Goal: Task Accomplishment & Management: Use online tool/utility

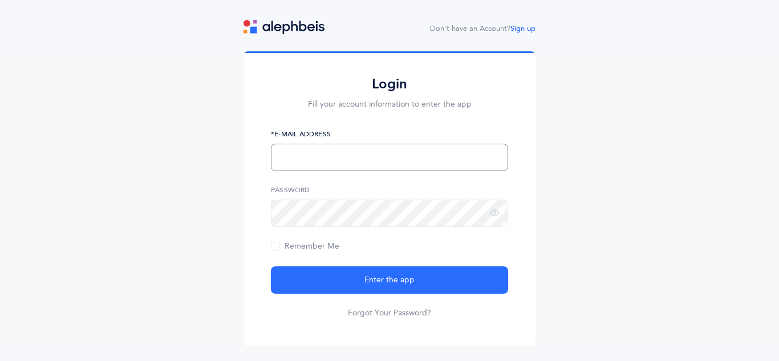
click at [303, 154] on input "text" at bounding box center [389, 157] width 237 height 27
type input "[EMAIL_ADDRESS][DOMAIN_NAME]"
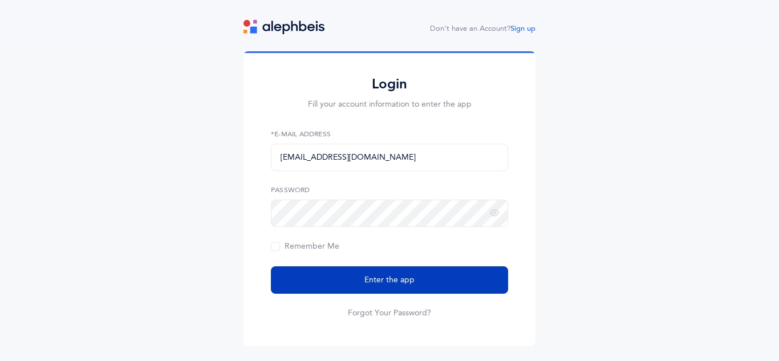
click at [420, 278] on button "Enter the app" at bounding box center [389, 279] width 237 height 27
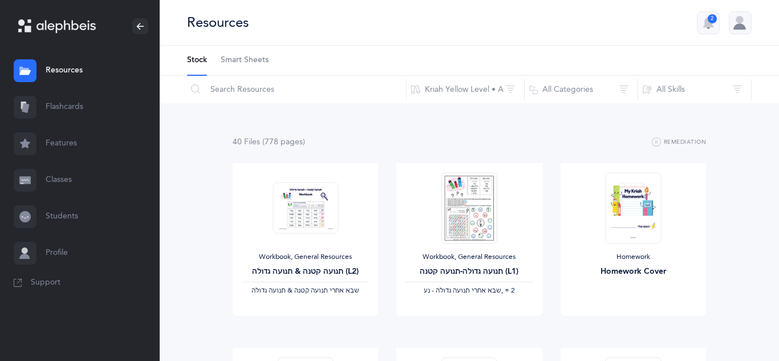
click at [60, 172] on link "Classes" at bounding box center [80, 180] width 160 height 36
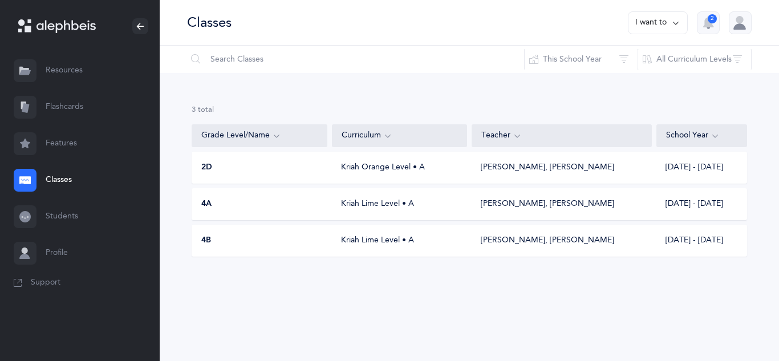
click at [373, 204] on div "Kriah Lime Level • A" at bounding box center [399, 203] width 135 height 11
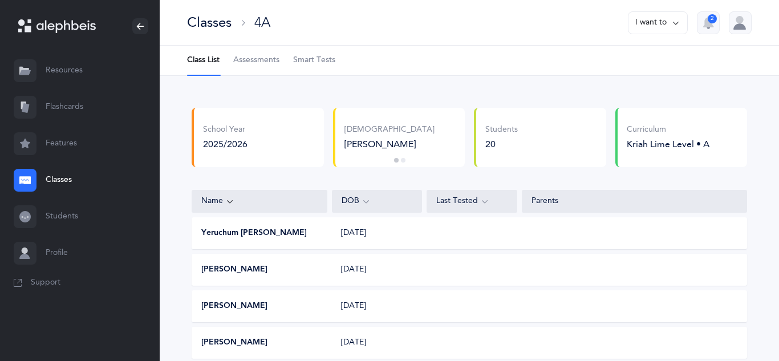
click at [319, 59] on span "Smart Tests" at bounding box center [314, 60] width 42 height 11
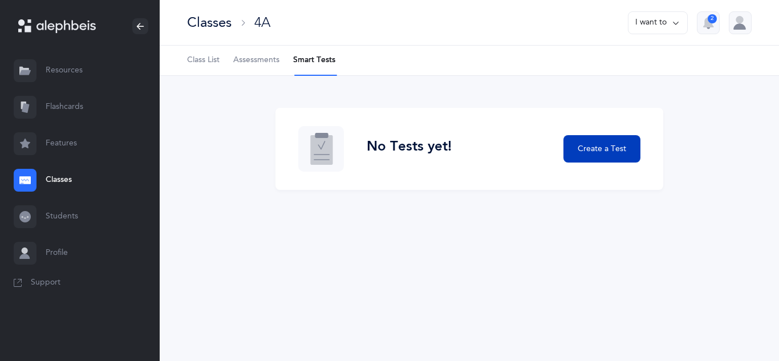
click at [586, 145] on span "Create a Test" at bounding box center [601, 149] width 48 height 12
select select
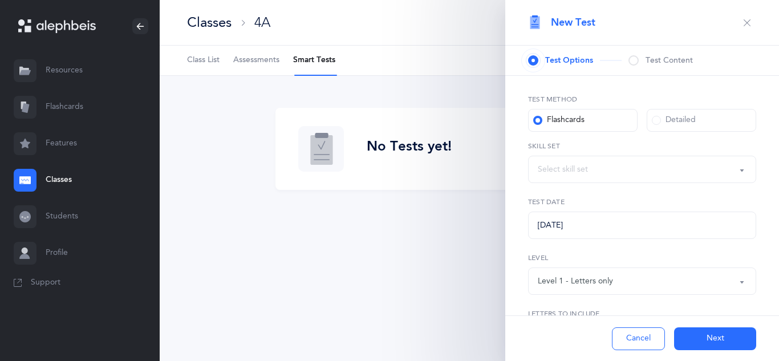
select select "letters-nekudos"
select select "27"
click at [750, 172] on button "Letters and Nekudos" at bounding box center [642, 169] width 228 height 27
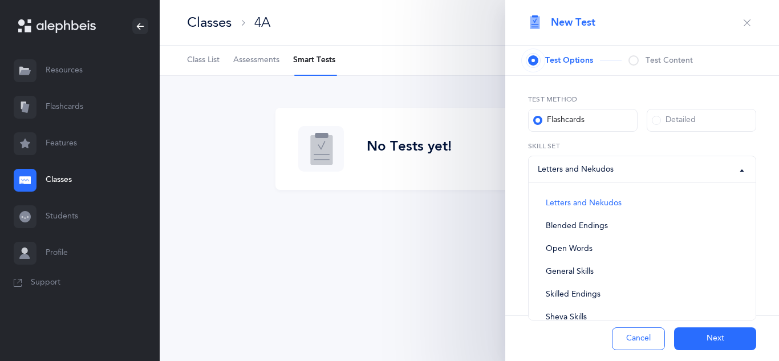
click at [594, 169] on div "Letters and Nekudos" at bounding box center [576, 170] width 76 height 12
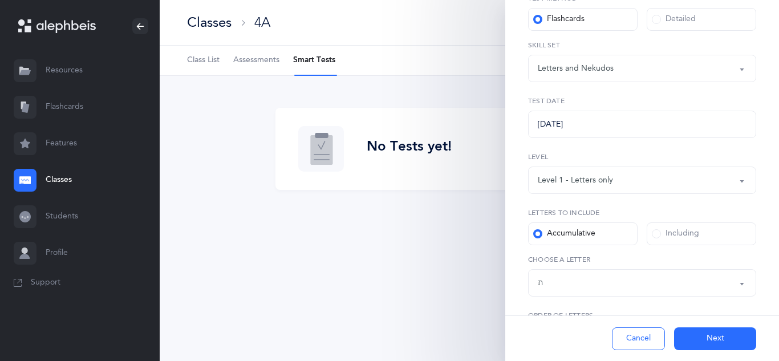
scroll to position [103, 0]
click at [738, 180] on button "Level 1 - Letters only" at bounding box center [642, 178] width 228 height 27
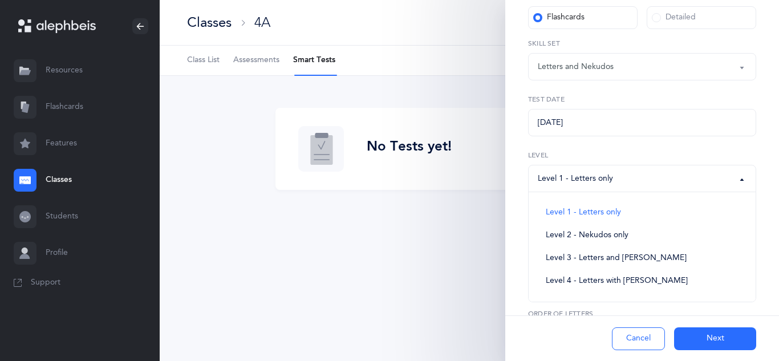
click at [743, 183] on button "Level 1 - Letters only" at bounding box center [642, 178] width 228 height 27
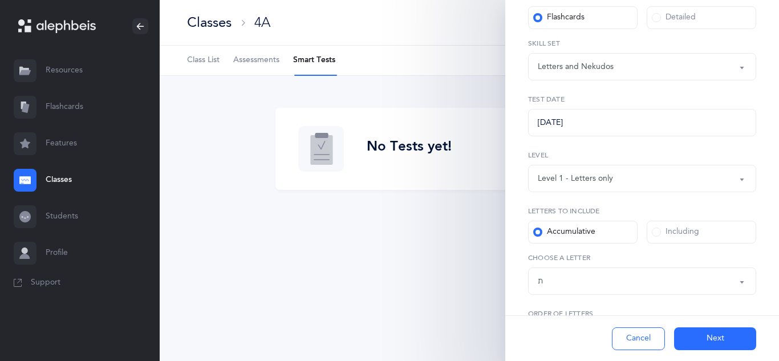
click at [740, 180] on button "Level 1 - Letters only" at bounding box center [642, 178] width 228 height 27
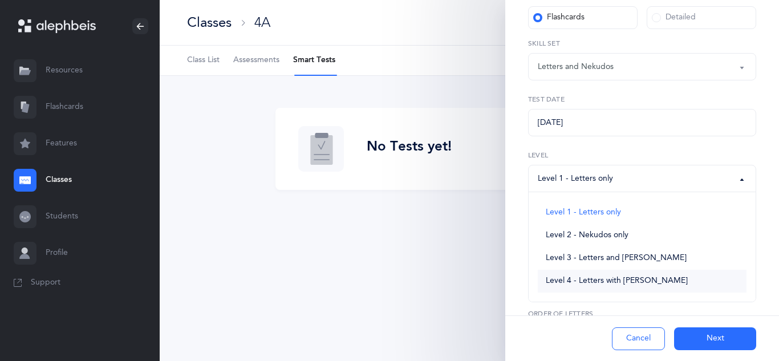
click at [627, 278] on span "Level 4 - Letters with [PERSON_NAME]" at bounding box center [617, 281] width 142 height 10
select select "4"
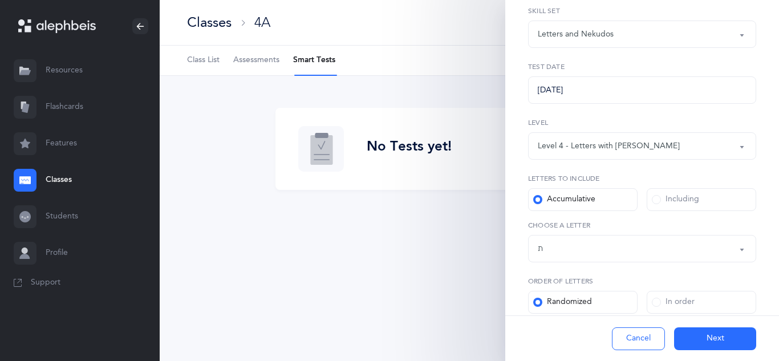
scroll to position [139, 0]
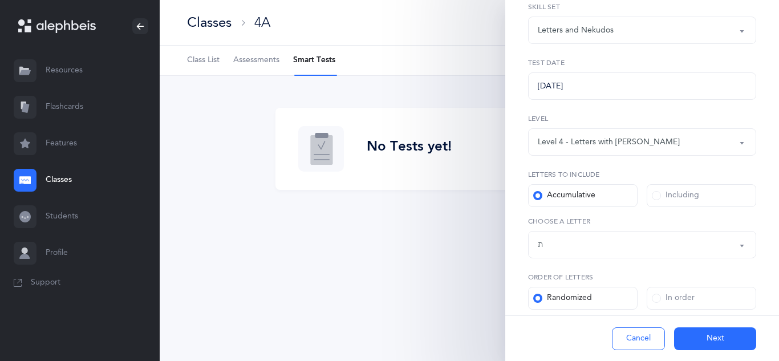
click at [656, 197] on span at bounding box center [656, 195] width 9 height 9
click at [0, 0] on input "Including" at bounding box center [0, 0] width 0 height 0
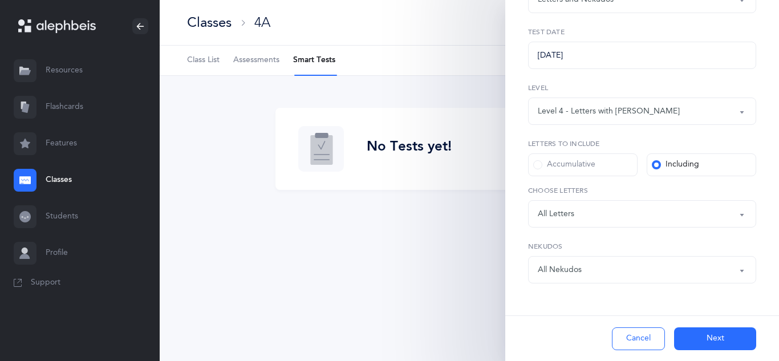
click at [706, 341] on button "Next" at bounding box center [715, 338] width 82 height 23
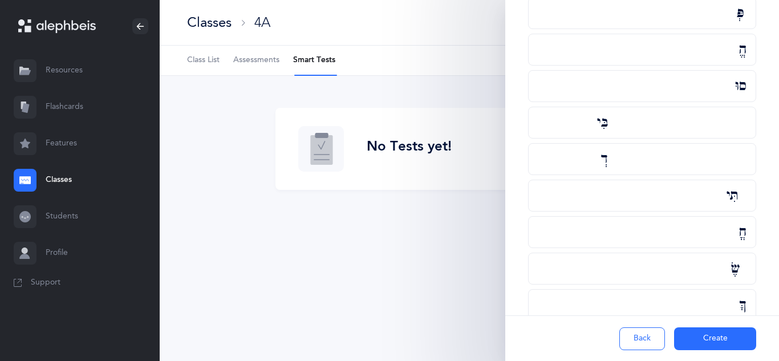
scroll to position [0, 0]
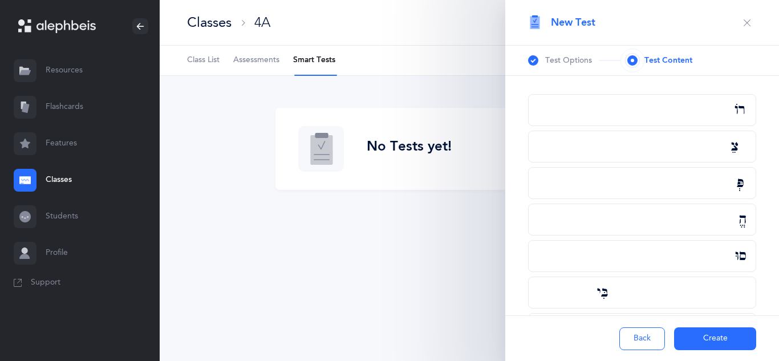
click at [638, 335] on button "Back" at bounding box center [642, 338] width 46 height 23
select select "letters-nekudos"
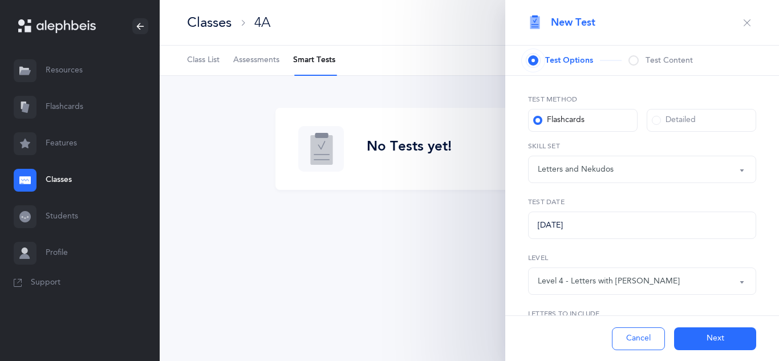
click at [686, 124] on div "Detailed" at bounding box center [674, 120] width 44 height 11
click at [0, 0] on input "Detailed" at bounding box center [0, 0] width 0 height 0
click at [669, 63] on span "Test Content" at bounding box center [668, 60] width 47 height 11
click at [633, 64] on span at bounding box center [633, 60] width 10 height 10
click at [560, 61] on span "Test Options" at bounding box center [569, 60] width 48 height 11
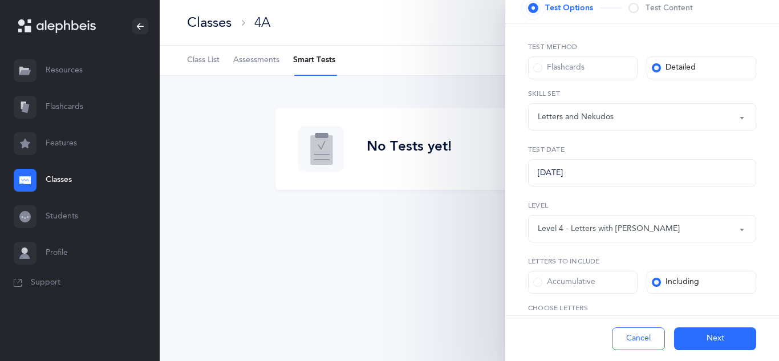
scroll to position [170, 0]
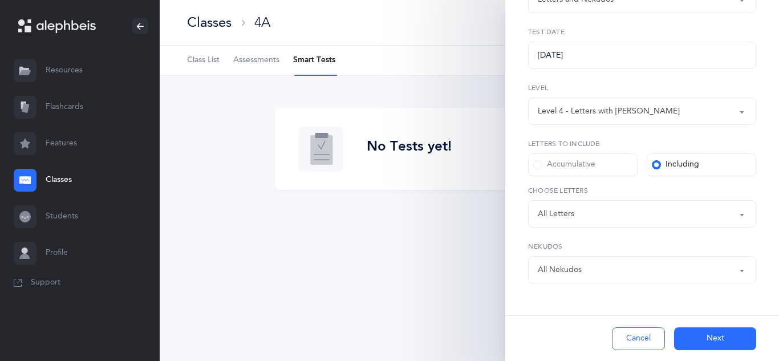
click at [741, 112] on button "Level 4 - Letters with Nekudos" at bounding box center [642, 110] width 228 height 27
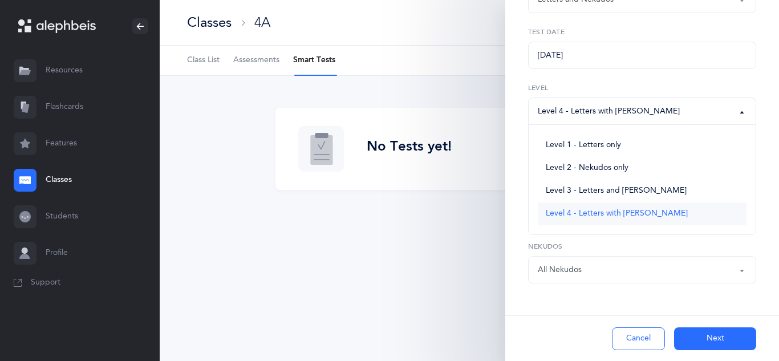
click at [626, 209] on span "Level 4 - Letters with Nekudos" at bounding box center [617, 214] width 142 height 10
select select "4"
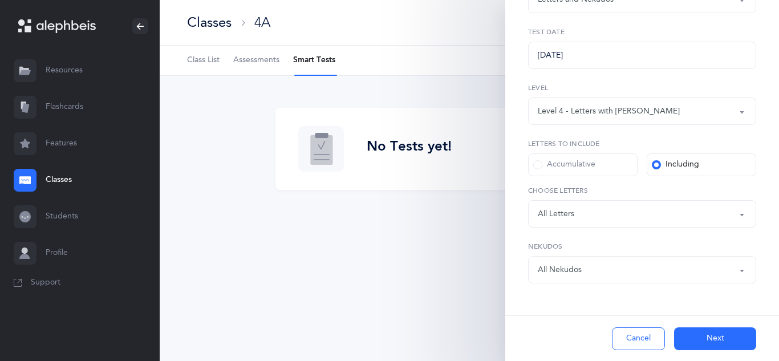
click at [718, 341] on button "Next" at bounding box center [715, 338] width 82 height 23
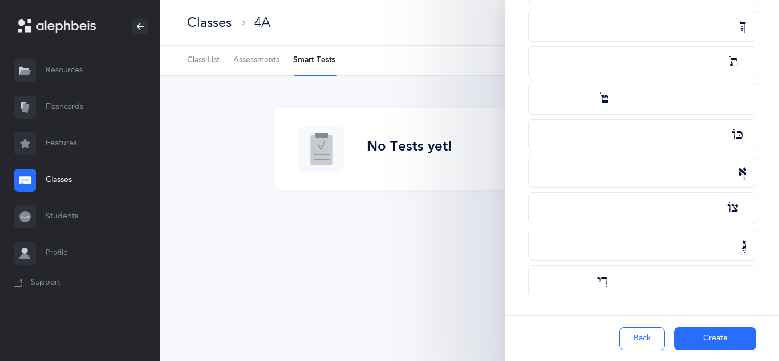
scroll to position [0, 0]
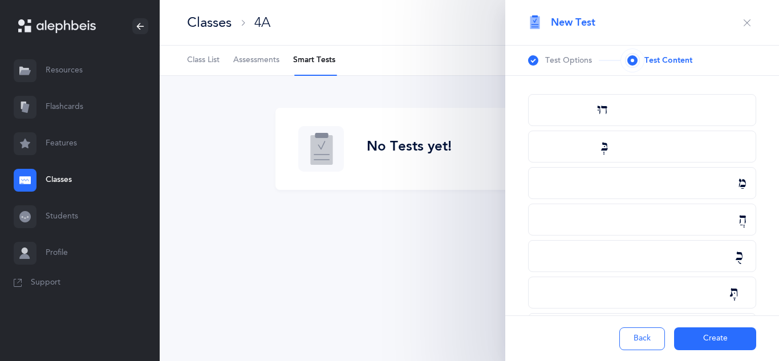
click at [631, 335] on button "Back" at bounding box center [642, 338] width 46 height 23
select select "letters-nekudos"
select select "4"
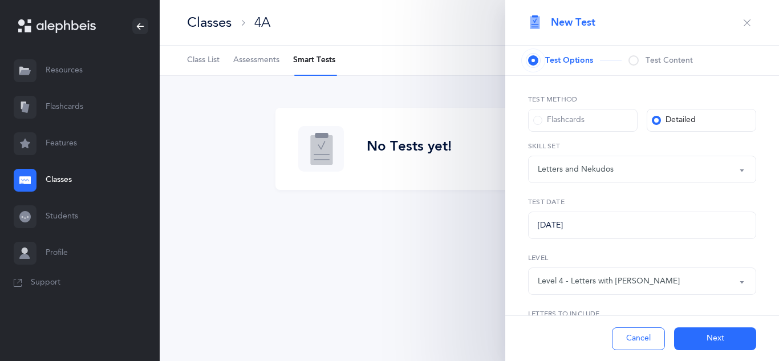
click at [747, 26] on icon "button" at bounding box center [746, 22] width 9 height 9
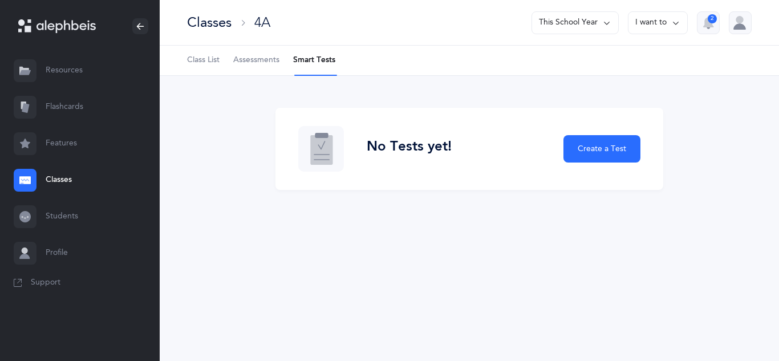
click at [250, 59] on span "Assessments" at bounding box center [256, 60] width 46 height 11
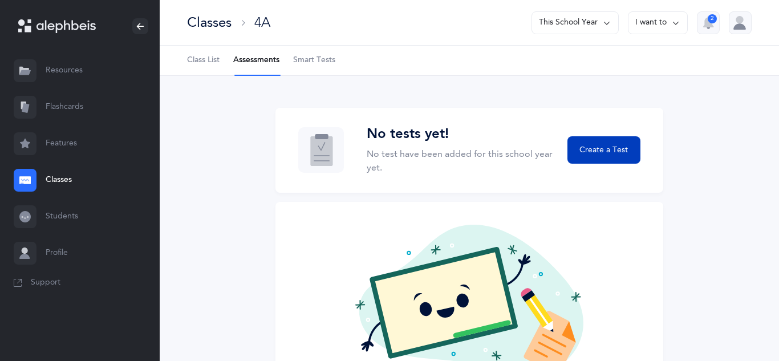
click at [612, 148] on span "Create a Test" at bounding box center [603, 150] width 48 height 12
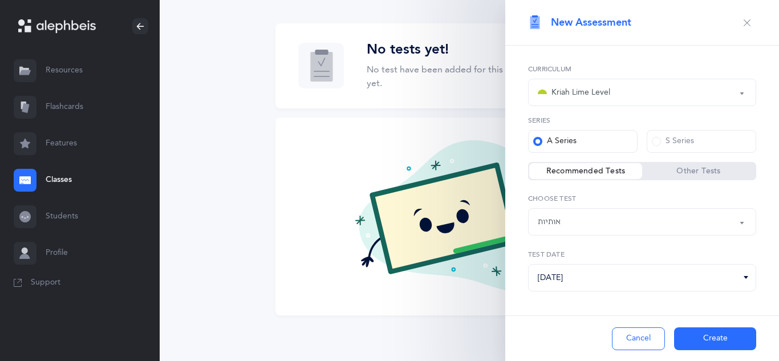
click at [64, 101] on link "Flashcards" at bounding box center [80, 107] width 160 height 36
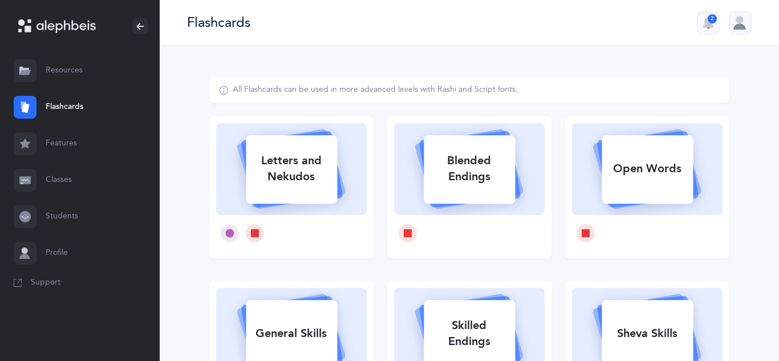
click at [283, 162] on div "Letters and Nekudos" at bounding box center [291, 169] width 91 height 46
select select "4"
select select "single"
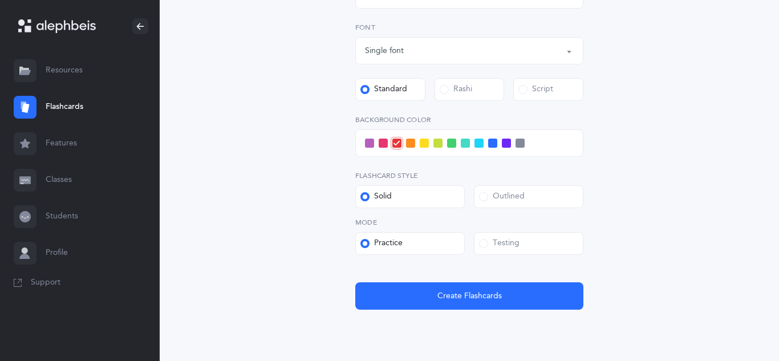
scroll to position [379, 0]
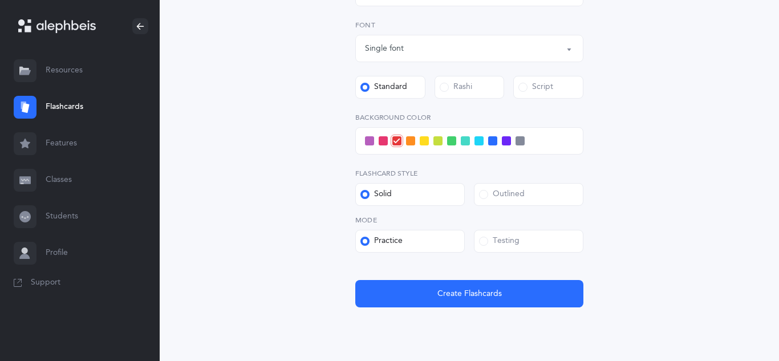
click at [458, 83] on div "Rashi" at bounding box center [456, 87] width 32 height 11
click at [0, 0] on input "Rashi" at bounding box center [0, 0] width 0 height 0
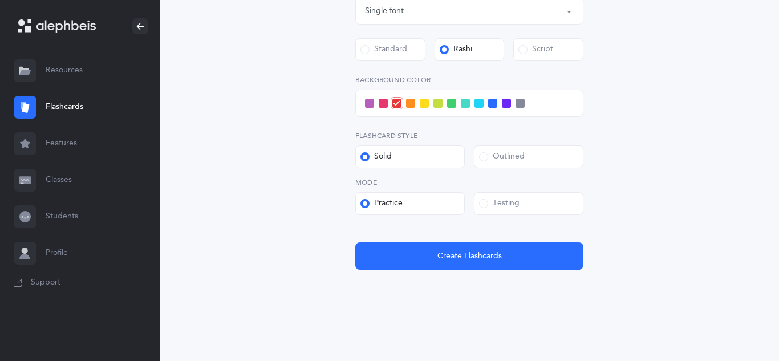
click at [490, 201] on div "Testing" at bounding box center [499, 203] width 40 height 11
click at [0, 0] on input "Testing" at bounding box center [0, 0] width 0 height 0
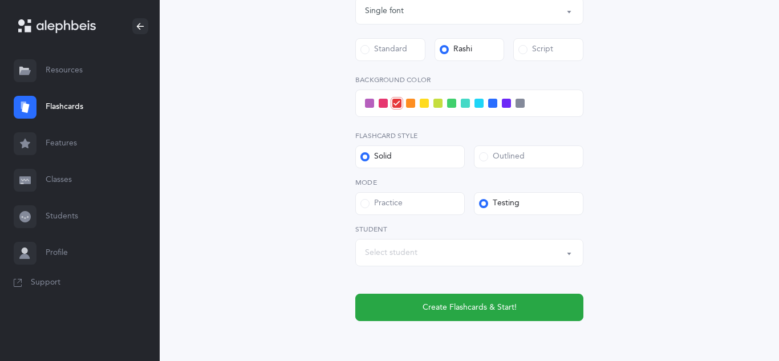
click at [567, 255] on button "Select student" at bounding box center [469, 252] width 228 height 27
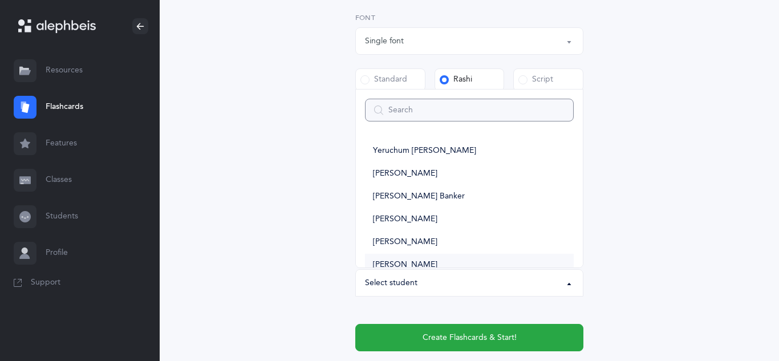
scroll to position [385, 0]
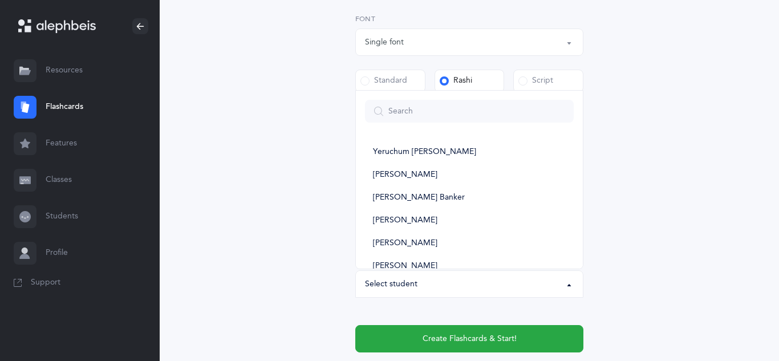
click at [62, 181] on link "Classes" at bounding box center [80, 180] width 160 height 36
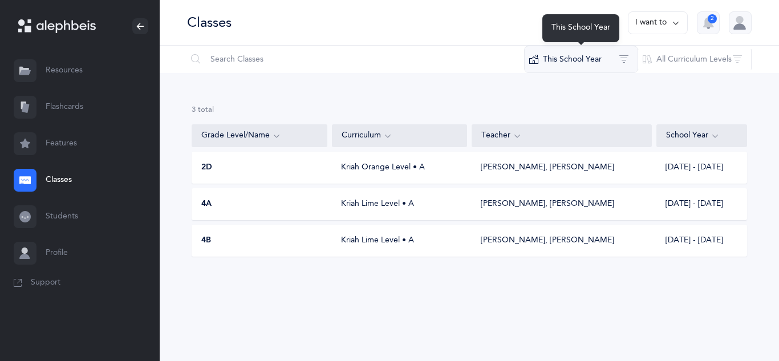
click at [575, 55] on button "This School Year" at bounding box center [581, 59] width 114 height 27
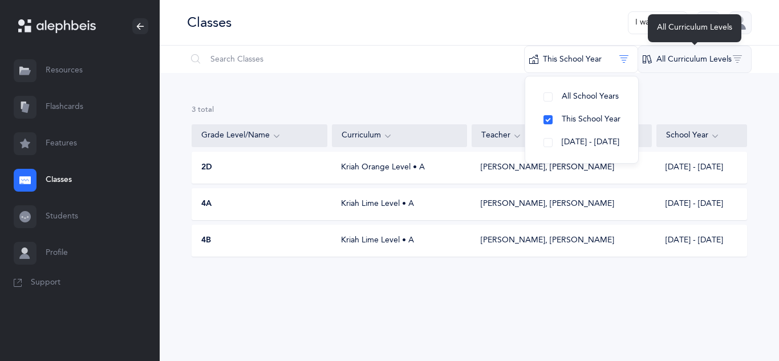
click at [687, 57] on button "All Curriculum Levels" at bounding box center [694, 59] width 114 height 27
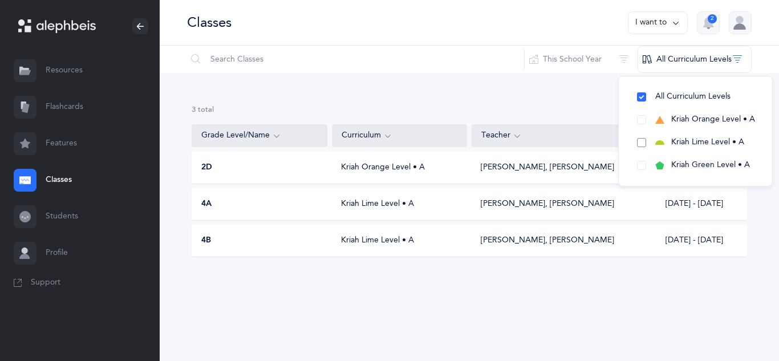
click at [683, 141] on span "Kriah Lime Level • A" at bounding box center [707, 141] width 73 height 9
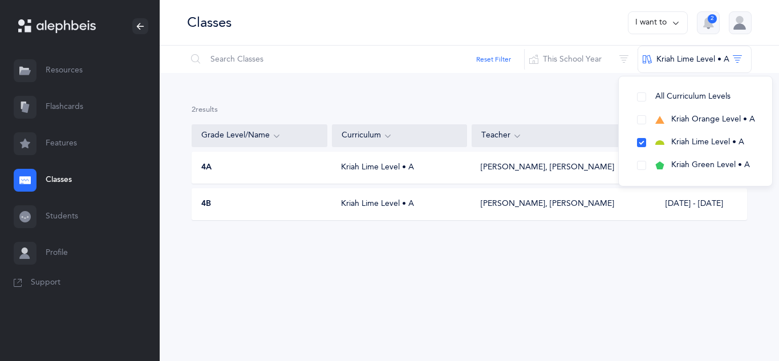
click at [381, 166] on div "Kriah Lime Level • A" at bounding box center [399, 167] width 135 height 11
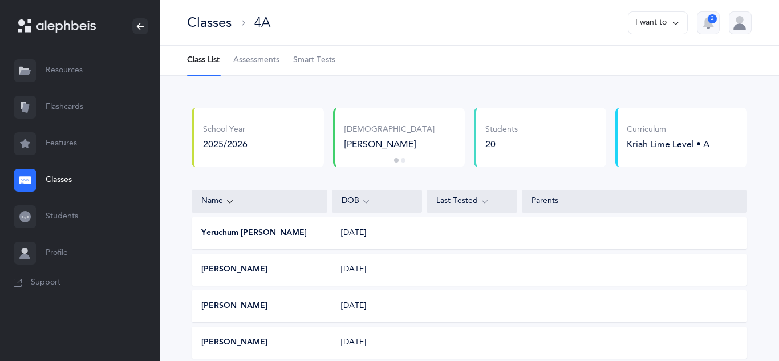
click at [320, 62] on span "Smart Tests" at bounding box center [314, 60] width 42 height 11
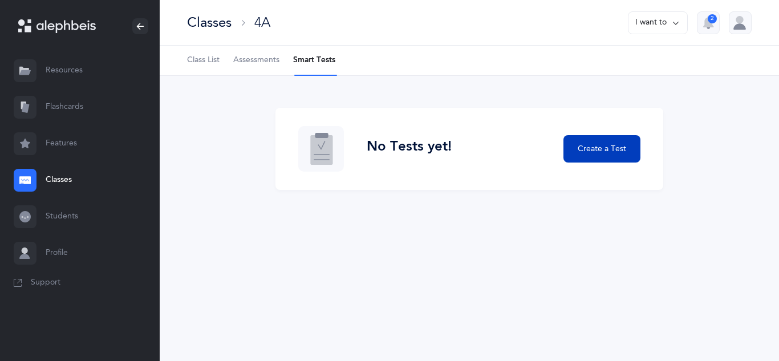
click at [611, 144] on span "Create a Test" at bounding box center [601, 149] width 48 height 12
select select "letters-nekudos"
select select "4"
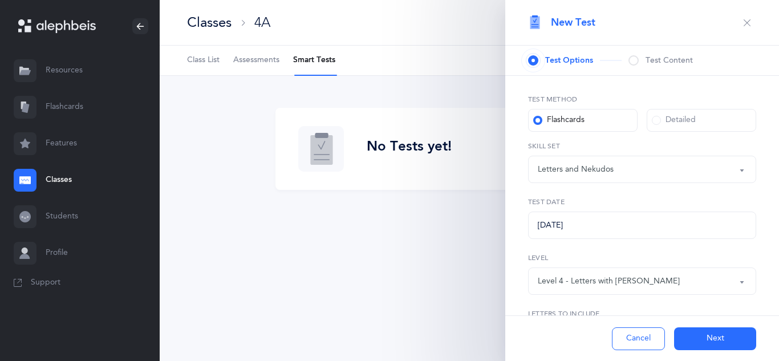
click at [680, 119] on div "Detailed" at bounding box center [674, 120] width 44 height 11
click at [0, 0] on input "Detailed" at bounding box center [0, 0] width 0 height 0
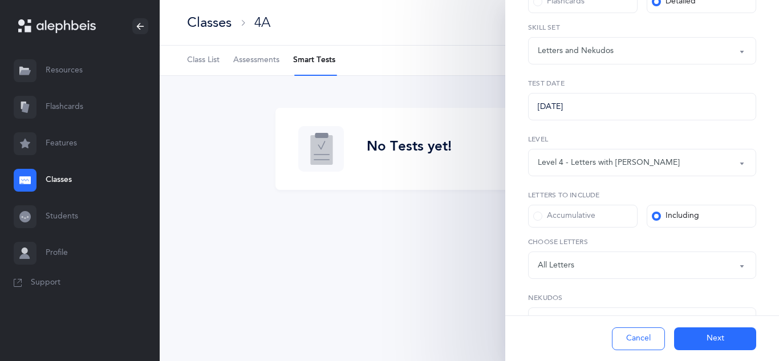
scroll to position [170, 0]
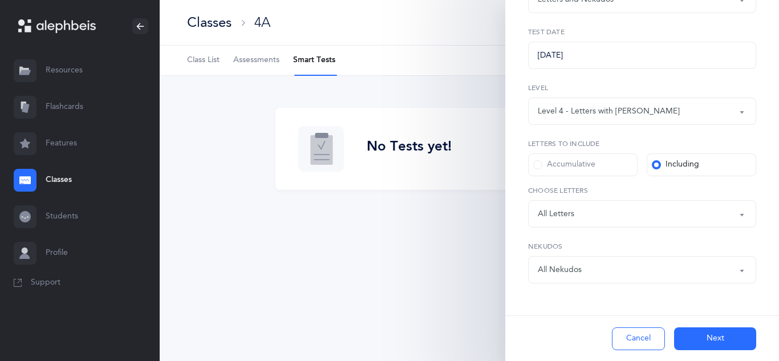
click at [536, 169] on span at bounding box center [537, 164] width 9 height 9
click at [0, 0] on input "Accumulative" at bounding box center [0, 0] width 0 height 0
select select "72"
select select "27"
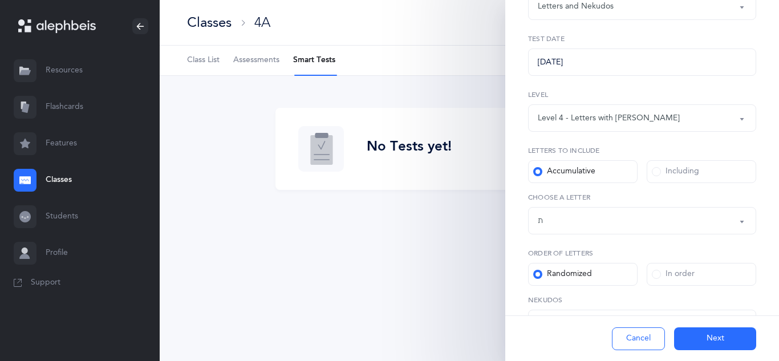
scroll to position [162, 0]
click at [653, 169] on span at bounding box center [656, 172] width 9 height 9
click at [0, 0] on input "Including" at bounding box center [0, 0] width 0 height 0
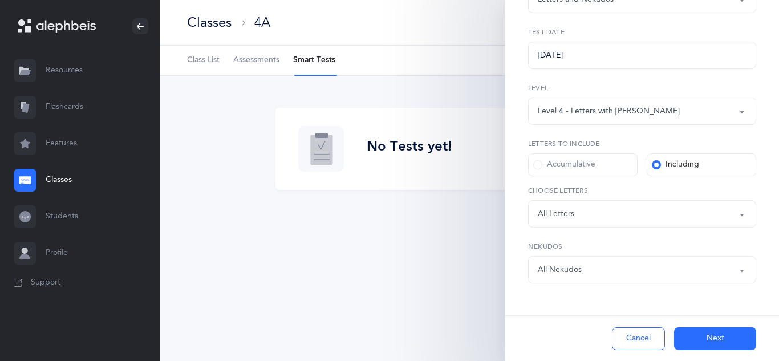
scroll to position [0, 0]
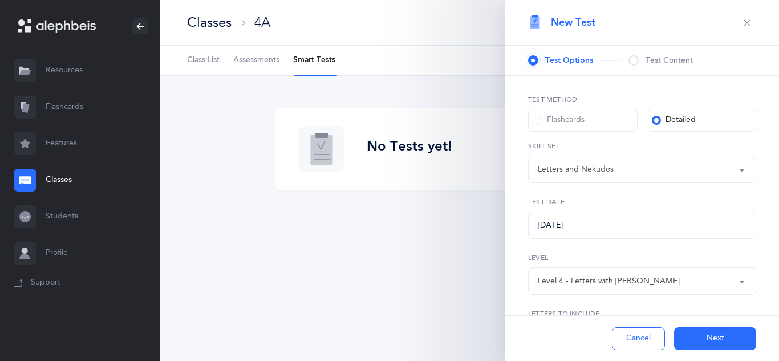
click at [539, 123] on span at bounding box center [537, 120] width 9 height 9
click at [0, 0] on input "Flashcards" at bounding box center [0, 0] width 0 height 0
click at [738, 173] on button "Letters and Nekudos" at bounding box center [642, 169] width 228 height 27
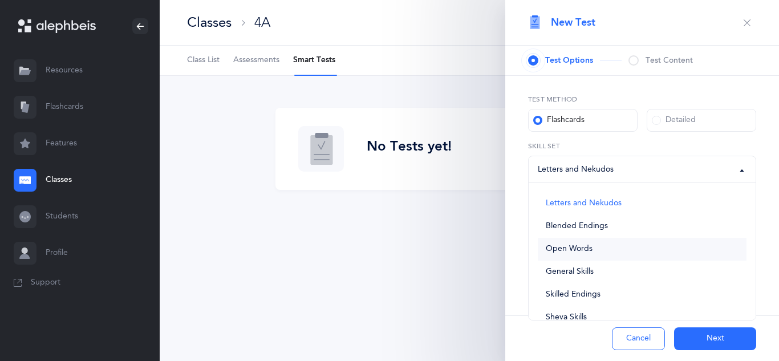
click at [585, 245] on span "Open Words" at bounding box center [569, 249] width 47 height 10
select select "open-words"
select select
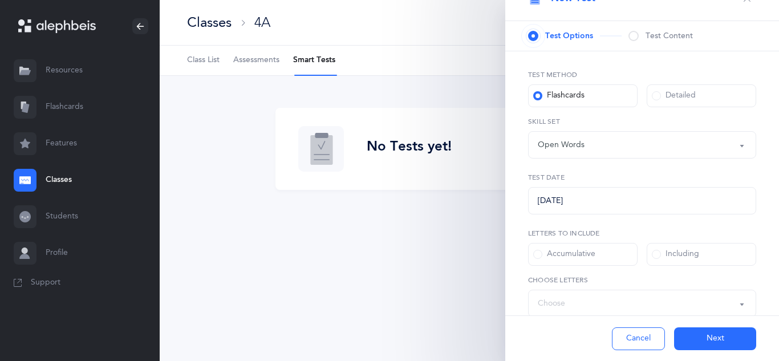
scroll to position [20, 0]
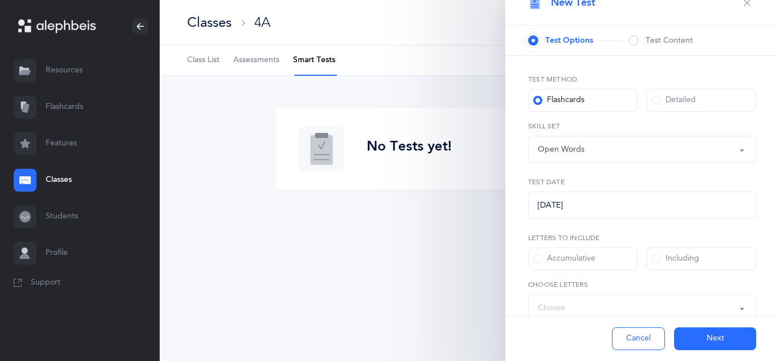
click at [652, 98] on span at bounding box center [656, 100] width 9 height 9
click at [0, 0] on input "Detailed" at bounding box center [0, 0] width 0 height 0
select select "30"
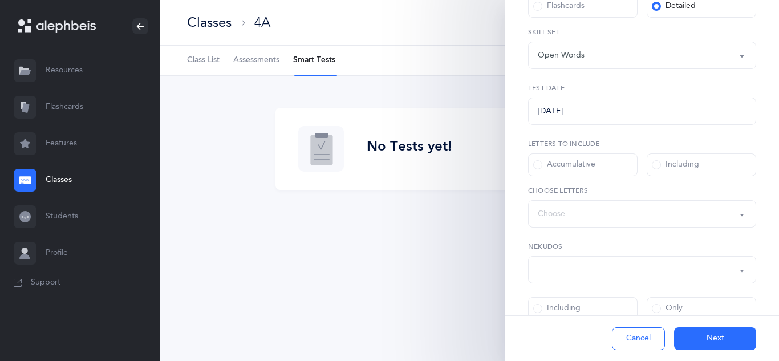
scroll to position [119, 0]
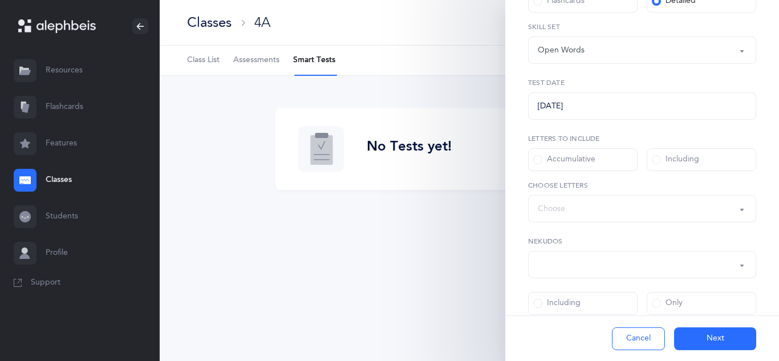
click at [653, 162] on span at bounding box center [656, 159] width 9 height 9
click at [0, 0] on input "Including" at bounding box center [0, 0] width 0 height 0
click at [737, 210] on button "Words including: Choose" at bounding box center [642, 208] width 228 height 27
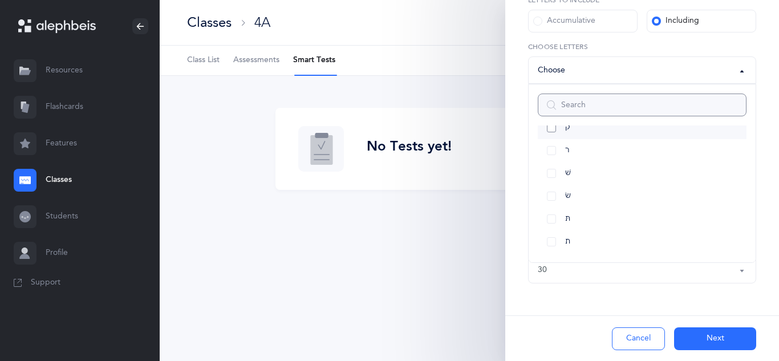
scroll to position [0, 0]
click at [587, 148] on span "All Letters" at bounding box center [583, 146] width 36 height 10
select select "all"
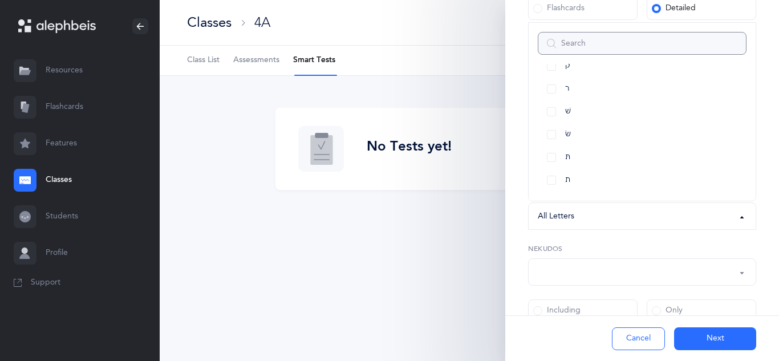
scroll to position [80, 0]
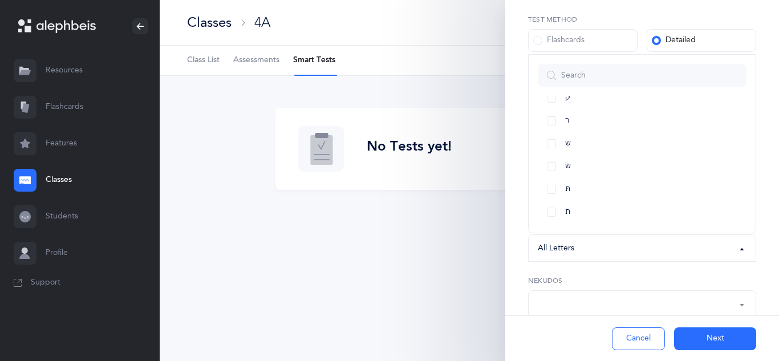
click at [742, 307] on button "button" at bounding box center [642, 303] width 228 height 27
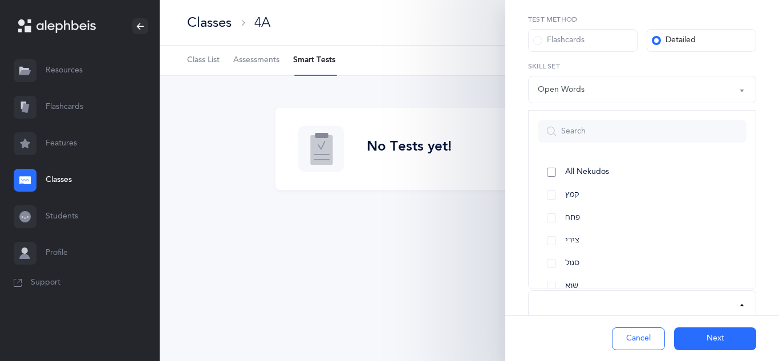
click at [551, 173] on link "All Nekudos" at bounding box center [642, 172] width 209 height 23
select select "all"
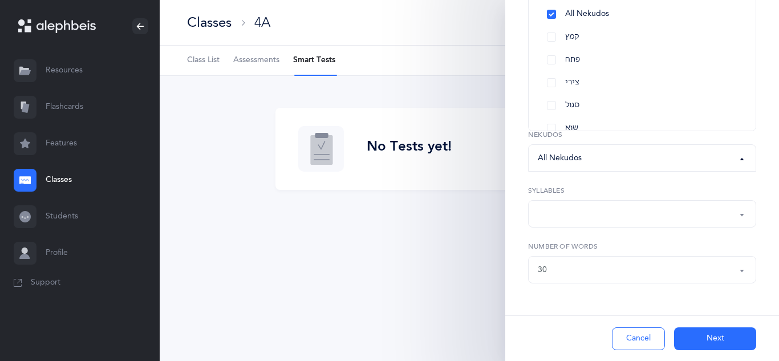
scroll to position [0, 0]
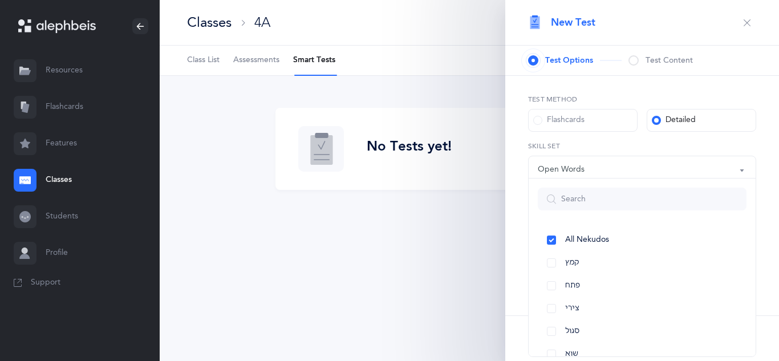
click at [576, 119] on div "Flashcards" at bounding box center [558, 120] width 51 height 11
click at [0, 0] on input "Flashcards" at bounding box center [0, 0] width 0 height 0
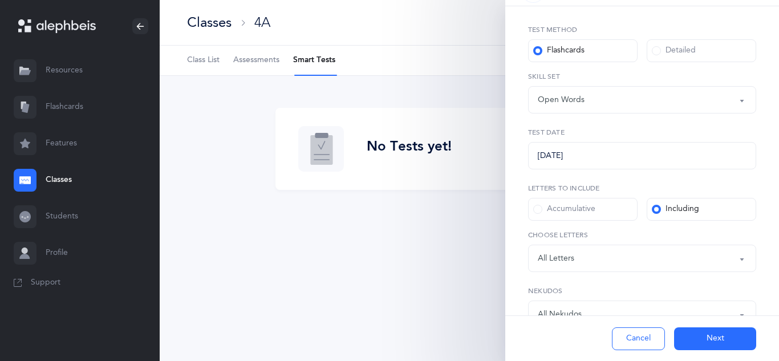
scroll to position [205, 0]
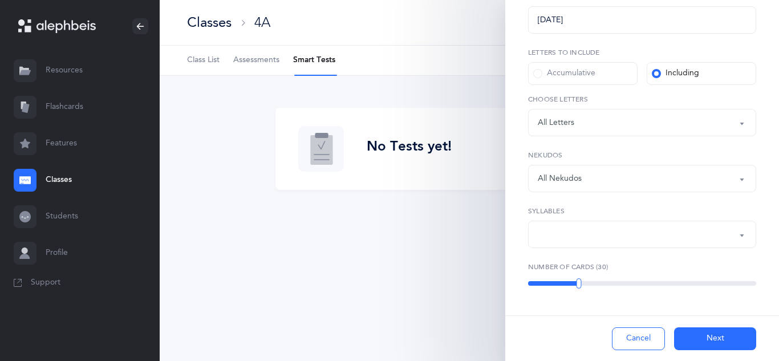
click at [714, 337] on button "Next" at bounding box center [715, 338] width 82 height 23
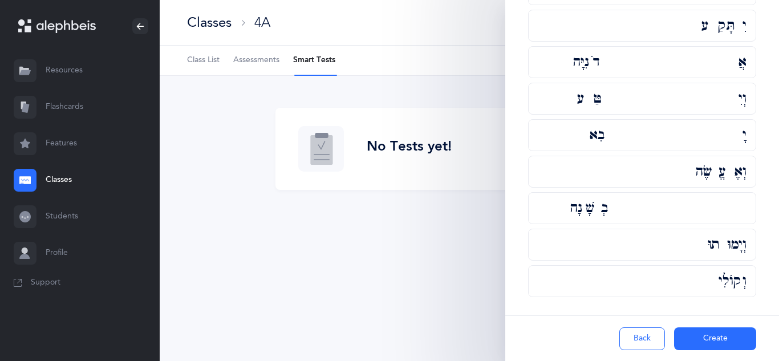
scroll to position [0, 0]
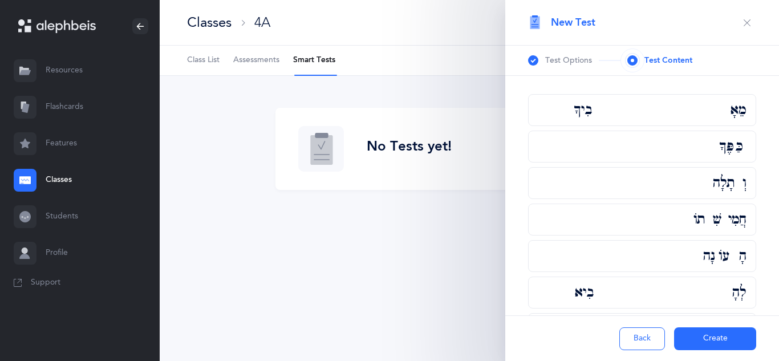
click at [676, 103] on div "מֵאָבִיךָ" at bounding box center [642, 110] width 228 height 32
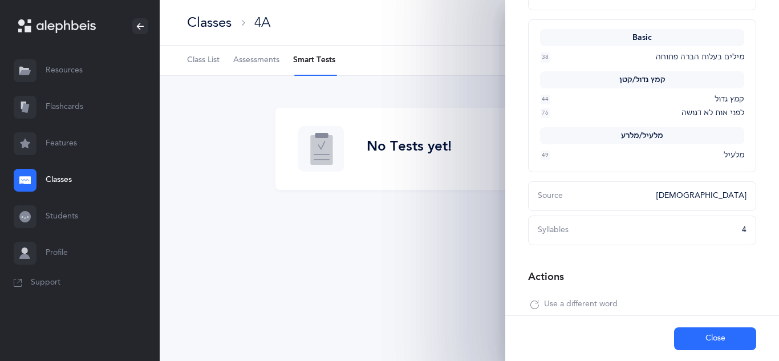
scroll to position [202, 0]
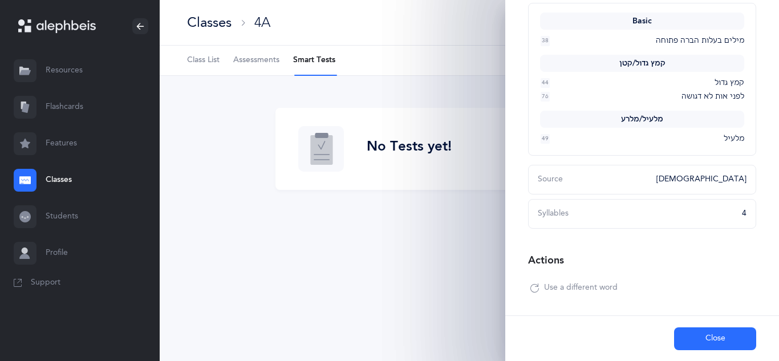
click at [721, 340] on button "Close" at bounding box center [715, 338] width 82 height 23
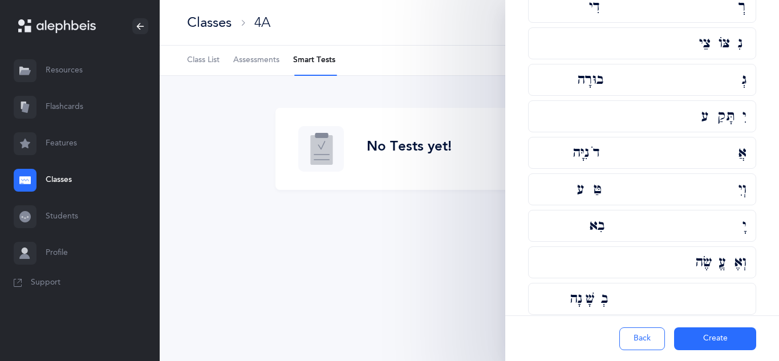
scroll to position [887, 0]
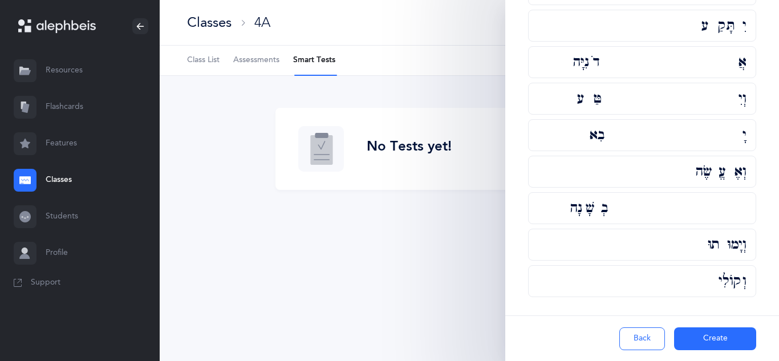
click at [637, 348] on button "Back" at bounding box center [642, 338] width 46 height 23
select select "open-words"
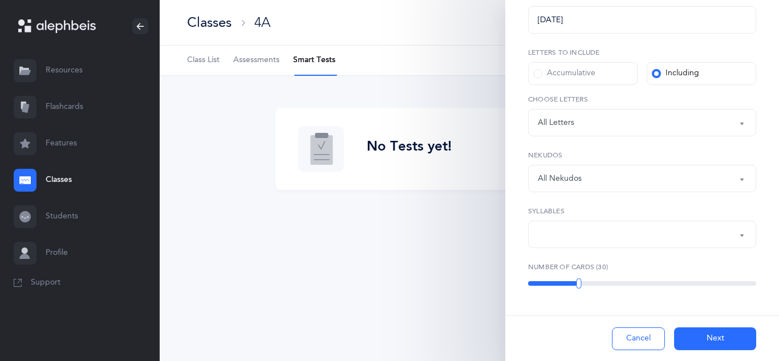
scroll to position [205, 0]
select select "all"
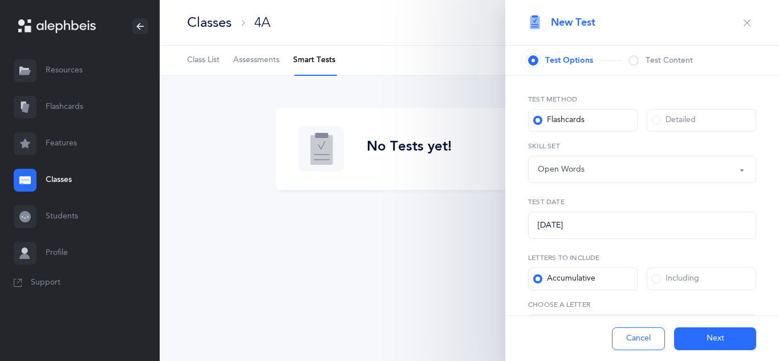
click at [742, 169] on button "Open Words" at bounding box center [642, 169] width 228 height 27
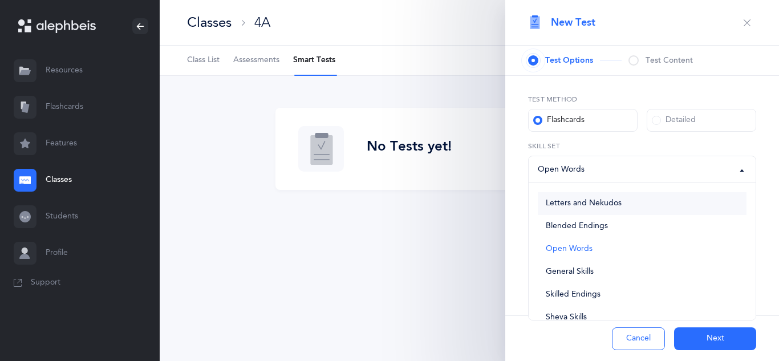
click at [547, 205] on span "Letters and Nekudos" at bounding box center [584, 203] width 76 height 10
select select "letters-nekudos"
select select "4"
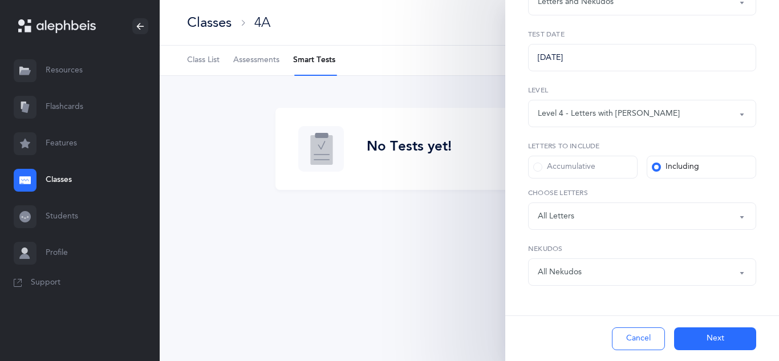
scroll to position [170, 0]
click at [724, 339] on button "Next" at bounding box center [715, 338] width 82 height 23
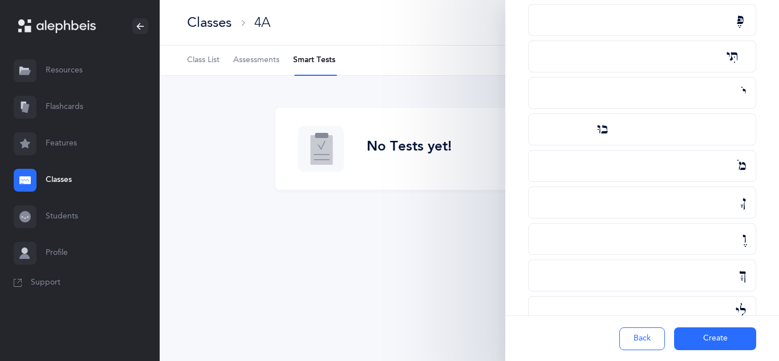
scroll to position [887, 0]
click at [742, 210] on span "ךָּ" at bounding box center [742, 208] width 7 height 19
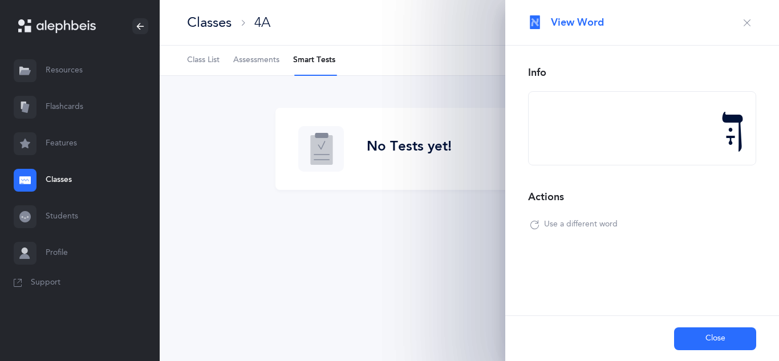
click at [718, 337] on button "Close" at bounding box center [715, 338] width 82 height 23
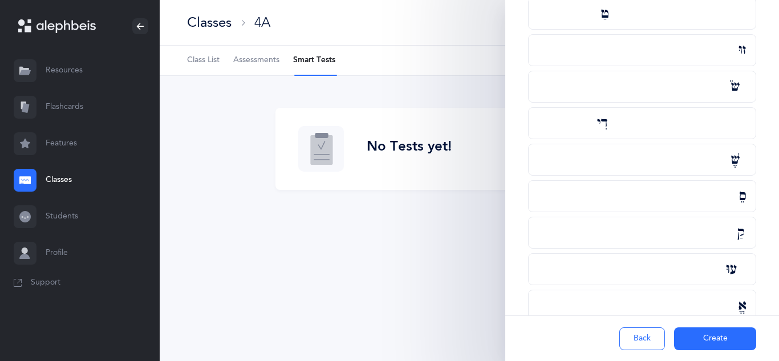
scroll to position [283, 0]
click at [641, 348] on button "Back" at bounding box center [642, 338] width 46 height 23
select select "letters-nekudos"
select select "4"
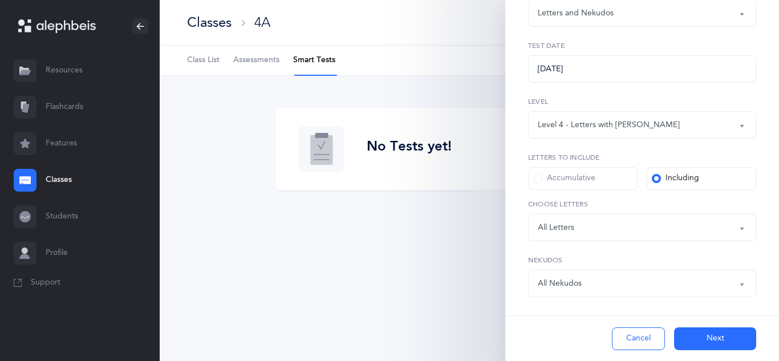
scroll to position [160, 0]
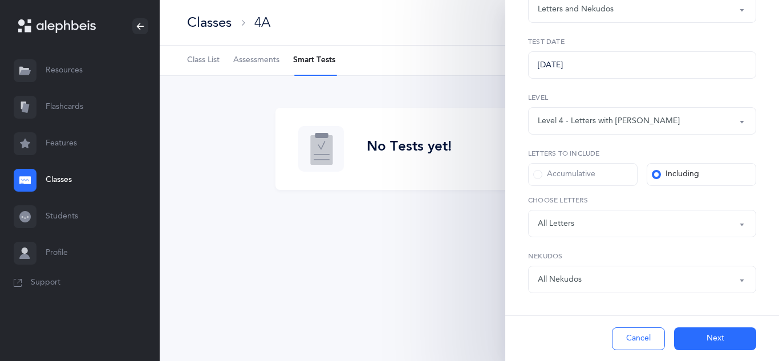
click at [55, 256] on link "Profile" at bounding box center [80, 253] width 160 height 36
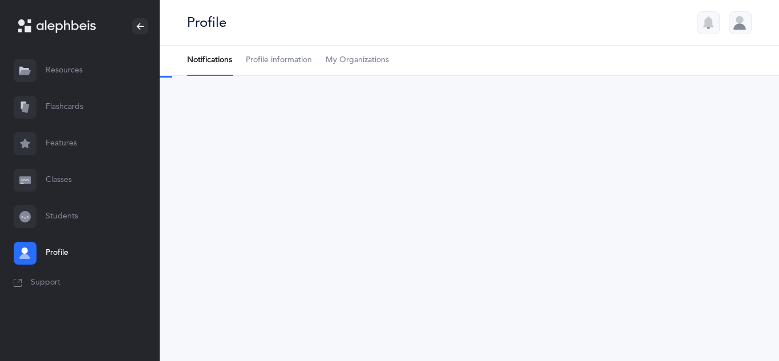
click at [46, 281] on span "Support" at bounding box center [46, 282] width 30 height 11
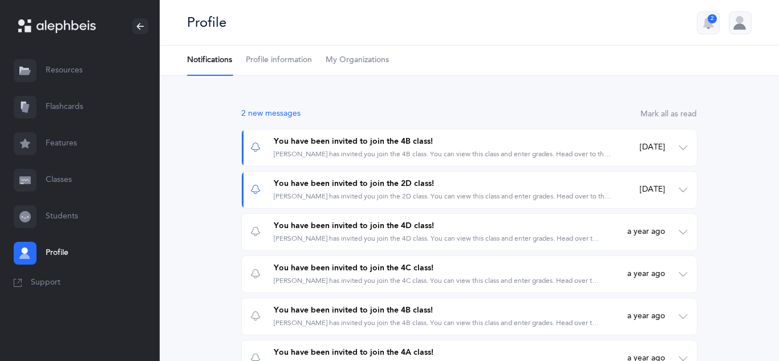
click at [65, 108] on link "Flashcards" at bounding box center [80, 107] width 160 height 36
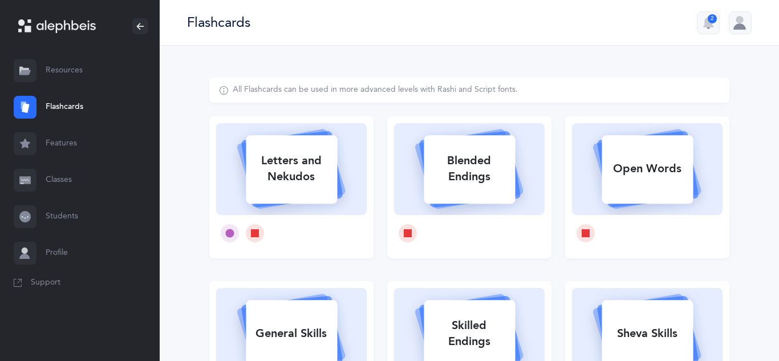
click at [283, 161] on div "Letters and Nekudos" at bounding box center [291, 169] width 91 height 46
select select "4"
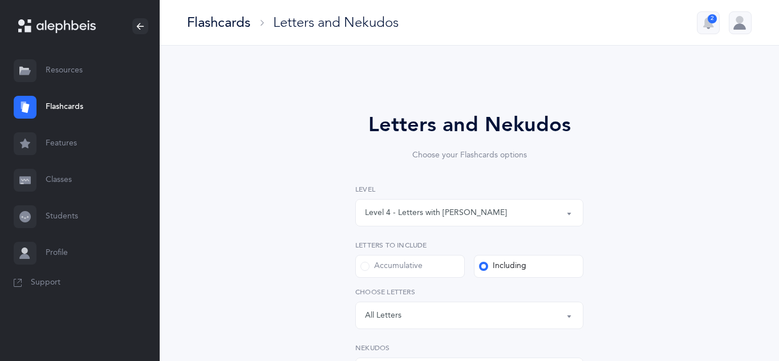
click at [568, 217] on button "Level 4 - Letters with [PERSON_NAME]" at bounding box center [469, 212] width 228 height 27
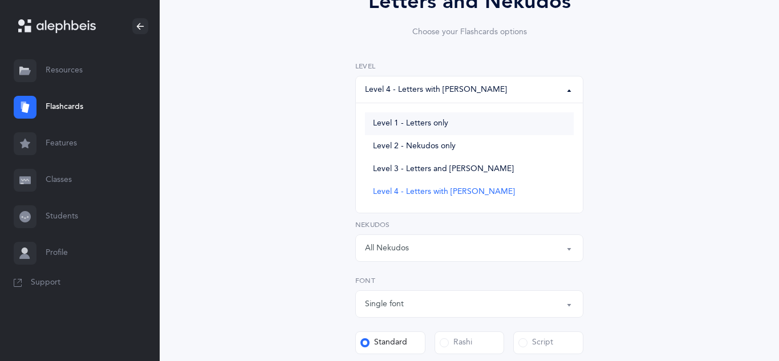
scroll to position [192, 0]
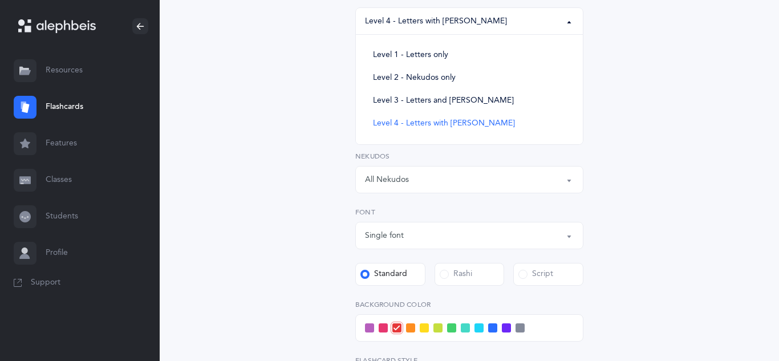
click at [570, 236] on button "Single font" at bounding box center [469, 235] width 228 height 27
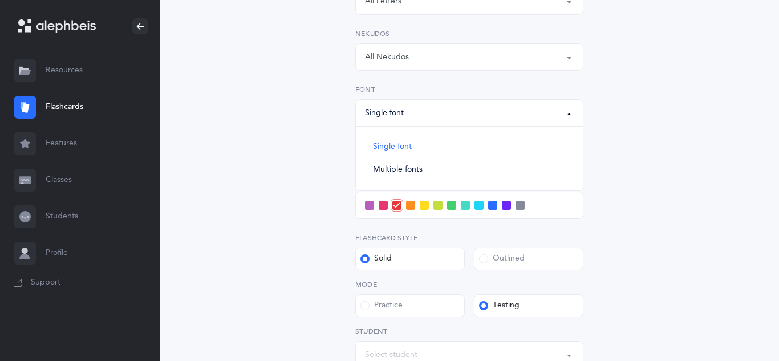
scroll to position [316, 0]
click at [571, 112] on button "Single font" at bounding box center [469, 110] width 228 height 27
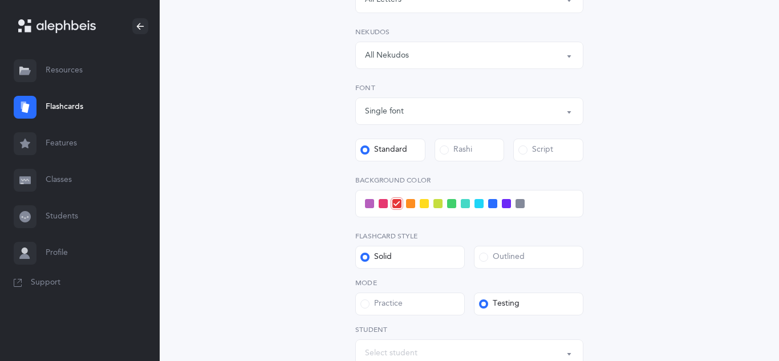
click at [571, 112] on button "Single font" at bounding box center [469, 110] width 228 height 27
click at [392, 165] on span "Multiple fonts" at bounding box center [398, 168] width 50 height 10
select select "multiple"
click at [363, 151] on icon at bounding box center [364, 150] width 6 height 6
click at [0, 0] on input "Standard" at bounding box center [0, 0] width 0 height 0
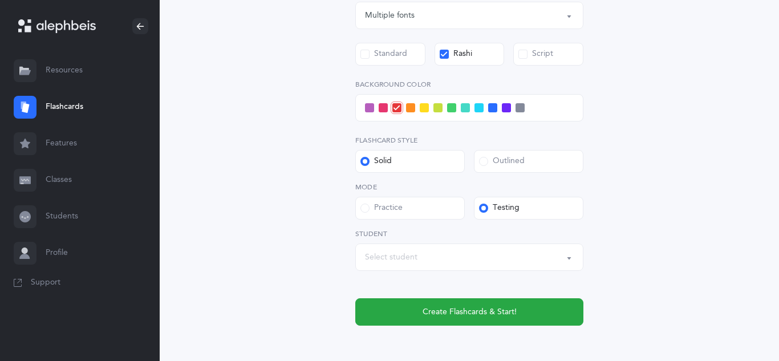
scroll to position [412, 0]
click at [432, 258] on div "Select student" at bounding box center [469, 256] width 209 height 19
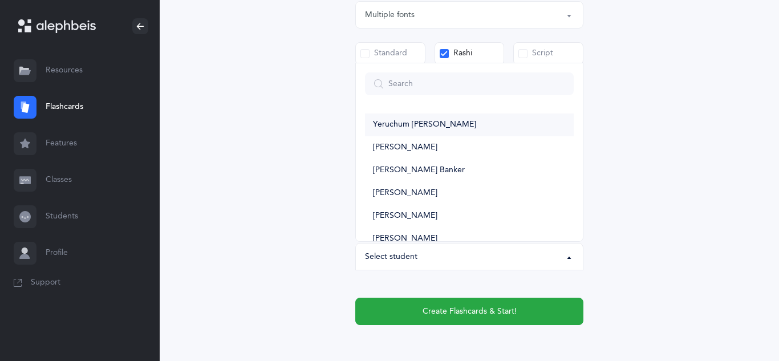
click at [454, 124] on span "Yeruchum [PERSON_NAME]" at bounding box center [424, 125] width 103 height 10
select select "10619"
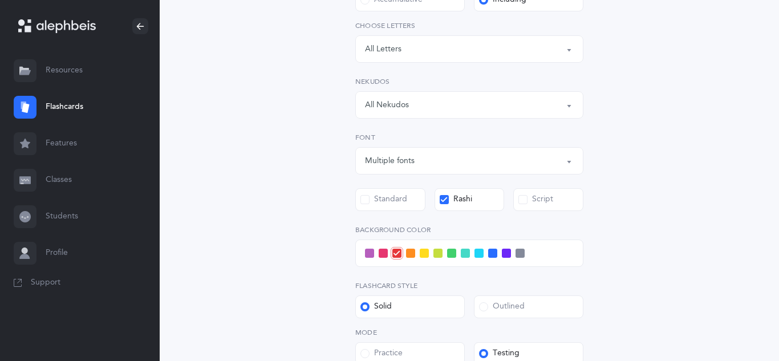
scroll to position [268, 0]
click at [506, 254] on span at bounding box center [506, 251] width 9 height 9
click at [0, 0] on input "checkbox" at bounding box center [0, 0] width 0 height 0
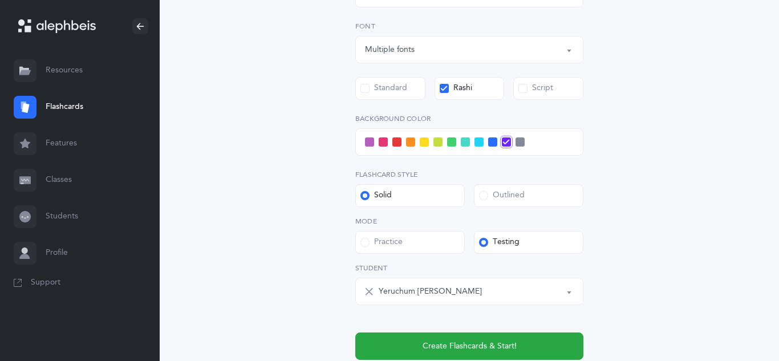
scroll to position [413, 0]
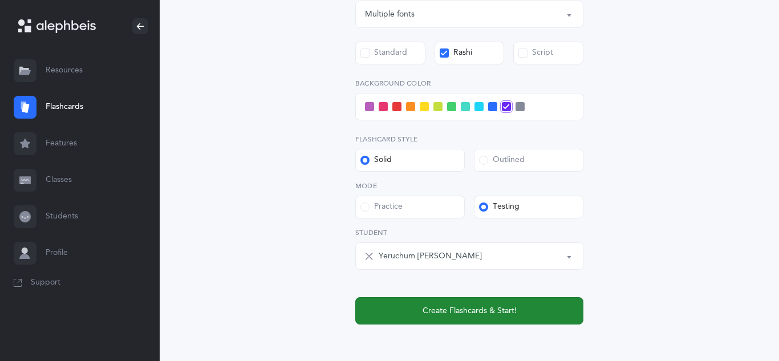
click at [483, 309] on span "Create Flashcards & Start!" at bounding box center [469, 311] width 94 height 12
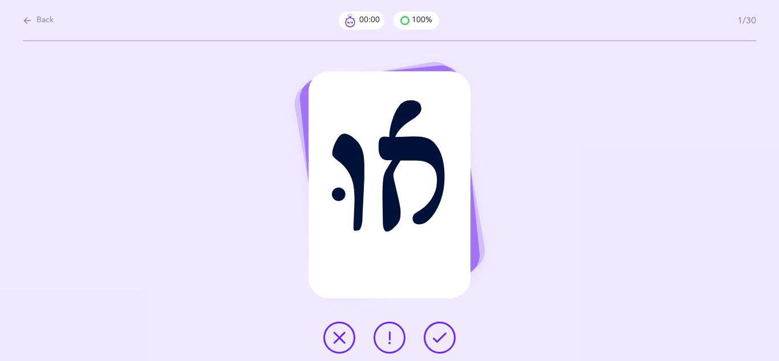
scroll to position [0, 0]
click at [341, 340] on icon at bounding box center [339, 338] width 14 height 14
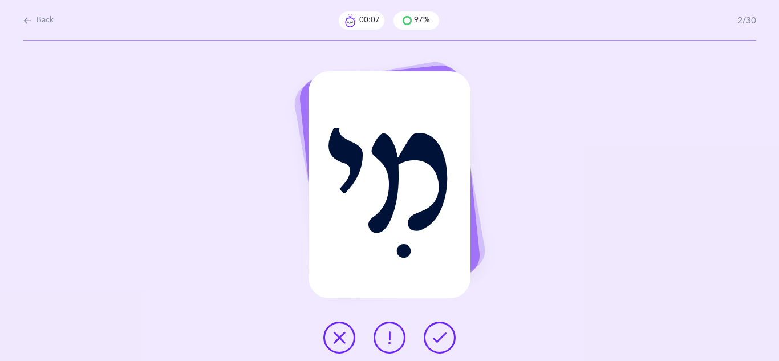
click at [440, 344] on icon at bounding box center [440, 338] width 14 height 14
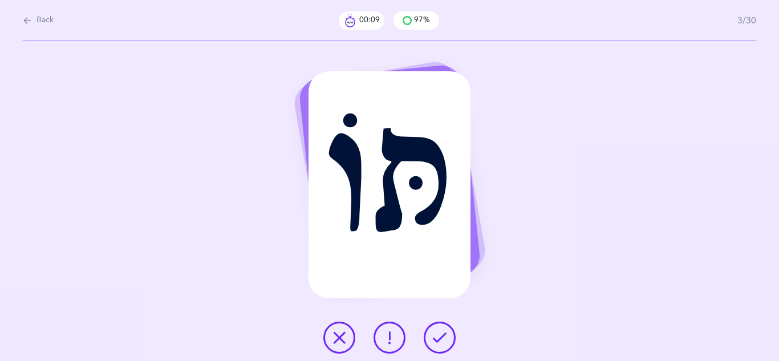
click at [440, 344] on icon at bounding box center [440, 338] width 14 height 14
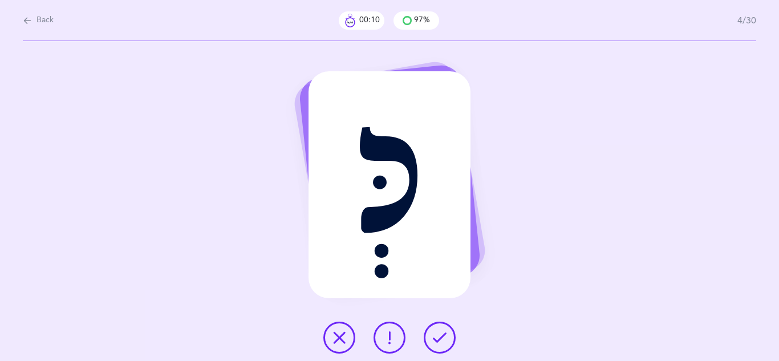
click at [440, 344] on icon at bounding box center [440, 338] width 14 height 14
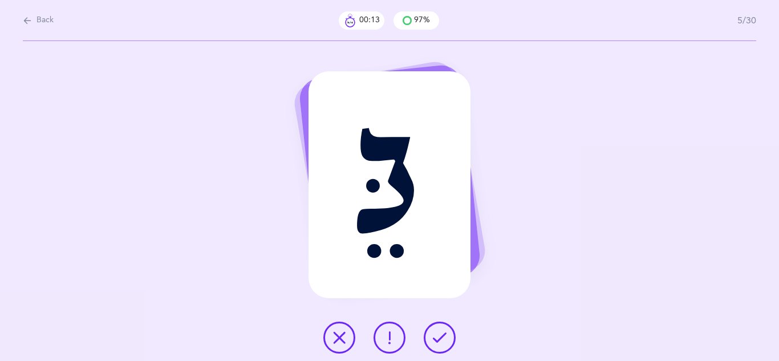
click at [440, 344] on icon at bounding box center [440, 338] width 14 height 14
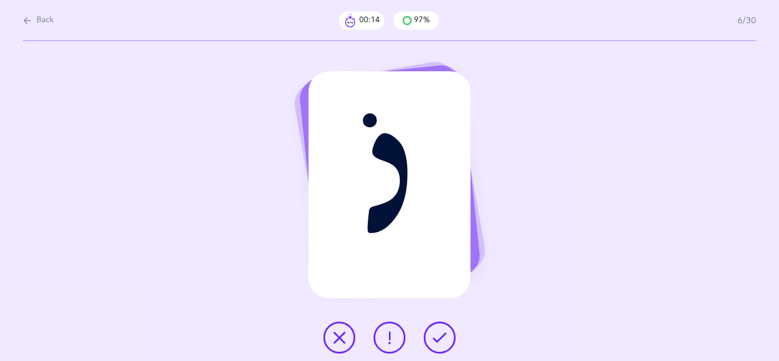
click at [440, 344] on icon at bounding box center [440, 338] width 14 height 14
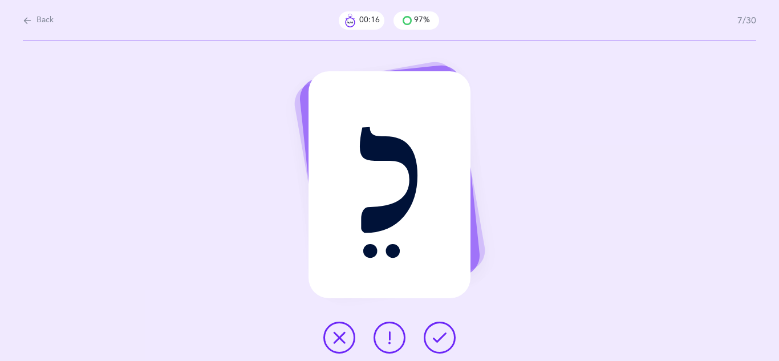
click at [440, 344] on icon at bounding box center [440, 338] width 14 height 14
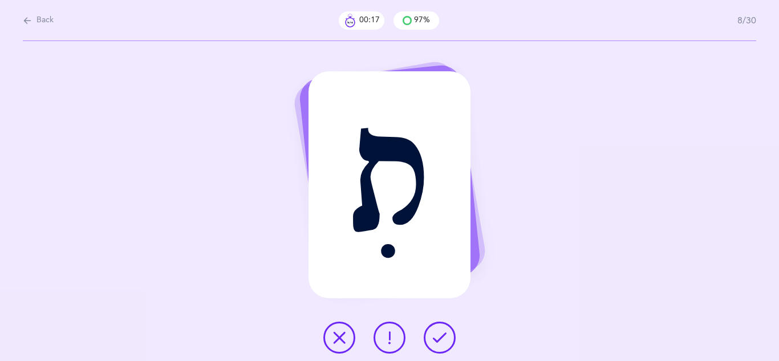
click at [440, 344] on icon at bounding box center [440, 338] width 14 height 14
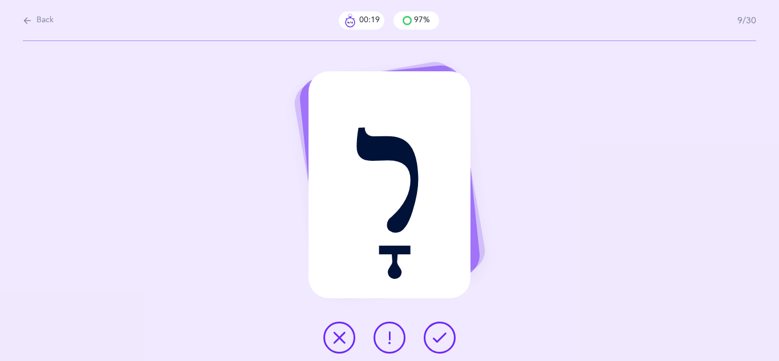
click at [440, 344] on icon at bounding box center [440, 338] width 14 height 14
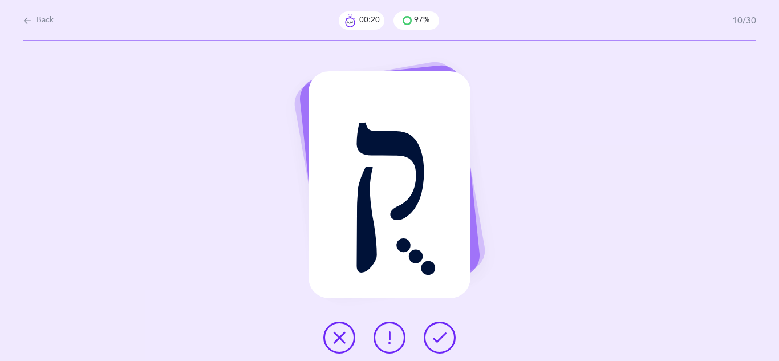
click at [440, 344] on icon at bounding box center [440, 338] width 14 height 14
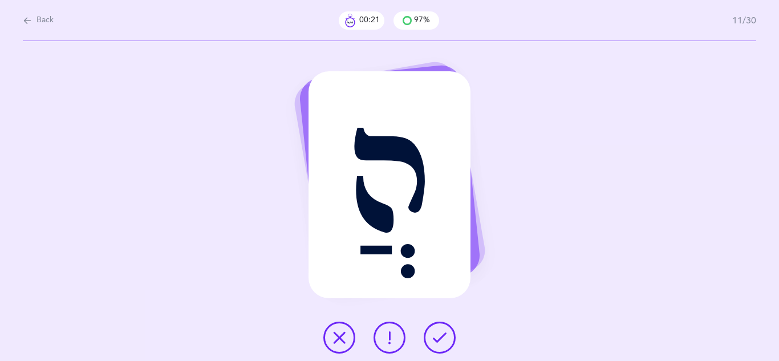
click at [440, 344] on icon at bounding box center [440, 338] width 14 height 14
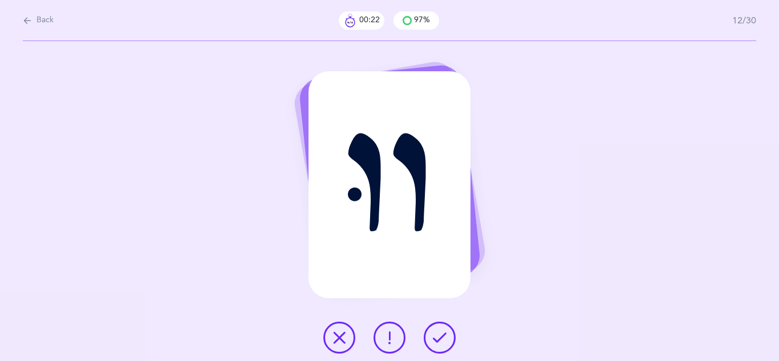
click at [440, 344] on icon at bounding box center [440, 338] width 14 height 14
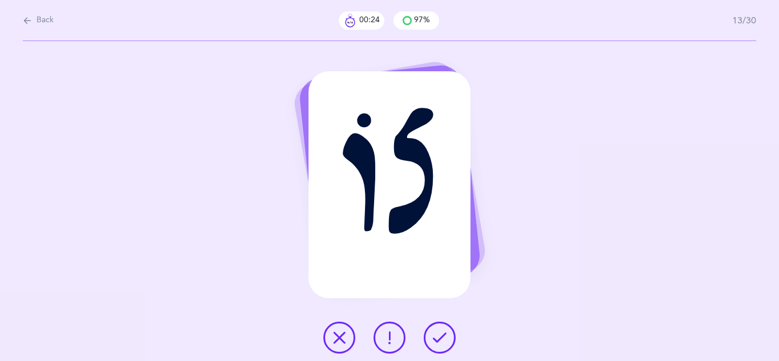
click at [440, 344] on icon at bounding box center [440, 338] width 14 height 14
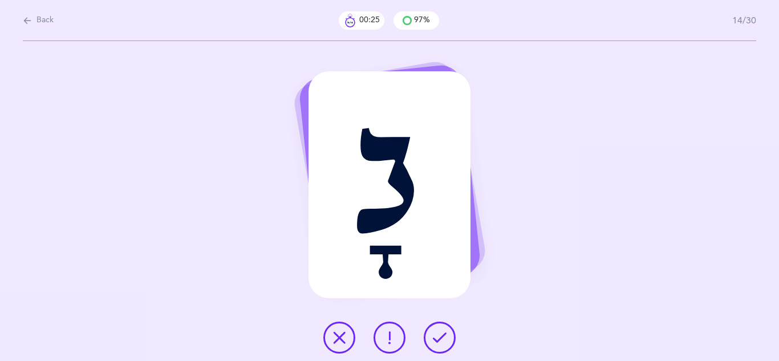
click at [440, 344] on icon at bounding box center [440, 338] width 14 height 14
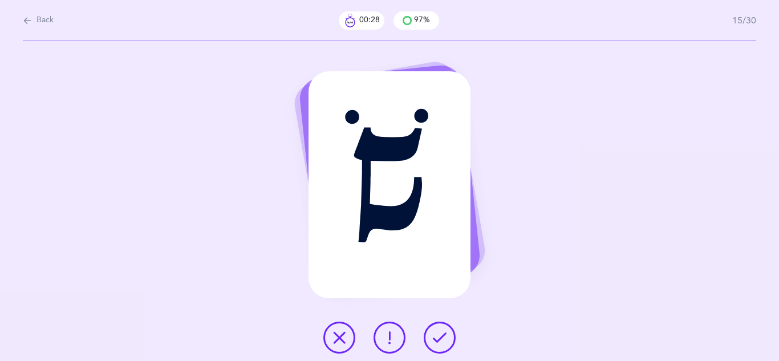
click at [440, 344] on icon at bounding box center [440, 338] width 14 height 14
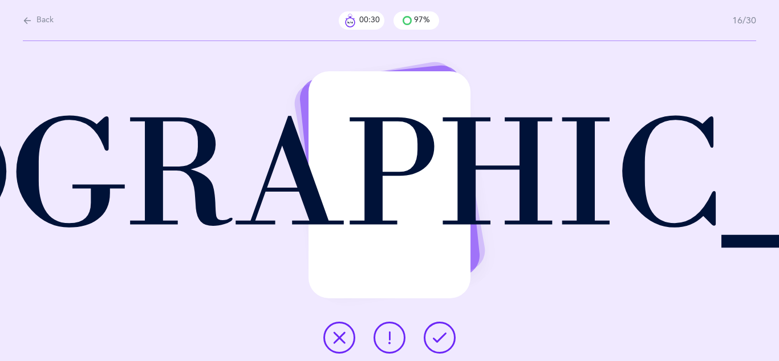
click at [440, 344] on icon at bounding box center [440, 338] width 14 height 14
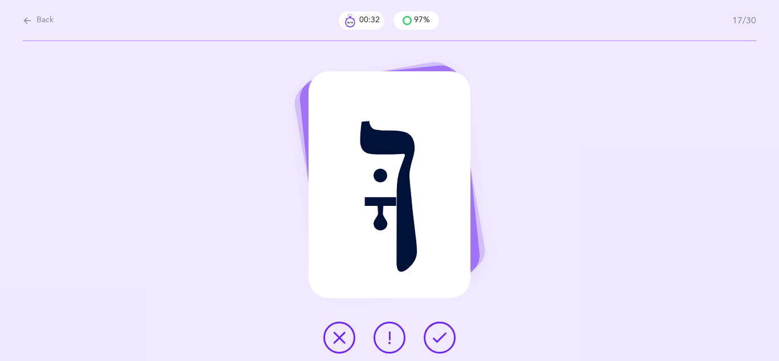
click at [440, 344] on icon at bounding box center [440, 338] width 14 height 14
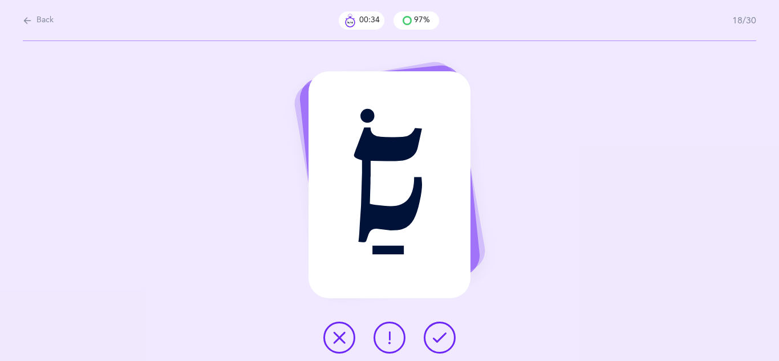
click at [440, 344] on icon at bounding box center [440, 338] width 14 height 14
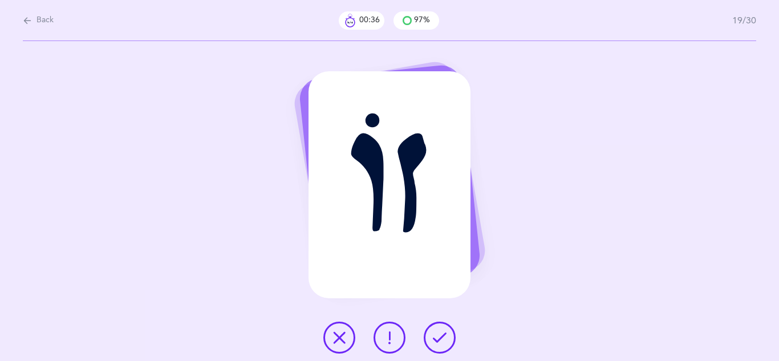
click at [440, 344] on icon at bounding box center [440, 338] width 14 height 14
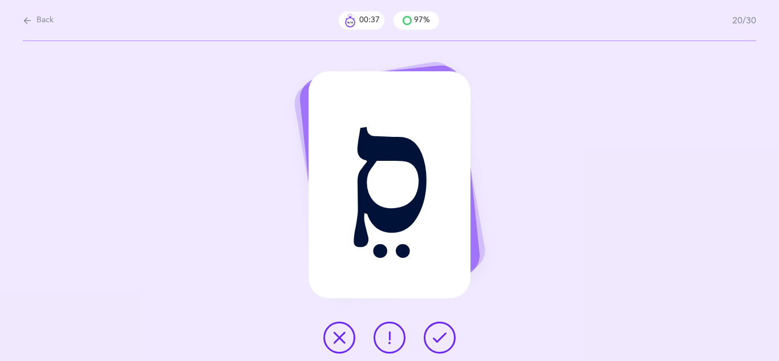
click at [440, 344] on icon at bounding box center [440, 338] width 14 height 14
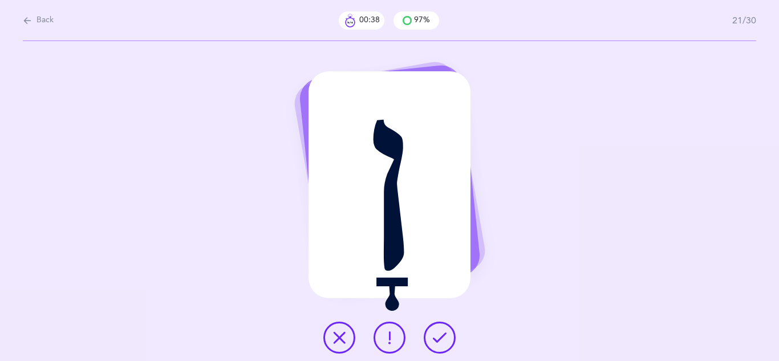
click at [440, 344] on icon at bounding box center [440, 338] width 14 height 14
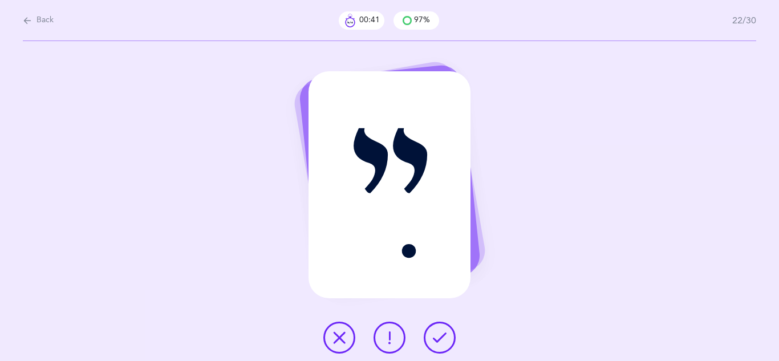
click at [440, 344] on icon at bounding box center [440, 338] width 14 height 14
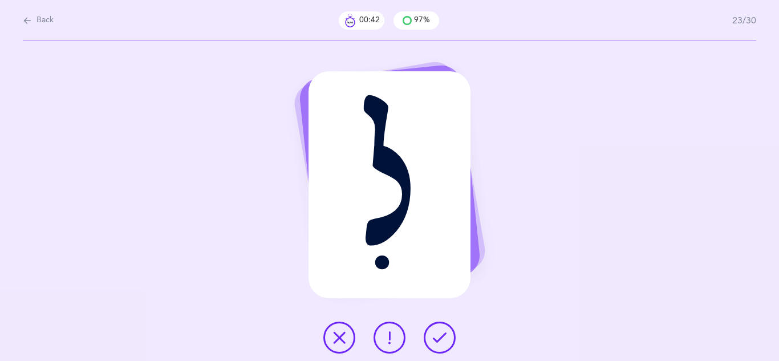
click at [440, 344] on icon at bounding box center [440, 338] width 14 height 14
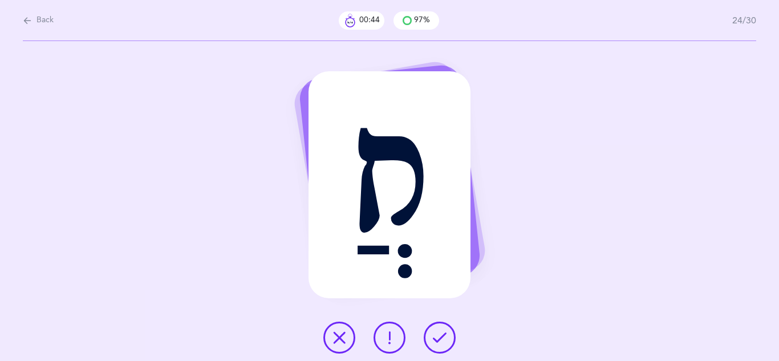
click at [440, 341] on icon at bounding box center [440, 338] width 14 height 14
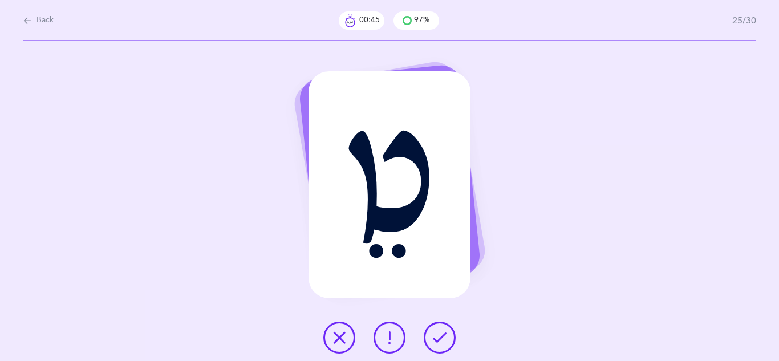
click at [440, 341] on icon at bounding box center [440, 338] width 14 height 14
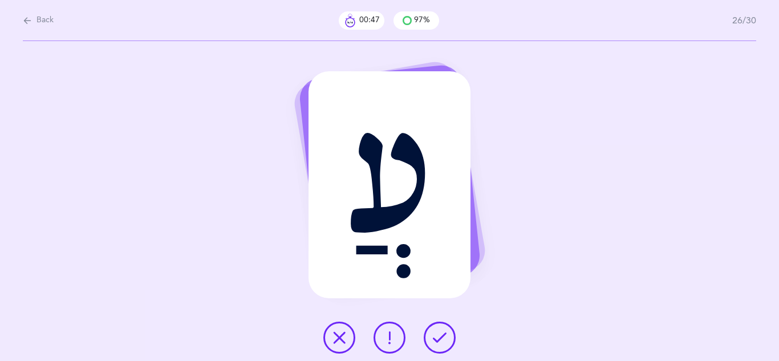
click at [440, 341] on icon at bounding box center [440, 338] width 14 height 14
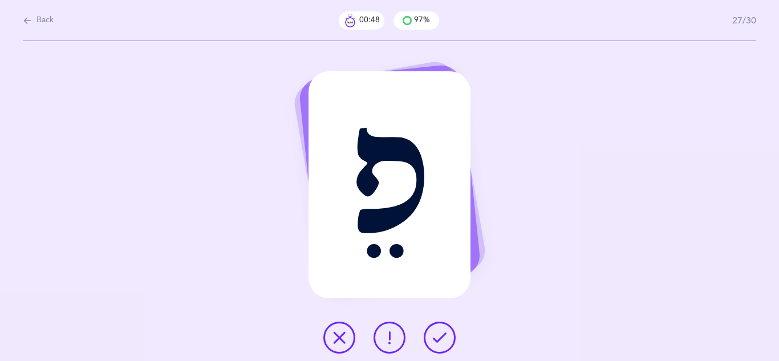
click at [440, 341] on icon at bounding box center [440, 338] width 14 height 14
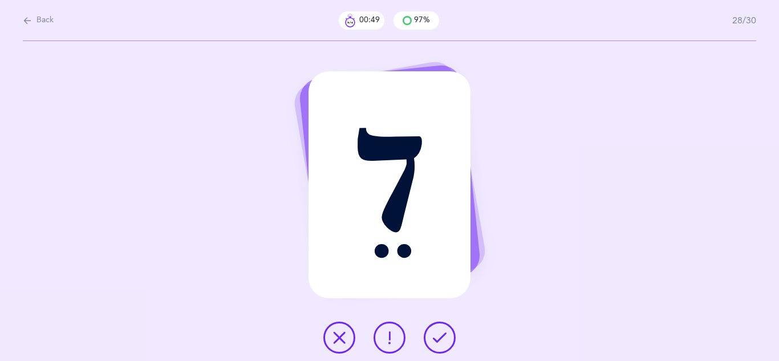
click at [440, 341] on icon at bounding box center [440, 338] width 14 height 14
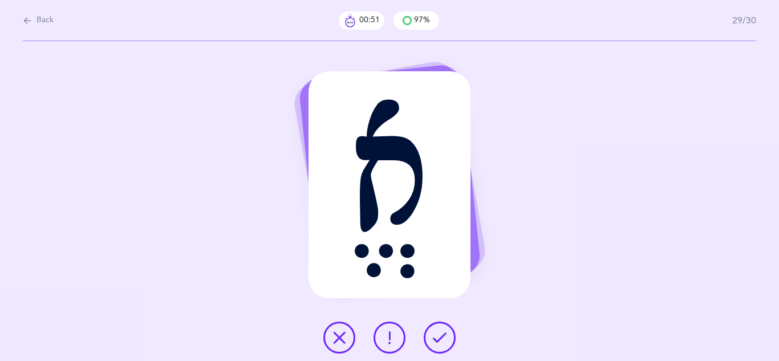
click at [440, 341] on icon at bounding box center [440, 338] width 14 height 14
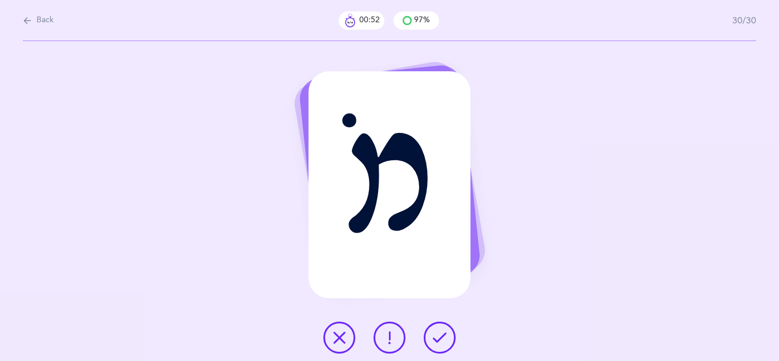
click at [440, 341] on icon at bounding box center [440, 338] width 14 height 14
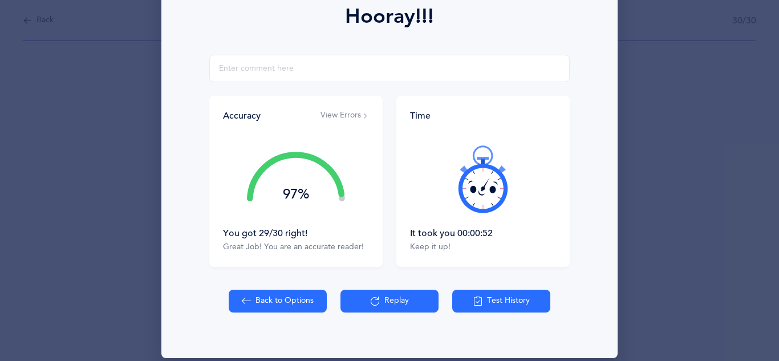
scroll to position [182, 0]
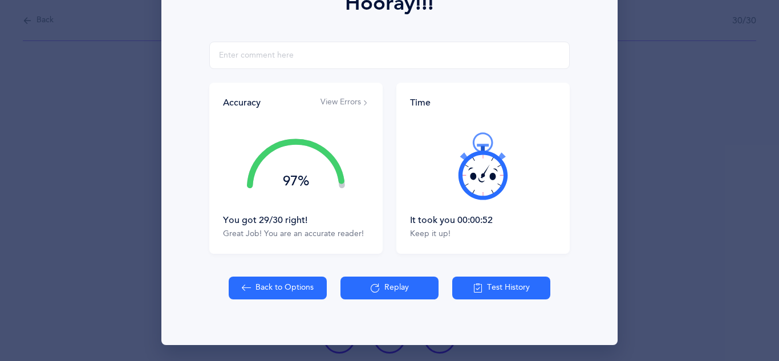
click at [297, 292] on button "Back to Options" at bounding box center [278, 287] width 98 height 23
select select "4"
select select "single"
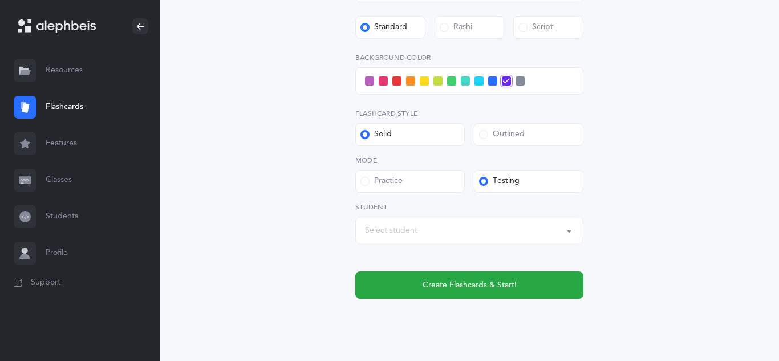
scroll to position [442, 0]
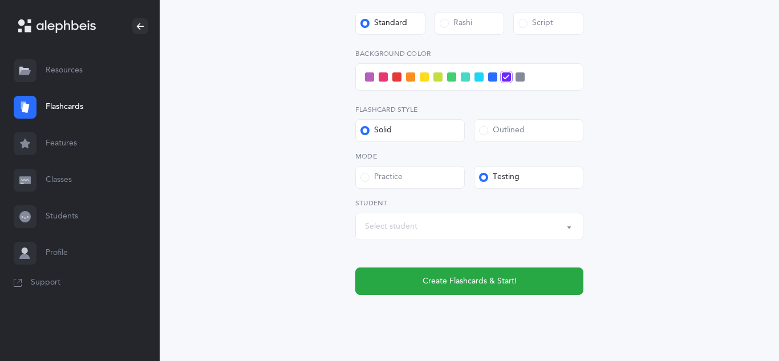
click at [573, 229] on button "Select student" at bounding box center [469, 226] width 228 height 27
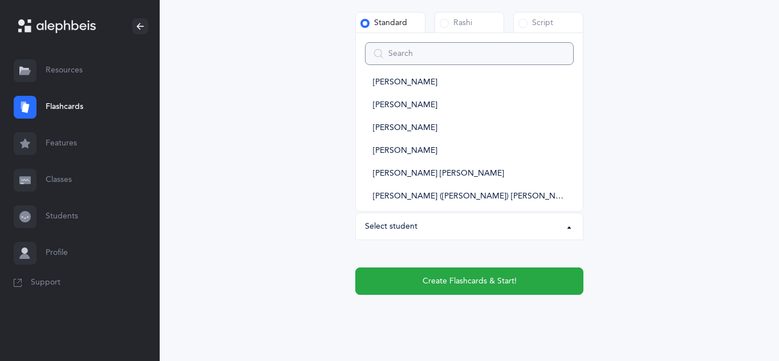
scroll to position [85, 0]
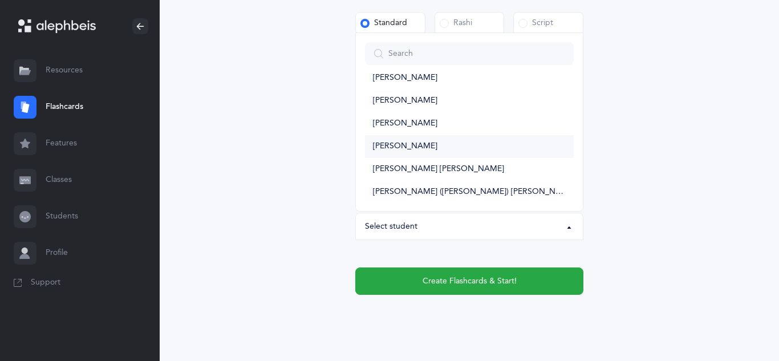
click at [427, 147] on span "[PERSON_NAME]" at bounding box center [405, 146] width 64 height 10
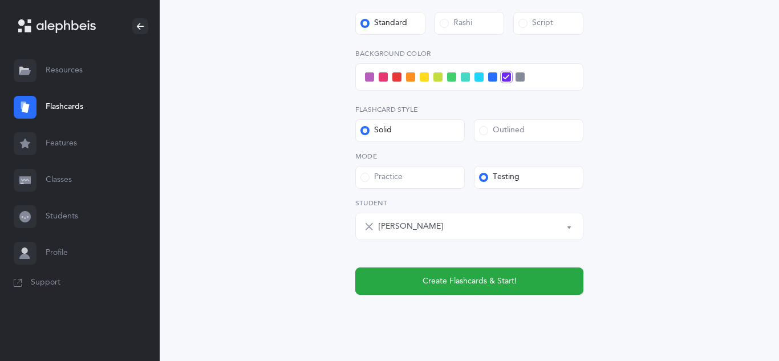
click at [567, 226] on button "[PERSON_NAME]" at bounding box center [469, 226] width 228 height 27
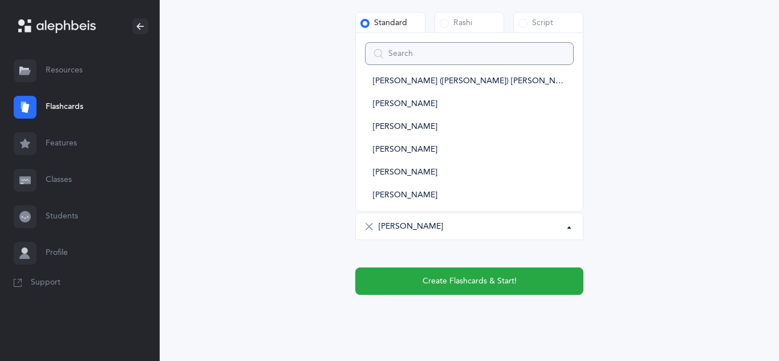
scroll to position [200, 0]
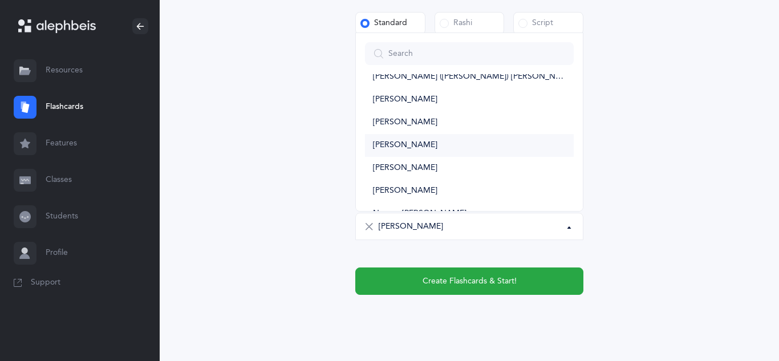
click at [423, 144] on span "[PERSON_NAME]" at bounding box center [405, 145] width 64 height 10
select select "10592"
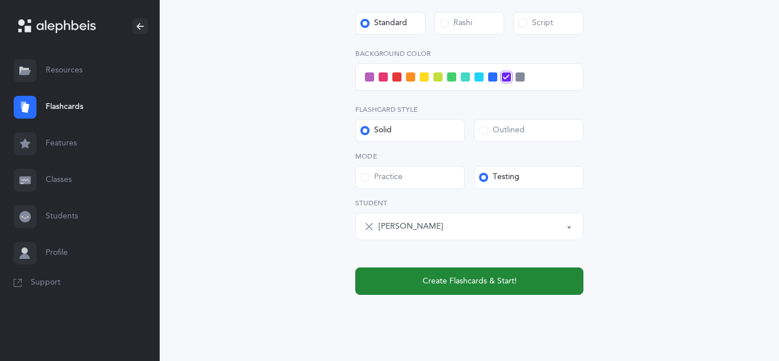
click at [474, 290] on button "Create Flashcards & Start!" at bounding box center [469, 280] width 228 height 27
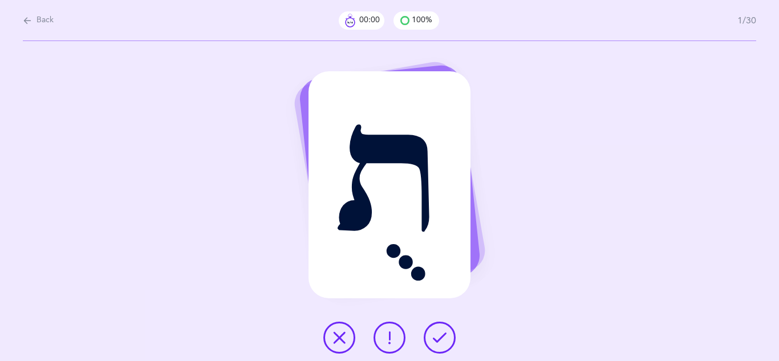
scroll to position [0, 0]
click at [442, 343] on icon at bounding box center [440, 338] width 14 height 14
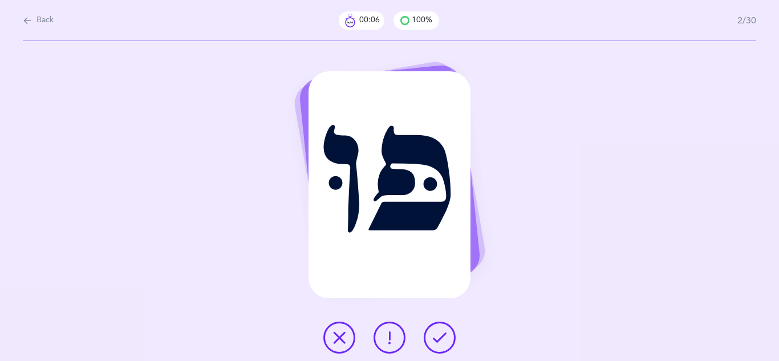
click at [438, 342] on icon at bounding box center [440, 338] width 14 height 14
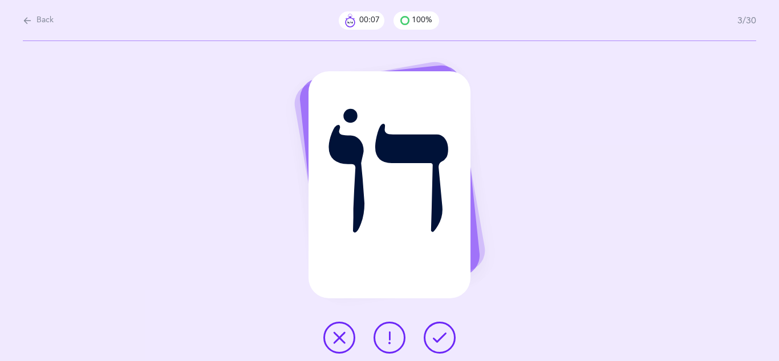
click at [438, 342] on icon at bounding box center [440, 338] width 14 height 14
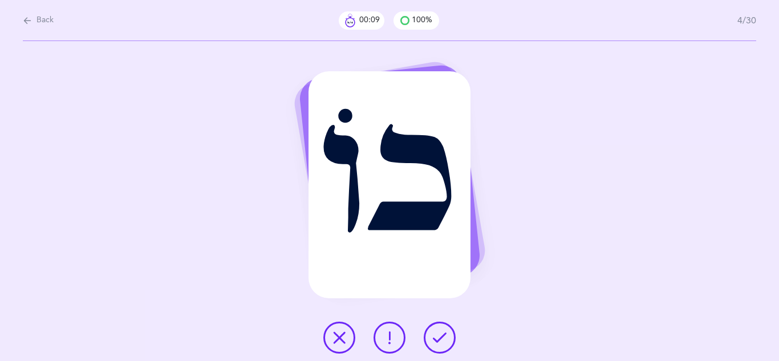
click at [438, 342] on icon at bounding box center [440, 338] width 14 height 14
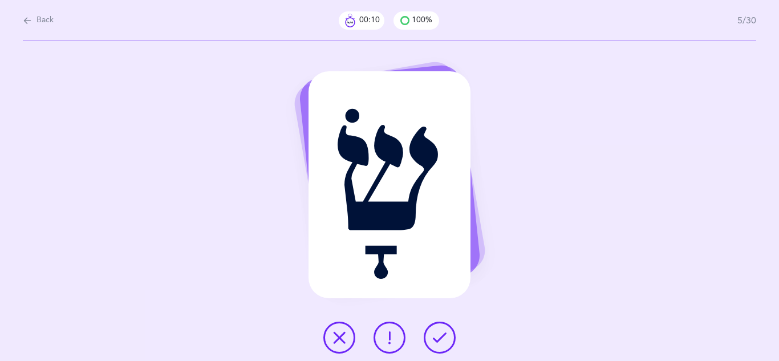
click at [438, 342] on icon at bounding box center [440, 338] width 14 height 14
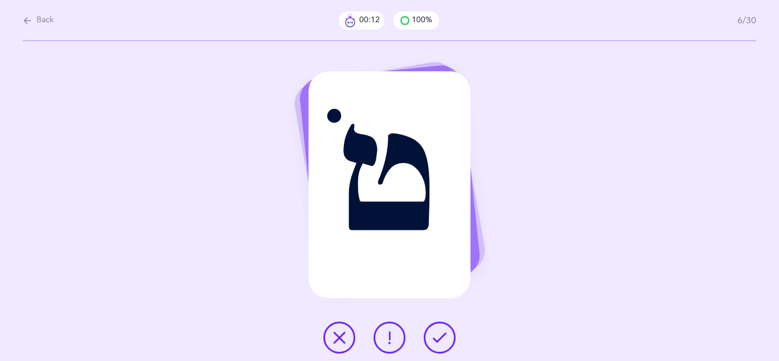
click at [438, 342] on icon at bounding box center [440, 338] width 14 height 14
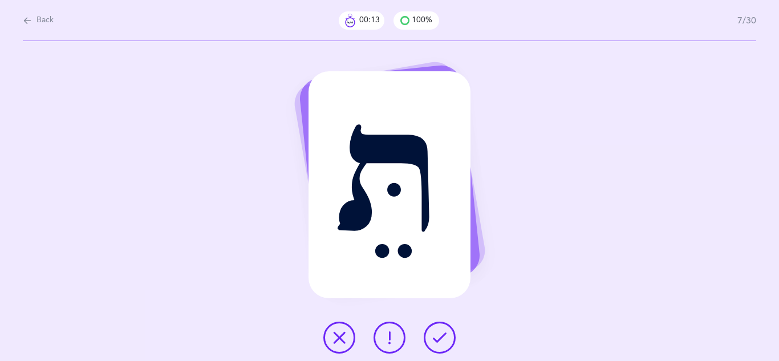
click at [438, 342] on icon at bounding box center [440, 338] width 14 height 14
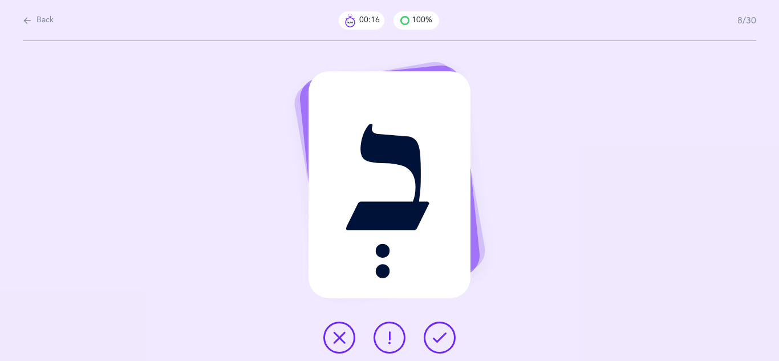
click at [38, 19] on span "Back" at bounding box center [44, 20] width 17 height 11
select select "4"
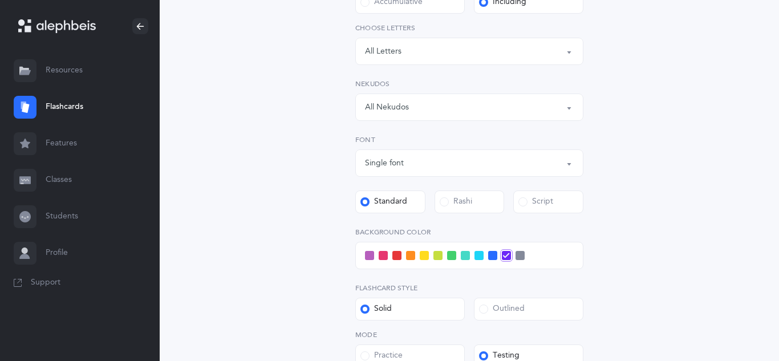
scroll to position [262, 0]
click at [563, 167] on div "Single font" at bounding box center [469, 164] width 209 height 19
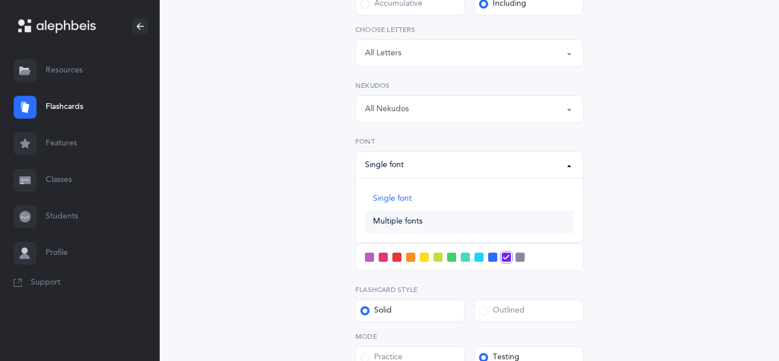
click at [427, 219] on link "Multiple fonts" at bounding box center [469, 221] width 209 height 23
select select "multiple"
click at [362, 205] on icon at bounding box center [364, 204] width 6 height 6
click at [0, 0] on input "Standard" at bounding box center [0, 0] width 0 height 0
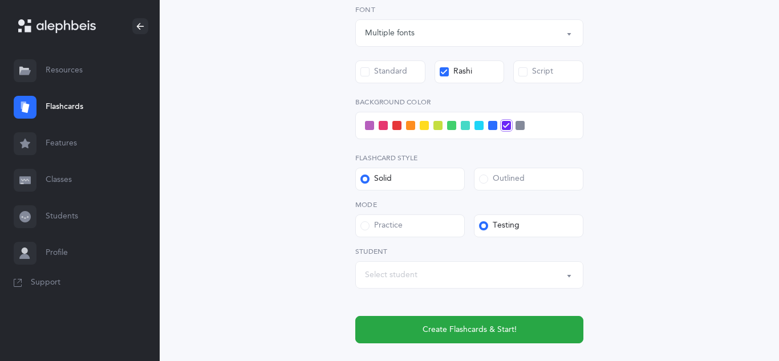
scroll to position [467, 0]
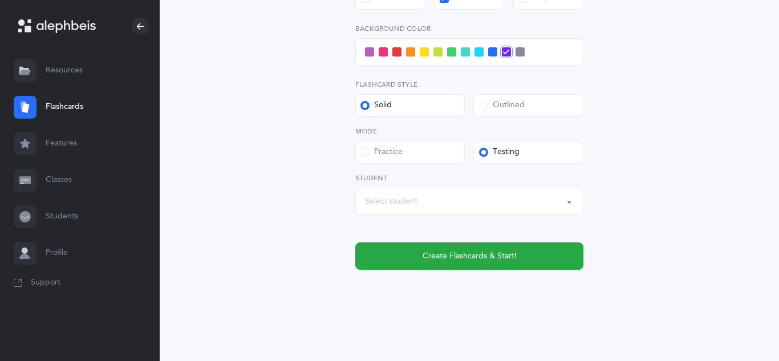
click at [569, 202] on button "Select student" at bounding box center [469, 201] width 228 height 27
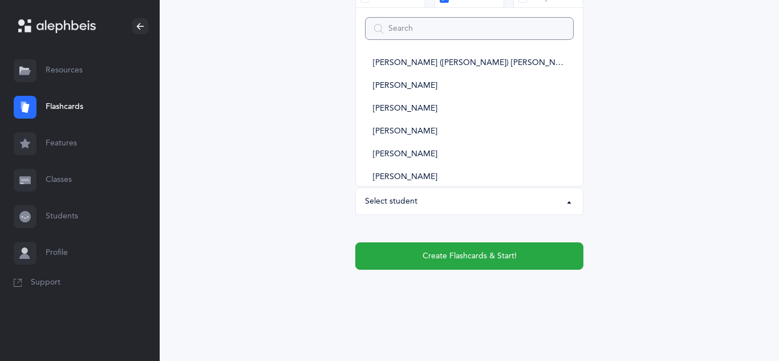
scroll to position [190, 0]
click at [438, 126] on link "[PERSON_NAME]" at bounding box center [469, 130] width 209 height 23
select select "10592"
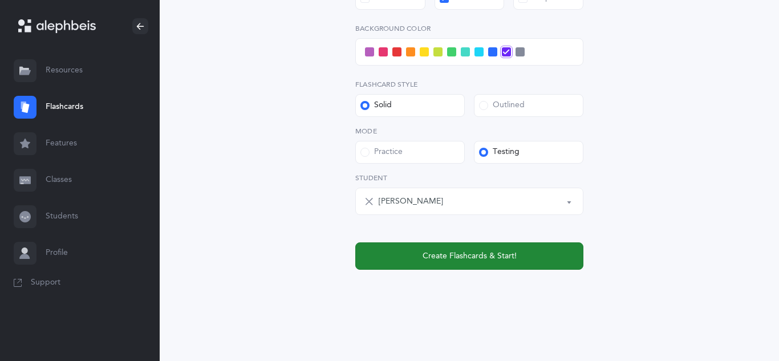
click at [493, 256] on span "Create Flashcards & Start!" at bounding box center [469, 256] width 94 height 12
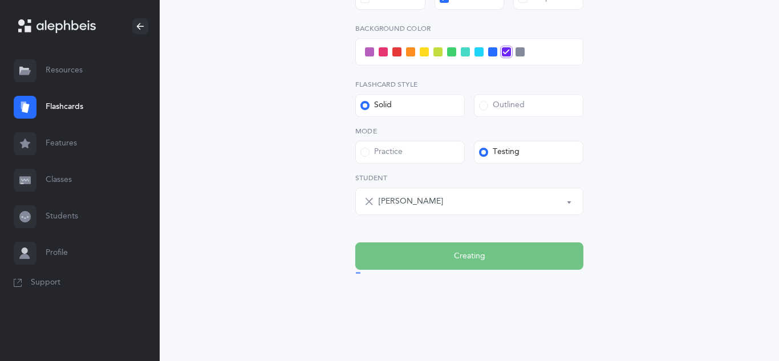
scroll to position [0, 0]
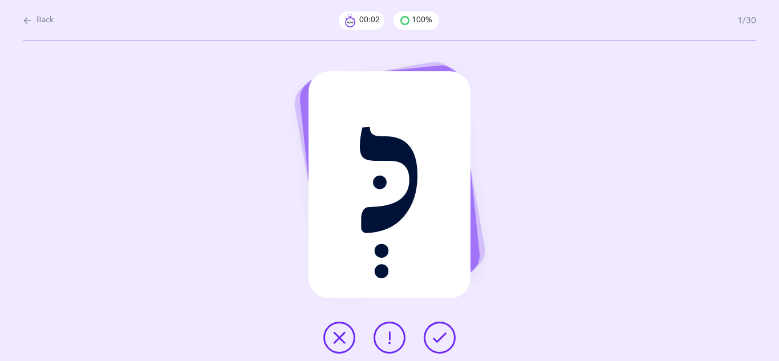
click at [445, 329] on button at bounding box center [440, 338] width 32 height 32
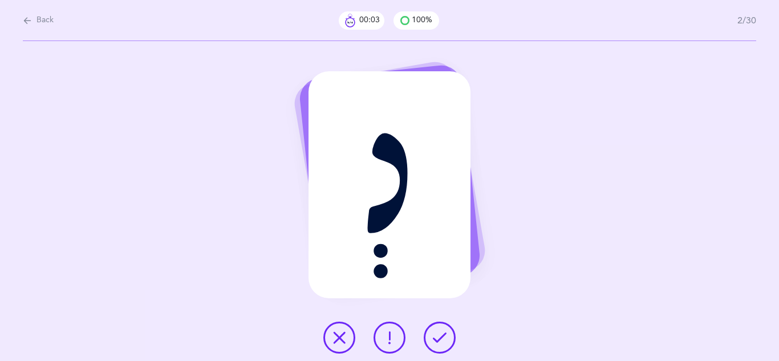
click at [436, 343] on icon at bounding box center [440, 338] width 14 height 14
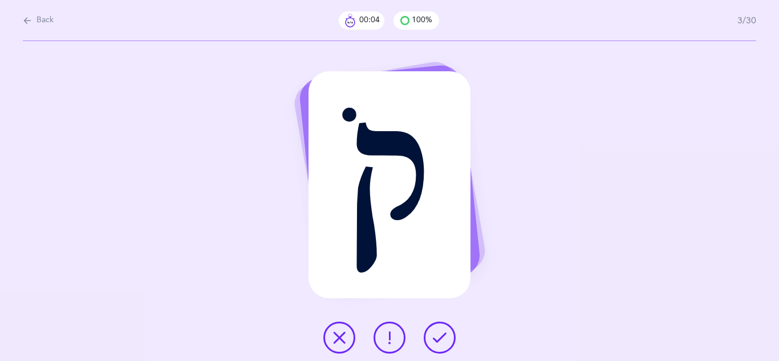
click at [436, 343] on icon at bounding box center [440, 338] width 14 height 14
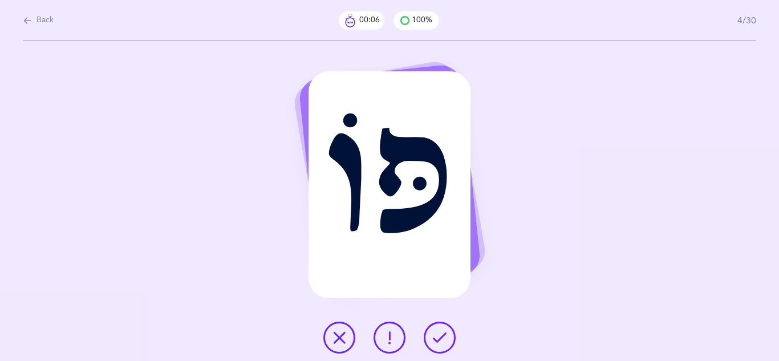
click at [436, 343] on icon at bounding box center [440, 338] width 14 height 14
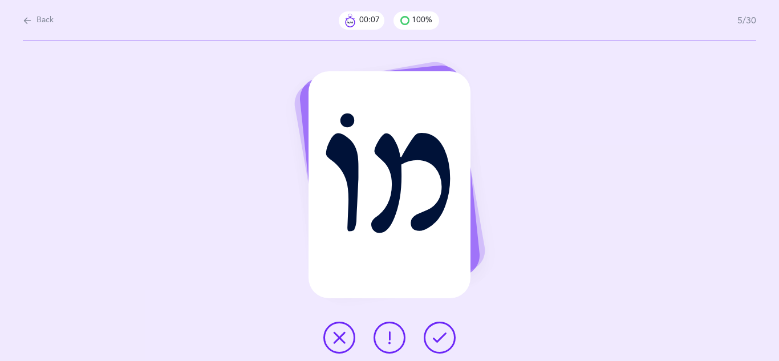
click at [436, 343] on icon at bounding box center [440, 338] width 14 height 14
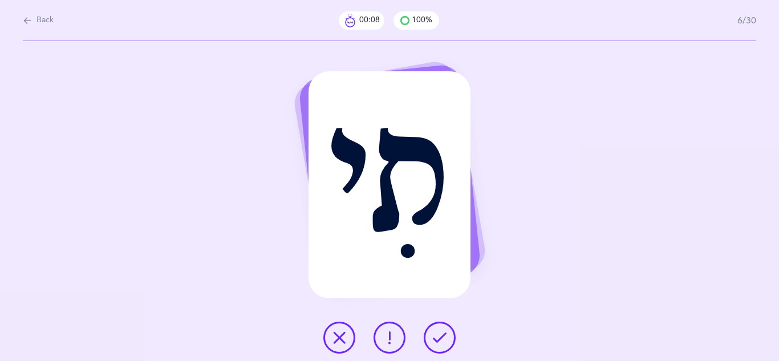
click at [436, 343] on icon at bounding box center [440, 338] width 14 height 14
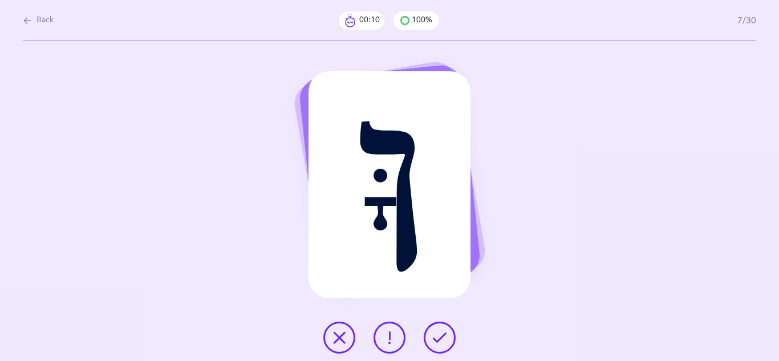
click at [436, 343] on icon at bounding box center [440, 338] width 14 height 14
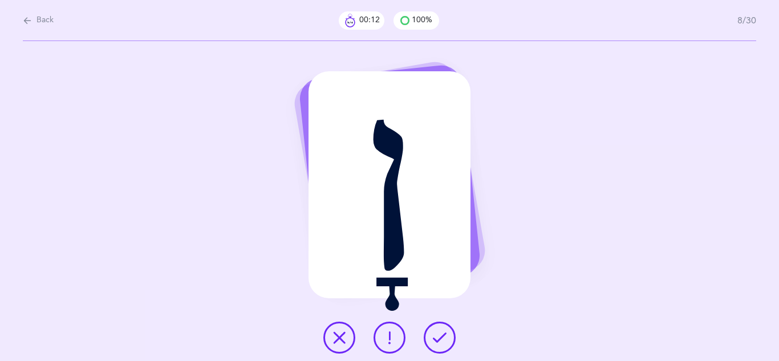
click at [436, 343] on icon at bounding box center [440, 338] width 14 height 14
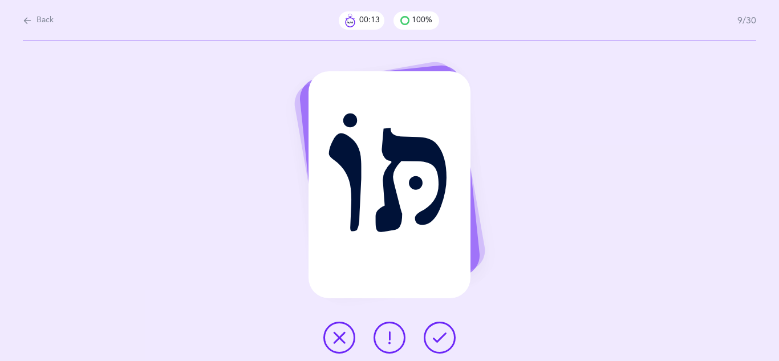
click at [436, 343] on icon at bounding box center [440, 338] width 14 height 14
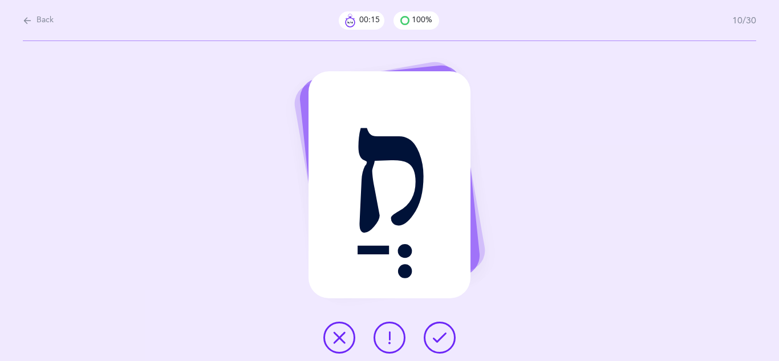
click at [436, 343] on icon at bounding box center [440, 338] width 14 height 14
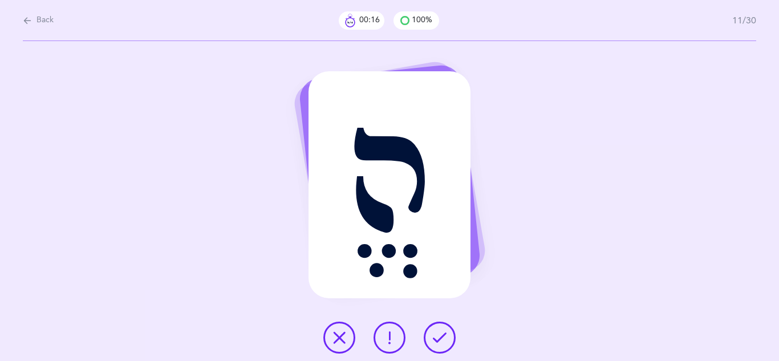
click at [436, 343] on icon at bounding box center [440, 338] width 14 height 14
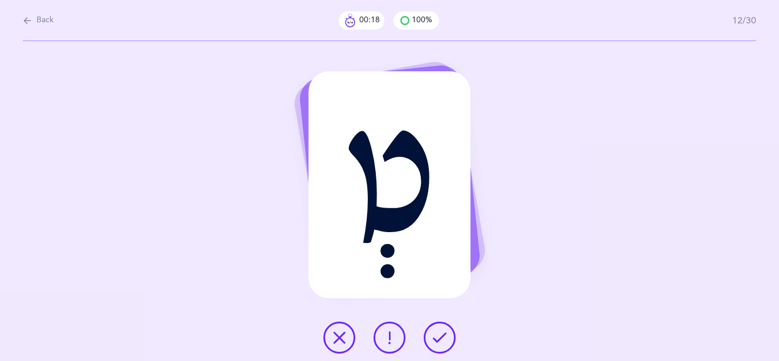
click at [436, 343] on icon at bounding box center [440, 338] width 14 height 14
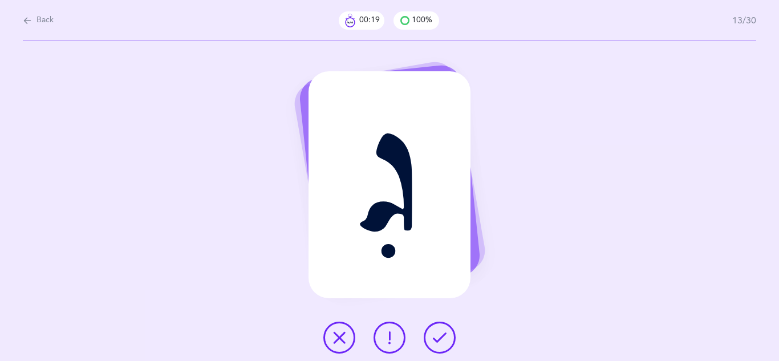
click at [436, 343] on icon at bounding box center [440, 338] width 14 height 14
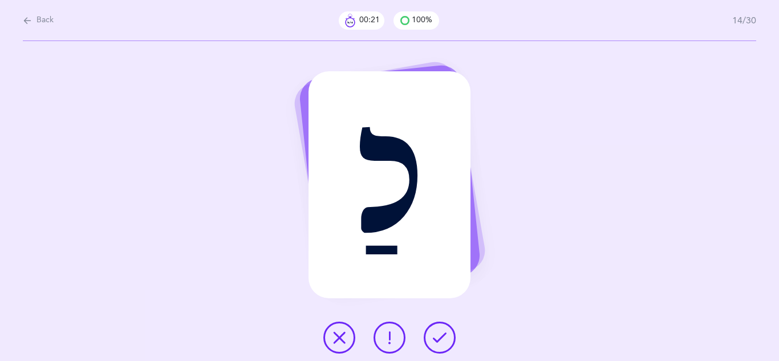
click at [436, 343] on icon at bounding box center [440, 338] width 14 height 14
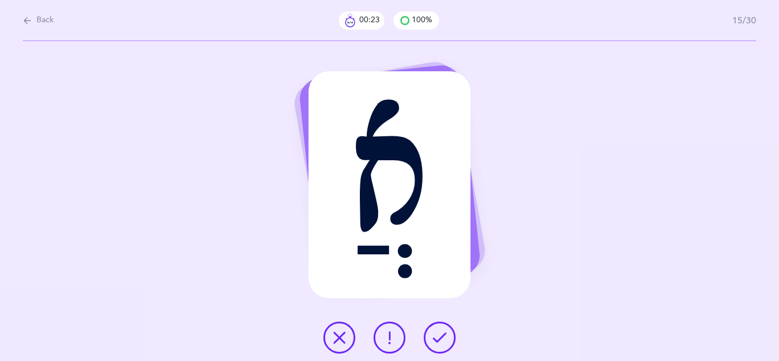
click at [436, 343] on icon at bounding box center [440, 338] width 14 height 14
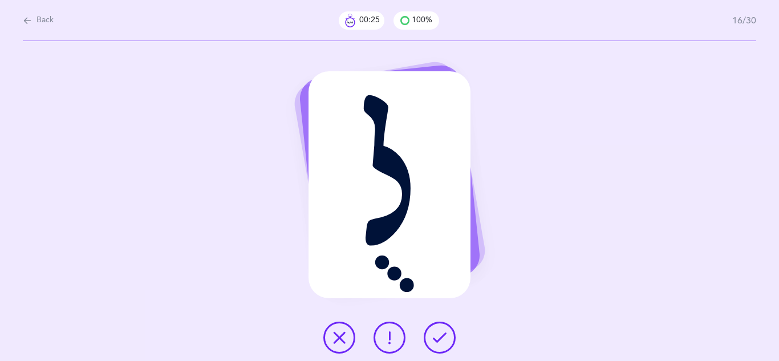
click at [436, 343] on icon at bounding box center [440, 338] width 14 height 14
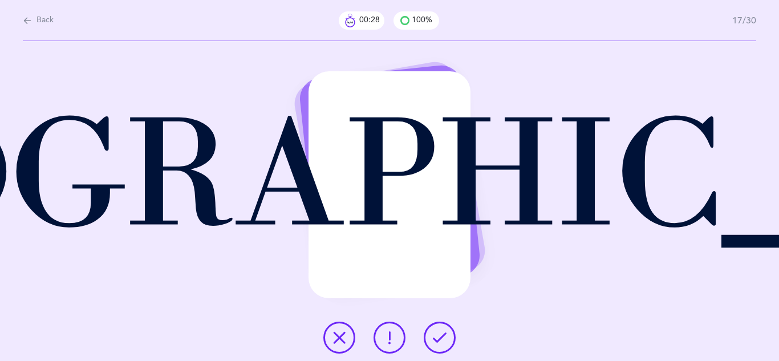
click at [348, 347] on button at bounding box center [339, 338] width 32 height 32
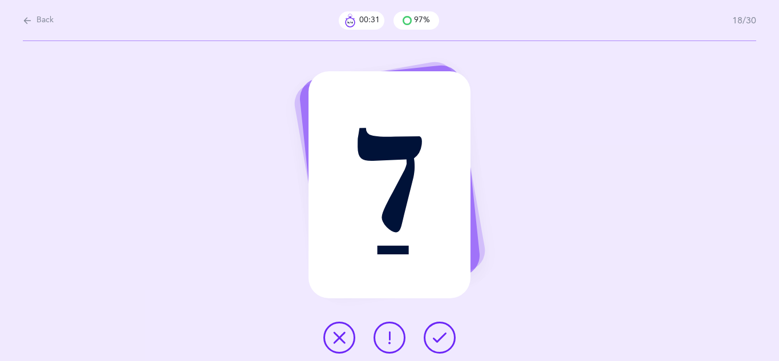
click at [434, 343] on icon at bounding box center [440, 338] width 14 height 14
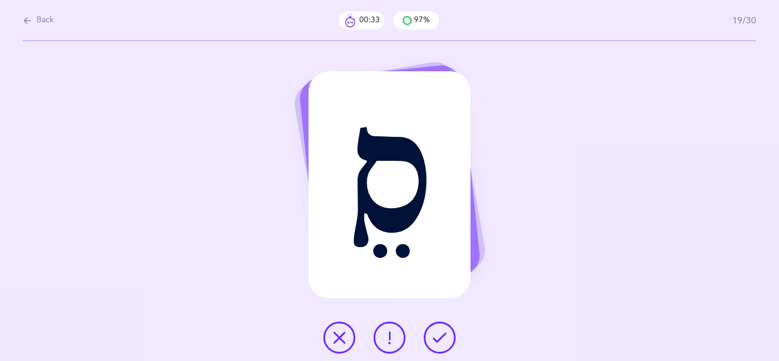
click at [434, 343] on icon at bounding box center [440, 338] width 14 height 14
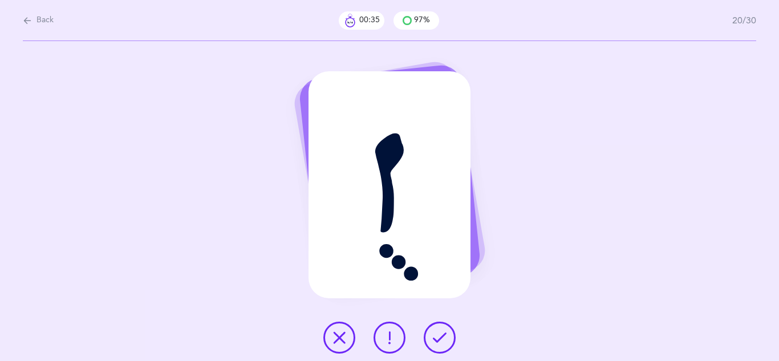
click at [434, 343] on icon at bounding box center [440, 338] width 14 height 14
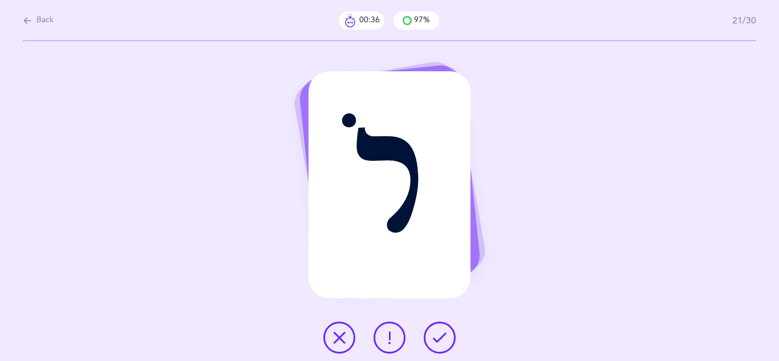
click at [434, 343] on icon at bounding box center [440, 338] width 14 height 14
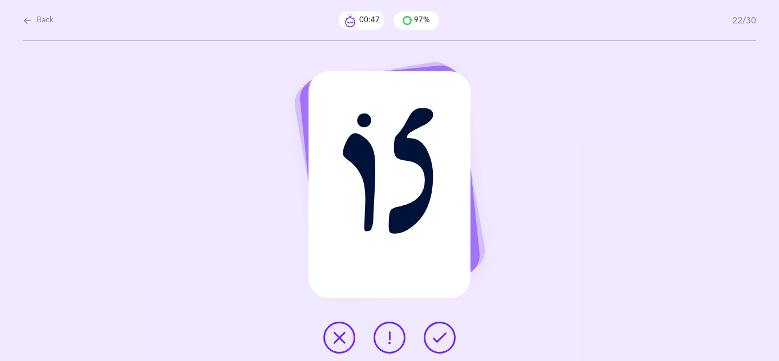
click at [336, 339] on icon at bounding box center [339, 338] width 14 height 14
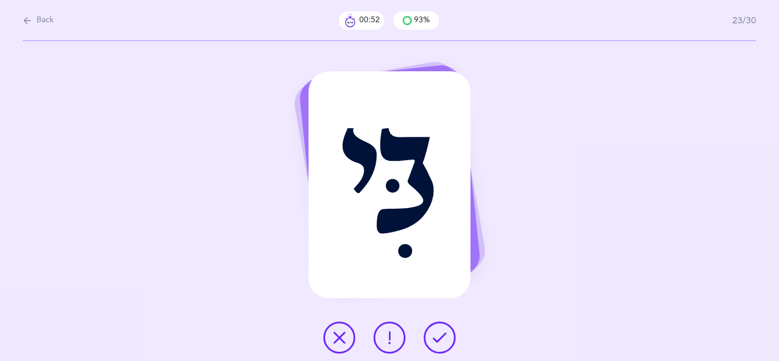
click at [441, 339] on icon at bounding box center [440, 338] width 14 height 14
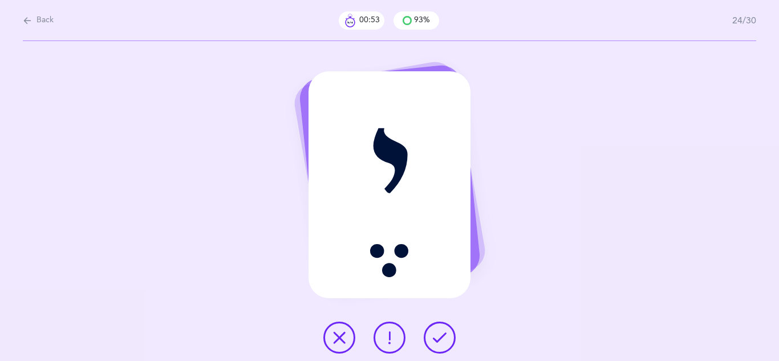
click at [441, 339] on icon at bounding box center [440, 338] width 14 height 14
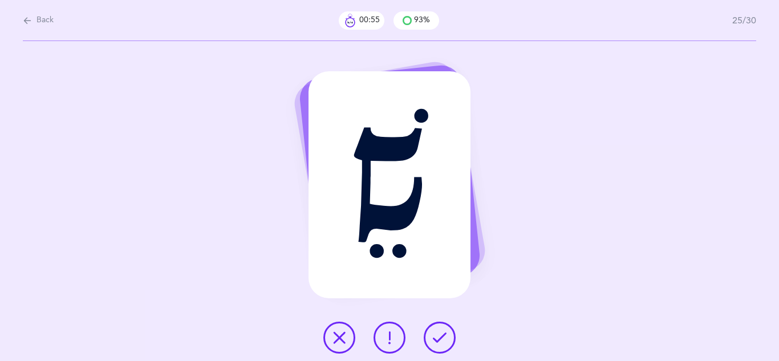
click at [441, 339] on icon at bounding box center [440, 338] width 14 height 14
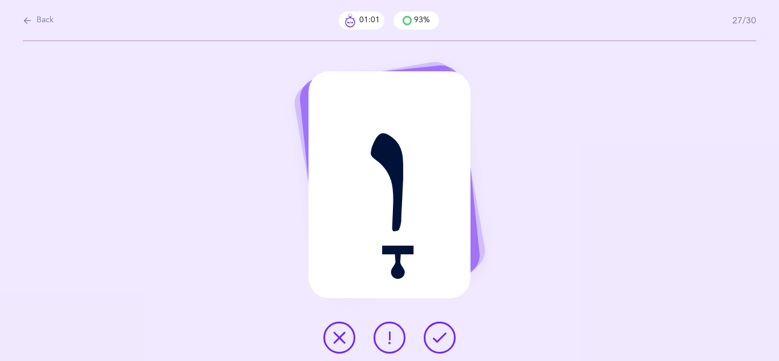
click at [441, 338] on icon at bounding box center [440, 338] width 14 height 14
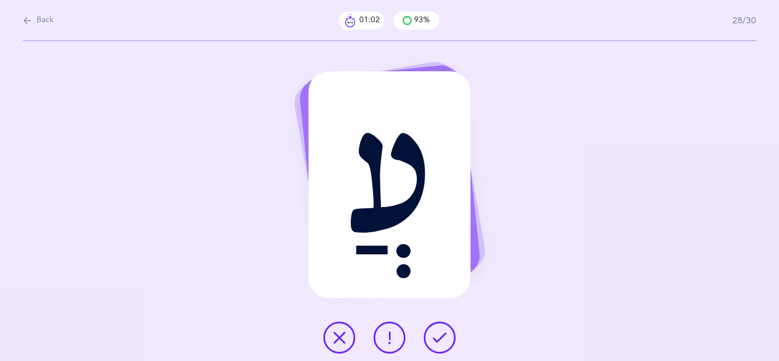
click at [441, 338] on icon at bounding box center [440, 338] width 14 height 14
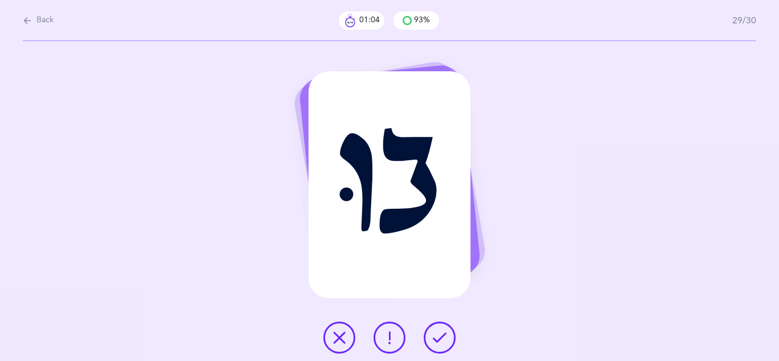
click at [441, 338] on icon at bounding box center [440, 338] width 14 height 14
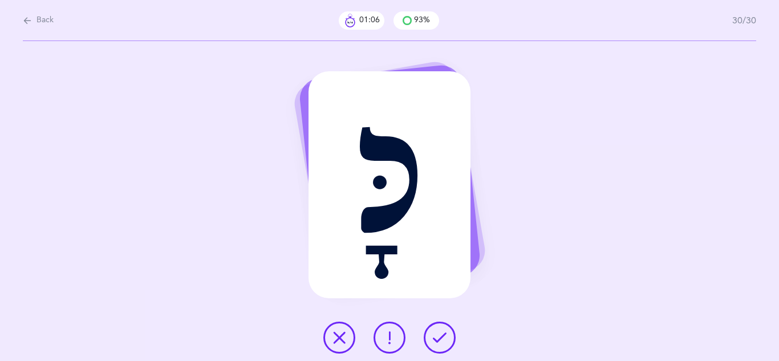
click at [441, 338] on icon at bounding box center [440, 338] width 14 height 14
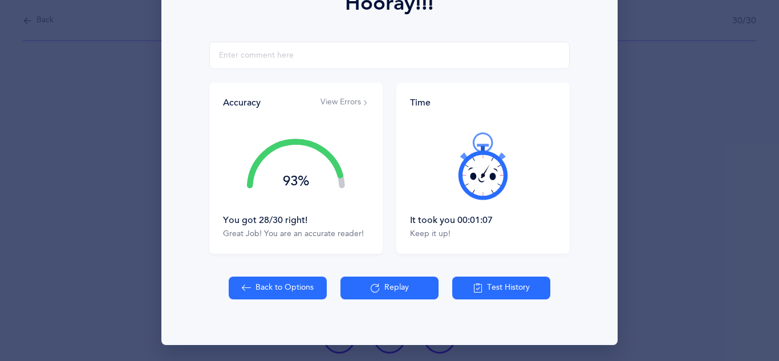
scroll to position [181, 0]
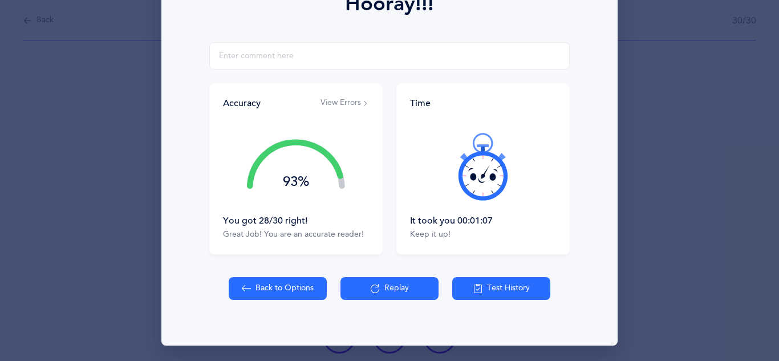
click at [511, 294] on button "Test History" at bounding box center [501, 288] width 98 height 23
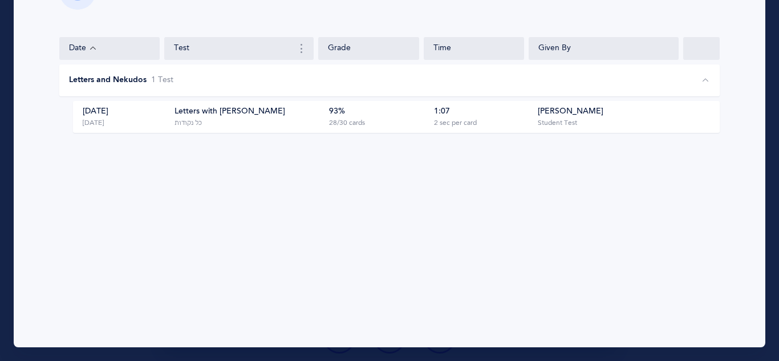
scroll to position [0, 0]
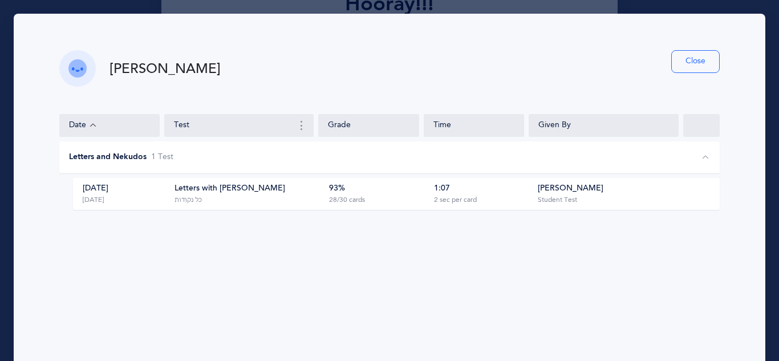
click at [688, 56] on button "Close" at bounding box center [695, 61] width 48 height 23
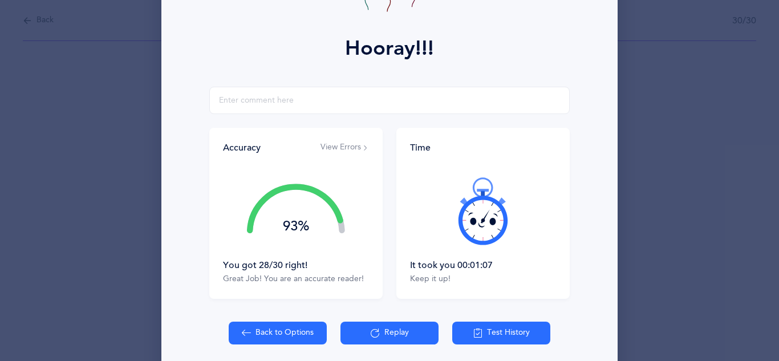
scroll to position [165, 0]
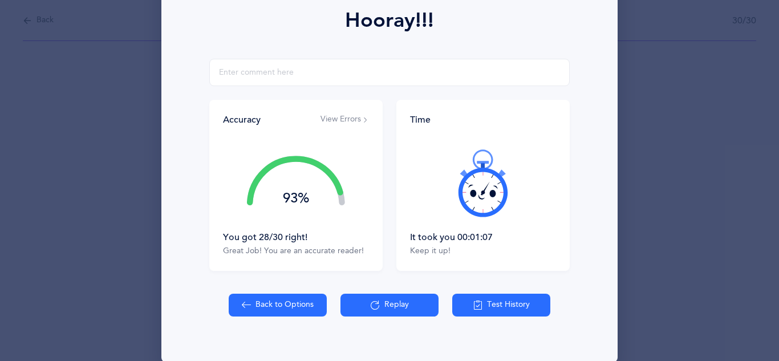
click at [282, 300] on button "Back to Options" at bounding box center [278, 305] width 98 height 23
select select "4"
select select "single"
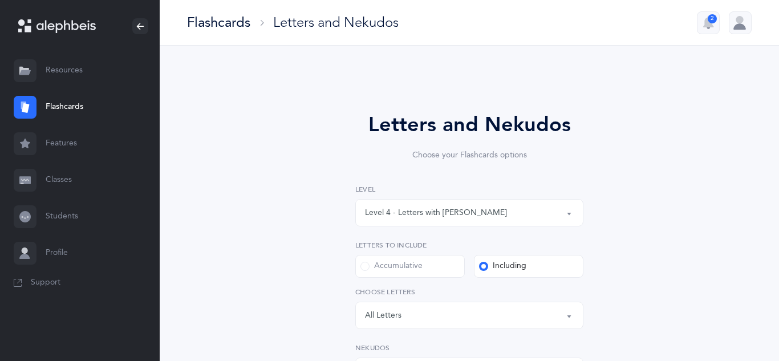
select select "single"
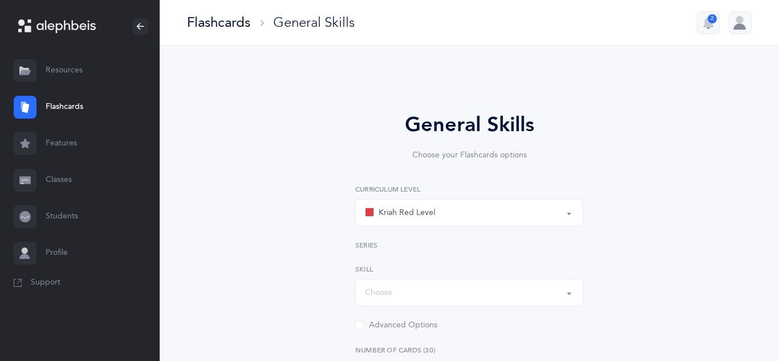
select select "Silent Letters"
select select
click at [569, 214] on button "Kriah Red Level" at bounding box center [469, 212] width 228 height 27
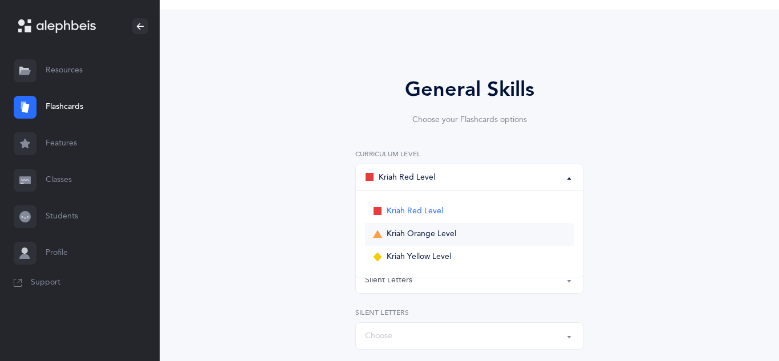
scroll to position [37, 0]
click at [432, 254] on span "Kriah Yellow Level" at bounding box center [419, 255] width 64 height 10
select select "5"
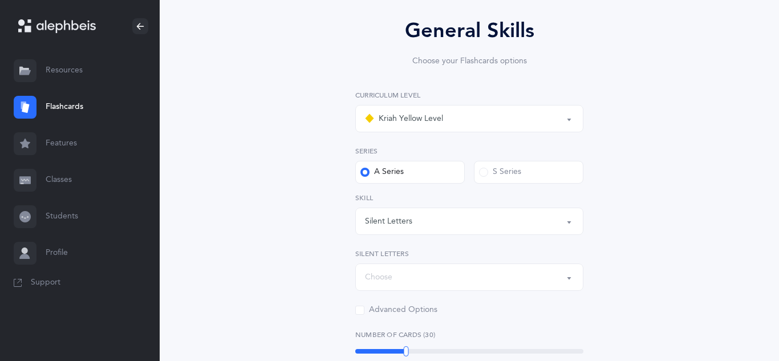
scroll to position [96, 0]
click at [568, 221] on button "Silent Letters" at bounding box center [469, 219] width 228 height 27
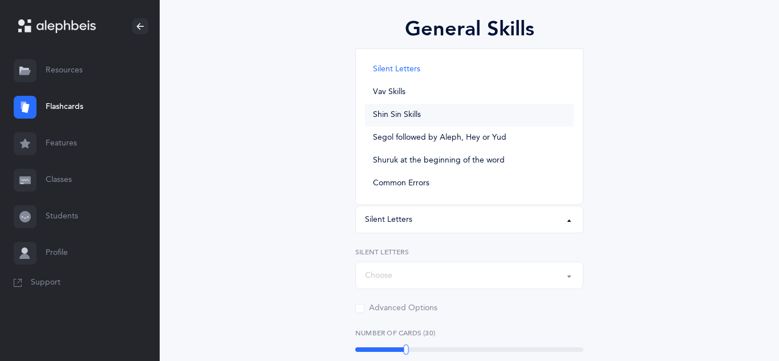
scroll to position [0, 0]
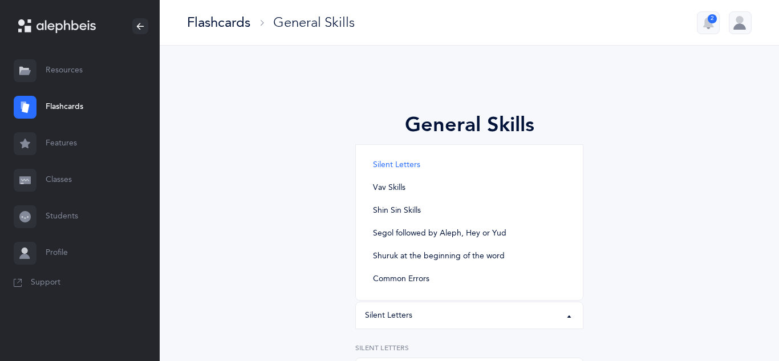
click at [73, 104] on link "Flashcards" at bounding box center [80, 107] width 160 height 36
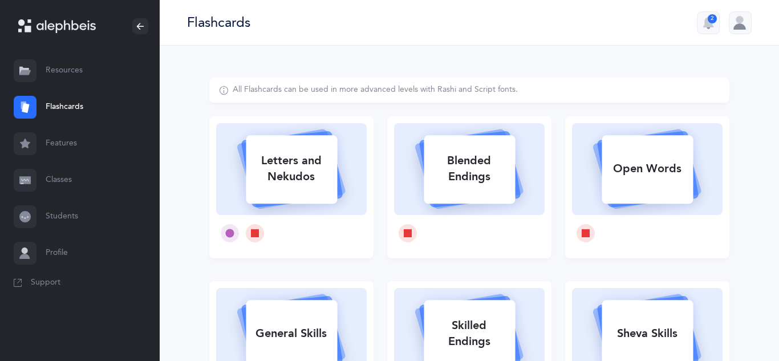
click at [326, 152] on div "Letters and Nekudos" at bounding box center [291, 169] width 91 height 46
select select "4"
select select "single"
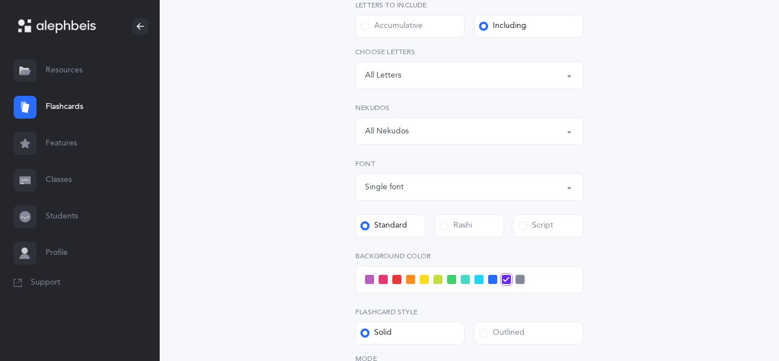
scroll to position [242, 0]
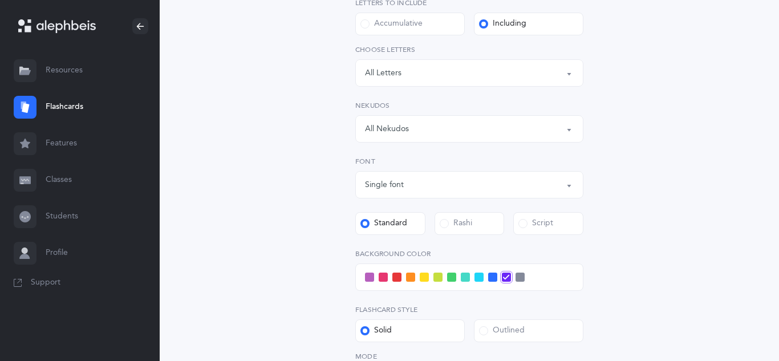
click at [448, 223] on span at bounding box center [444, 223] width 9 height 9
click at [0, 0] on input "Rashi" at bounding box center [0, 0] width 0 height 0
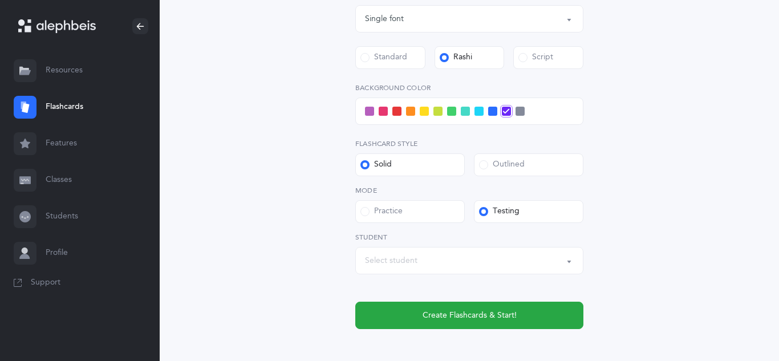
scroll to position [433, 0]
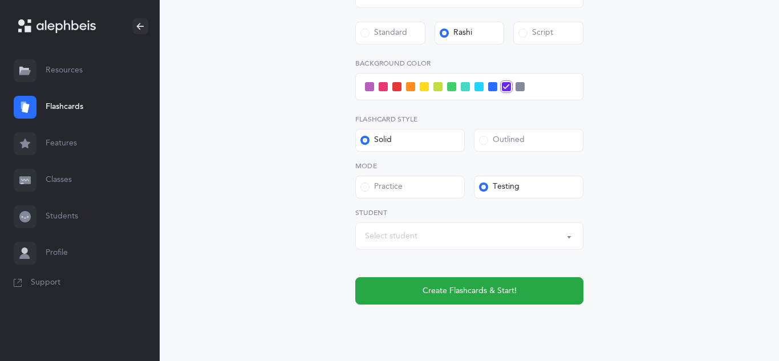
click at [567, 237] on button "Select student" at bounding box center [469, 235] width 228 height 27
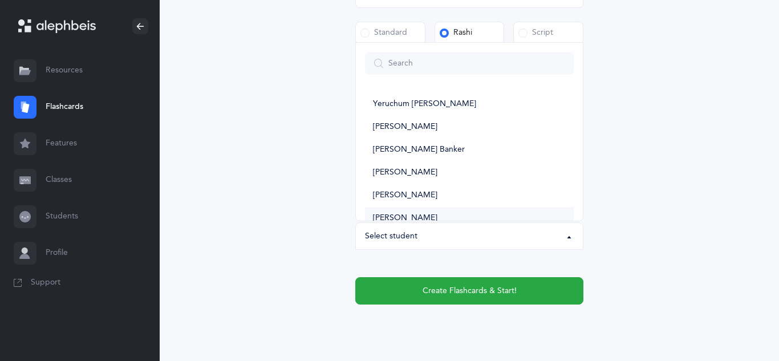
click at [406, 219] on span "Shimon Bielory" at bounding box center [405, 218] width 64 height 10
select select "12186"
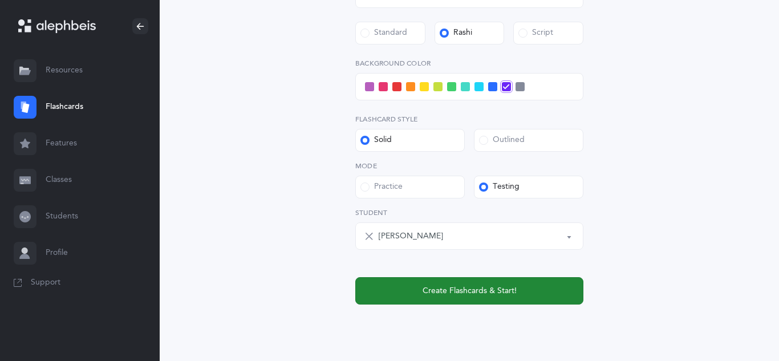
click at [498, 291] on span "Create Flashcards & Start!" at bounding box center [469, 291] width 94 height 12
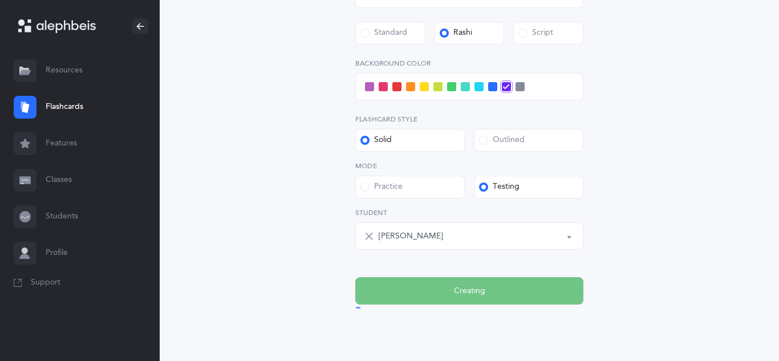
scroll to position [0, 0]
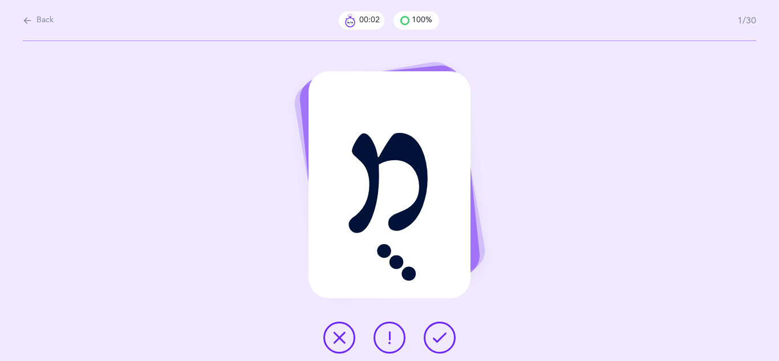
click at [444, 335] on icon at bounding box center [440, 338] width 14 height 14
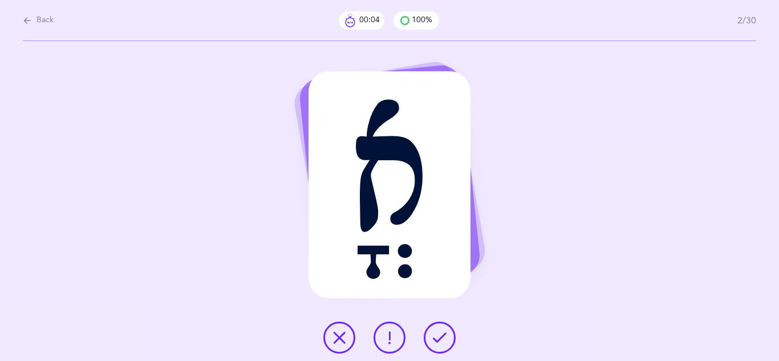
click at [444, 335] on icon at bounding box center [440, 338] width 14 height 14
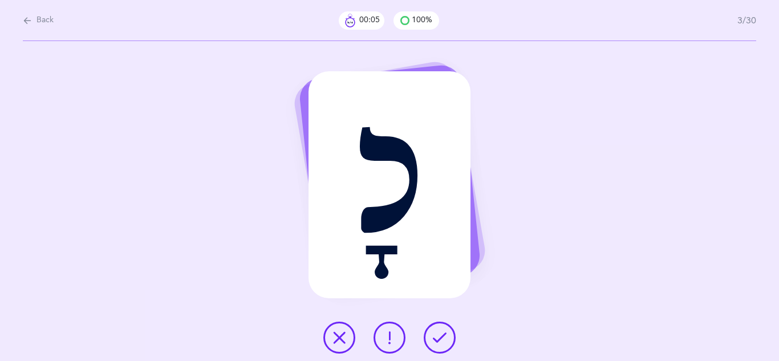
click at [444, 335] on icon at bounding box center [440, 338] width 14 height 14
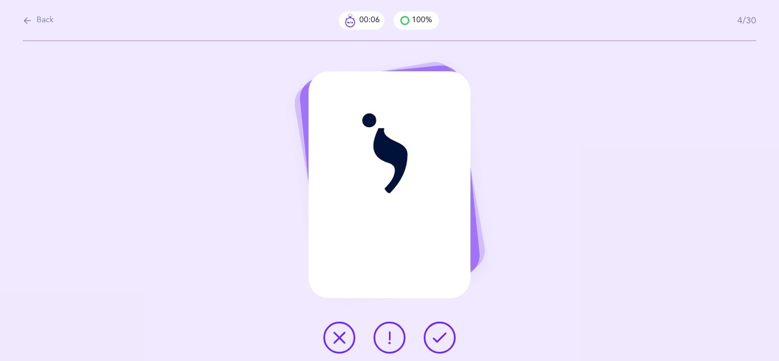
click at [444, 335] on icon at bounding box center [440, 338] width 14 height 14
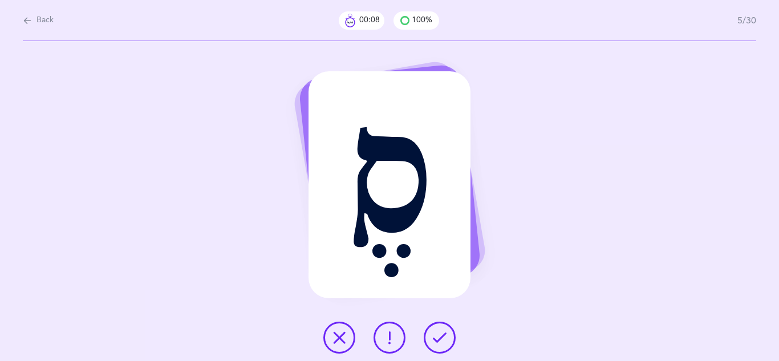
click at [444, 335] on icon at bounding box center [440, 338] width 14 height 14
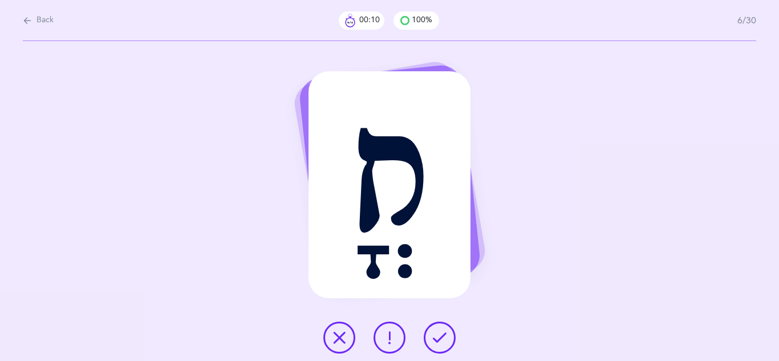
click at [444, 335] on icon at bounding box center [440, 338] width 14 height 14
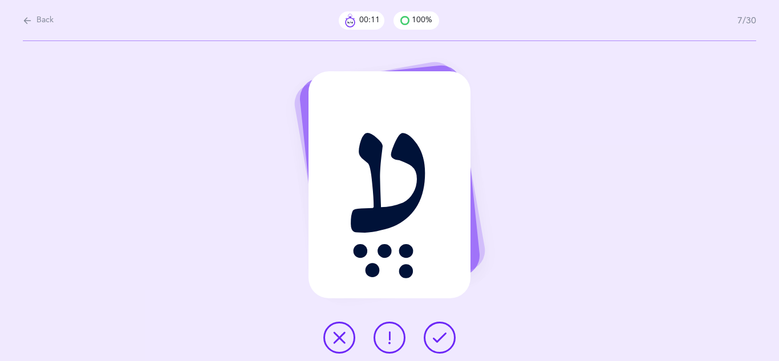
click at [444, 335] on icon at bounding box center [440, 338] width 14 height 14
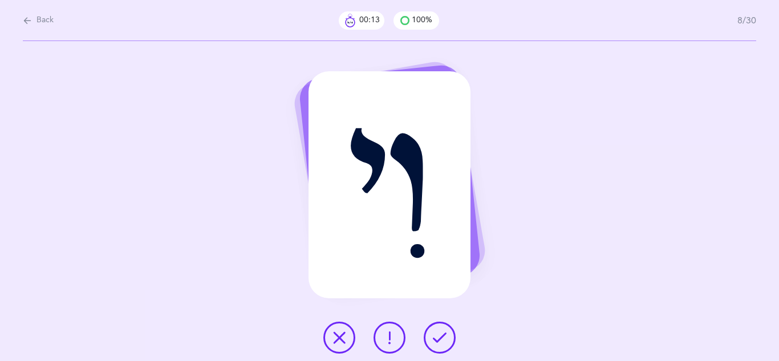
click at [444, 335] on icon at bounding box center [440, 338] width 14 height 14
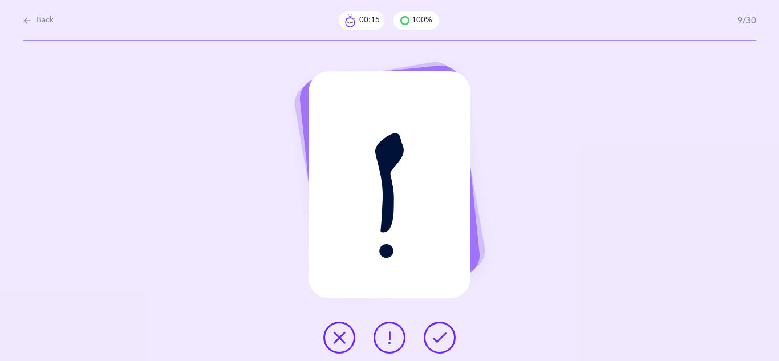
click at [444, 335] on icon at bounding box center [440, 338] width 14 height 14
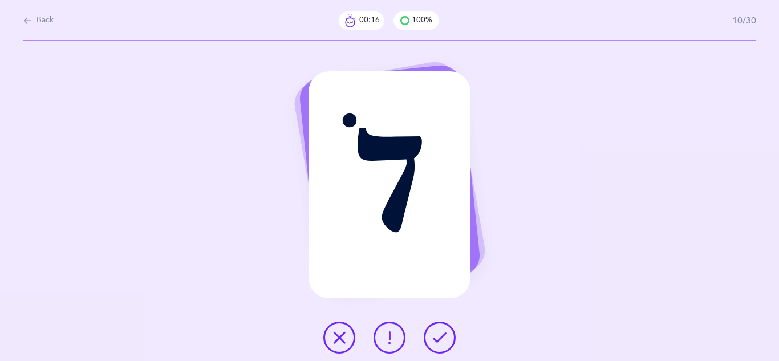
click at [444, 335] on icon at bounding box center [440, 338] width 14 height 14
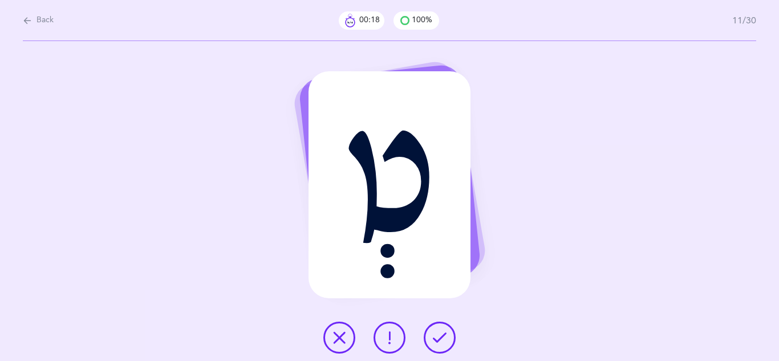
click at [444, 335] on icon at bounding box center [440, 338] width 14 height 14
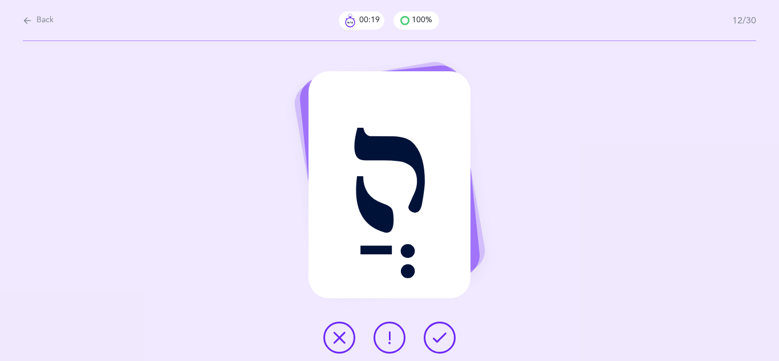
click at [444, 335] on icon at bounding box center [440, 338] width 14 height 14
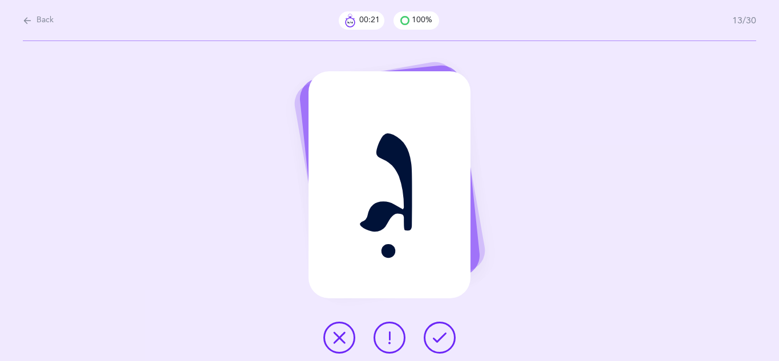
click at [444, 335] on icon at bounding box center [440, 338] width 14 height 14
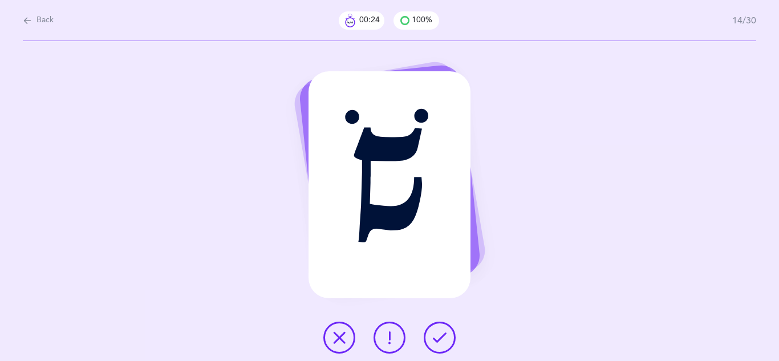
click at [444, 335] on icon at bounding box center [440, 338] width 14 height 14
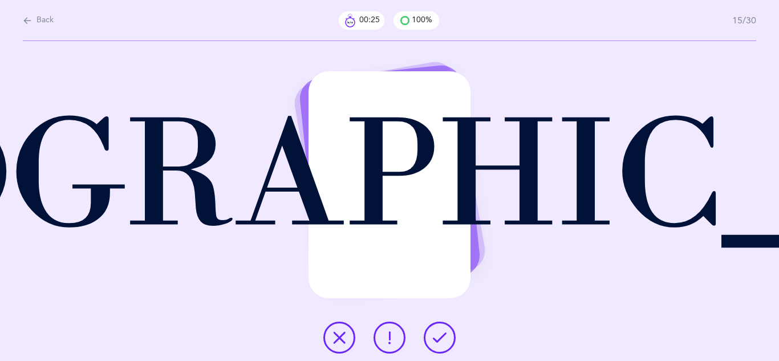
click at [444, 335] on icon at bounding box center [440, 338] width 14 height 14
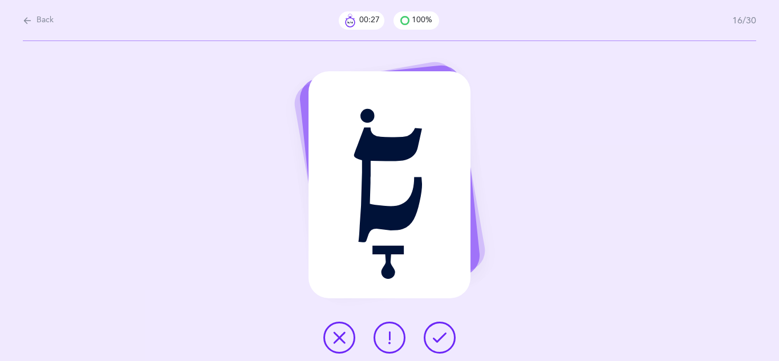
click at [444, 335] on icon at bounding box center [440, 338] width 14 height 14
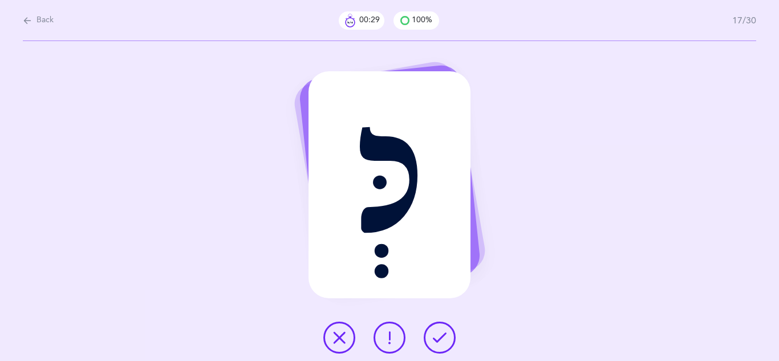
click at [444, 335] on icon at bounding box center [440, 338] width 14 height 14
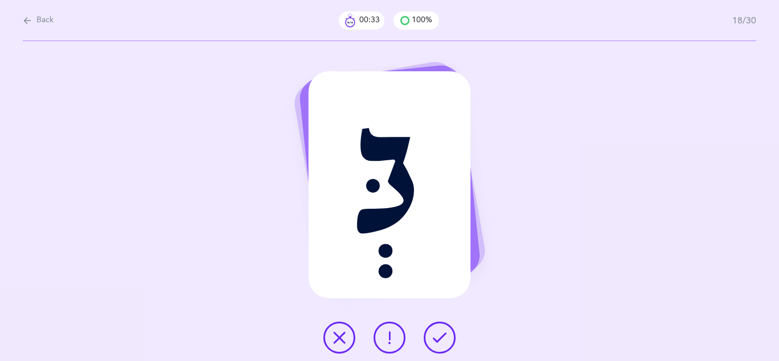
click at [434, 340] on icon at bounding box center [440, 338] width 14 height 14
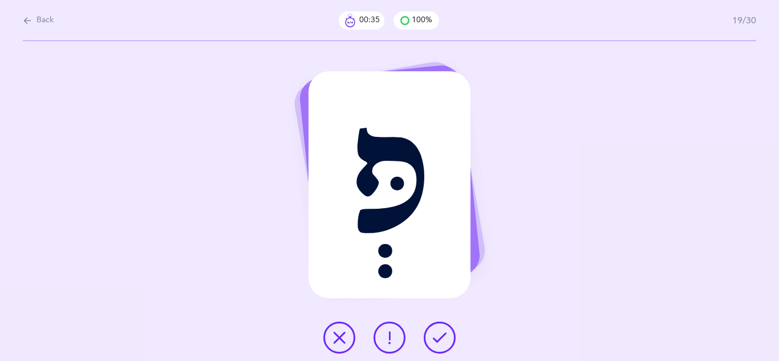
click at [434, 340] on icon at bounding box center [440, 338] width 14 height 14
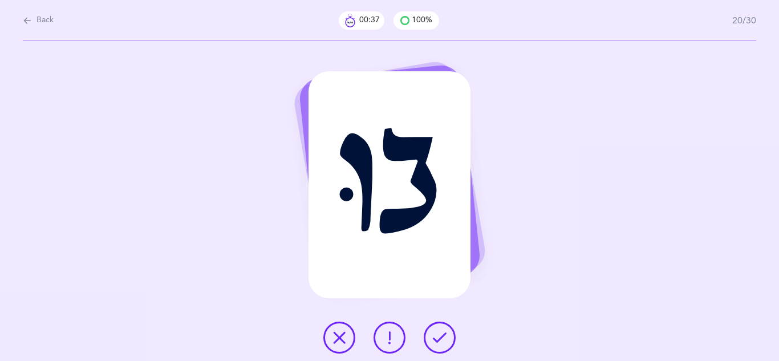
click at [434, 340] on icon at bounding box center [440, 338] width 14 height 14
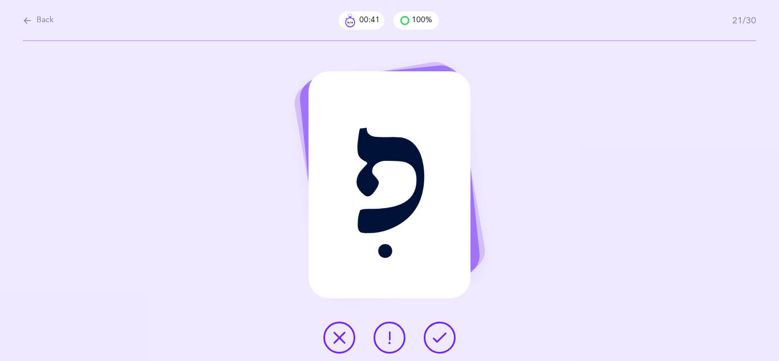
click at [392, 343] on icon at bounding box center [390, 338] width 14 height 14
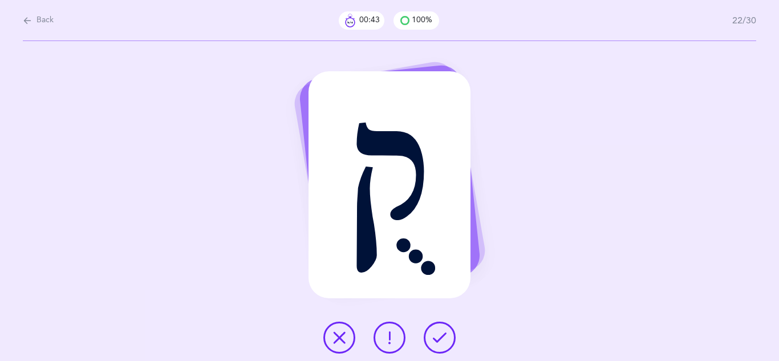
click at [444, 336] on icon at bounding box center [440, 338] width 14 height 14
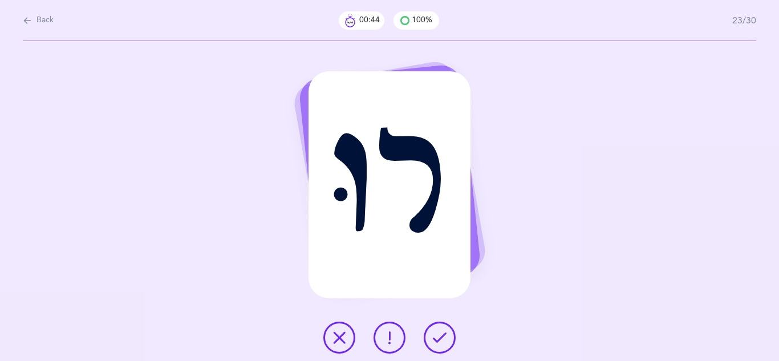
click at [444, 336] on icon at bounding box center [440, 338] width 14 height 14
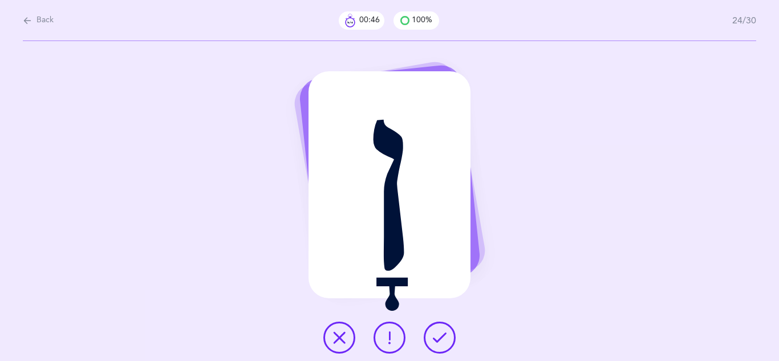
click at [442, 336] on icon at bounding box center [440, 338] width 14 height 14
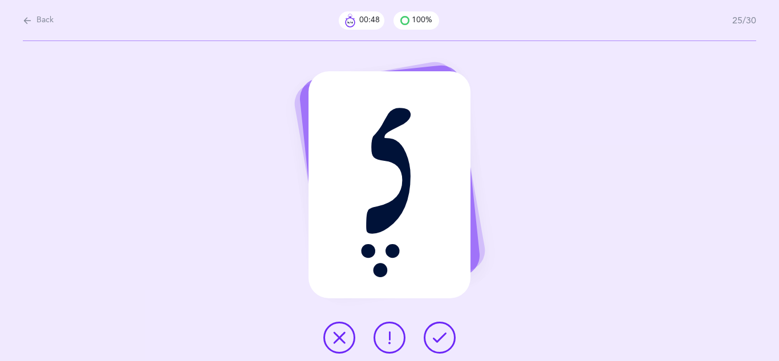
click at [438, 336] on icon at bounding box center [440, 338] width 14 height 14
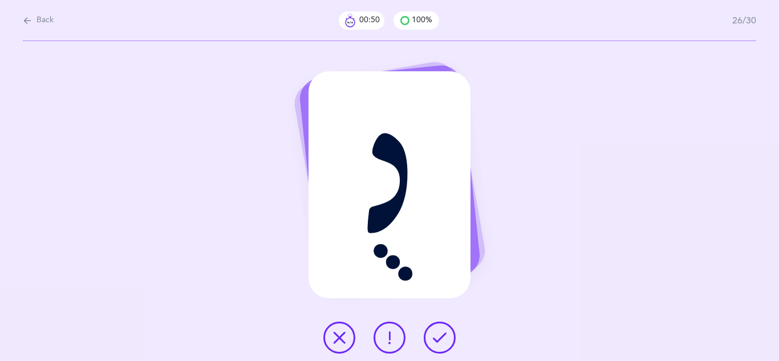
click at [438, 336] on icon at bounding box center [440, 338] width 14 height 14
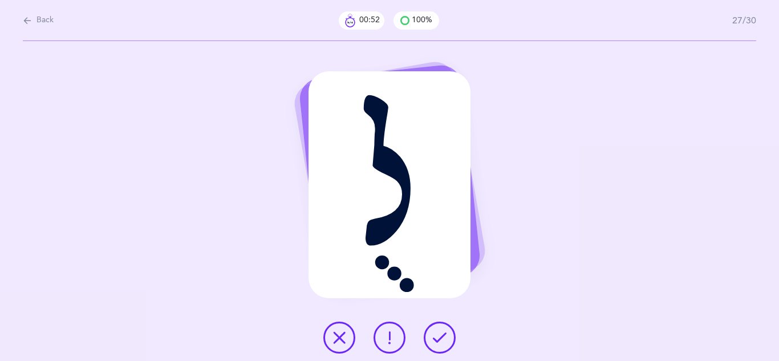
click at [438, 336] on icon at bounding box center [440, 338] width 14 height 14
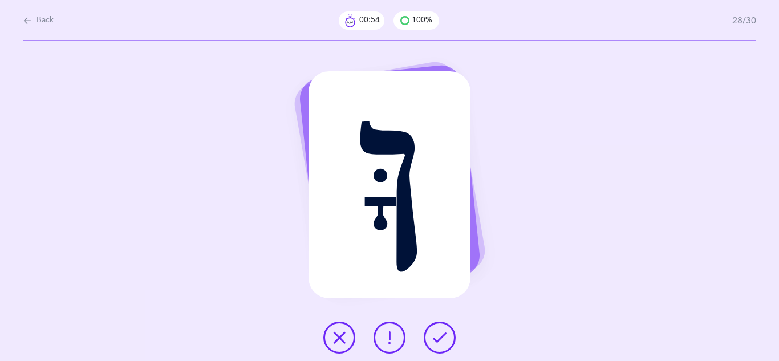
click at [438, 336] on icon at bounding box center [440, 338] width 14 height 14
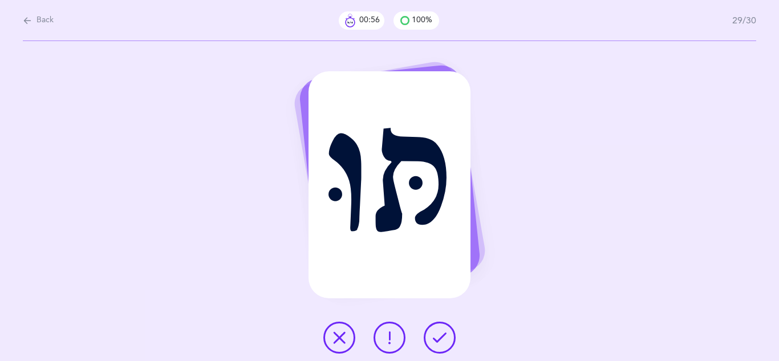
click at [438, 336] on icon at bounding box center [440, 338] width 14 height 14
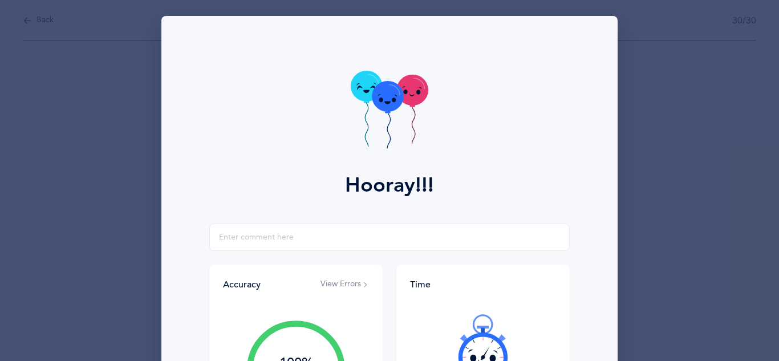
scroll to position [182, 0]
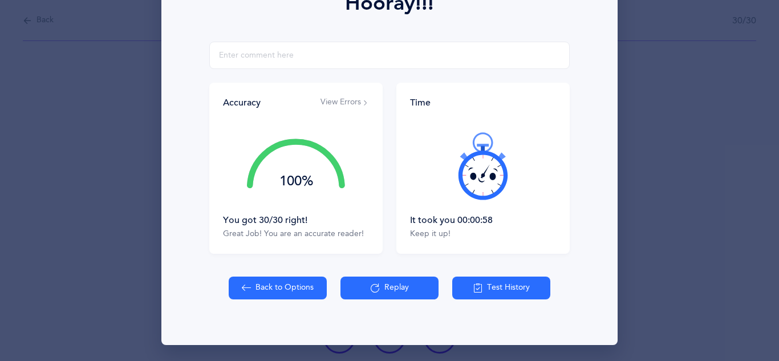
click at [292, 287] on button "Back to Options" at bounding box center [278, 287] width 98 height 23
select select "4"
select select "single"
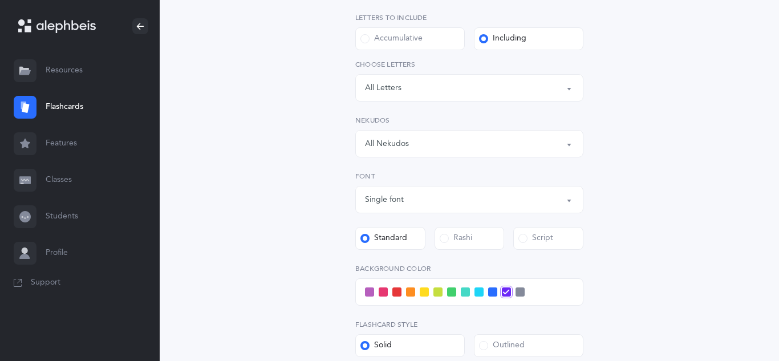
scroll to position [228, 0]
click at [445, 238] on span at bounding box center [444, 237] width 9 height 9
click at [0, 0] on input "Rashi" at bounding box center [0, 0] width 0 height 0
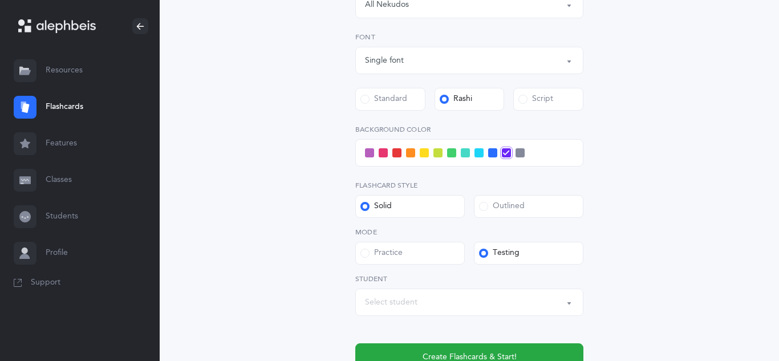
scroll to position [369, 0]
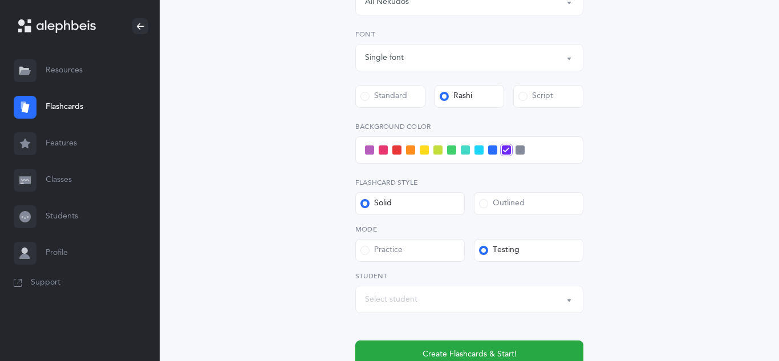
click at [567, 307] on div "Select student" at bounding box center [469, 299] width 209 height 19
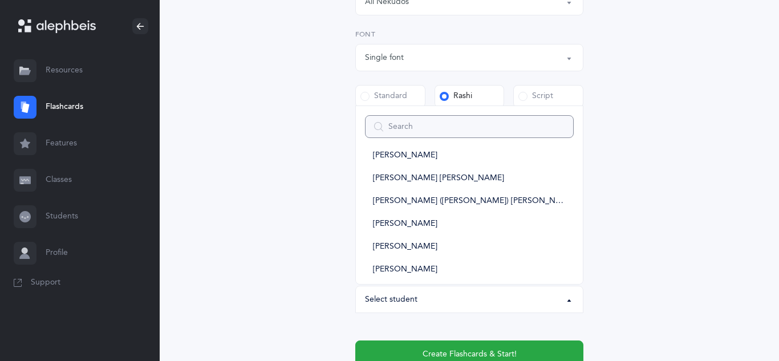
scroll to position [151, 0]
click at [422, 197] on span "Doniel (Dan) Charner" at bounding box center [469, 199] width 193 height 10
select select "12185"
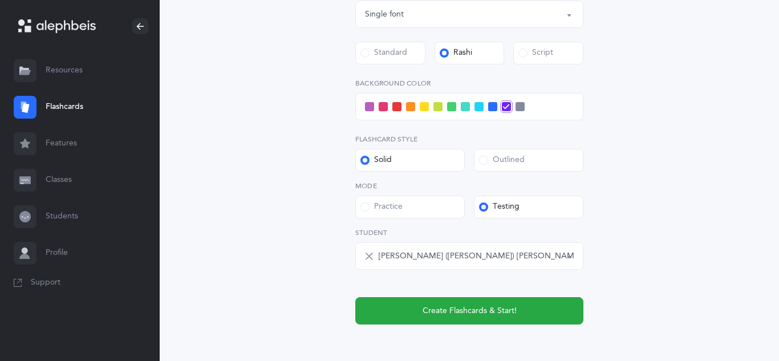
scroll to position [416, 0]
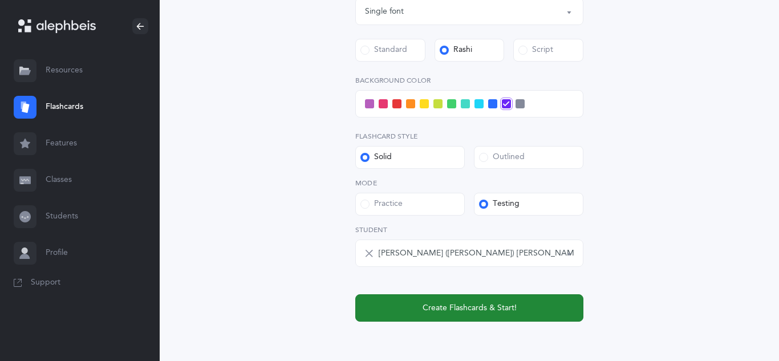
click at [498, 310] on span "Create Flashcards & Start!" at bounding box center [469, 308] width 94 height 12
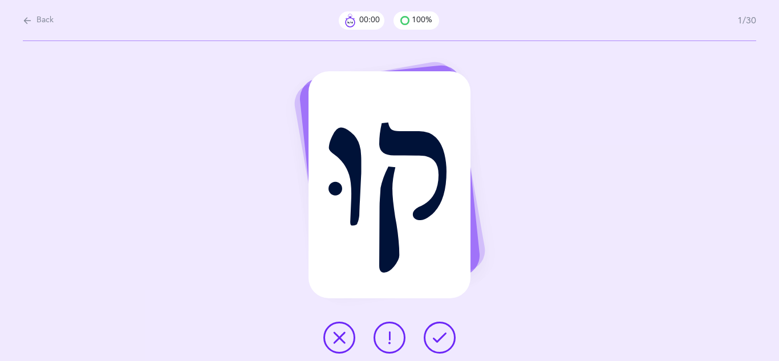
scroll to position [0, 0]
click at [433, 344] on button at bounding box center [440, 338] width 32 height 32
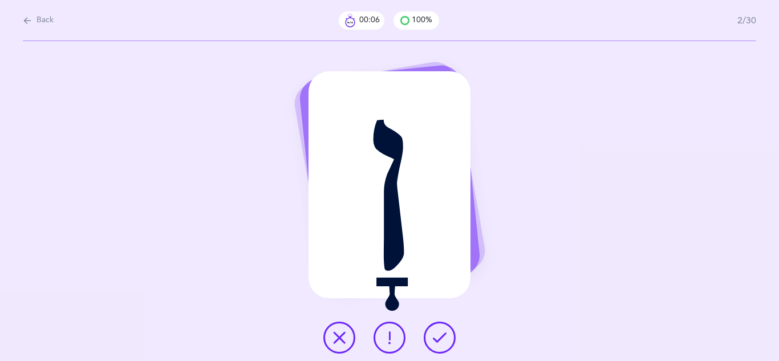
click at [397, 332] on button at bounding box center [389, 338] width 32 height 32
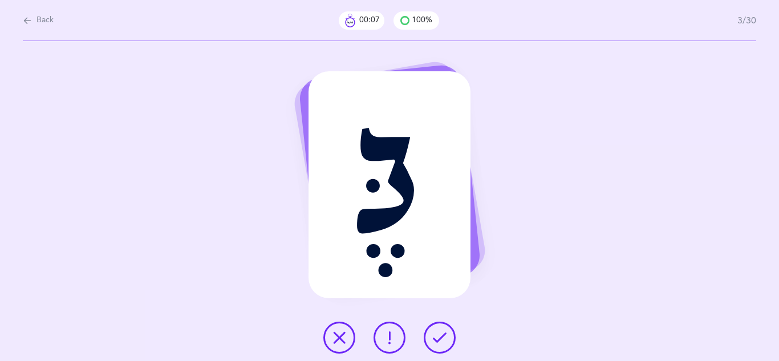
click at [433, 339] on icon at bounding box center [440, 338] width 14 height 14
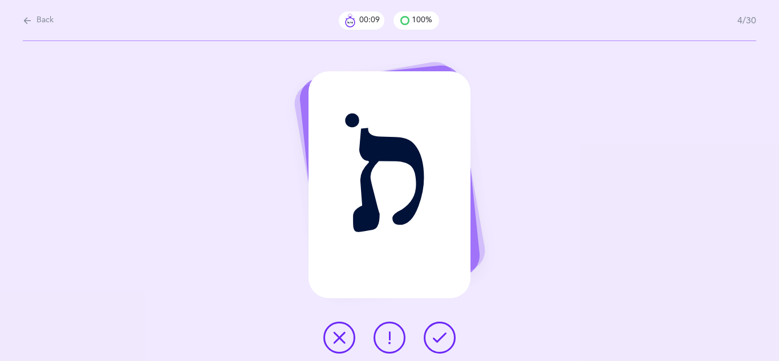
click at [433, 339] on icon at bounding box center [440, 338] width 14 height 14
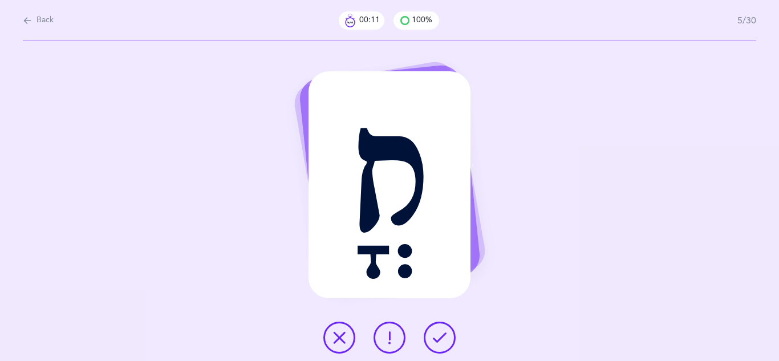
click at [433, 339] on icon at bounding box center [440, 338] width 14 height 14
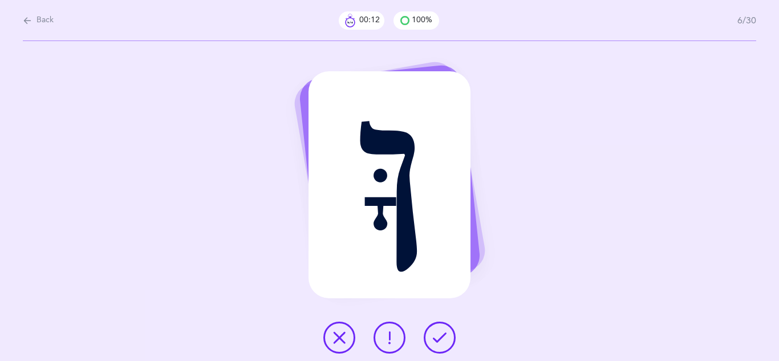
click at [433, 339] on icon at bounding box center [440, 338] width 14 height 14
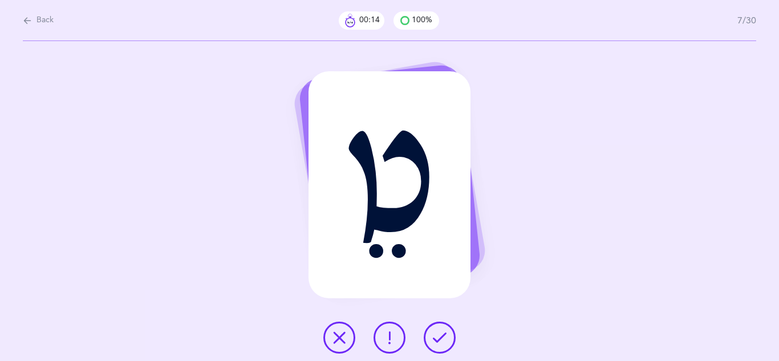
click at [433, 339] on icon at bounding box center [440, 338] width 14 height 14
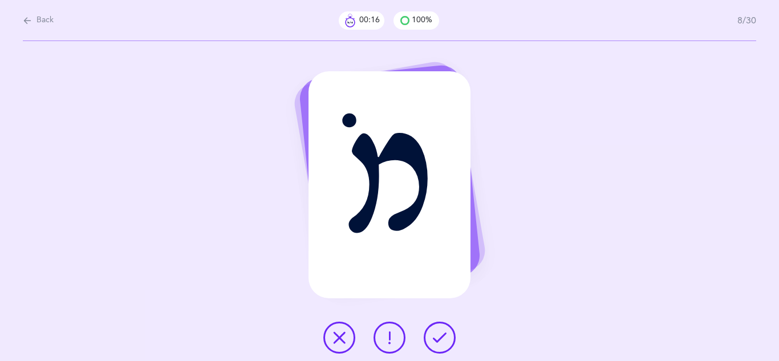
click at [433, 339] on icon at bounding box center [440, 338] width 14 height 14
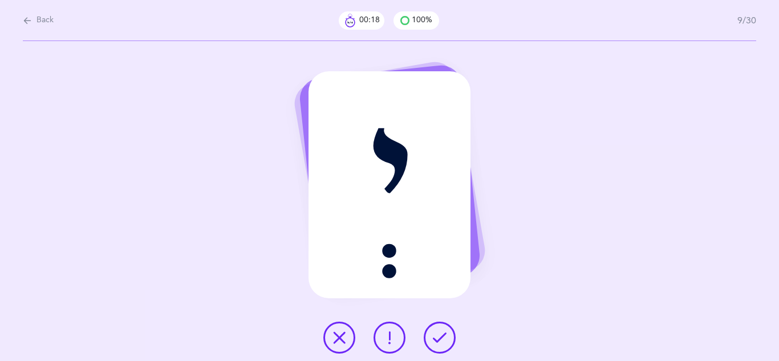
click at [433, 339] on icon at bounding box center [440, 338] width 14 height 14
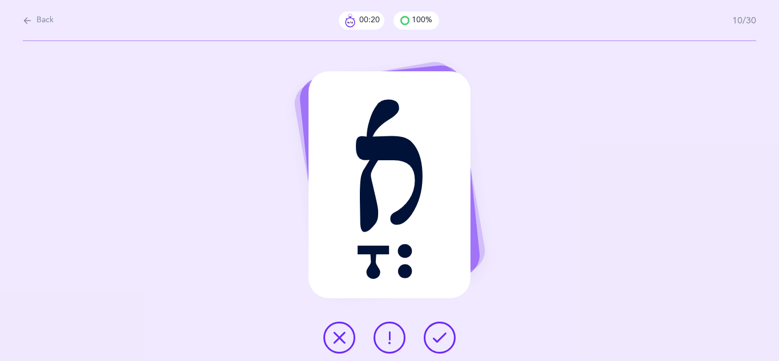
click at [433, 339] on icon at bounding box center [440, 338] width 14 height 14
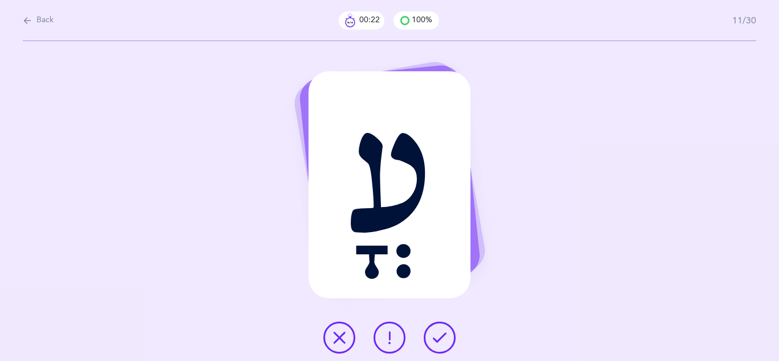
click at [433, 339] on icon at bounding box center [440, 338] width 14 height 14
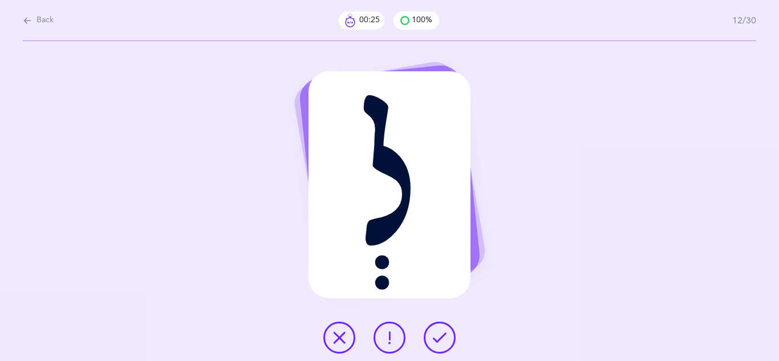
click at [433, 339] on icon at bounding box center [440, 338] width 14 height 14
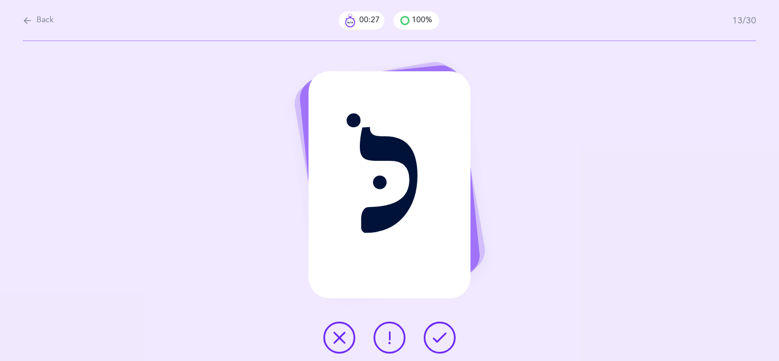
click at [433, 339] on icon at bounding box center [440, 338] width 14 height 14
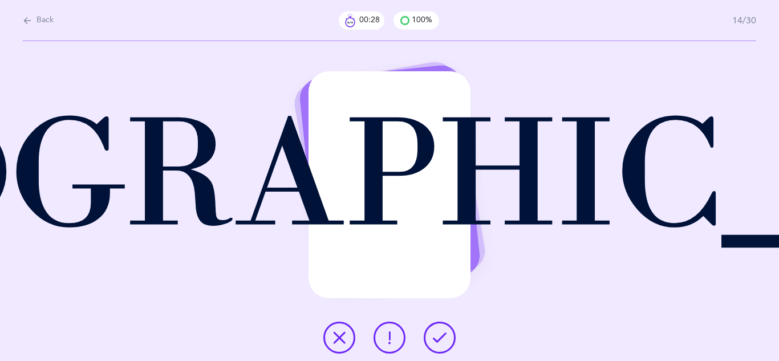
click at [433, 339] on icon at bounding box center [440, 338] width 14 height 14
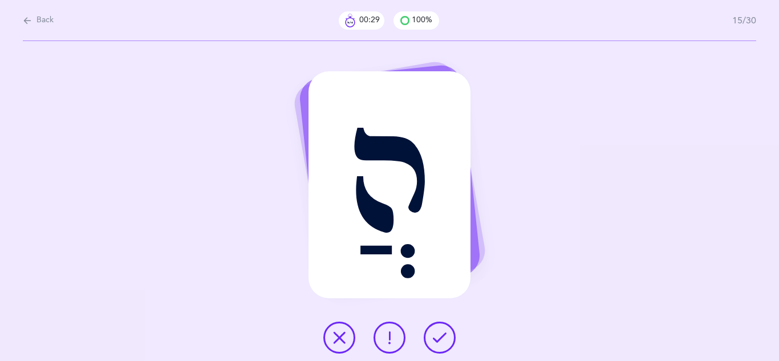
click at [433, 339] on icon at bounding box center [440, 338] width 14 height 14
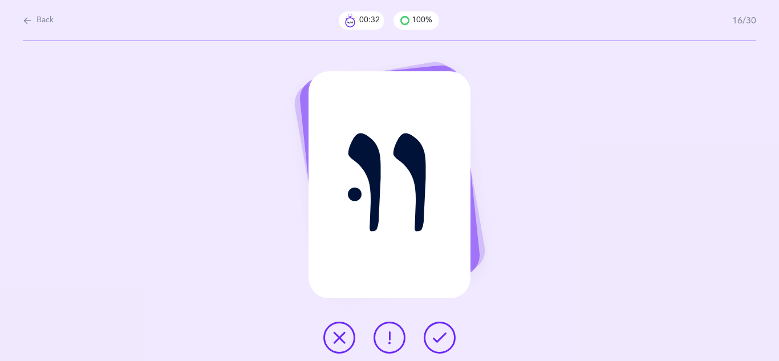
click at [433, 339] on icon at bounding box center [440, 338] width 14 height 14
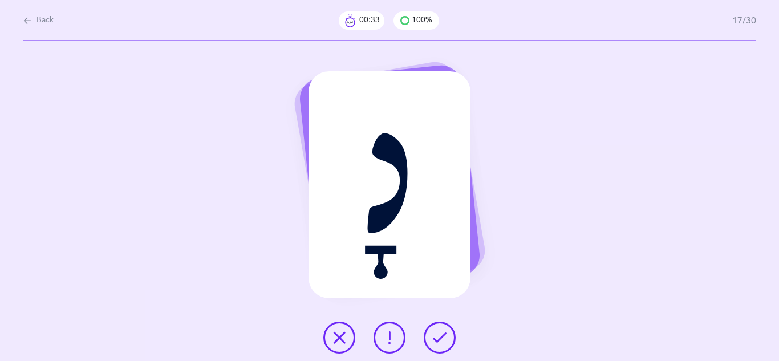
click at [433, 339] on icon at bounding box center [440, 338] width 14 height 14
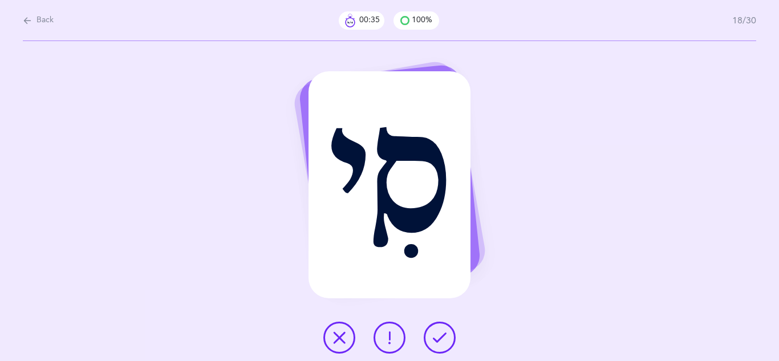
click at [433, 339] on icon at bounding box center [440, 338] width 14 height 14
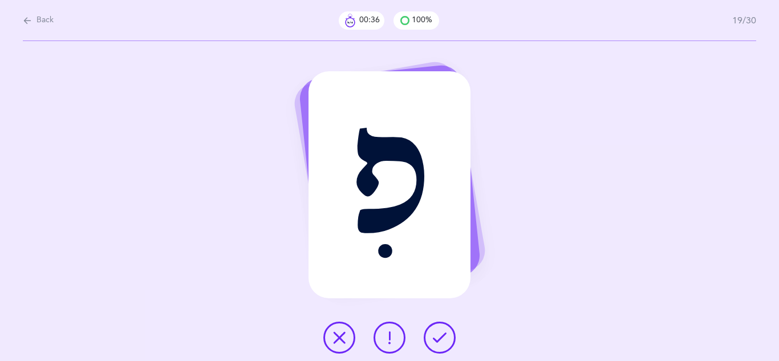
click at [433, 339] on icon at bounding box center [440, 338] width 14 height 14
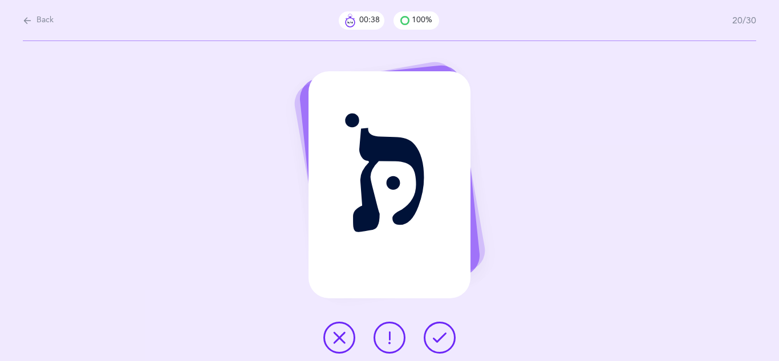
click at [433, 339] on icon at bounding box center [440, 338] width 14 height 14
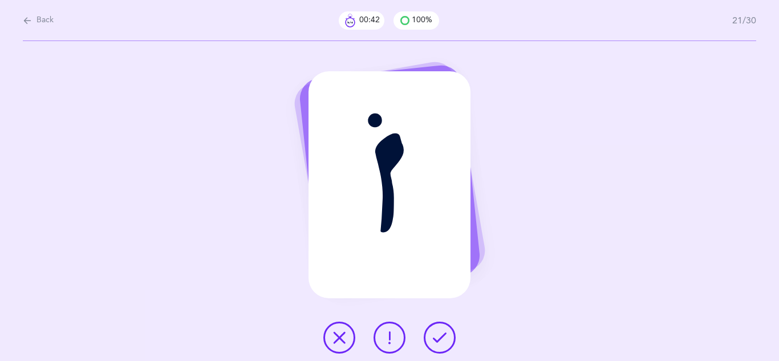
click at [437, 335] on icon at bounding box center [440, 338] width 14 height 14
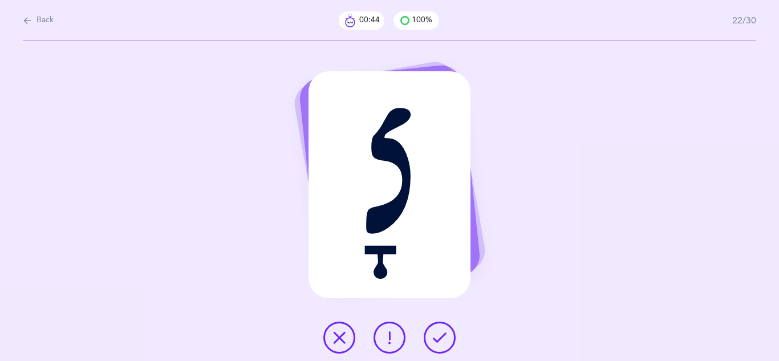
click at [437, 335] on icon at bounding box center [440, 338] width 14 height 14
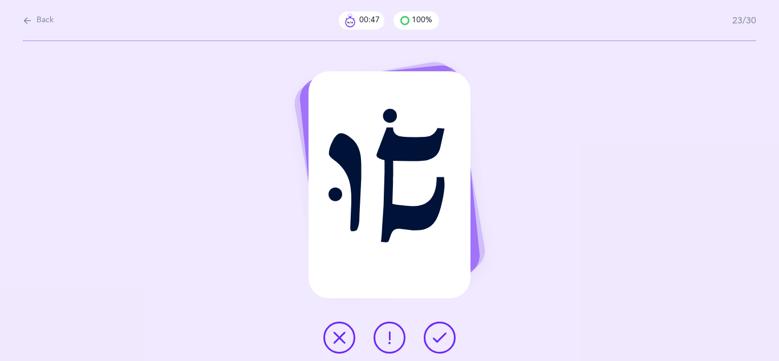
click at [437, 335] on icon at bounding box center [440, 338] width 14 height 14
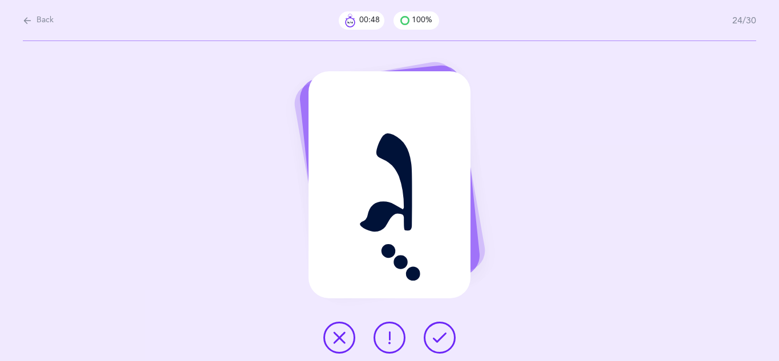
click at [436, 337] on icon at bounding box center [440, 338] width 14 height 14
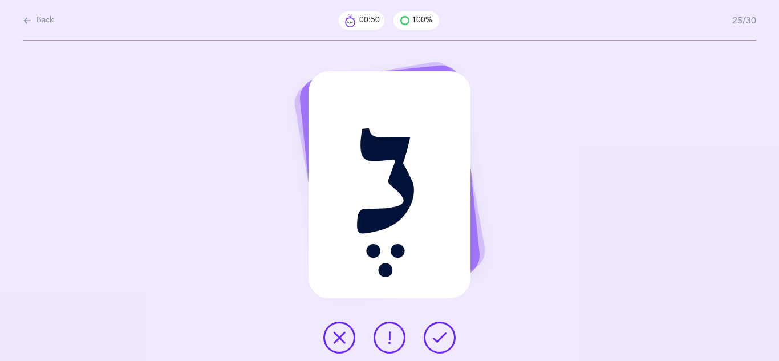
click at [436, 337] on icon at bounding box center [440, 338] width 14 height 14
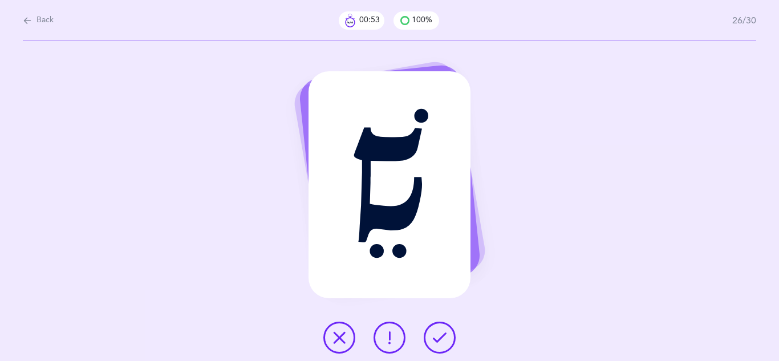
click at [436, 337] on icon at bounding box center [440, 338] width 14 height 14
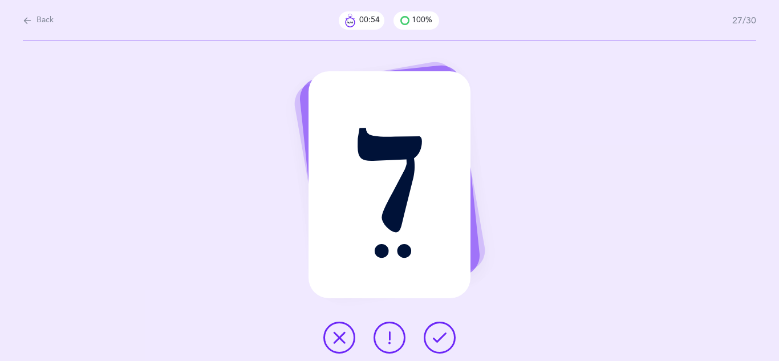
click at [436, 337] on icon at bounding box center [440, 338] width 14 height 14
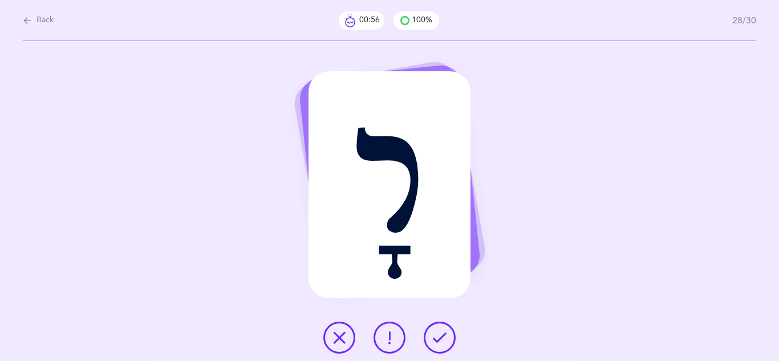
click at [436, 337] on icon at bounding box center [440, 338] width 14 height 14
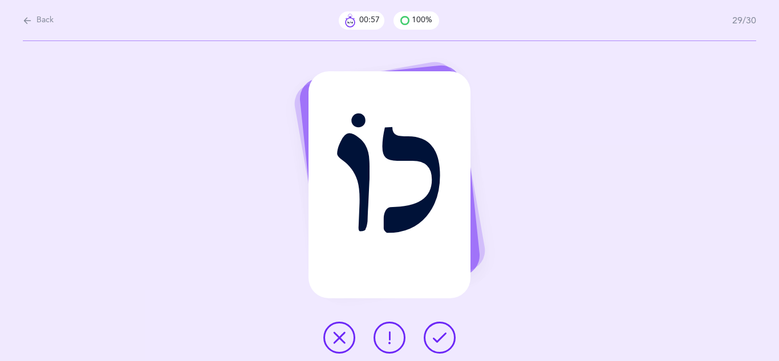
click at [436, 337] on icon at bounding box center [440, 338] width 14 height 14
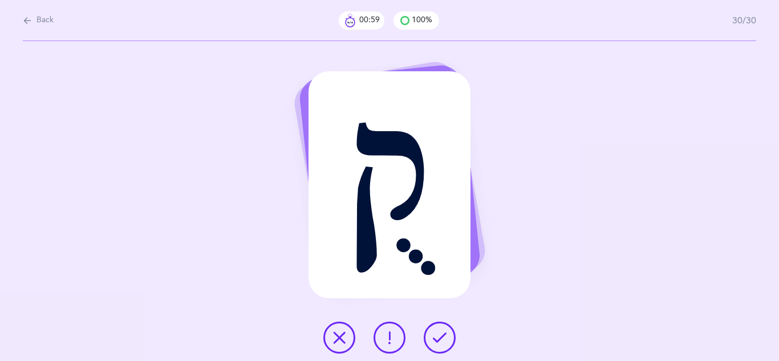
click at [436, 337] on icon at bounding box center [440, 338] width 14 height 14
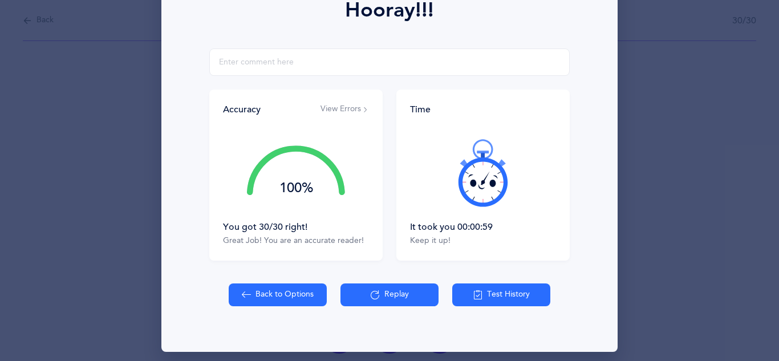
scroll to position [182, 0]
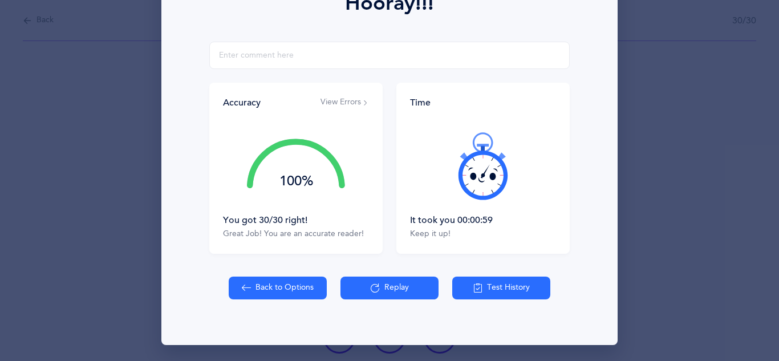
click at [285, 294] on button "Back to Options" at bounding box center [278, 287] width 98 height 23
select select "4"
select select "single"
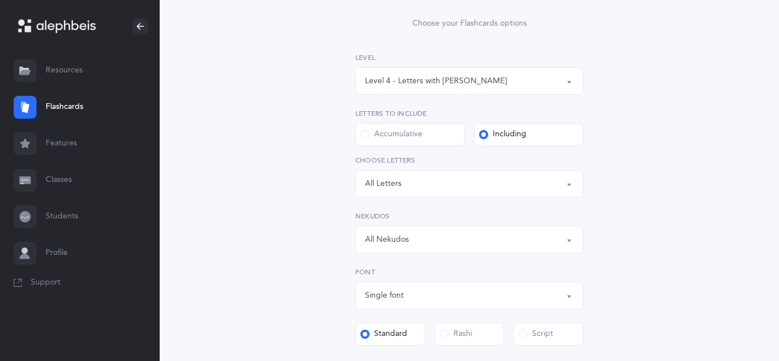
scroll to position [133, 0]
click at [448, 332] on span at bounding box center [444, 332] width 9 height 9
click at [0, 0] on input "Rashi" at bounding box center [0, 0] width 0 height 0
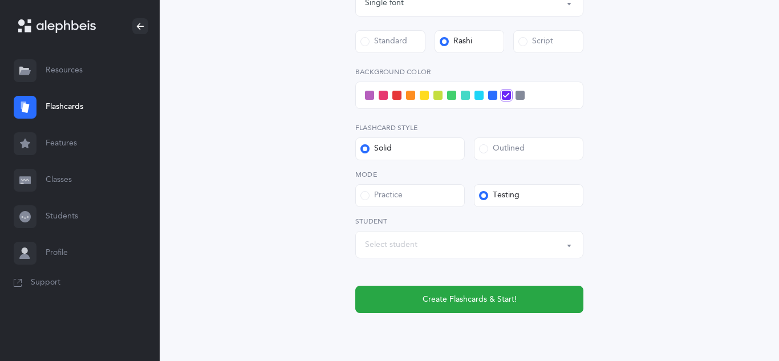
scroll to position [426, 0]
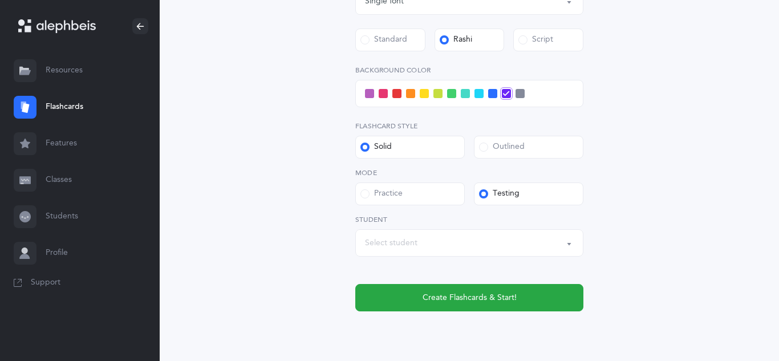
click at [571, 243] on button "Select student" at bounding box center [469, 242] width 228 height 27
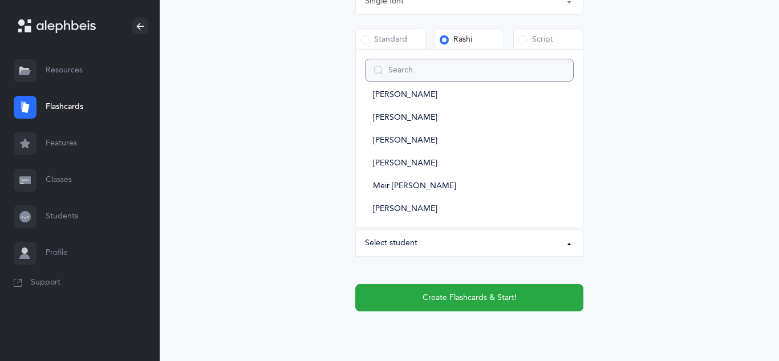
scroll to position [406, 0]
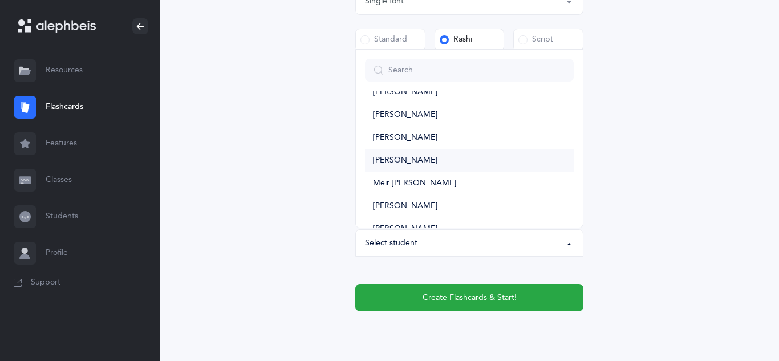
click at [417, 158] on span "[PERSON_NAME]" at bounding box center [405, 161] width 64 height 10
select select "10580"
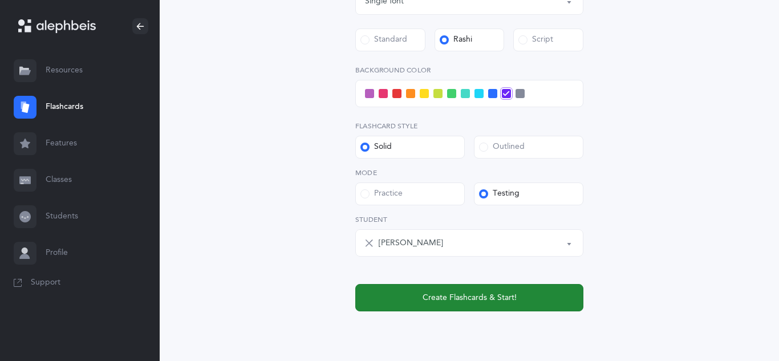
click at [513, 306] on button "Create Flashcards & Start!" at bounding box center [469, 297] width 228 height 27
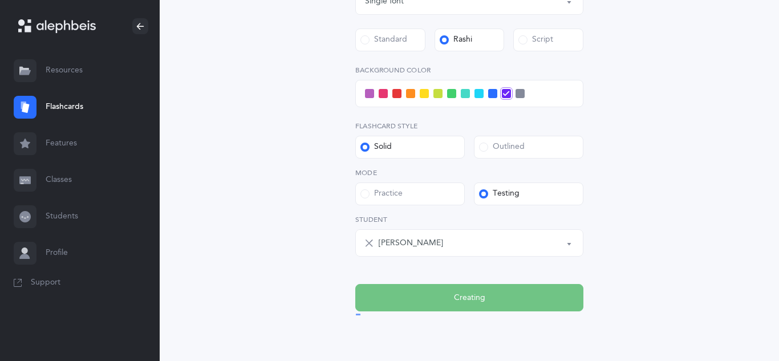
scroll to position [0, 0]
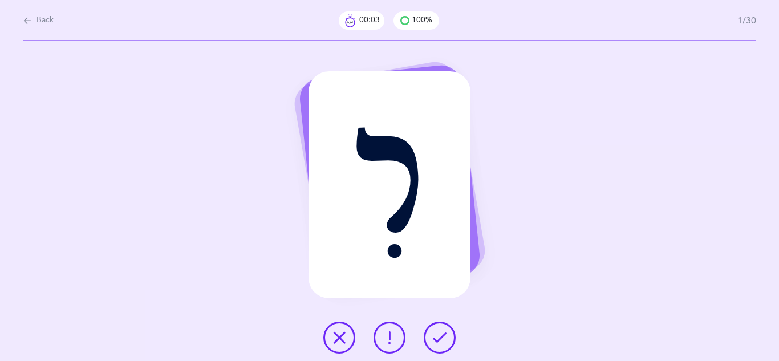
click at [438, 341] on icon at bounding box center [440, 338] width 14 height 14
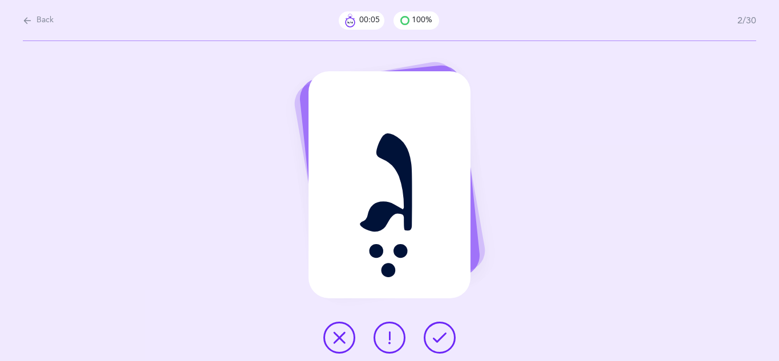
click at [438, 341] on icon at bounding box center [440, 338] width 14 height 14
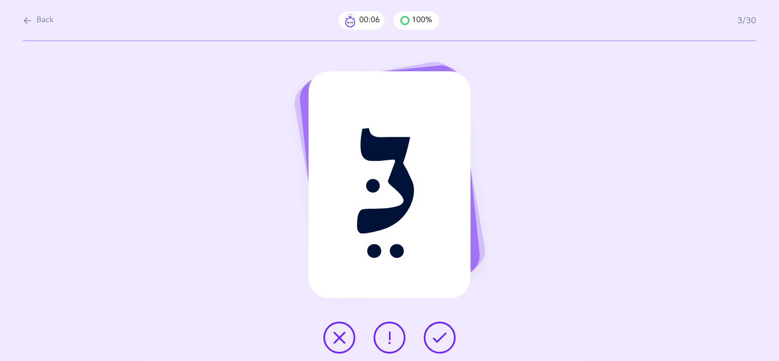
click at [438, 341] on icon at bounding box center [440, 338] width 14 height 14
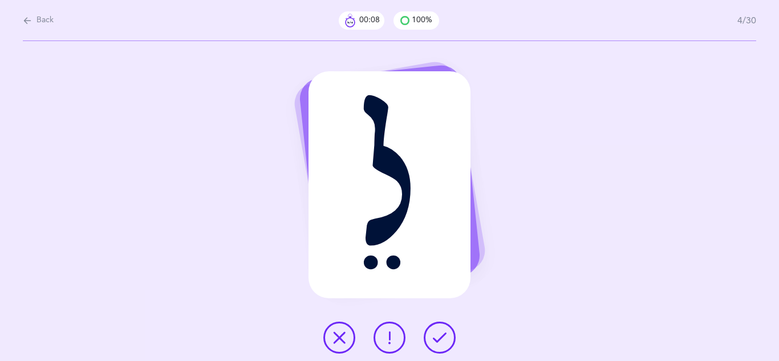
click at [438, 341] on icon at bounding box center [440, 338] width 14 height 14
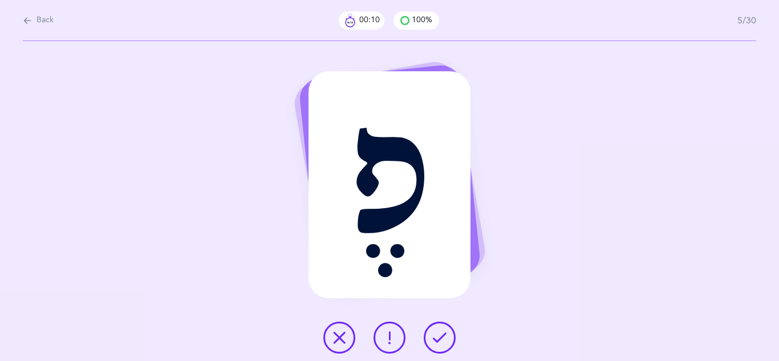
click at [438, 341] on icon at bounding box center [440, 338] width 14 height 14
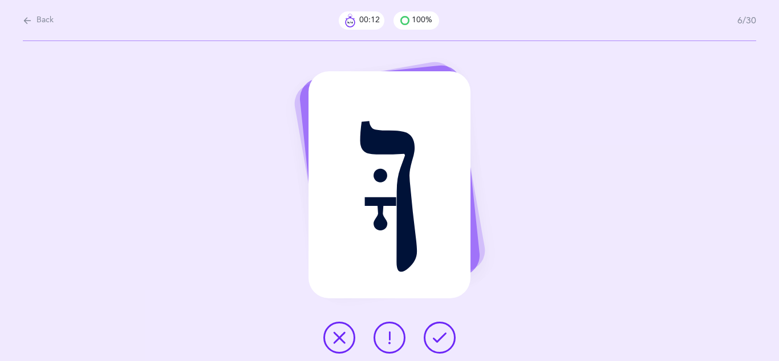
click at [438, 341] on icon at bounding box center [440, 338] width 14 height 14
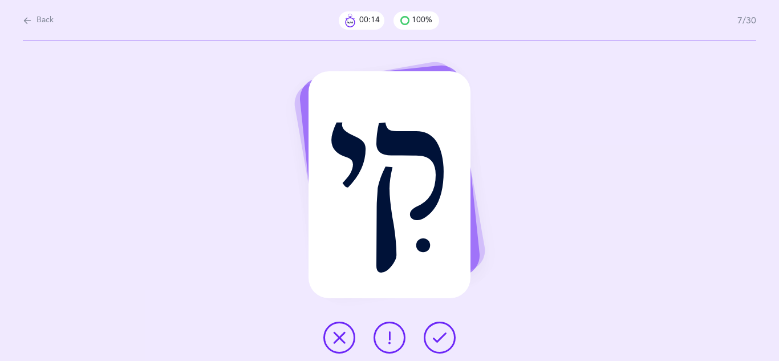
click at [437, 339] on icon at bounding box center [440, 338] width 14 height 14
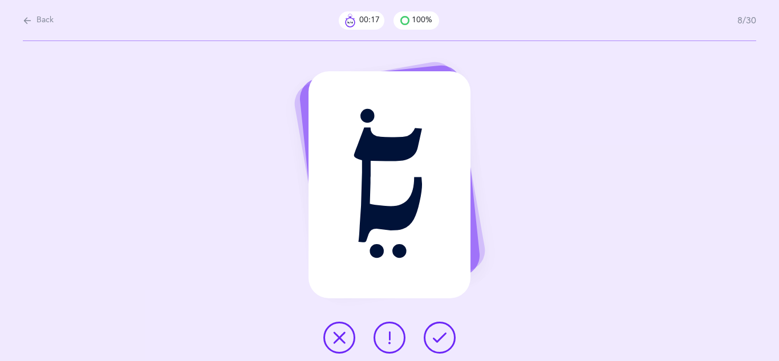
click at [339, 339] on icon at bounding box center [339, 338] width 14 height 14
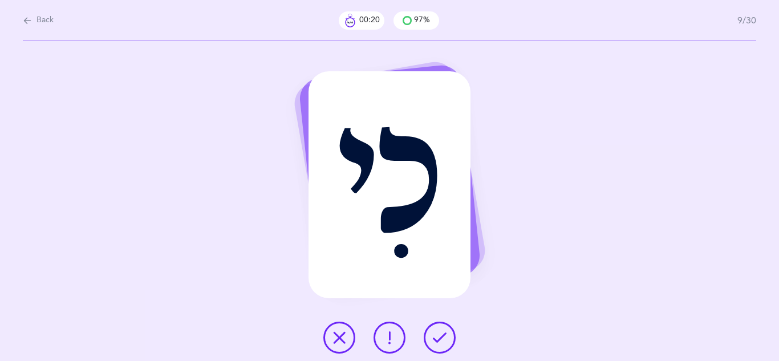
click at [434, 331] on icon at bounding box center [440, 338] width 14 height 14
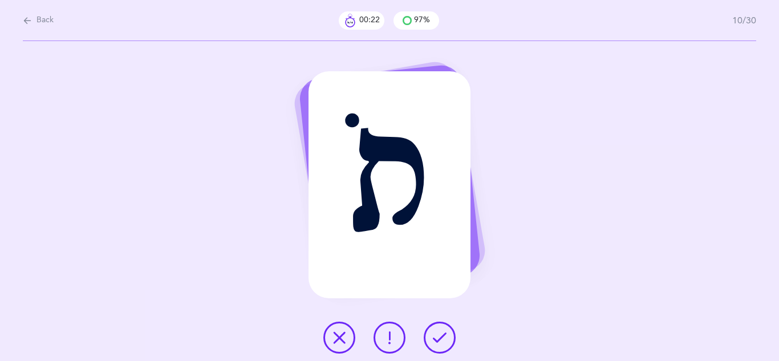
click at [434, 331] on icon at bounding box center [440, 338] width 14 height 14
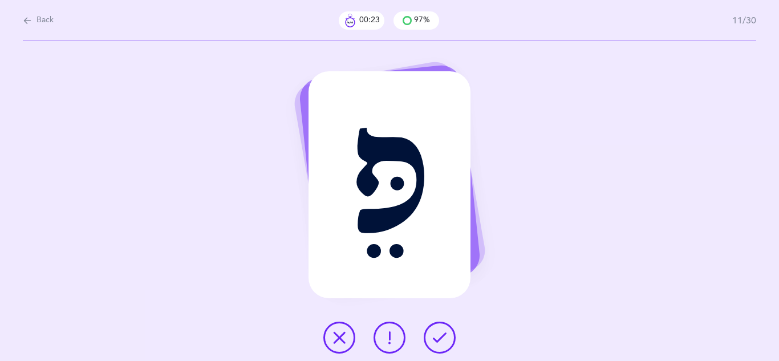
click at [434, 331] on icon at bounding box center [440, 338] width 14 height 14
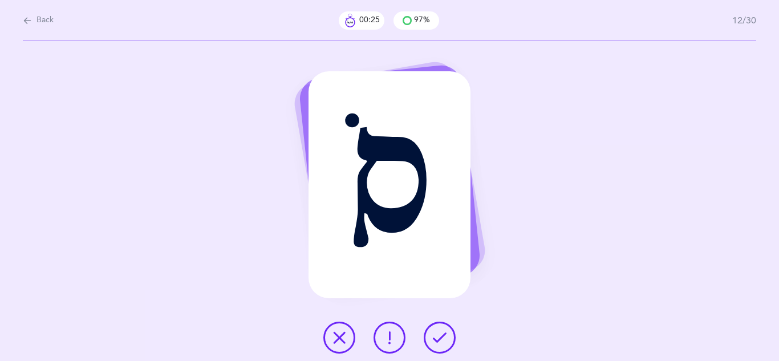
click at [441, 333] on icon at bounding box center [440, 338] width 14 height 14
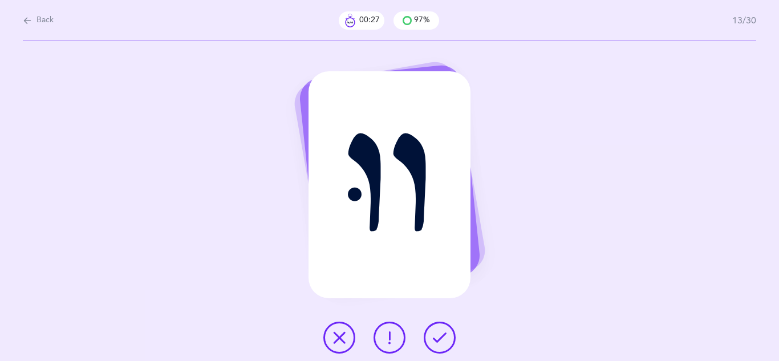
click at [441, 333] on icon at bounding box center [440, 338] width 14 height 14
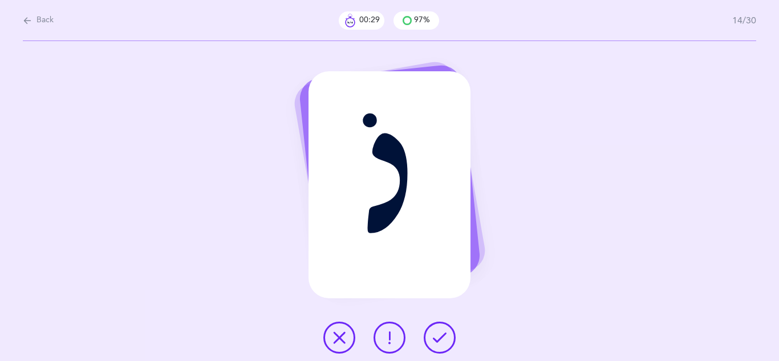
click at [441, 333] on icon at bounding box center [440, 338] width 14 height 14
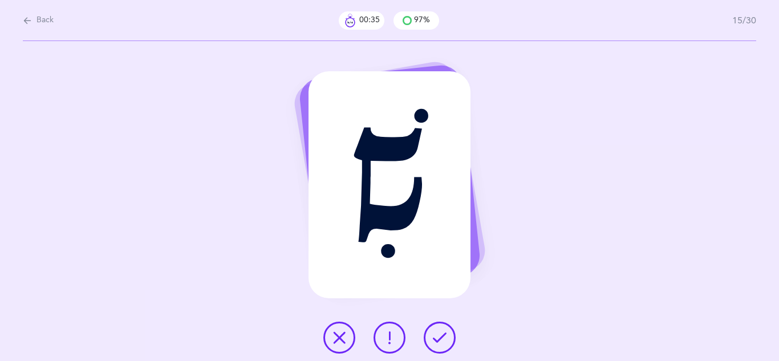
click at [336, 338] on icon at bounding box center [339, 338] width 14 height 14
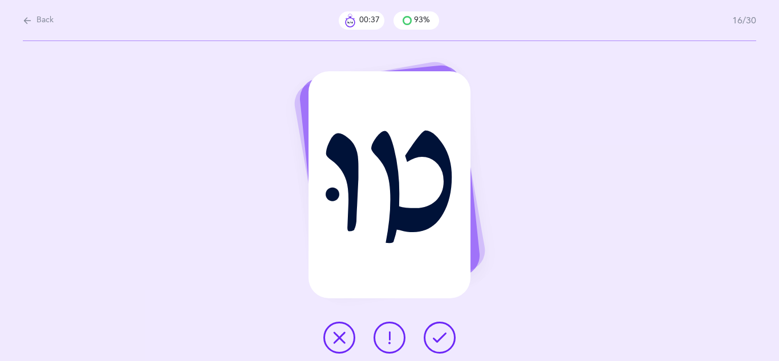
click at [445, 337] on icon at bounding box center [440, 338] width 14 height 14
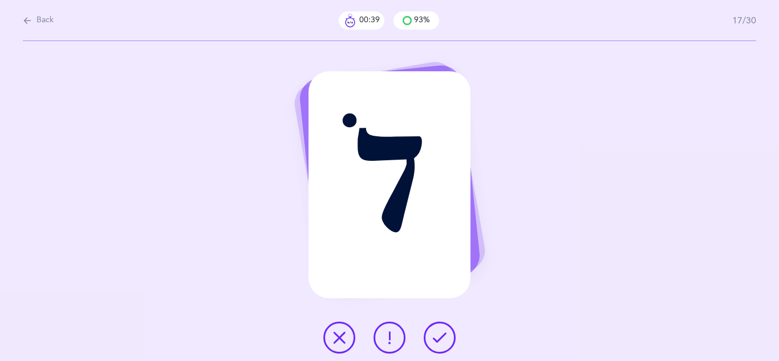
click at [445, 337] on icon at bounding box center [440, 338] width 14 height 14
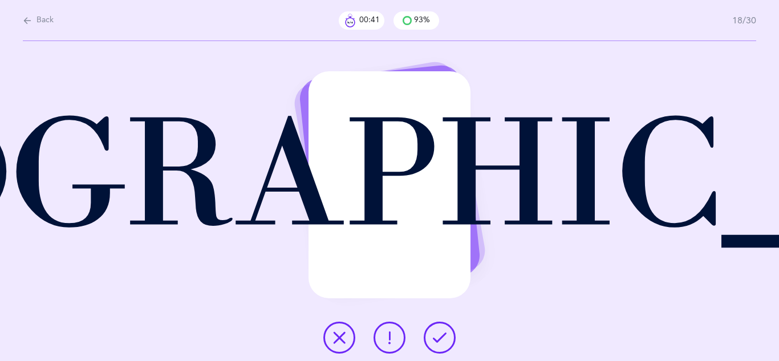
click at [445, 337] on icon at bounding box center [440, 338] width 14 height 14
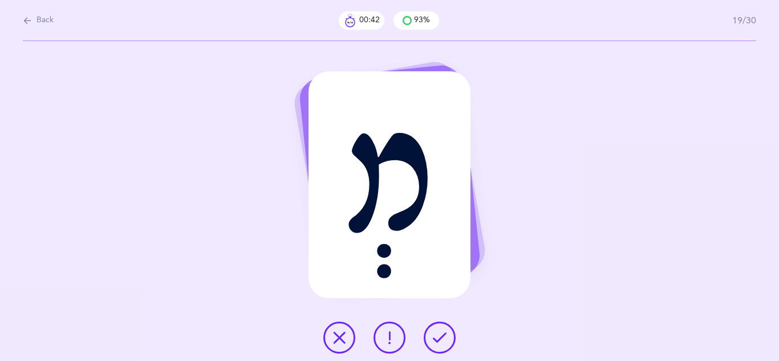
click at [445, 337] on icon at bounding box center [440, 338] width 14 height 14
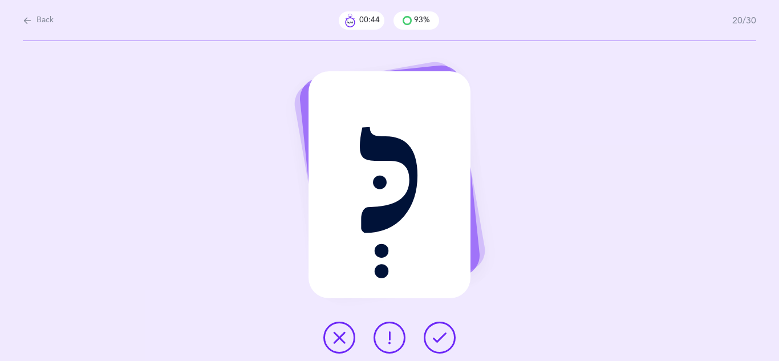
click at [444, 337] on icon at bounding box center [440, 338] width 14 height 14
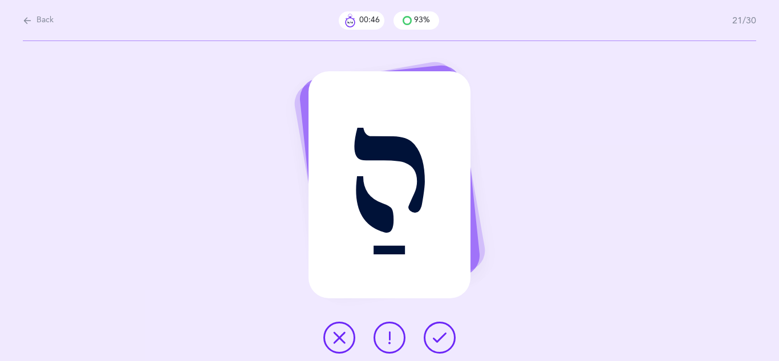
click at [444, 337] on icon at bounding box center [440, 338] width 14 height 14
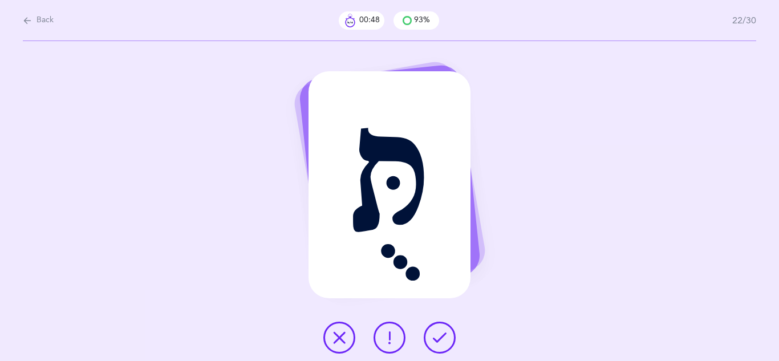
click at [444, 337] on icon at bounding box center [440, 338] width 14 height 14
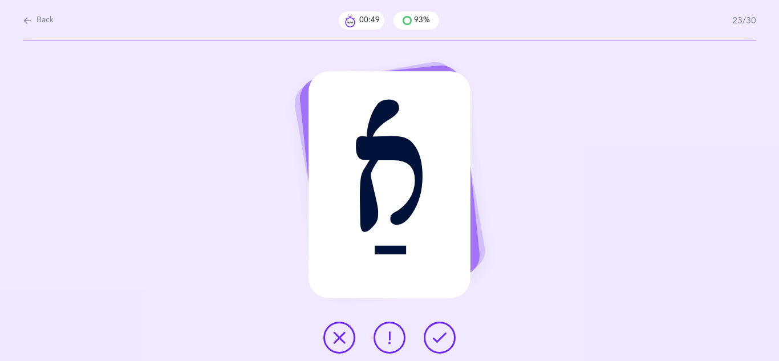
click at [444, 337] on icon at bounding box center [440, 338] width 14 height 14
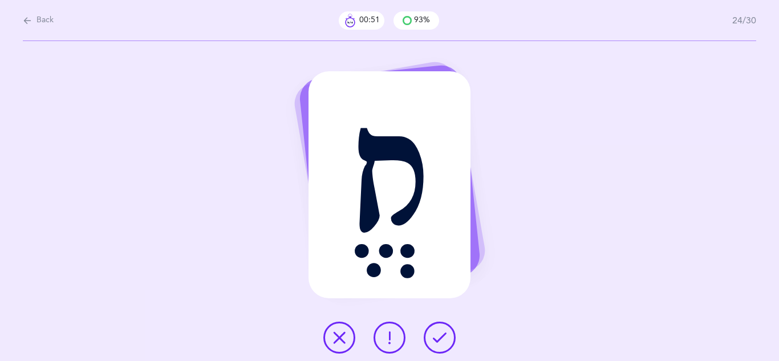
click at [444, 337] on icon at bounding box center [440, 338] width 14 height 14
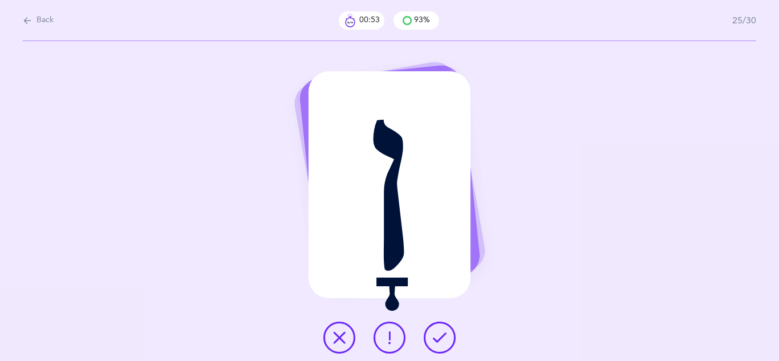
click at [444, 337] on icon at bounding box center [440, 338] width 14 height 14
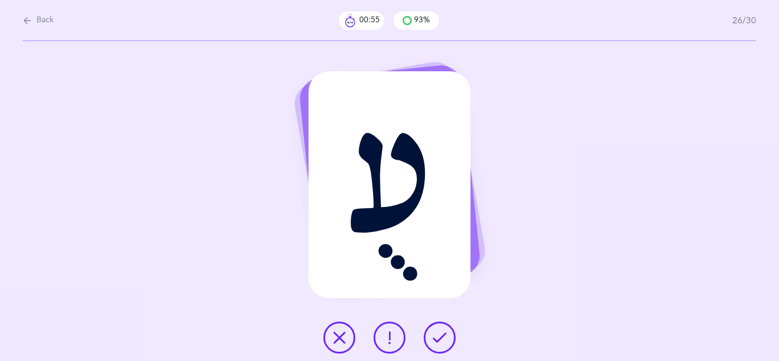
click at [443, 337] on icon at bounding box center [440, 338] width 14 height 14
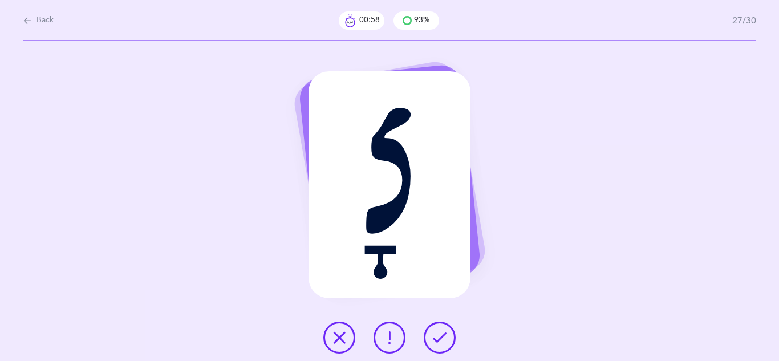
click at [345, 339] on icon at bounding box center [339, 338] width 14 height 14
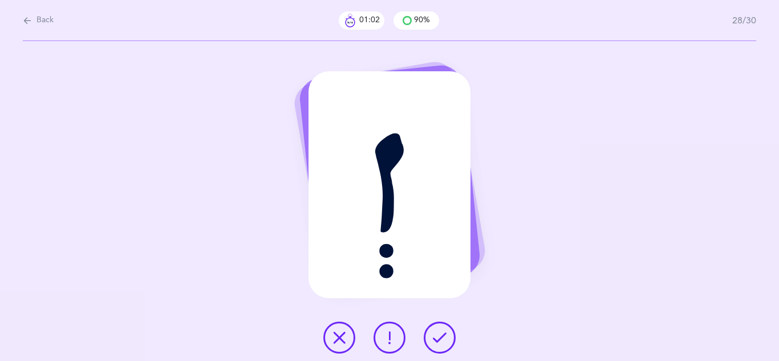
click at [350, 335] on button at bounding box center [339, 338] width 32 height 32
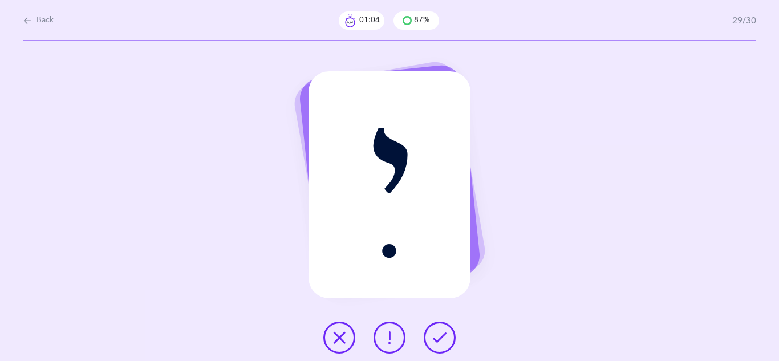
click at [441, 342] on icon at bounding box center [440, 338] width 14 height 14
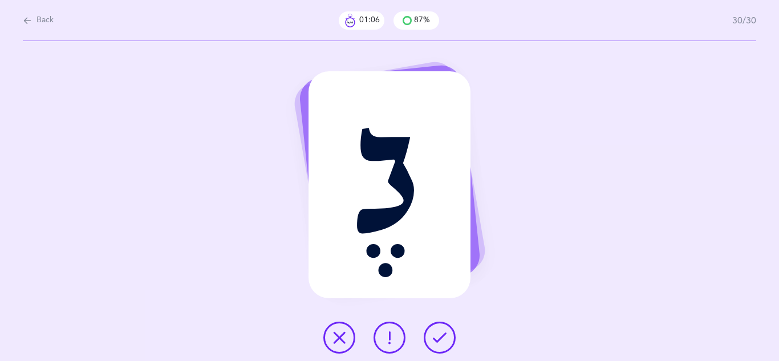
click at [441, 342] on icon at bounding box center [440, 338] width 14 height 14
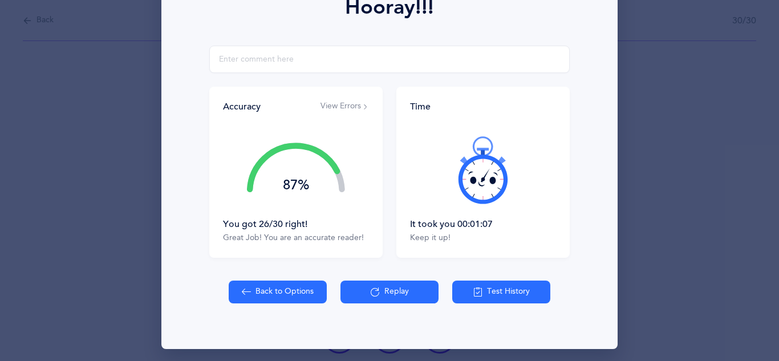
scroll to position [179, 0]
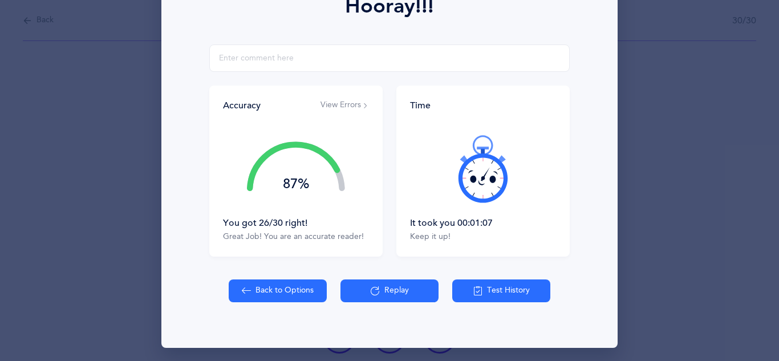
click at [270, 293] on button "Back to Options" at bounding box center [278, 290] width 98 height 23
select select "4"
select select "single"
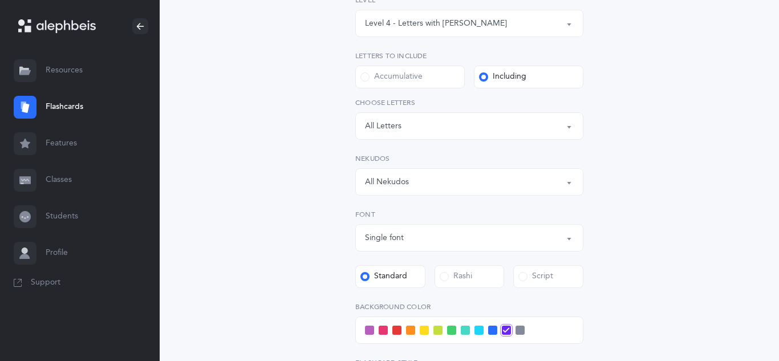
scroll to position [193, 0]
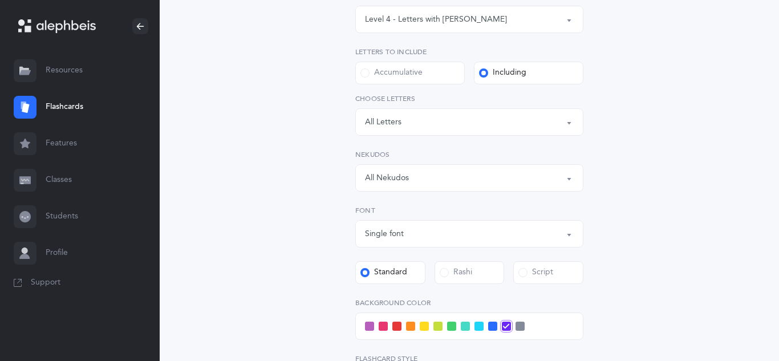
click at [448, 270] on span at bounding box center [444, 272] width 9 height 9
click at [0, 0] on input "Rashi" at bounding box center [0, 0] width 0 height 0
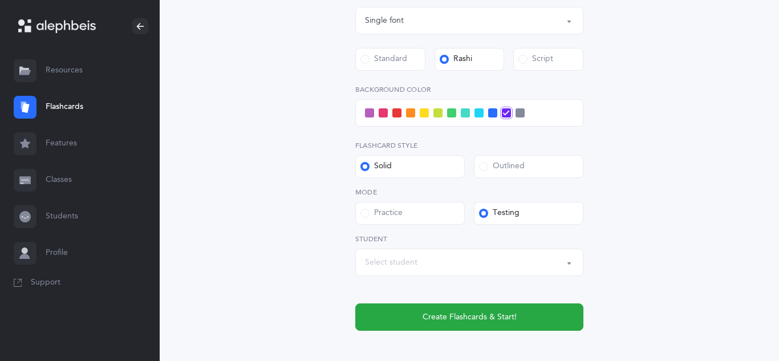
scroll to position [467, 0]
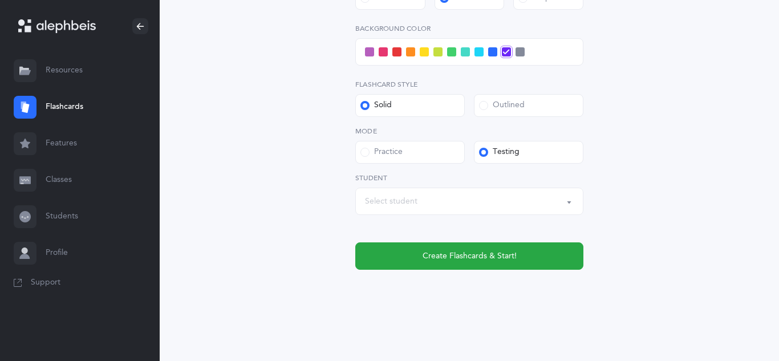
click at [568, 203] on button "Select student" at bounding box center [469, 201] width 228 height 27
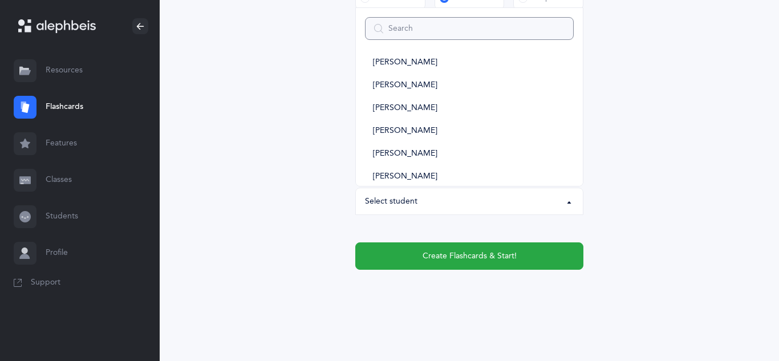
scroll to position [447, 0]
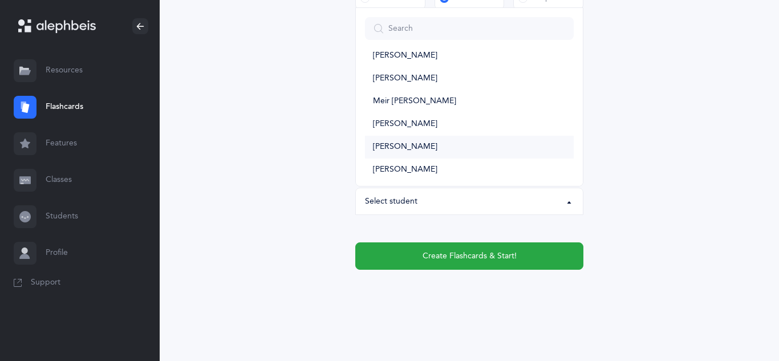
click at [399, 149] on span "[PERSON_NAME]" at bounding box center [405, 147] width 64 height 10
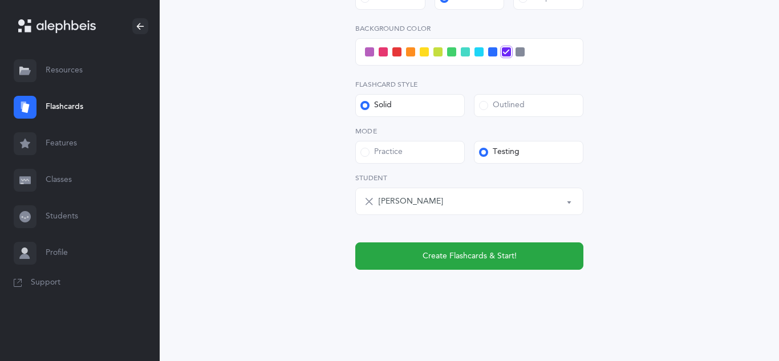
click at [571, 202] on button "[PERSON_NAME]" at bounding box center [469, 201] width 228 height 27
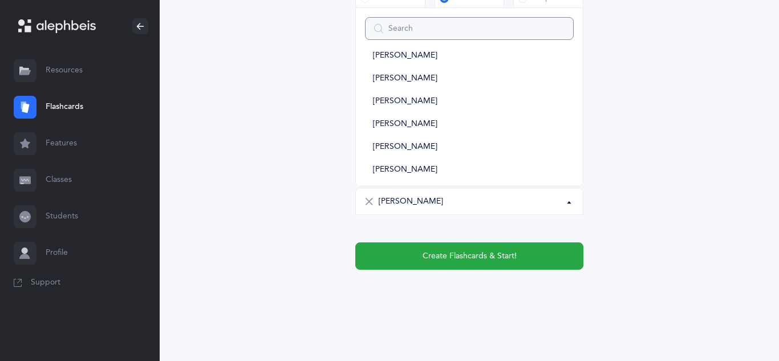
scroll to position [545, 0]
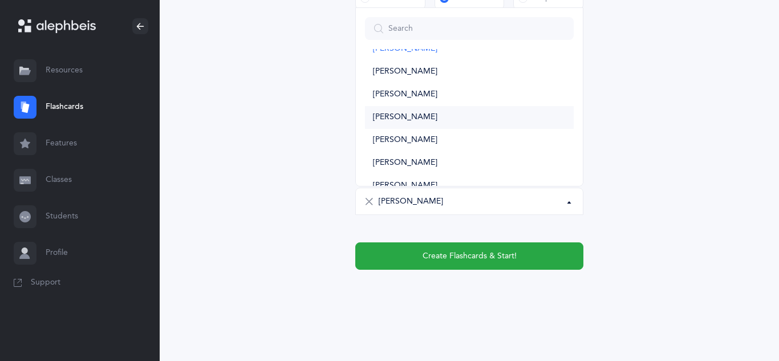
click at [411, 118] on span "[PERSON_NAME]" at bounding box center [405, 117] width 64 height 10
select select "10582"
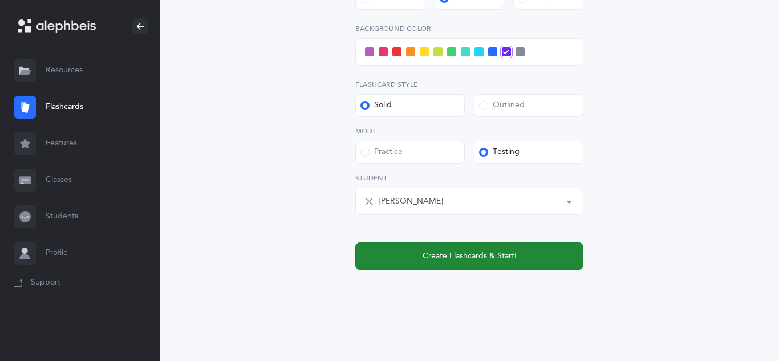
click at [461, 247] on button "Create Flashcards & Start!" at bounding box center [469, 255] width 228 height 27
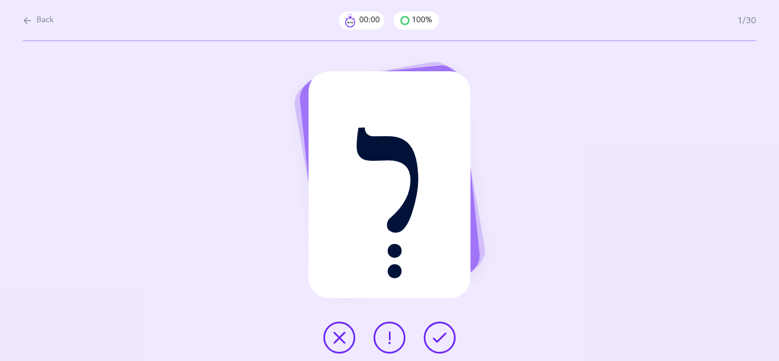
scroll to position [0, 0]
click at [429, 336] on button at bounding box center [440, 338] width 32 height 32
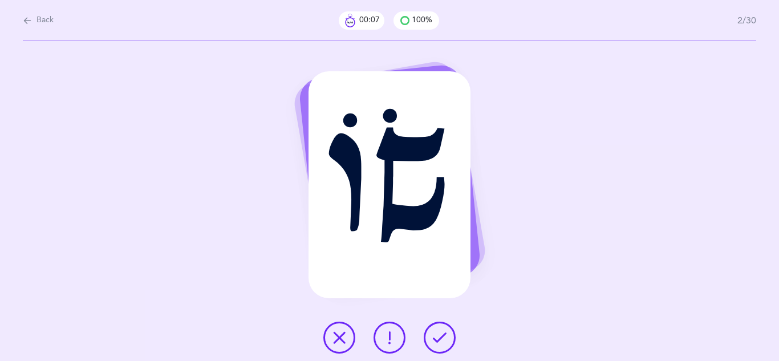
click at [450, 351] on div at bounding box center [389, 338] width 151 height 32
click at [446, 340] on button at bounding box center [440, 338] width 32 height 32
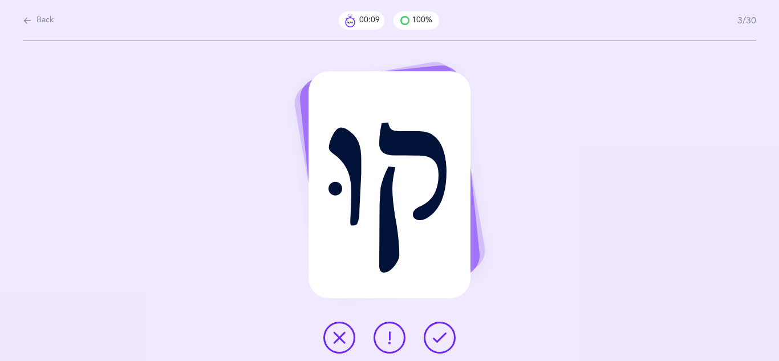
click at [445, 341] on icon at bounding box center [440, 338] width 14 height 14
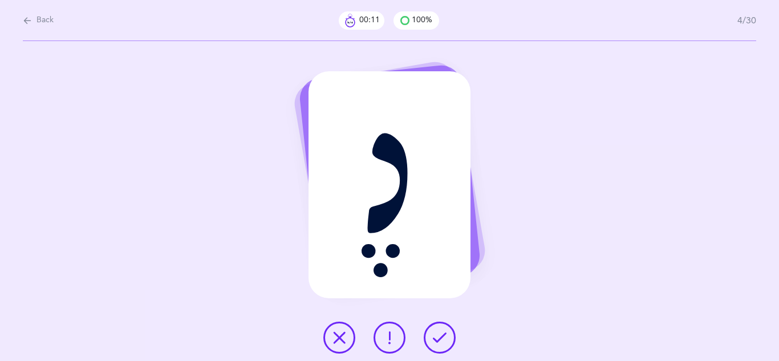
click at [445, 341] on icon at bounding box center [440, 338] width 14 height 14
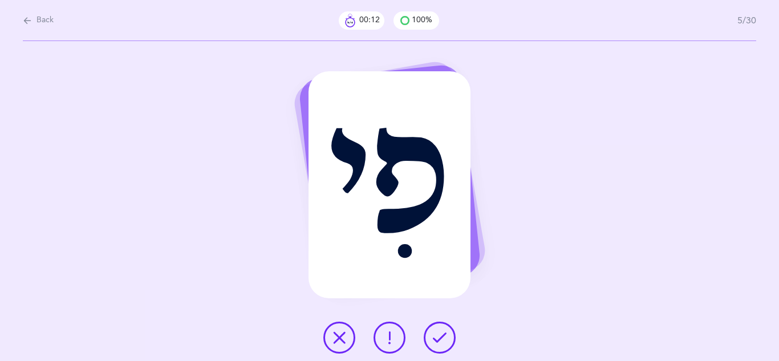
click at [445, 341] on icon at bounding box center [440, 338] width 14 height 14
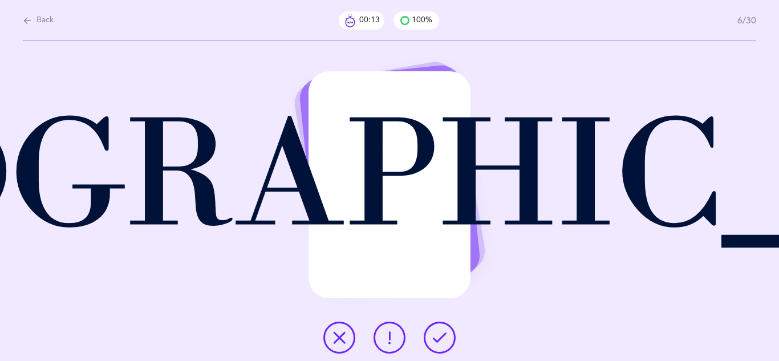
click at [445, 341] on icon at bounding box center [440, 338] width 14 height 14
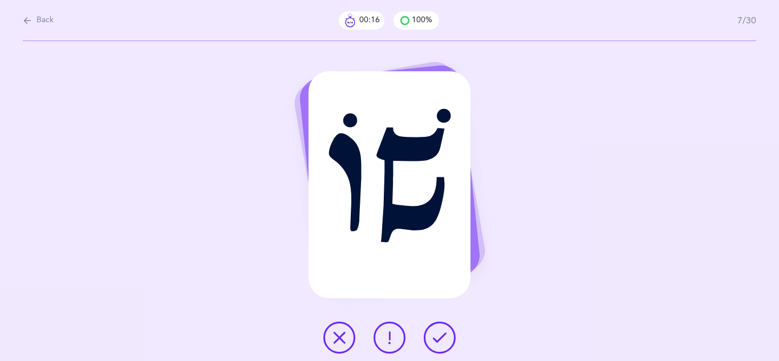
click at [445, 341] on icon at bounding box center [440, 338] width 14 height 14
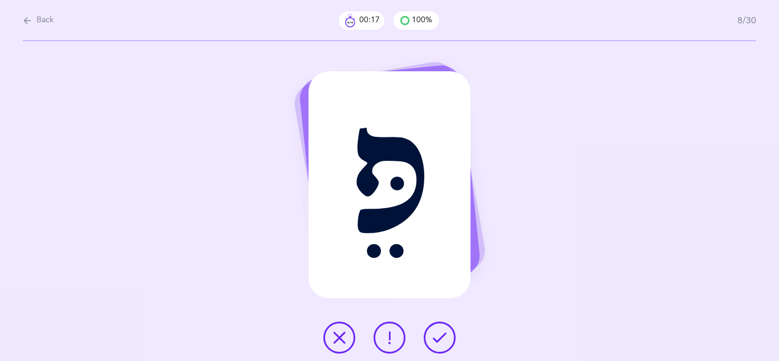
click at [445, 341] on icon at bounding box center [440, 338] width 14 height 14
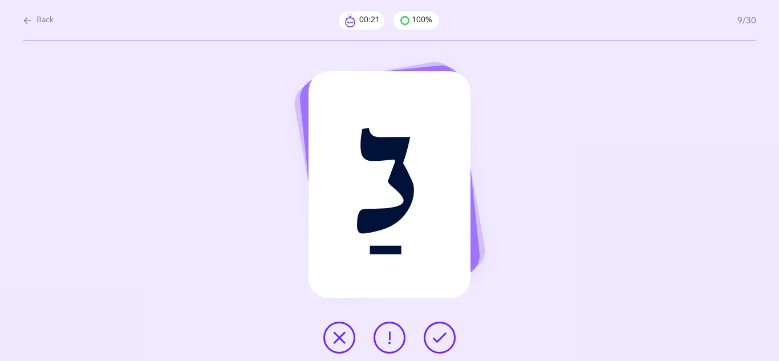
click at [352, 335] on button at bounding box center [339, 338] width 32 height 32
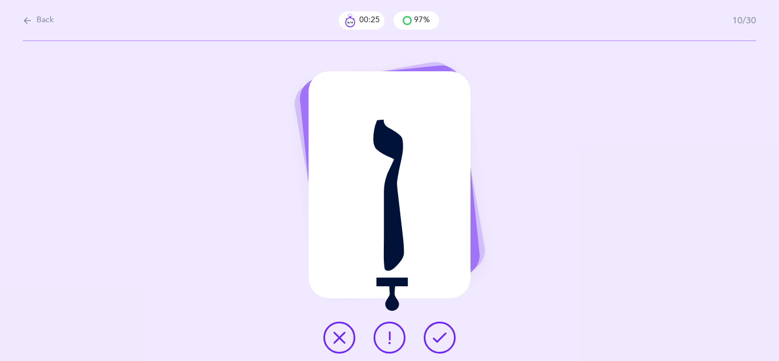
click at [433, 345] on button at bounding box center [440, 338] width 32 height 32
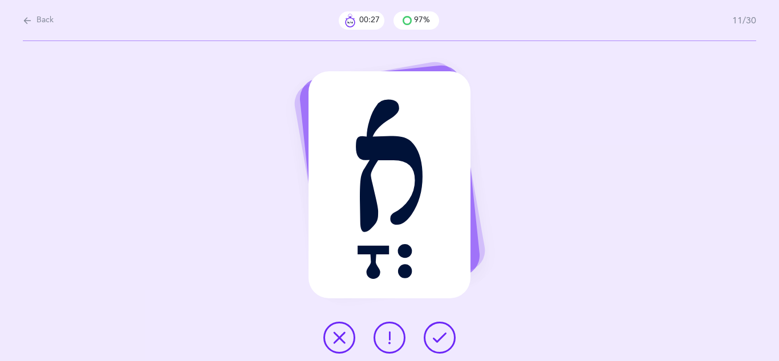
click at [433, 345] on button at bounding box center [440, 338] width 32 height 32
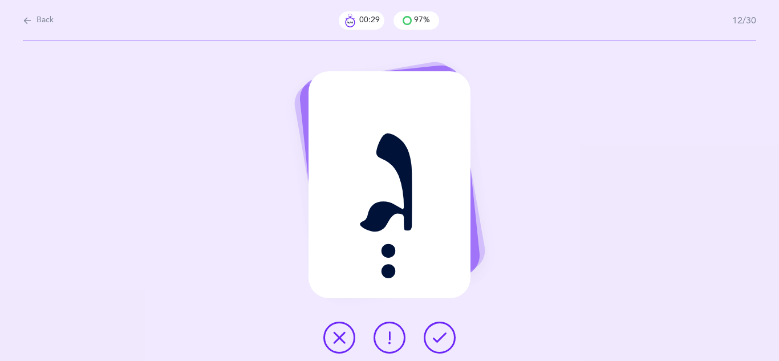
click at [433, 345] on button at bounding box center [440, 338] width 32 height 32
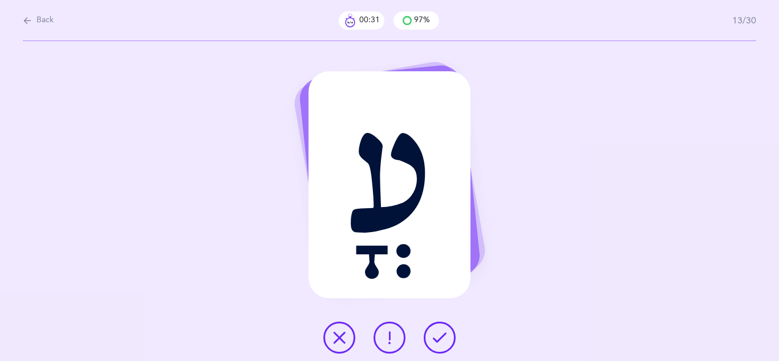
click at [433, 345] on button at bounding box center [440, 338] width 32 height 32
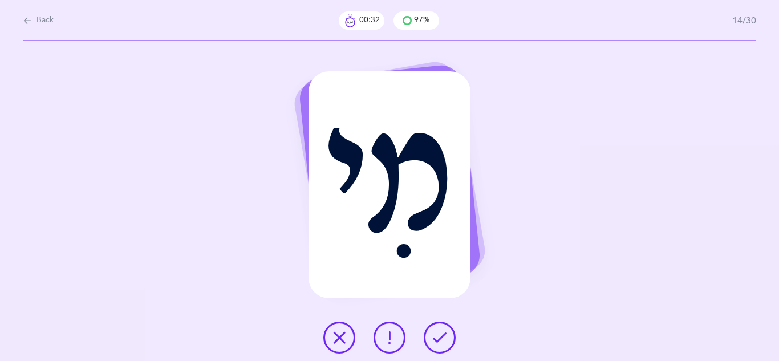
click at [433, 345] on button at bounding box center [440, 338] width 32 height 32
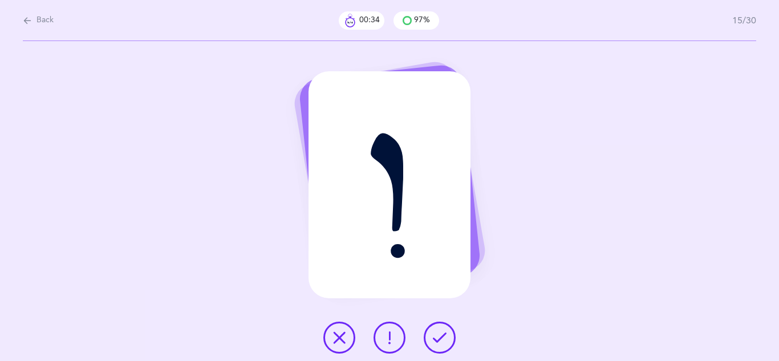
click at [433, 346] on button at bounding box center [440, 338] width 32 height 32
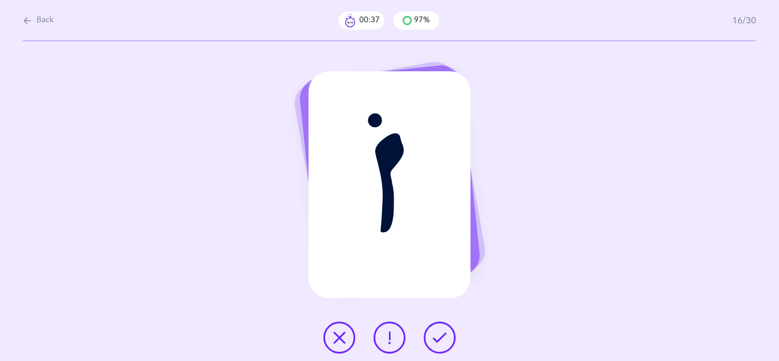
click at [431, 344] on button at bounding box center [440, 338] width 32 height 32
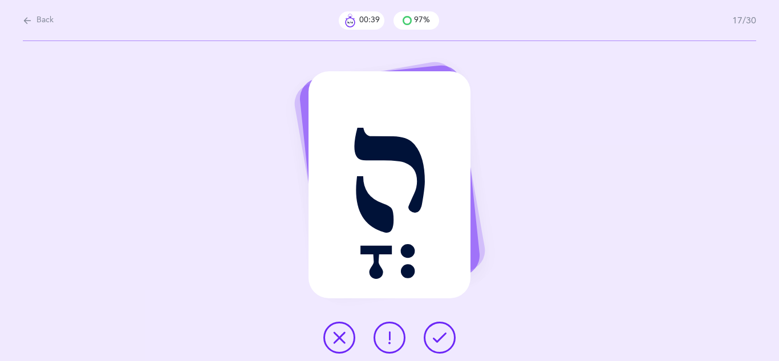
click at [431, 344] on button at bounding box center [440, 338] width 32 height 32
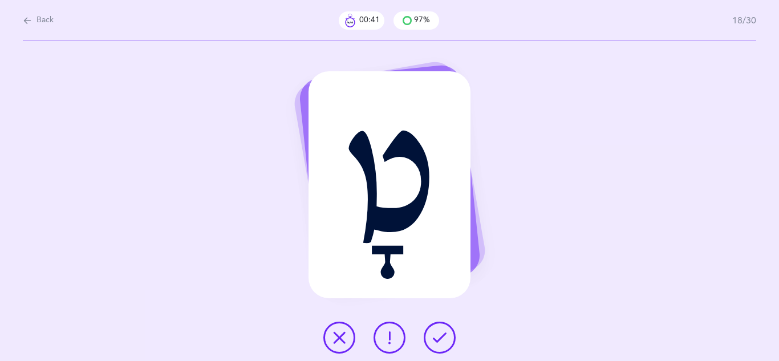
click at [431, 344] on button at bounding box center [440, 338] width 32 height 32
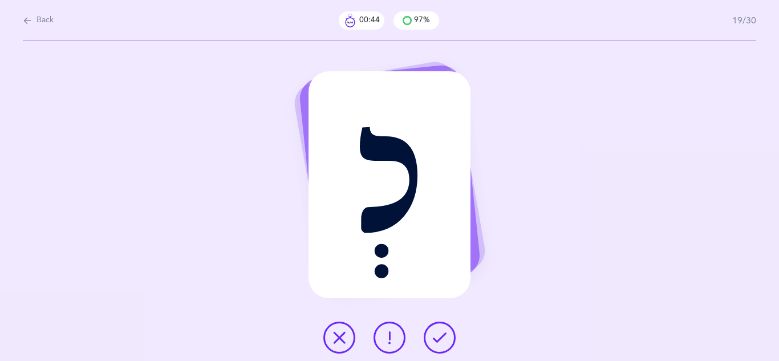
click at [434, 342] on icon at bounding box center [440, 338] width 14 height 14
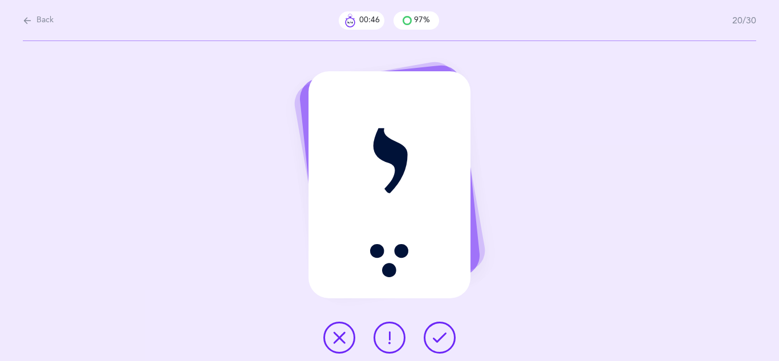
click at [434, 342] on icon at bounding box center [440, 338] width 14 height 14
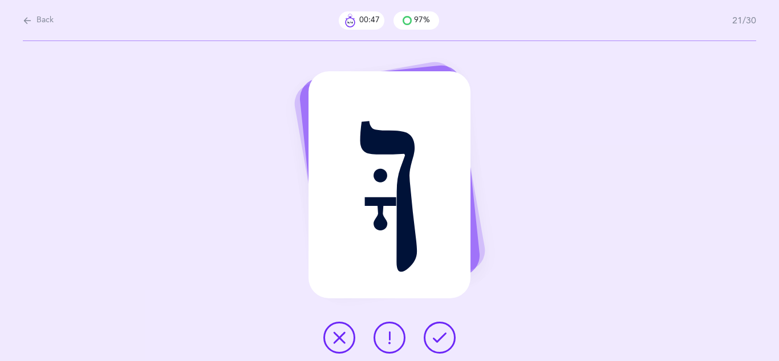
click at [434, 343] on icon at bounding box center [440, 338] width 14 height 14
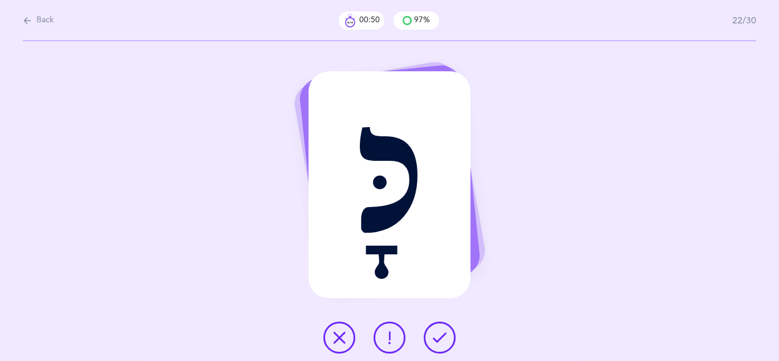
click at [434, 343] on icon at bounding box center [440, 338] width 14 height 14
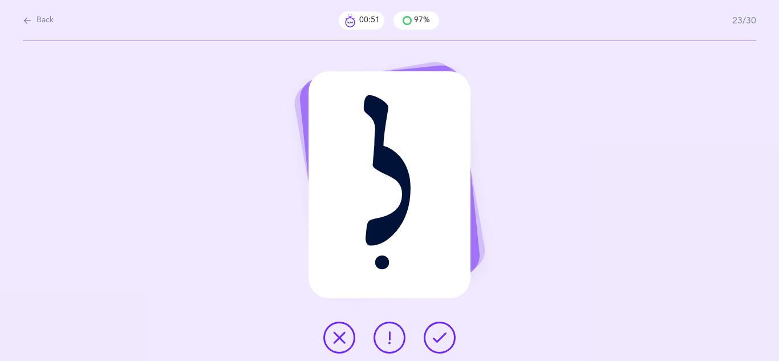
click at [434, 343] on icon at bounding box center [440, 338] width 14 height 14
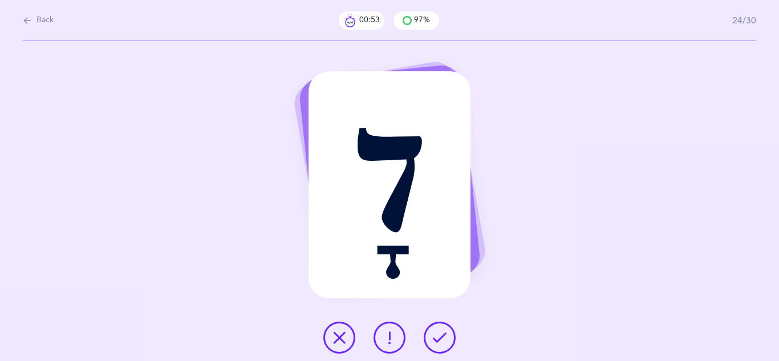
click at [434, 343] on icon at bounding box center [440, 338] width 14 height 14
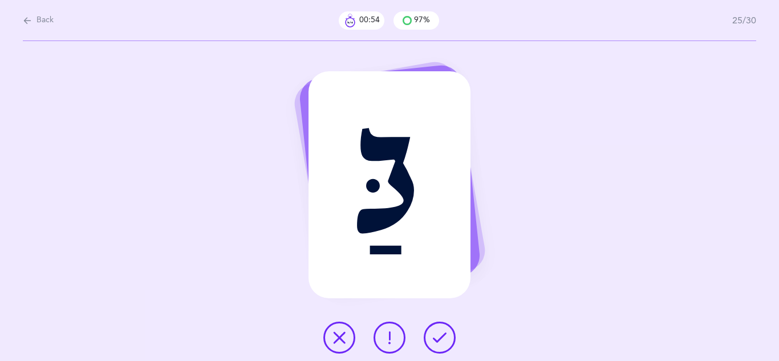
click at [428, 345] on button at bounding box center [440, 338] width 32 height 32
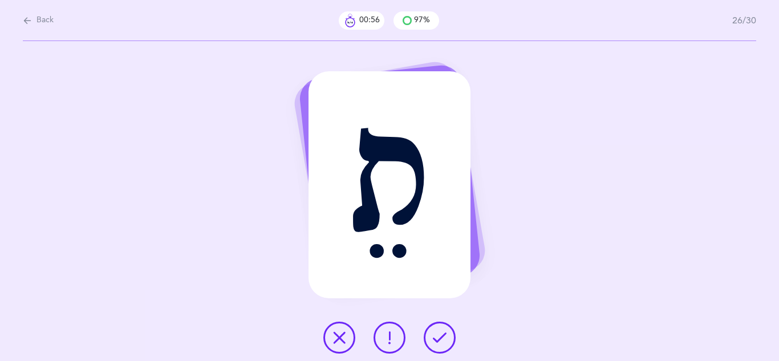
click at [428, 345] on button at bounding box center [440, 338] width 32 height 32
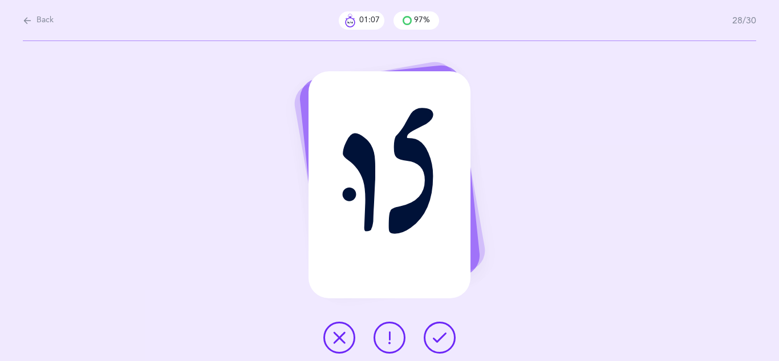
click at [337, 335] on icon at bounding box center [339, 338] width 14 height 14
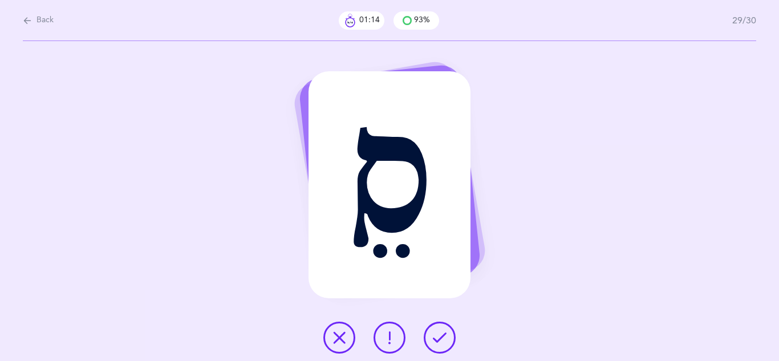
click at [396, 343] on icon at bounding box center [390, 338] width 14 height 14
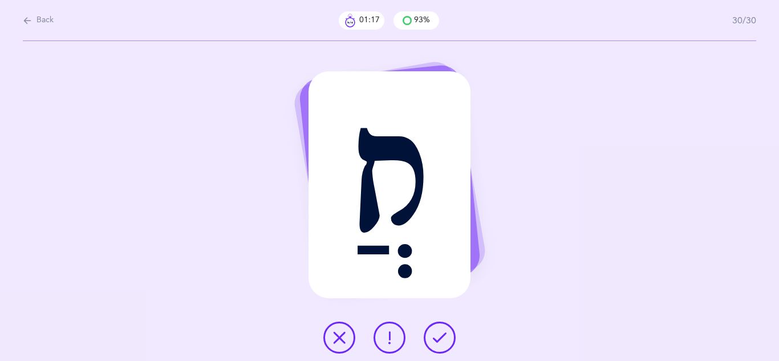
click at [442, 341] on icon at bounding box center [440, 338] width 14 height 14
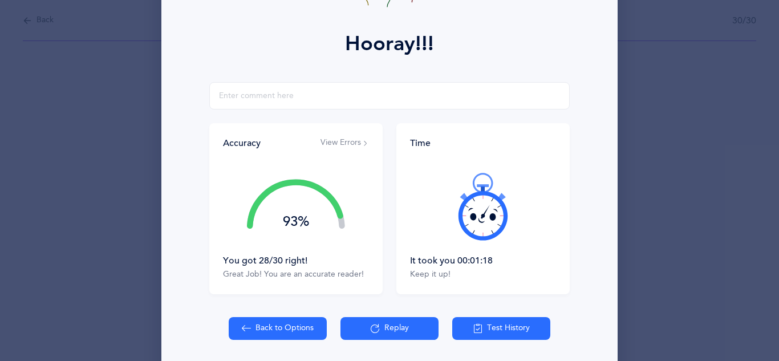
scroll to position [142, 0]
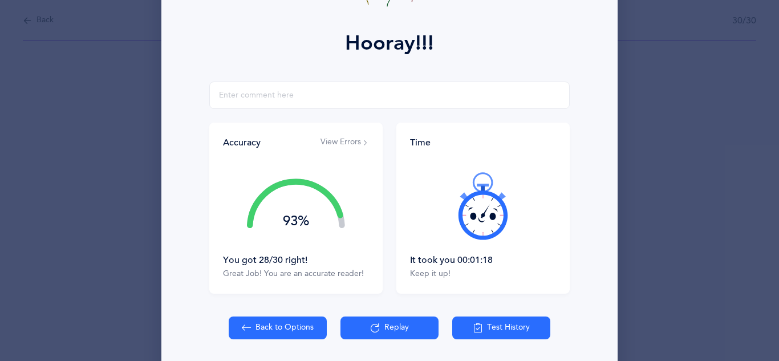
click at [299, 329] on button "Back to Options" at bounding box center [278, 327] width 98 height 23
select select "4"
select select "single"
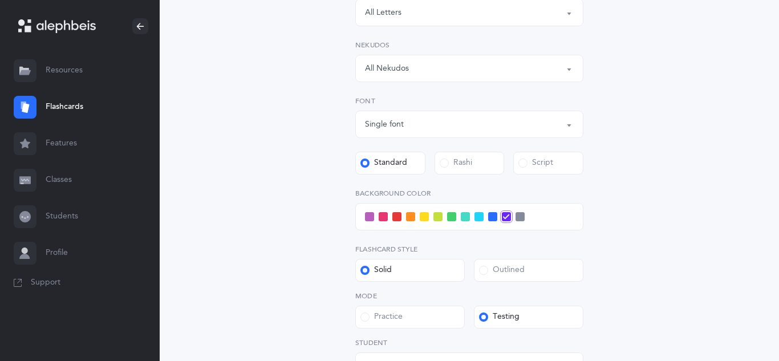
scroll to position [305, 0]
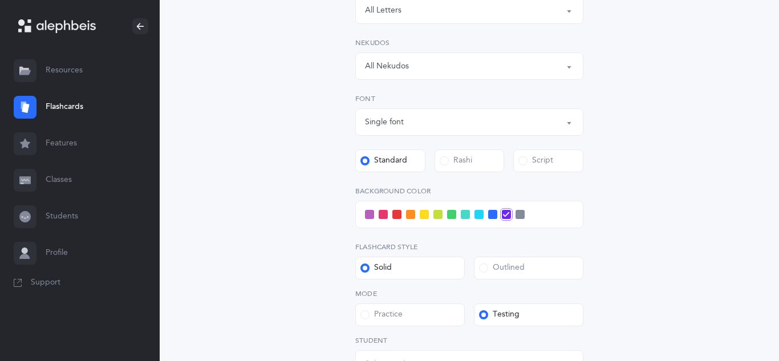
click at [444, 158] on span at bounding box center [444, 160] width 9 height 9
click at [0, 0] on input "Rashi" at bounding box center [0, 0] width 0 height 0
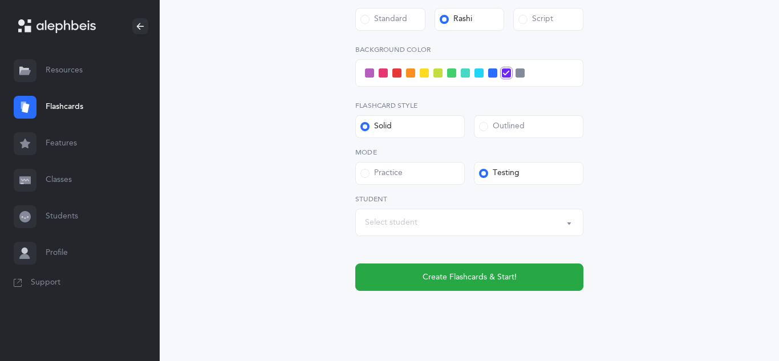
scroll to position [448, 0]
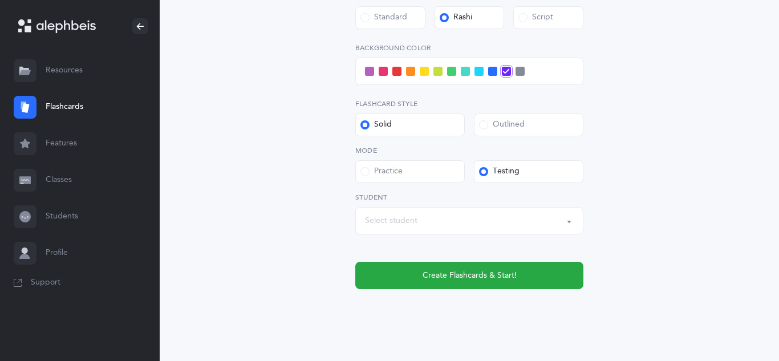
click at [566, 219] on button "Select student" at bounding box center [469, 220] width 228 height 27
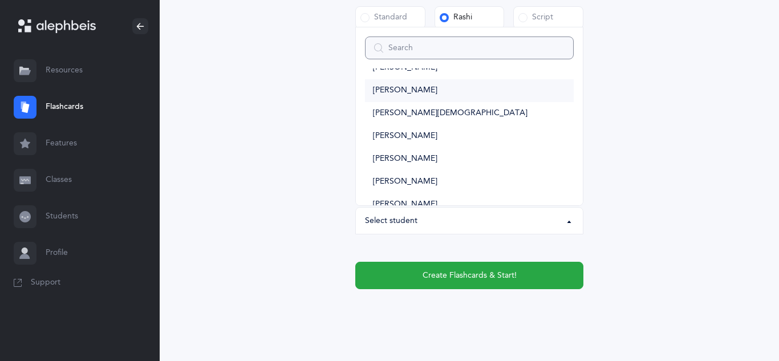
scroll to position [798, 0]
click at [422, 164] on link "Yisrael Herman" at bounding box center [469, 157] width 209 height 23
select select "11102"
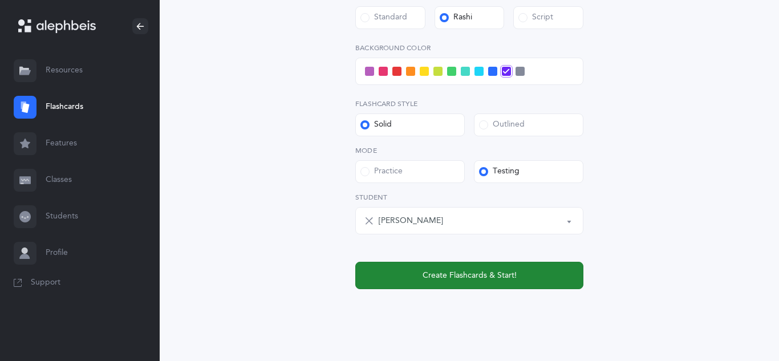
click at [513, 276] on span "Create Flashcards & Start!" at bounding box center [469, 276] width 94 height 12
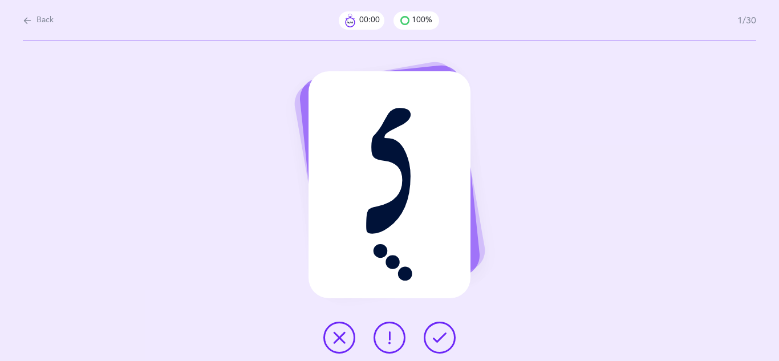
scroll to position [0, 0]
click at [38, 25] on span "Back" at bounding box center [44, 20] width 17 height 11
select select "4"
select select "single"
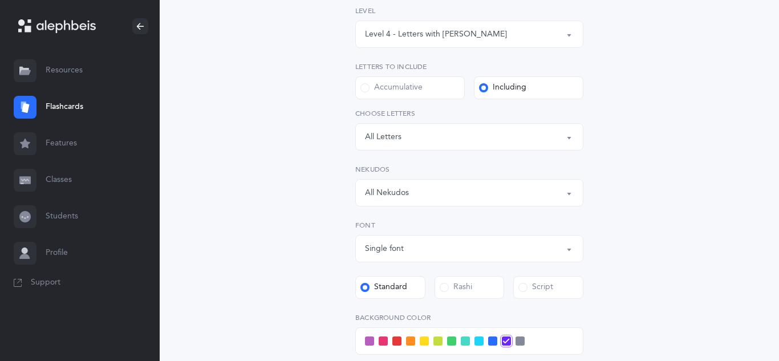
scroll to position [180, 0]
click at [446, 283] on span at bounding box center [444, 285] width 9 height 9
click at [0, 0] on input "Rashi" at bounding box center [0, 0] width 0 height 0
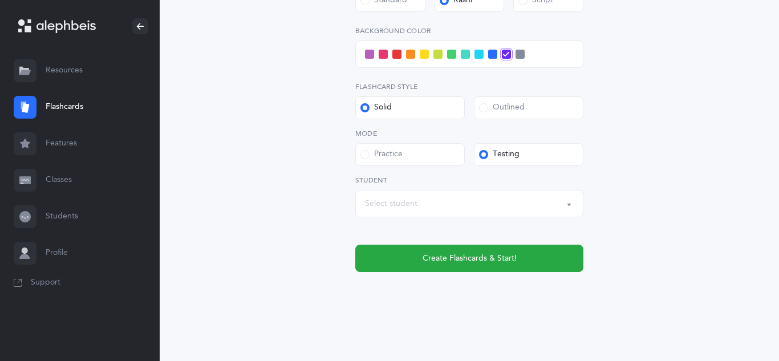
scroll to position [467, 0]
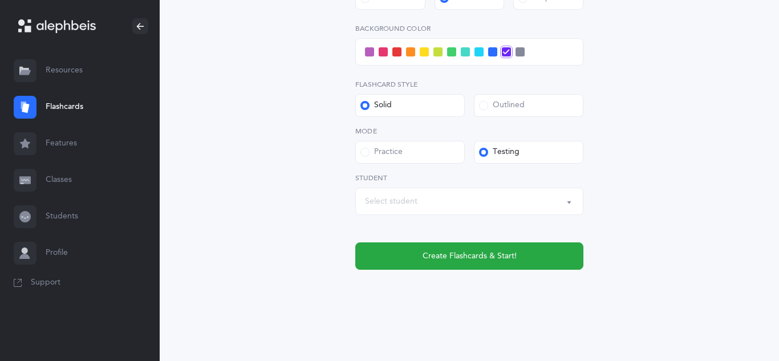
click at [568, 202] on button "Select student" at bounding box center [469, 201] width 228 height 27
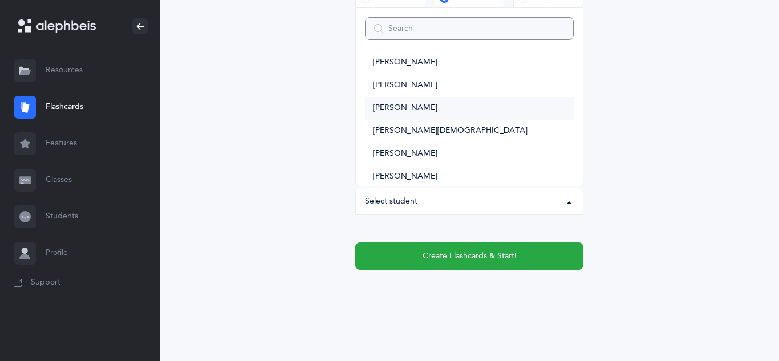
scroll to position [758, 0]
click at [412, 155] on span "Yaakov Herman" at bounding box center [405, 155] width 64 height 10
select select "10586"
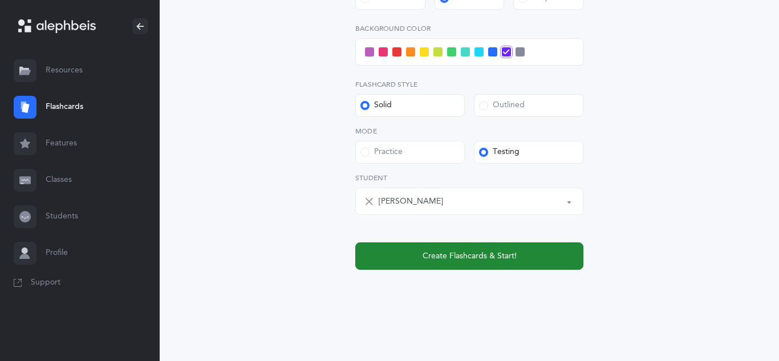
click at [509, 257] on span "Create Flashcards & Start!" at bounding box center [469, 256] width 94 height 12
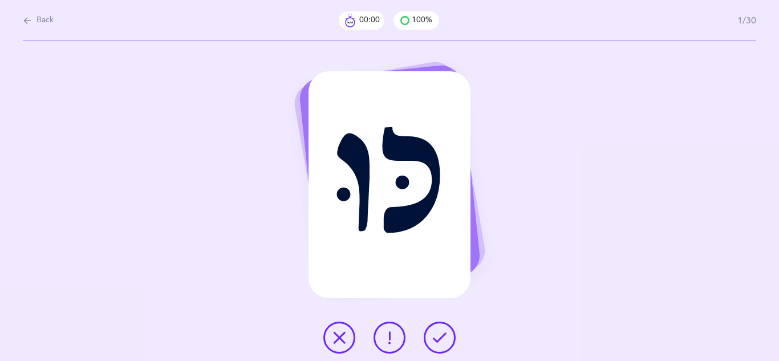
scroll to position [0, 0]
click at [442, 343] on icon at bounding box center [440, 338] width 14 height 14
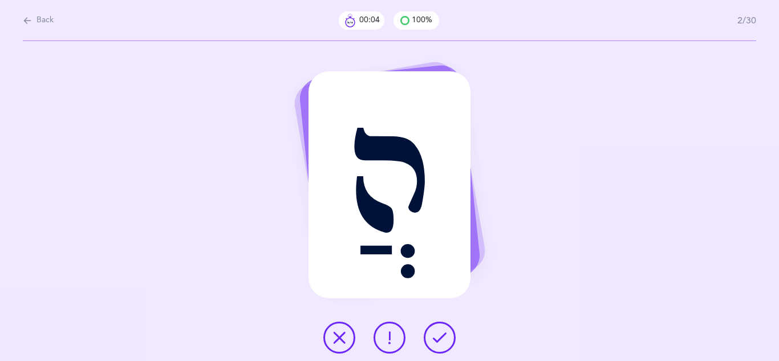
click at [442, 343] on icon at bounding box center [440, 338] width 14 height 14
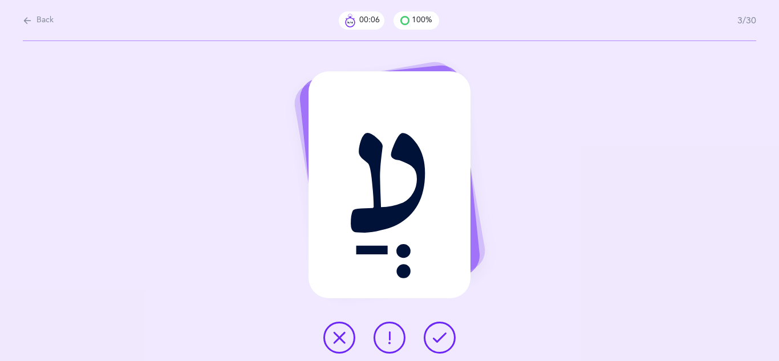
click at [442, 343] on icon at bounding box center [440, 338] width 14 height 14
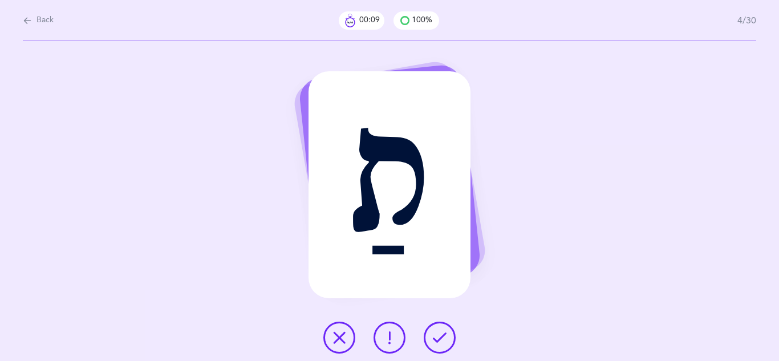
click at [442, 343] on icon at bounding box center [440, 338] width 14 height 14
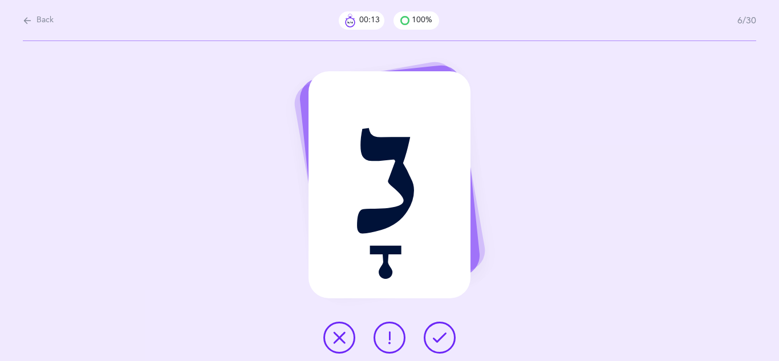
click at [442, 343] on icon at bounding box center [440, 338] width 14 height 14
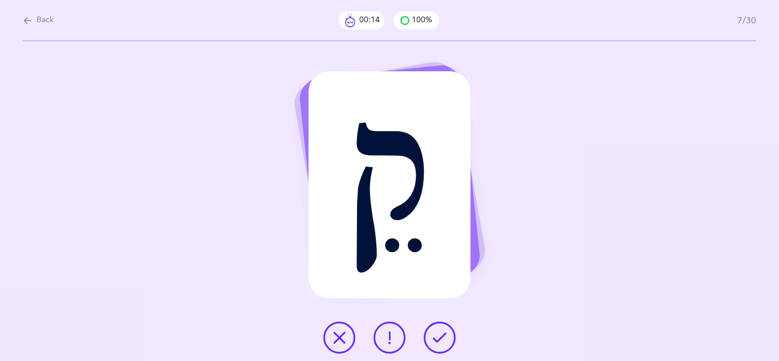
click at [442, 343] on icon at bounding box center [440, 338] width 14 height 14
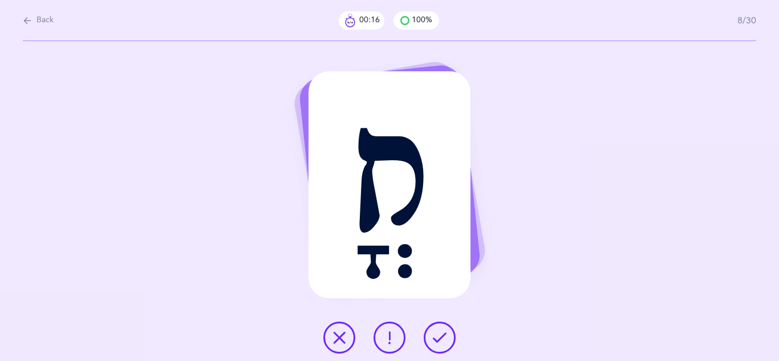
click at [442, 343] on icon at bounding box center [440, 338] width 14 height 14
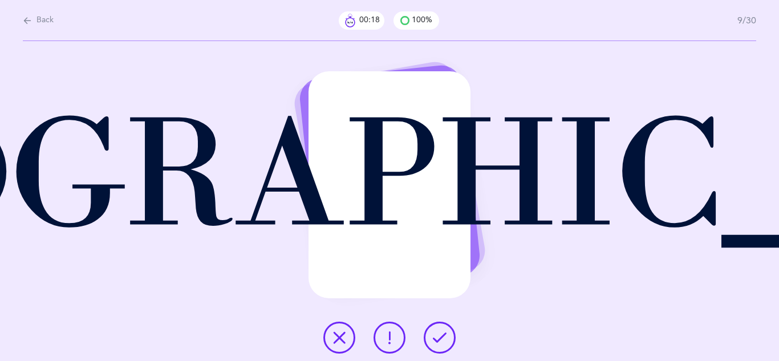
click at [442, 343] on icon at bounding box center [440, 338] width 14 height 14
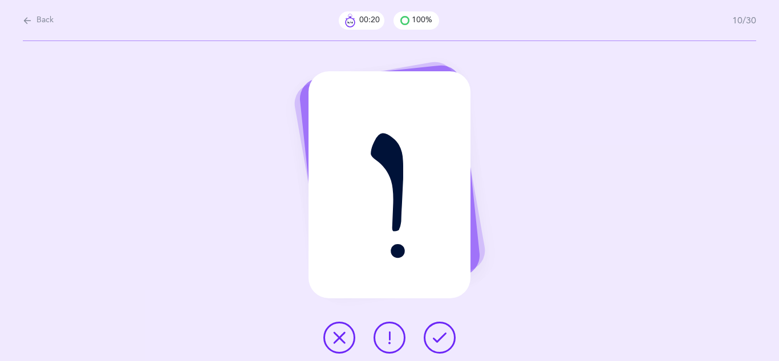
click at [442, 343] on icon at bounding box center [440, 338] width 14 height 14
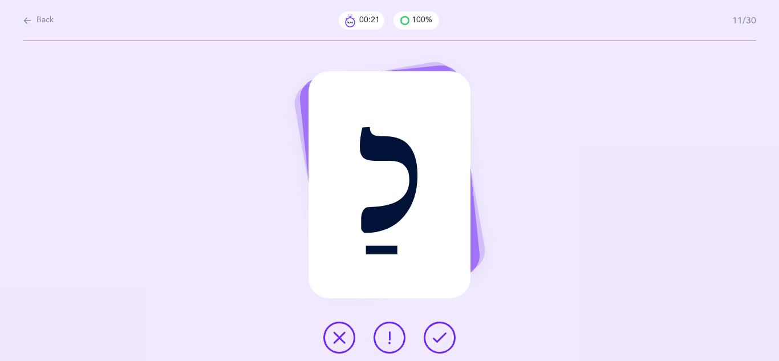
click at [442, 343] on icon at bounding box center [440, 338] width 14 height 14
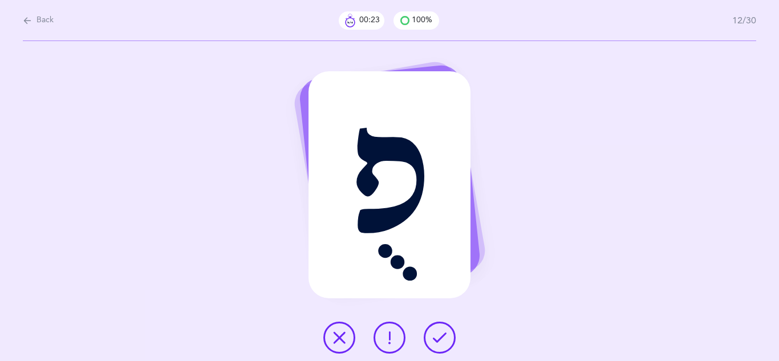
click at [442, 343] on icon at bounding box center [440, 338] width 14 height 14
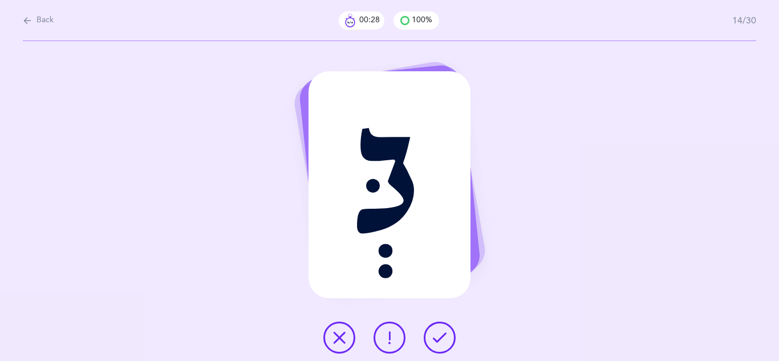
click at [442, 343] on icon at bounding box center [440, 338] width 14 height 14
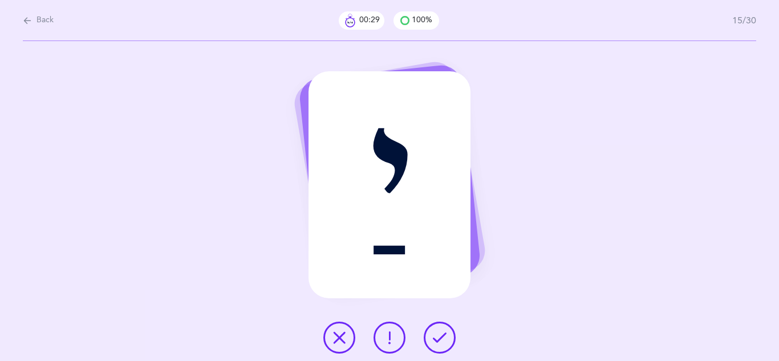
click at [442, 343] on icon at bounding box center [440, 338] width 14 height 14
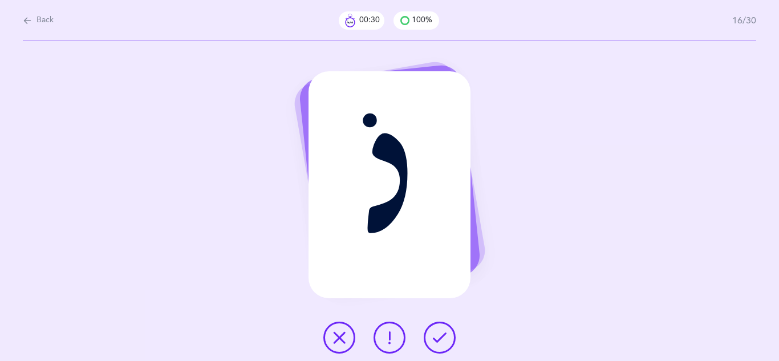
click at [442, 343] on icon at bounding box center [440, 338] width 14 height 14
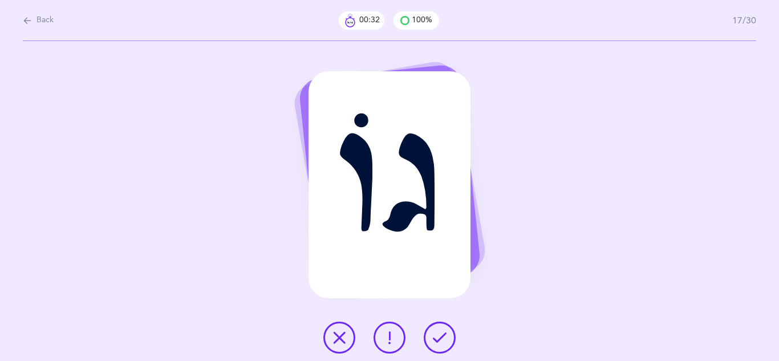
click at [442, 343] on icon at bounding box center [440, 338] width 14 height 14
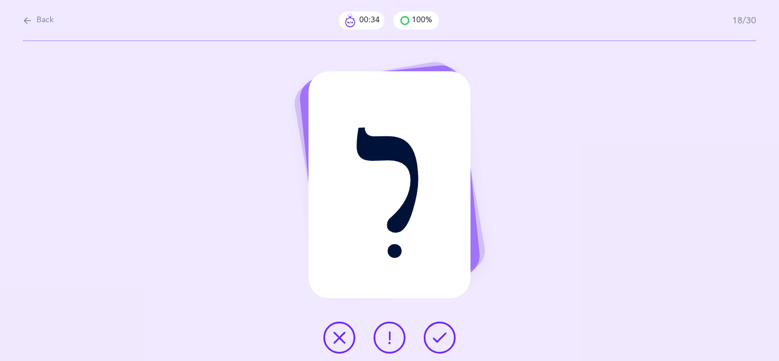
click at [442, 343] on icon at bounding box center [440, 338] width 14 height 14
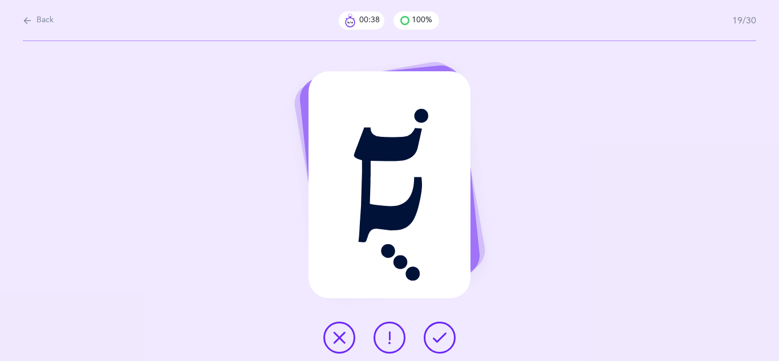
click at [341, 335] on icon at bounding box center [339, 338] width 14 height 14
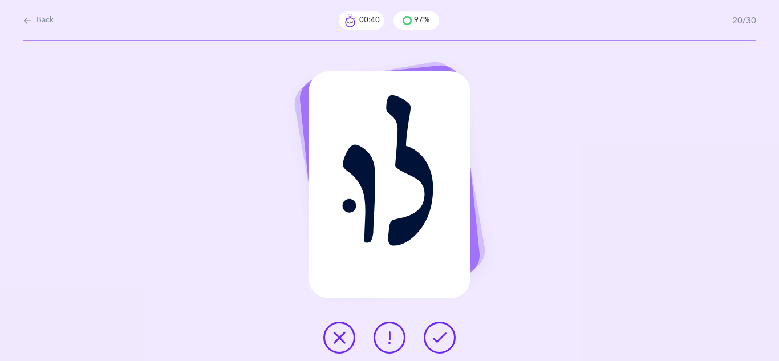
click at [438, 343] on icon at bounding box center [440, 338] width 14 height 14
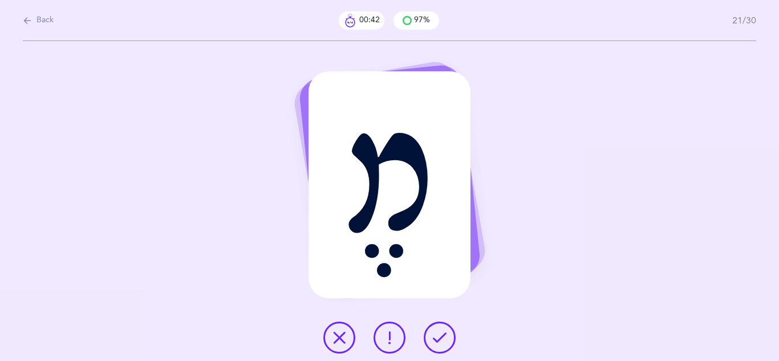
click at [438, 343] on icon at bounding box center [440, 338] width 14 height 14
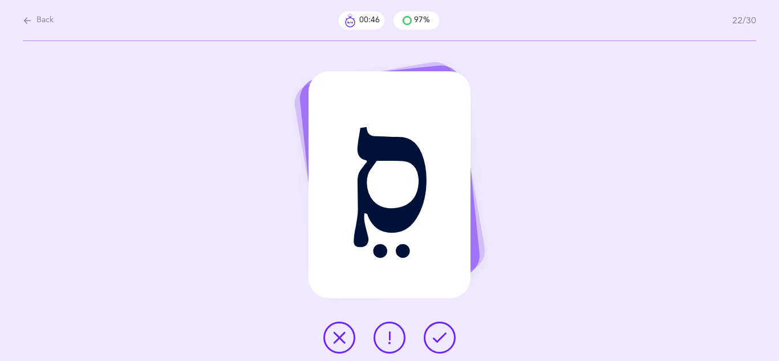
click at [438, 341] on icon at bounding box center [440, 338] width 14 height 14
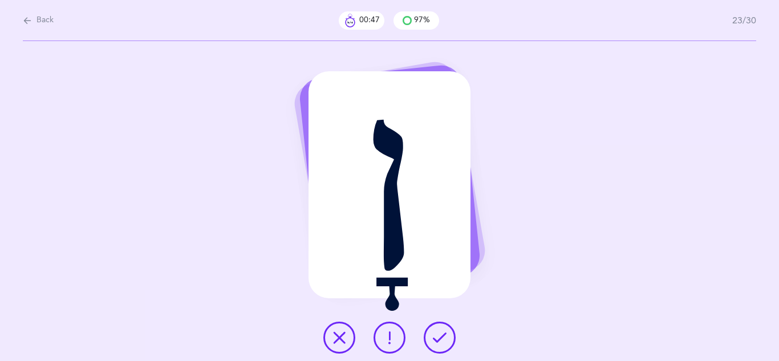
click at [438, 344] on icon at bounding box center [440, 338] width 14 height 14
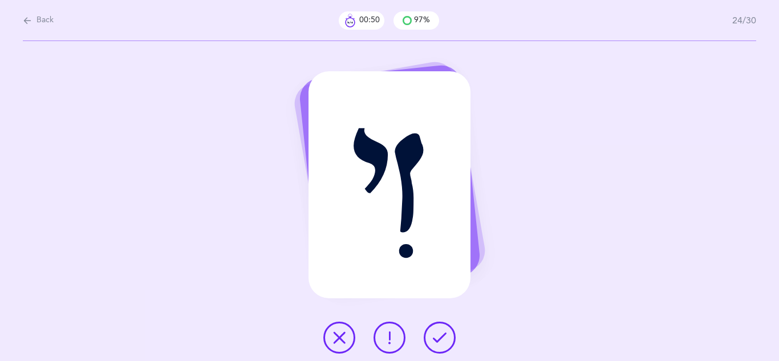
click at [438, 344] on icon at bounding box center [440, 338] width 14 height 14
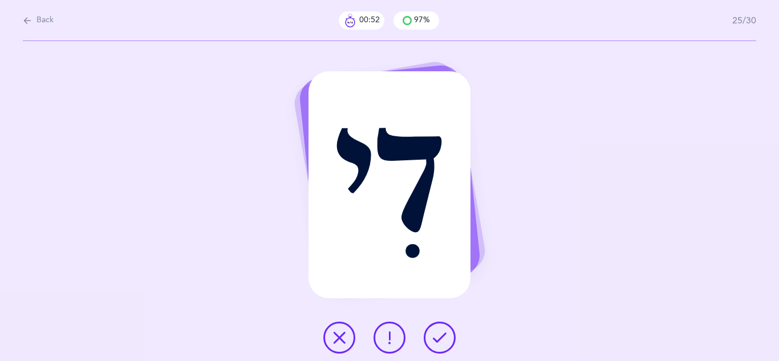
click at [438, 344] on icon at bounding box center [440, 338] width 14 height 14
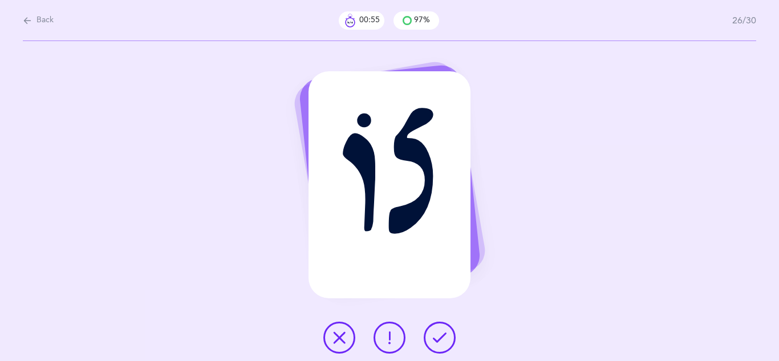
click at [441, 339] on icon at bounding box center [440, 338] width 14 height 14
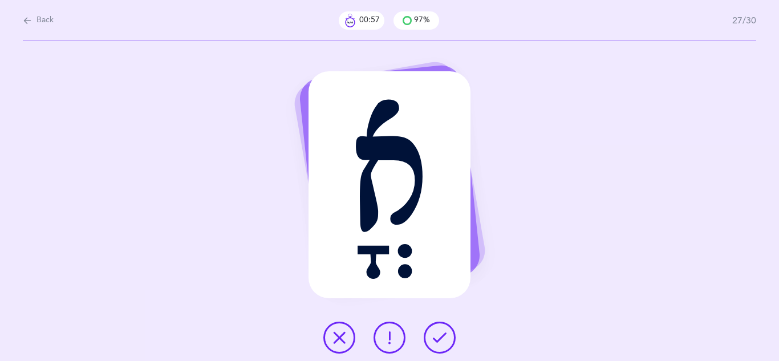
click at [441, 340] on icon at bounding box center [440, 338] width 14 height 14
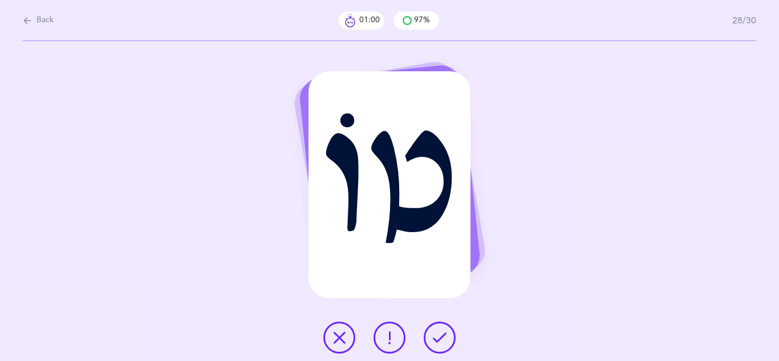
click at [441, 340] on icon at bounding box center [440, 338] width 14 height 14
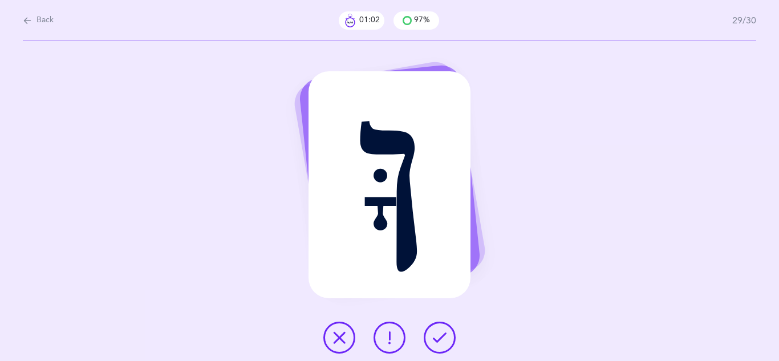
click at [441, 340] on icon at bounding box center [440, 338] width 14 height 14
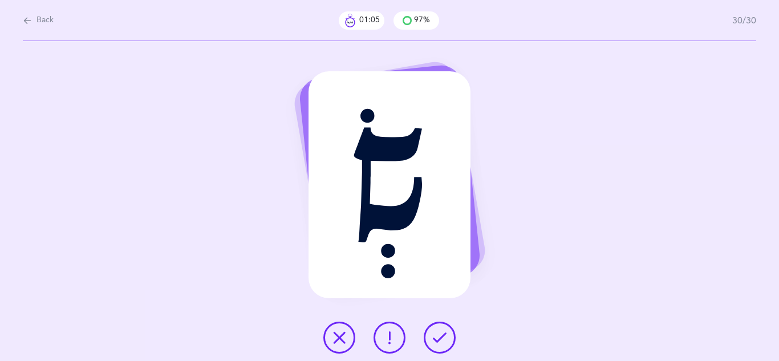
click at [438, 341] on icon at bounding box center [440, 338] width 14 height 14
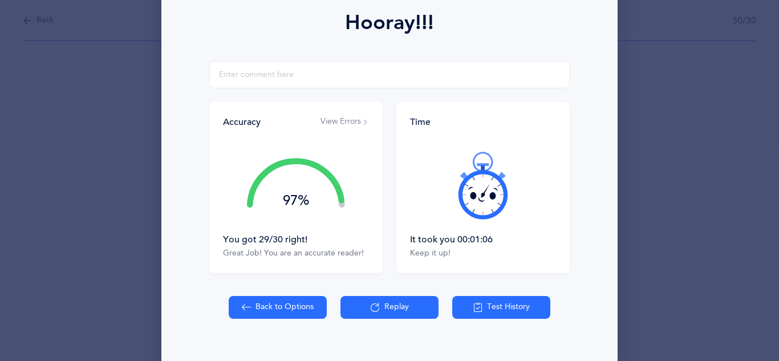
scroll to position [182, 0]
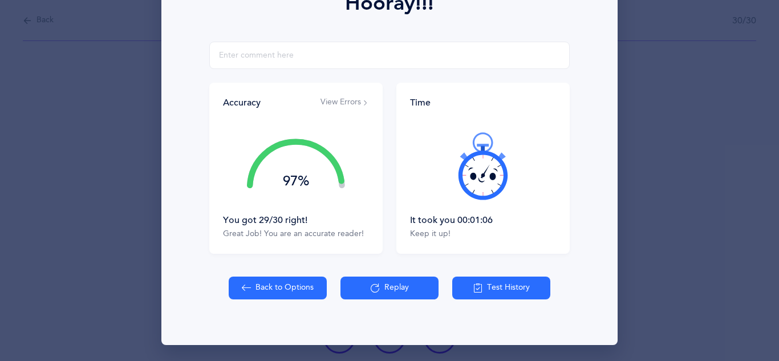
click at [300, 287] on button "Back to Options" at bounding box center [278, 287] width 98 height 23
select select "4"
select select "single"
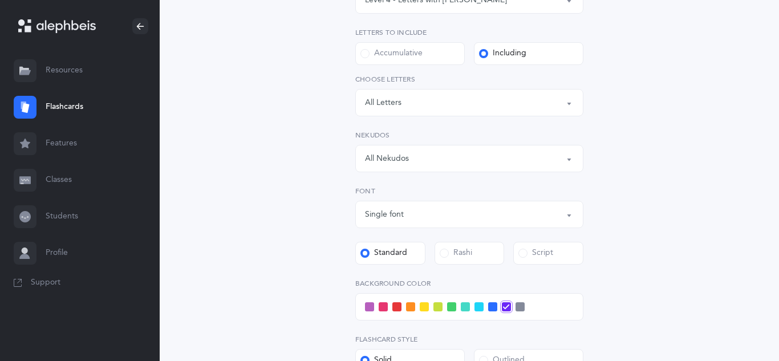
scroll to position [215, 0]
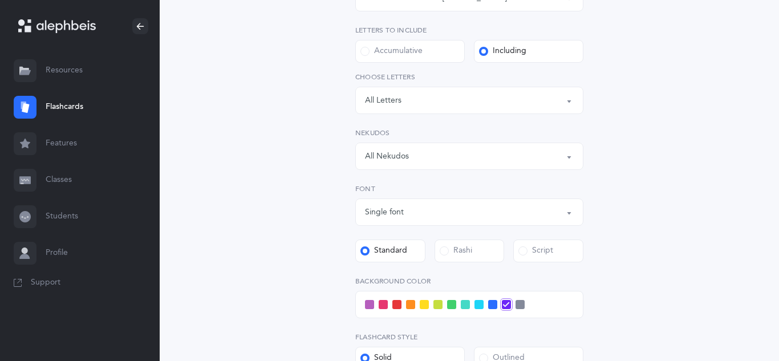
click at [446, 253] on span at bounding box center [444, 250] width 9 height 9
click at [0, 0] on input "Rashi" at bounding box center [0, 0] width 0 height 0
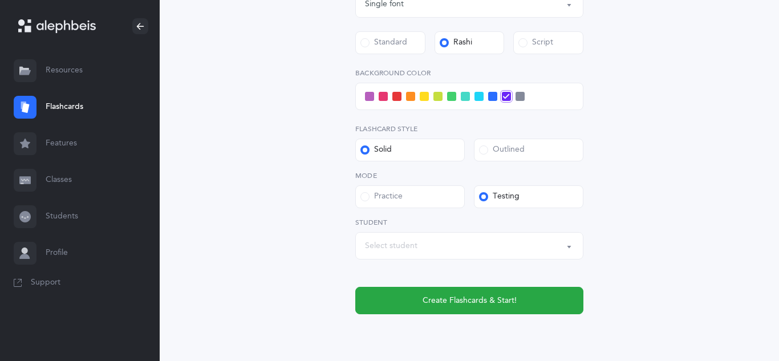
scroll to position [425, 0]
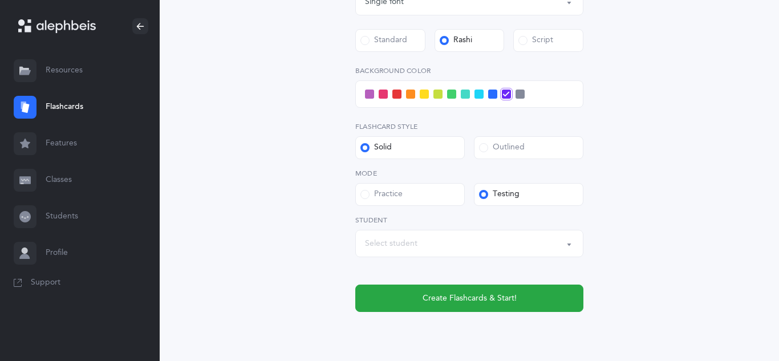
click at [567, 245] on button "Select student" at bounding box center [469, 243] width 228 height 27
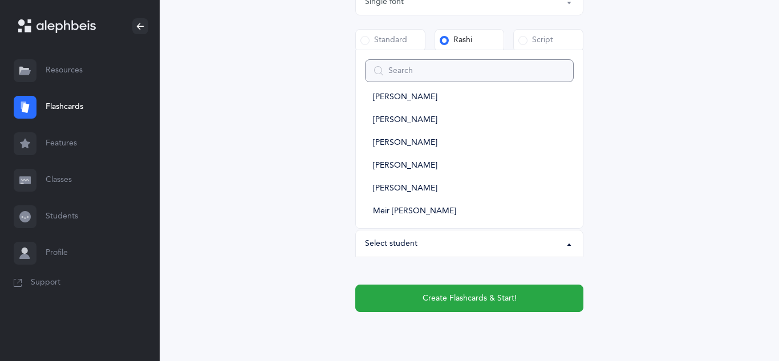
scroll to position [365, 0]
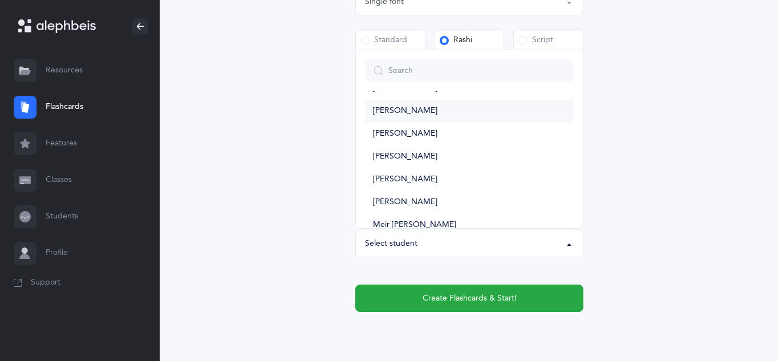
click at [412, 111] on span "Meir Donaty" at bounding box center [405, 111] width 64 height 10
select select "10578"
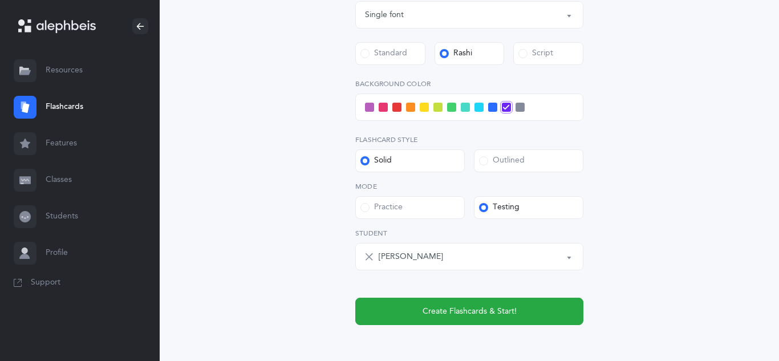
scroll to position [413, 0]
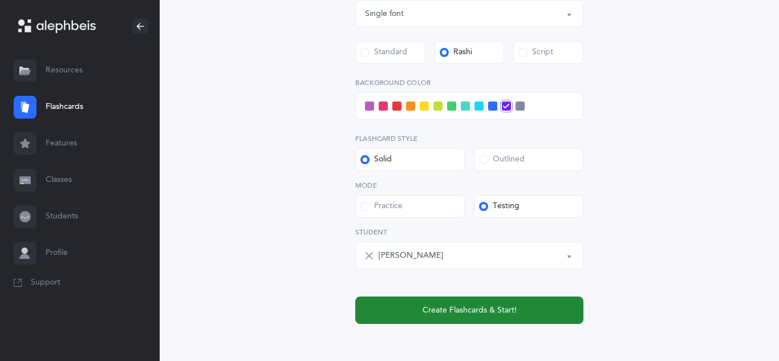
click at [469, 309] on span "Create Flashcards & Start!" at bounding box center [469, 310] width 94 height 12
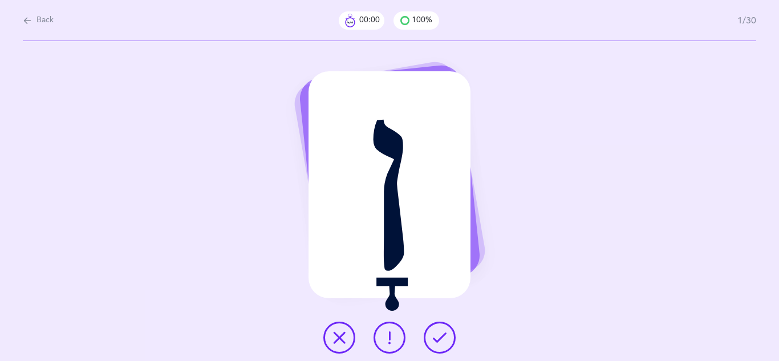
scroll to position [0, 0]
click at [444, 339] on icon at bounding box center [440, 338] width 14 height 14
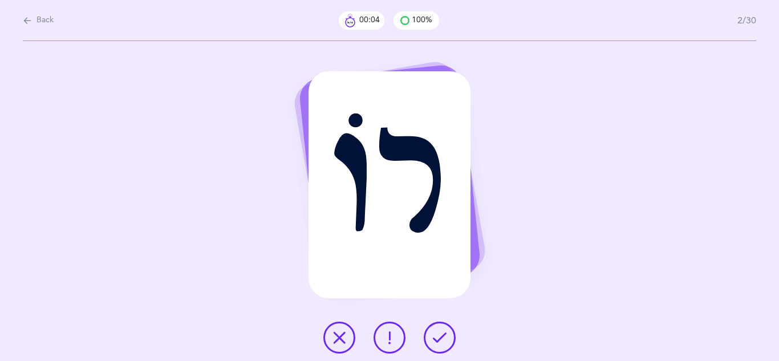
click at [444, 339] on icon at bounding box center [440, 338] width 14 height 14
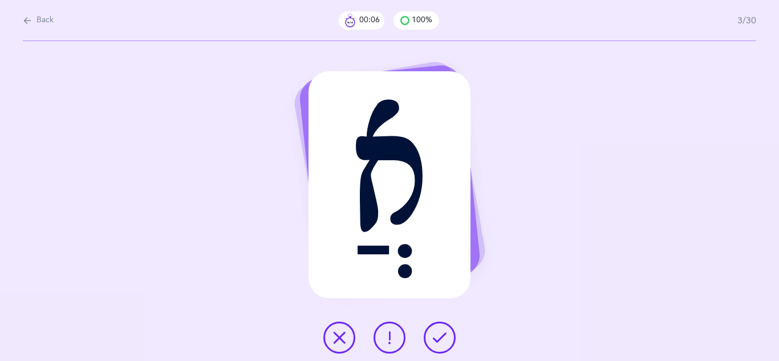
click at [444, 339] on icon at bounding box center [440, 338] width 14 height 14
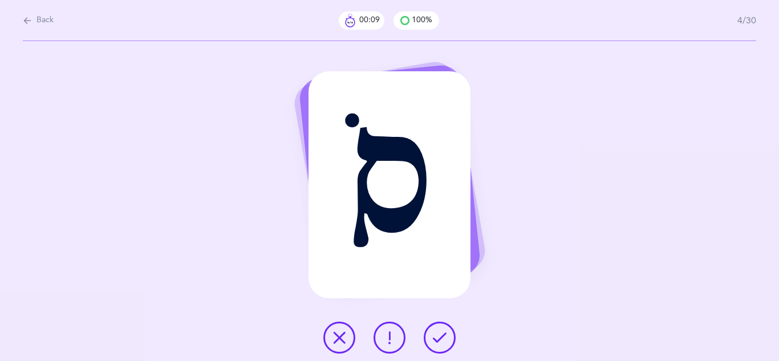
click at [444, 339] on icon at bounding box center [440, 338] width 14 height 14
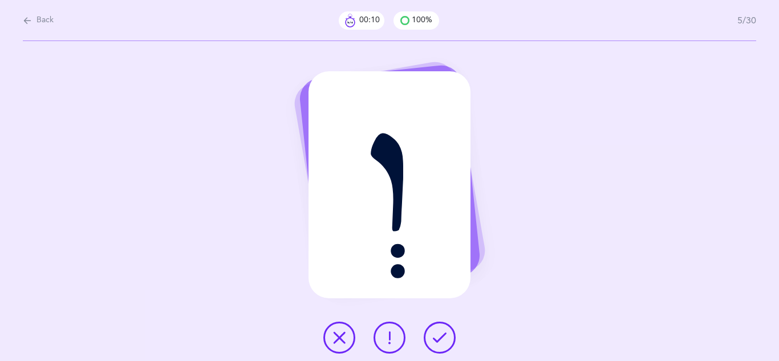
click at [444, 339] on icon at bounding box center [440, 338] width 14 height 14
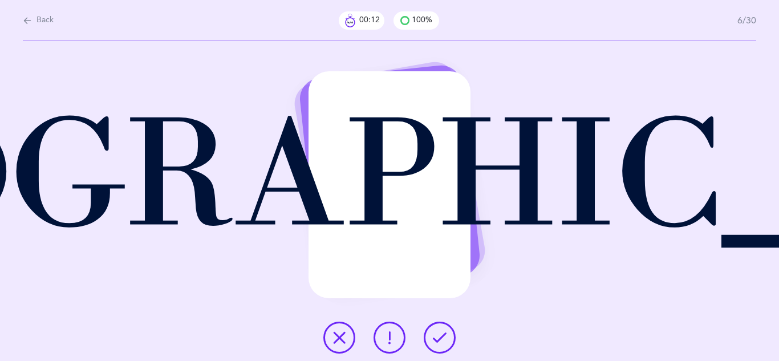
click at [444, 339] on icon at bounding box center [440, 338] width 14 height 14
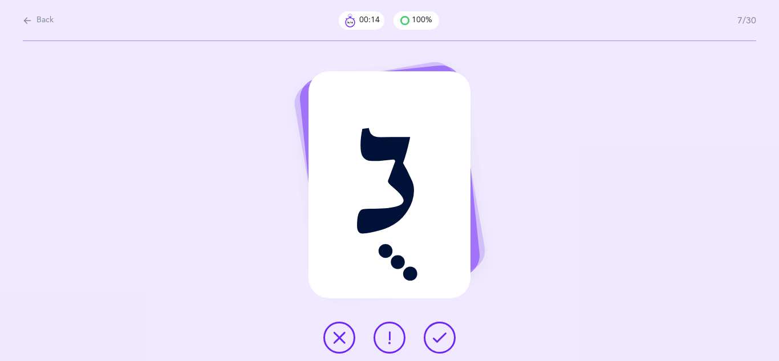
click at [444, 339] on icon at bounding box center [440, 338] width 14 height 14
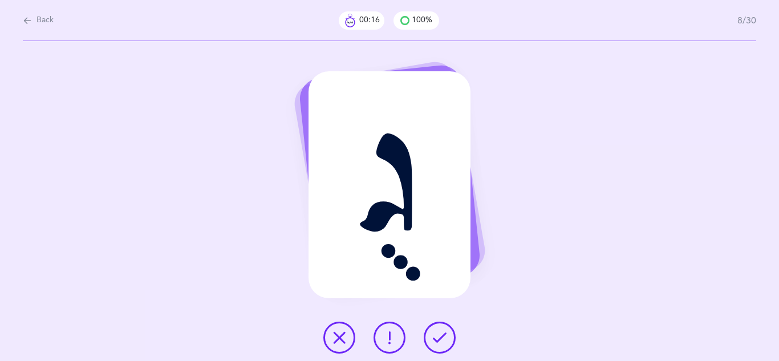
click at [444, 339] on icon at bounding box center [440, 338] width 14 height 14
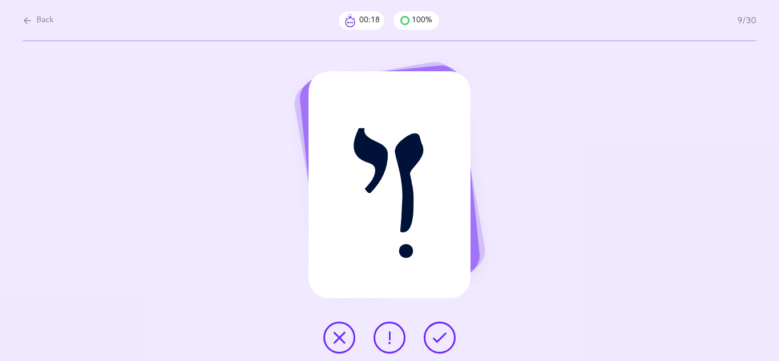
click at [444, 339] on icon at bounding box center [440, 338] width 14 height 14
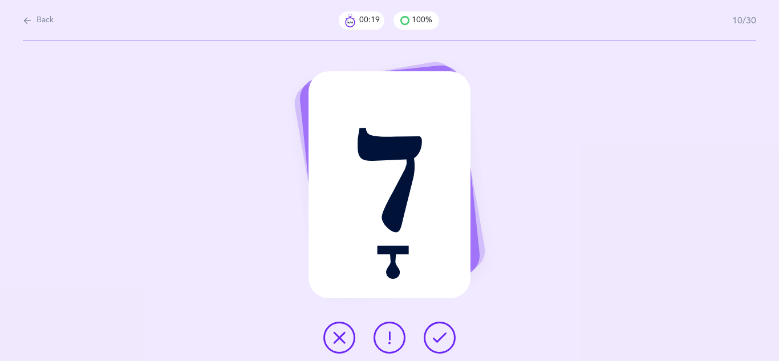
click at [444, 339] on icon at bounding box center [440, 338] width 14 height 14
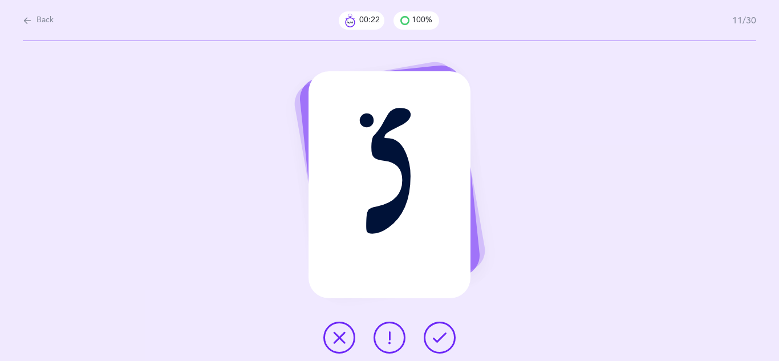
click at [444, 339] on icon at bounding box center [440, 338] width 14 height 14
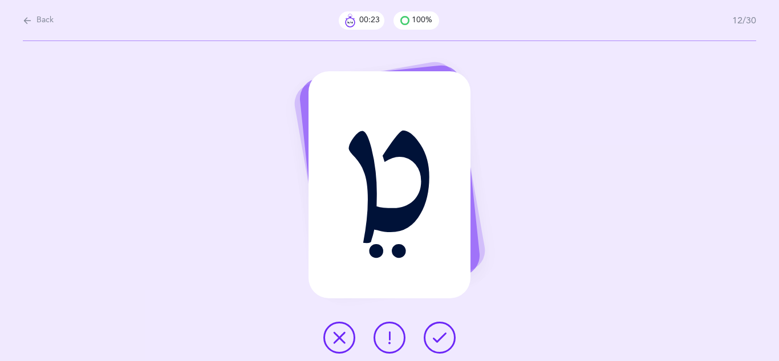
click at [444, 339] on icon at bounding box center [440, 338] width 14 height 14
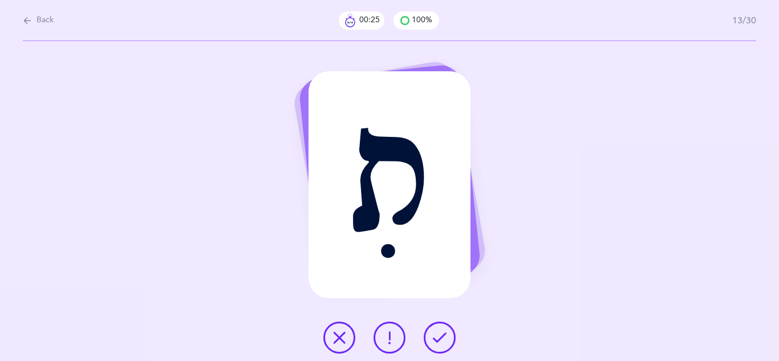
click at [444, 339] on icon at bounding box center [440, 338] width 14 height 14
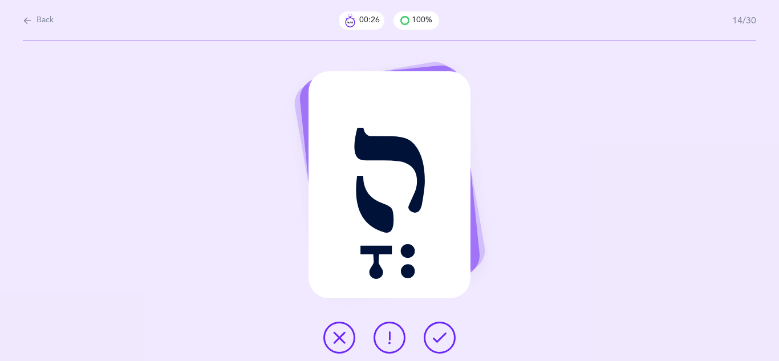
click at [444, 339] on icon at bounding box center [440, 338] width 14 height 14
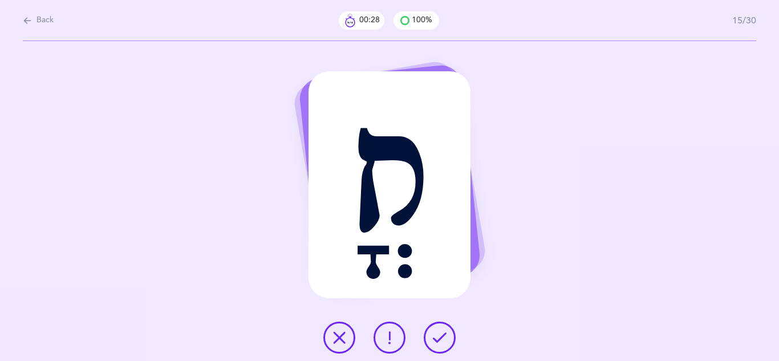
click at [444, 339] on icon at bounding box center [440, 338] width 14 height 14
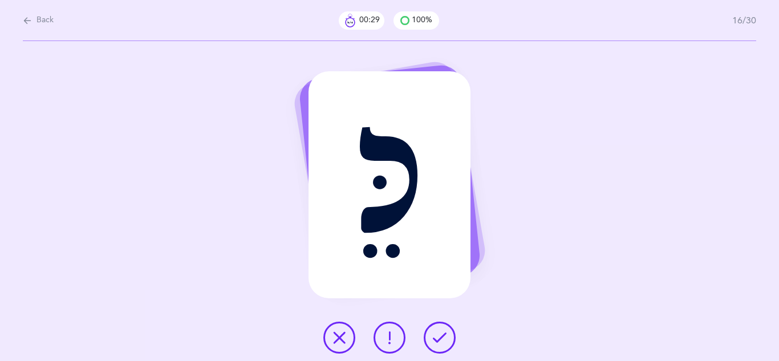
click at [444, 339] on icon at bounding box center [440, 338] width 14 height 14
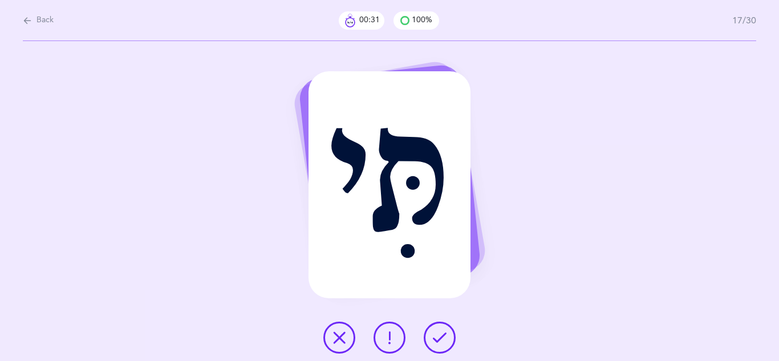
click at [444, 339] on icon at bounding box center [440, 338] width 14 height 14
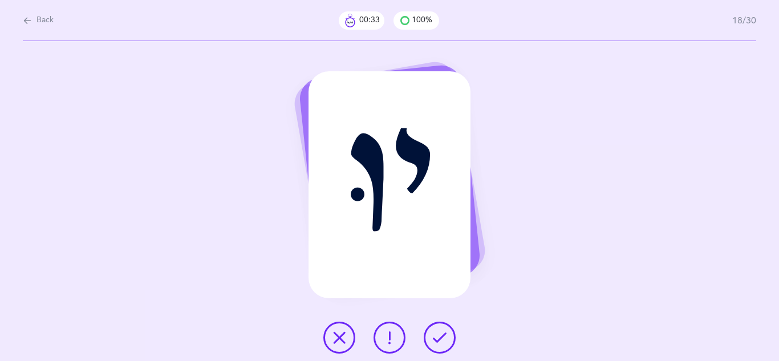
click at [444, 339] on icon at bounding box center [440, 338] width 14 height 14
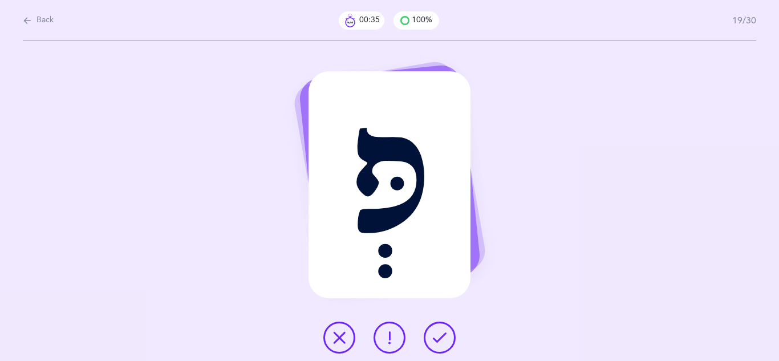
click at [444, 339] on icon at bounding box center [440, 338] width 14 height 14
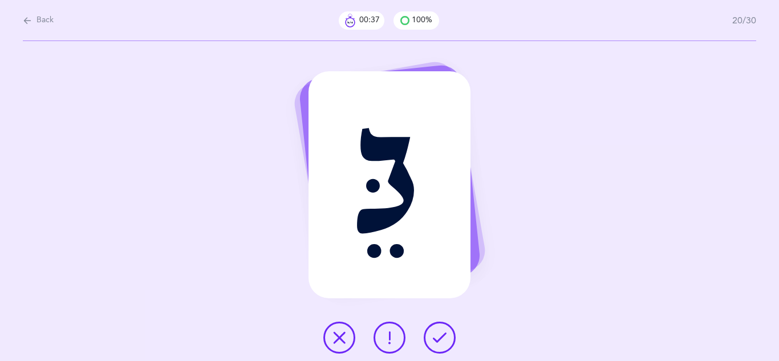
click at [444, 339] on icon at bounding box center [440, 338] width 14 height 14
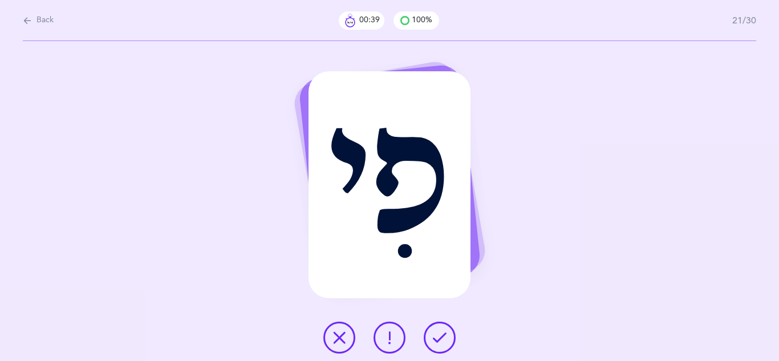
click at [444, 339] on icon at bounding box center [440, 338] width 14 height 14
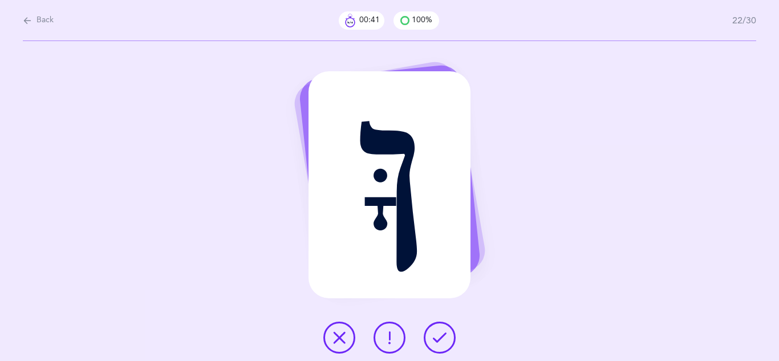
click at [444, 339] on icon at bounding box center [440, 338] width 14 height 14
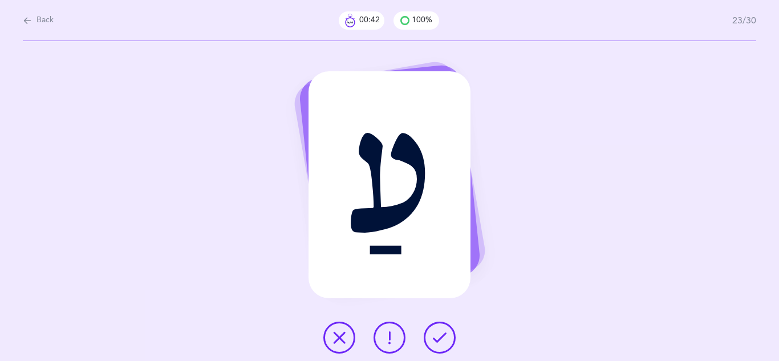
click at [444, 339] on icon at bounding box center [440, 338] width 14 height 14
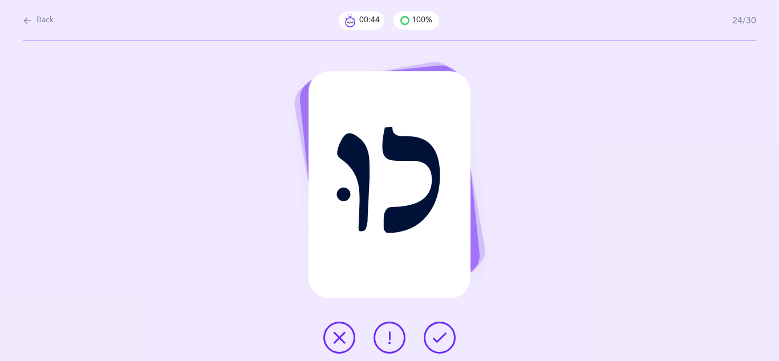
click at [444, 339] on icon at bounding box center [440, 338] width 14 height 14
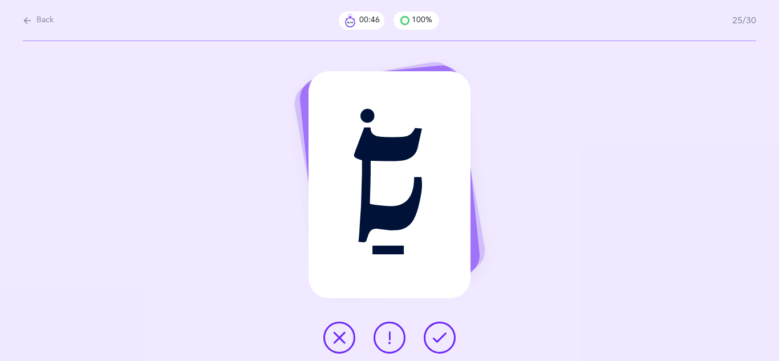
click at [444, 339] on icon at bounding box center [440, 338] width 14 height 14
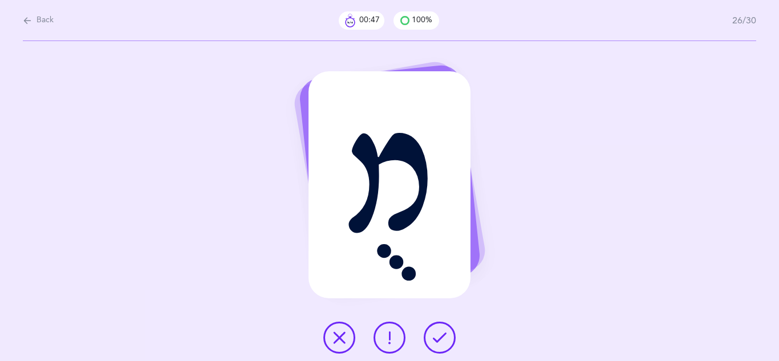
click at [444, 339] on icon at bounding box center [440, 338] width 14 height 14
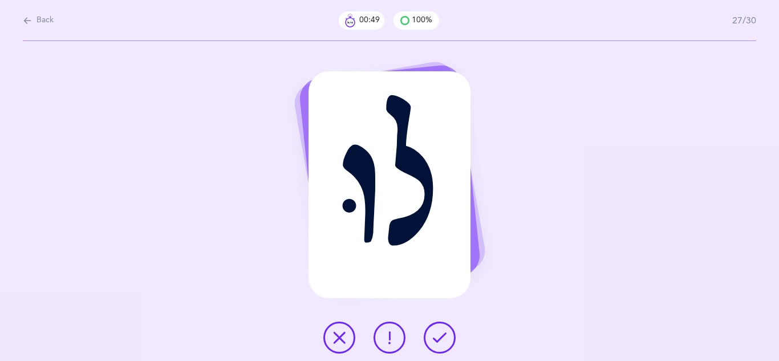
click at [444, 339] on icon at bounding box center [440, 338] width 14 height 14
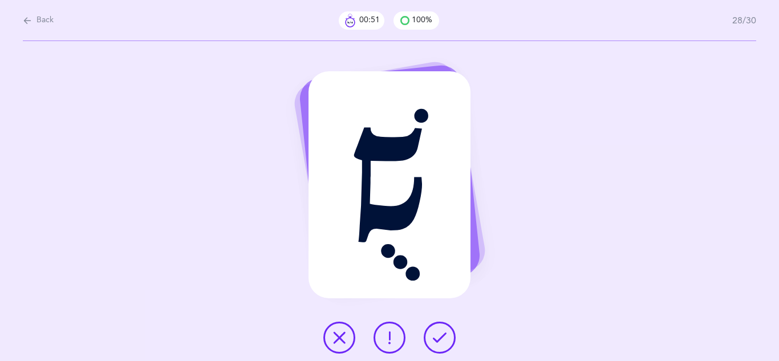
click at [444, 339] on icon at bounding box center [440, 338] width 14 height 14
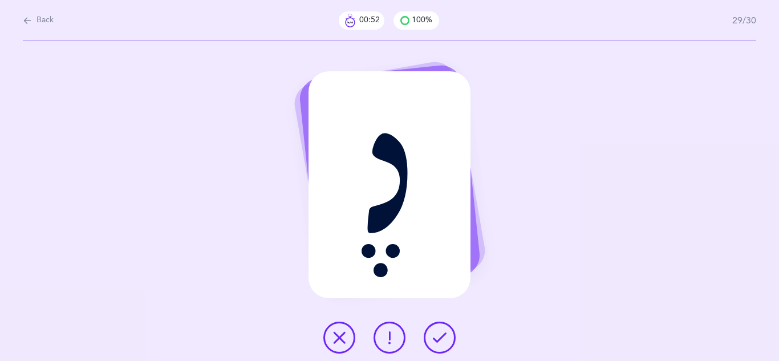
click at [444, 339] on icon at bounding box center [440, 338] width 14 height 14
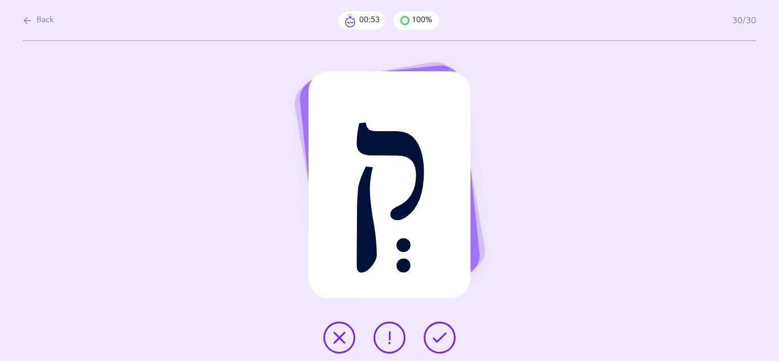
click at [444, 339] on icon at bounding box center [440, 338] width 14 height 14
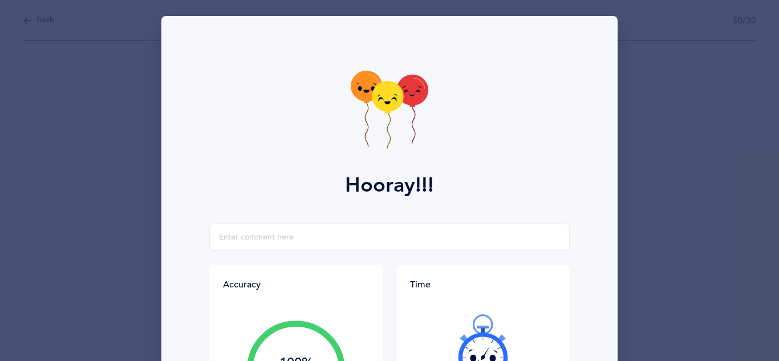
scroll to position [182, 0]
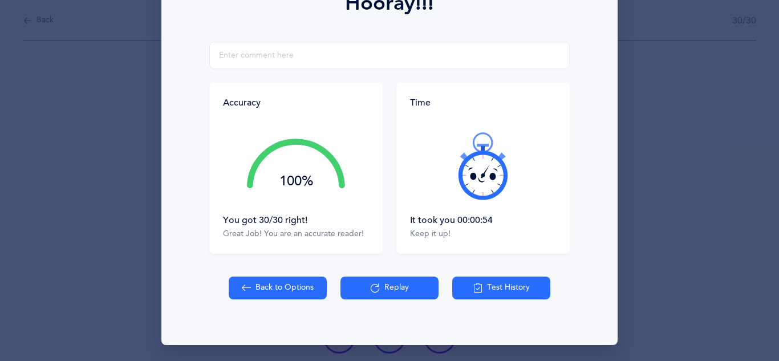
click at [298, 286] on button "Back to Options" at bounding box center [278, 287] width 98 height 23
select select "4"
select select "single"
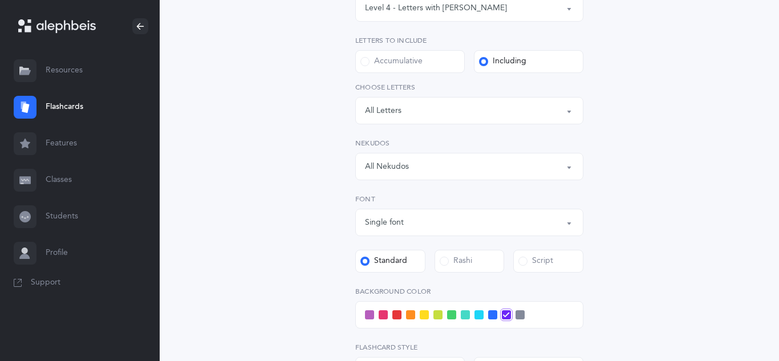
scroll to position [205, 0]
click at [446, 263] on span at bounding box center [444, 260] width 9 height 9
click at [0, 0] on input "Rashi" at bounding box center [0, 0] width 0 height 0
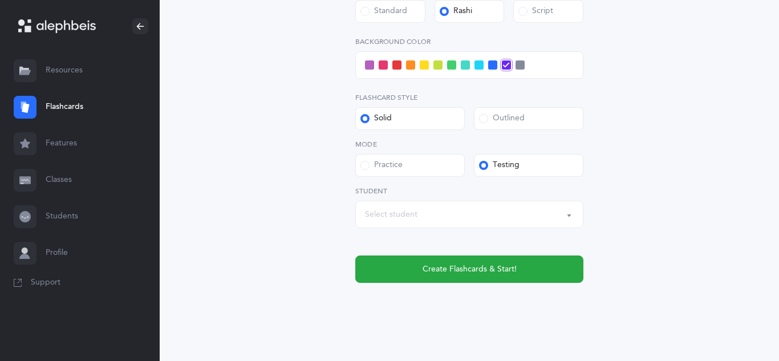
scroll to position [456, 0]
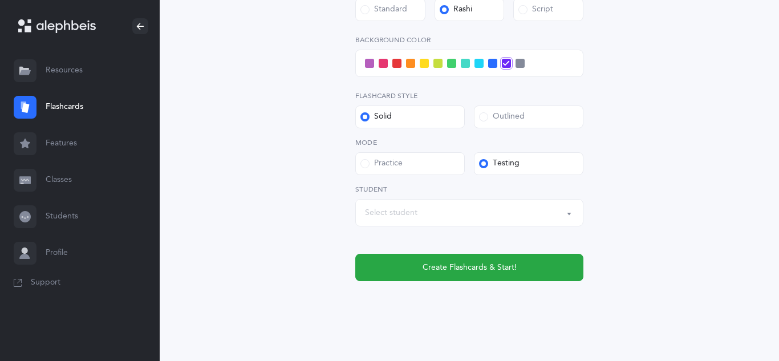
click at [566, 216] on button "Select student" at bounding box center [469, 212] width 228 height 27
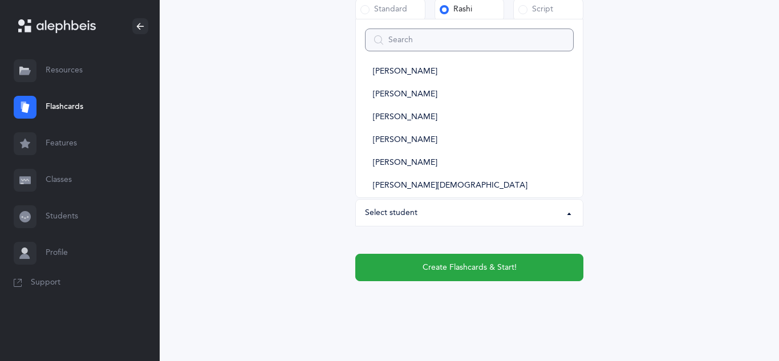
scroll to position [717, 0]
click at [408, 160] on span "Yossi Gutow" at bounding box center [405, 162] width 64 height 10
select select "11054"
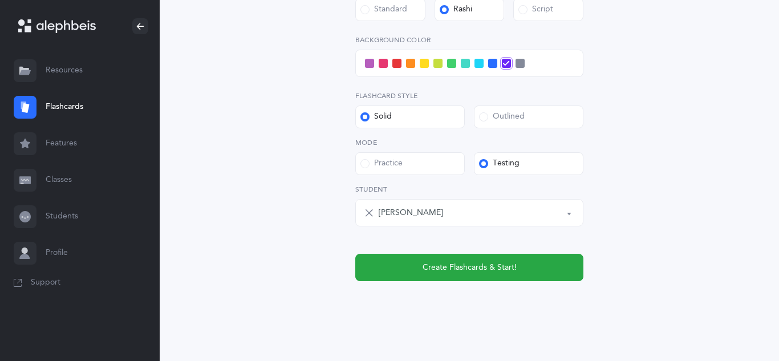
scroll to position [467, 0]
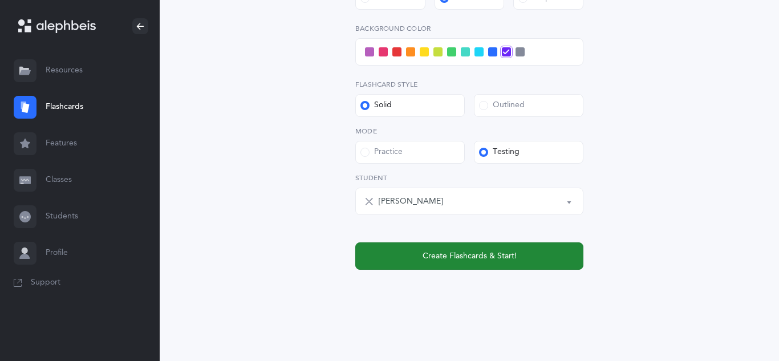
click at [527, 262] on button "Create Flashcards & Start!" at bounding box center [469, 255] width 228 height 27
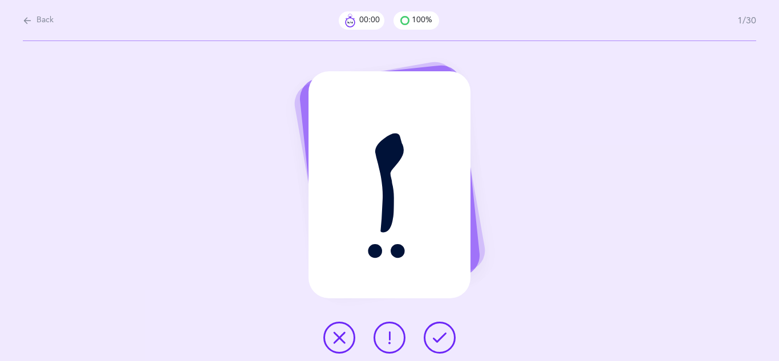
scroll to position [0, 0]
click at [441, 337] on icon at bounding box center [440, 338] width 14 height 14
click at [441, 338] on icon at bounding box center [440, 338] width 14 height 14
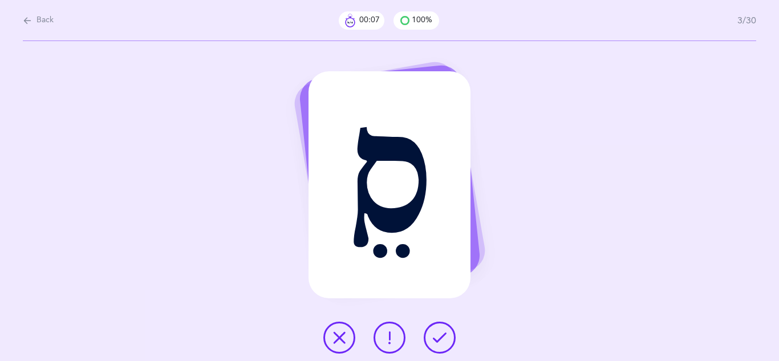
click at [427, 336] on button at bounding box center [440, 338] width 32 height 32
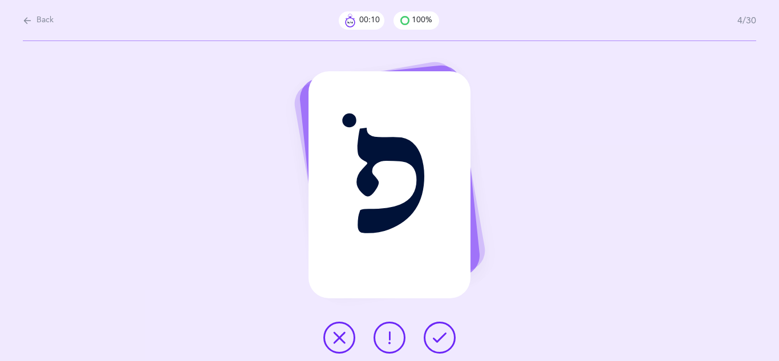
click at [441, 341] on icon at bounding box center [440, 338] width 14 height 14
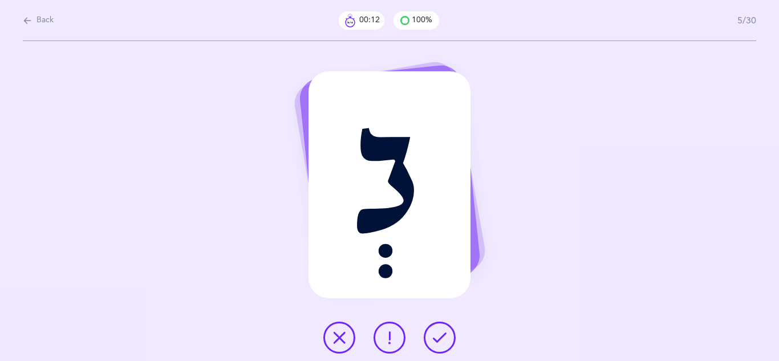
click at [441, 341] on icon at bounding box center [440, 338] width 14 height 14
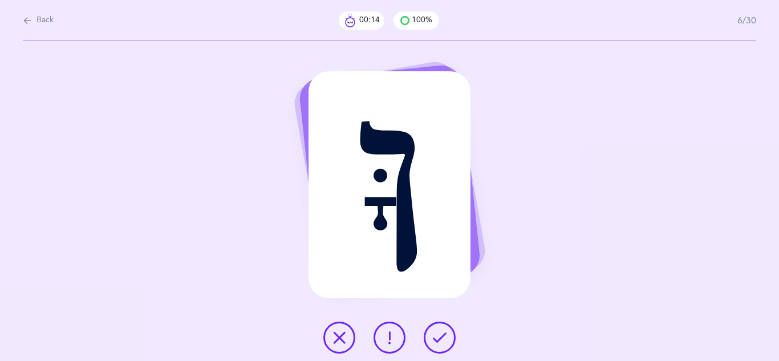
click at [441, 341] on icon at bounding box center [440, 338] width 14 height 14
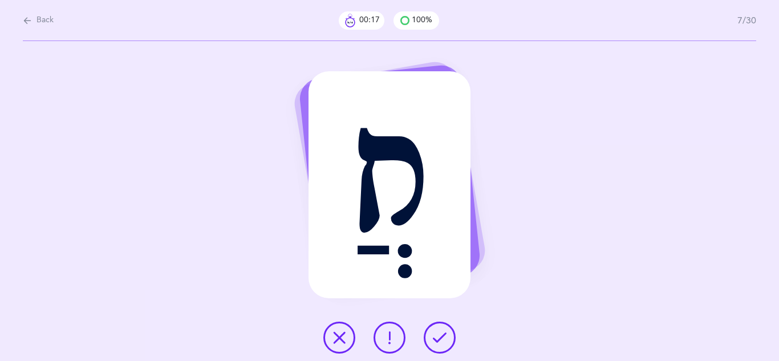
click at [441, 341] on icon at bounding box center [440, 338] width 14 height 14
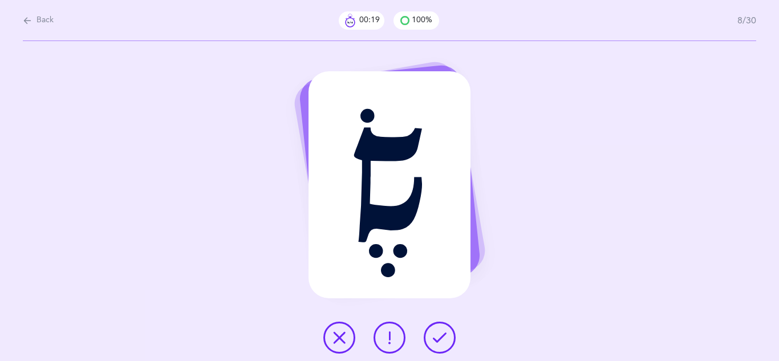
click at [441, 341] on icon at bounding box center [440, 338] width 14 height 14
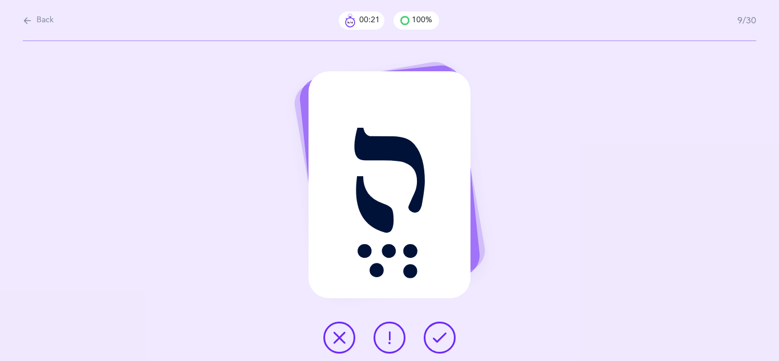
click at [441, 341] on icon at bounding box center [440, 338] width 14 height 14
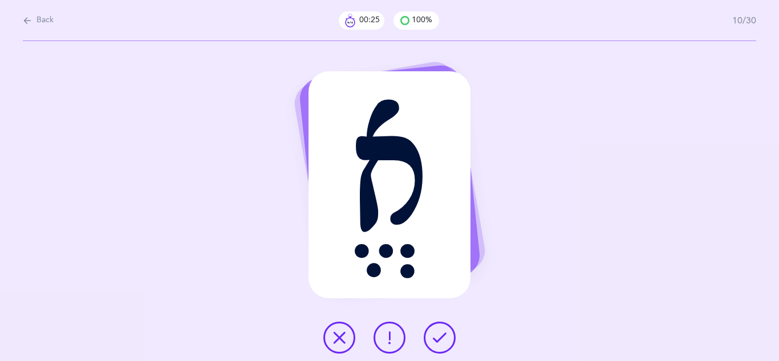
click at [442, 339] on icon at bounding box center [440, 338] width 14 height 14
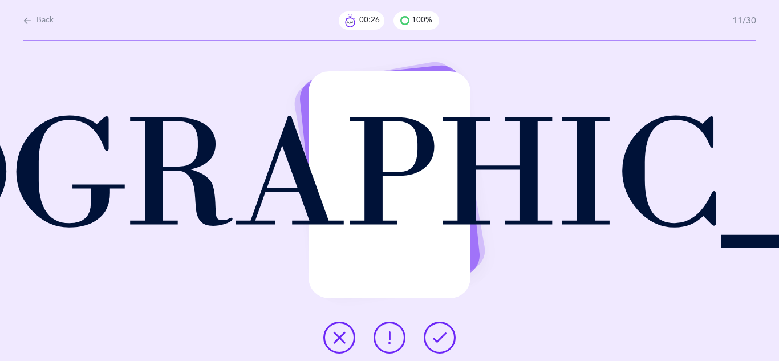
click at [442, 339] on icon at bounding box center [440, 338] width 14 height 14
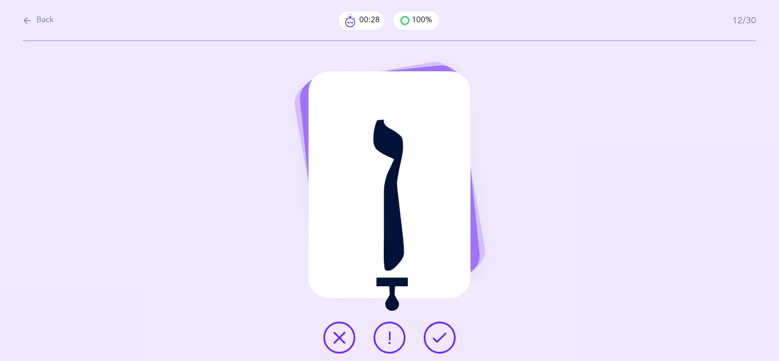
click at [442, 339] on icon at bounding box center [440, 338] width 14 height 14
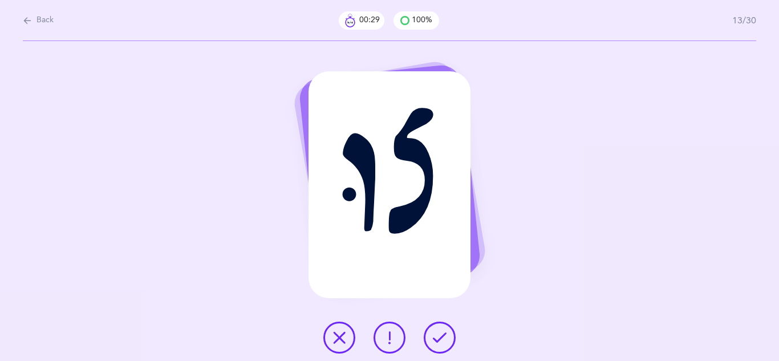
click at [442, 339] on icon at bounding box center [440, 338] width 14 height 14
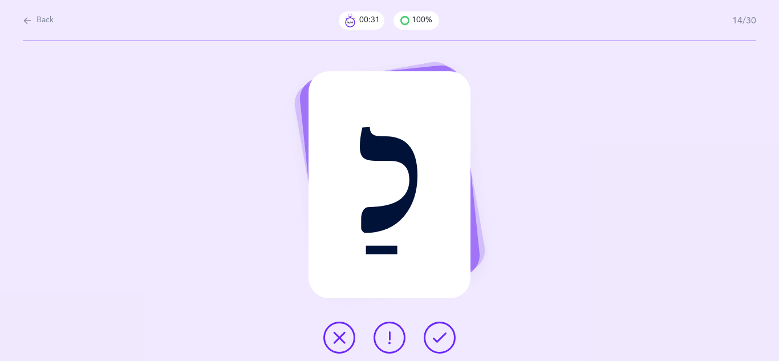
click at [442, 339] on icon at bounding box center [440, 338] width 14 height 14
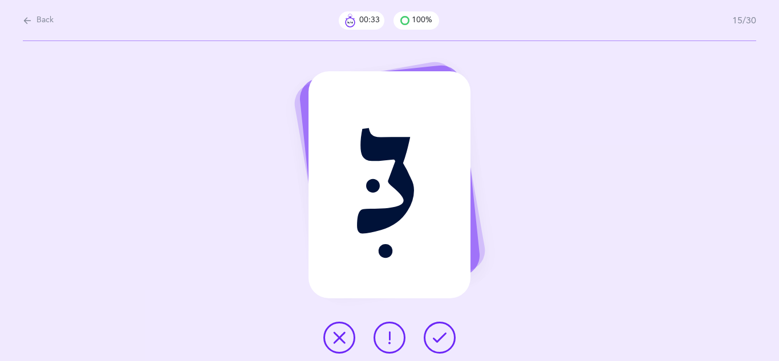
click at [442, 339] on icon at bounding box center [440, 338] width 14 height 14
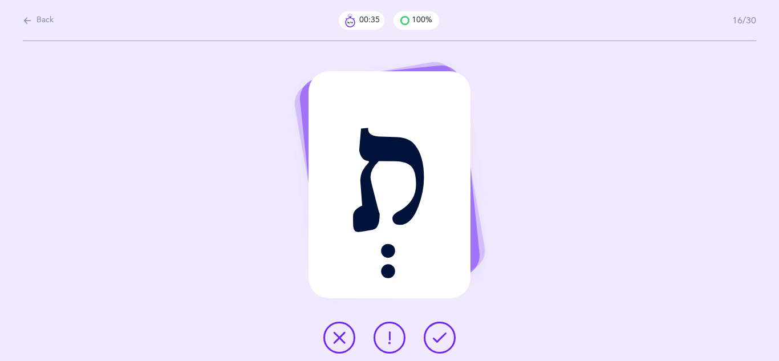
click at [442, 339] on icon at bounding box center [440, 338] width 14 height 14
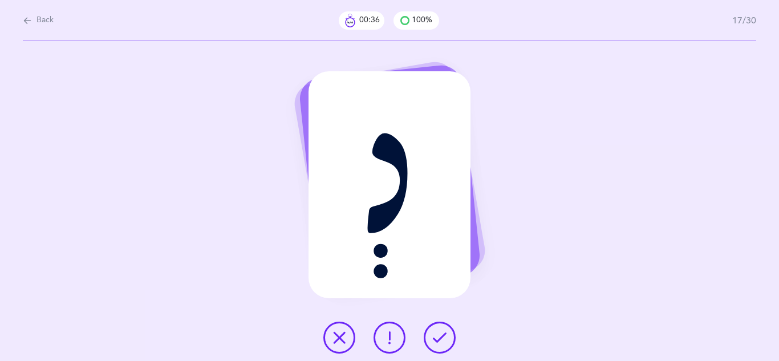
click at [442, 339] on icon at bounding box center [440, 338] width 14 height 14
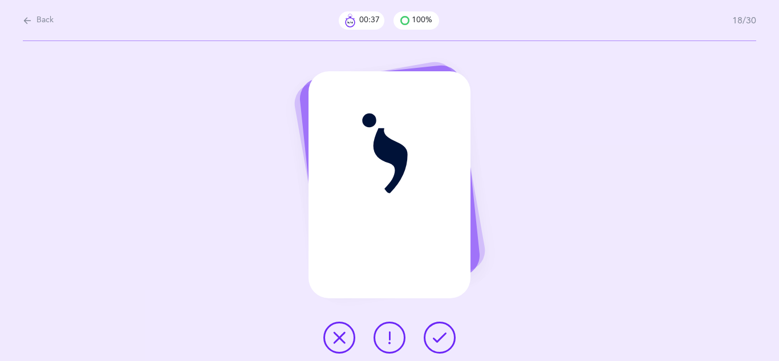
click at [442, 339] on icon at bounding box center [440, 338] width 14 height 14
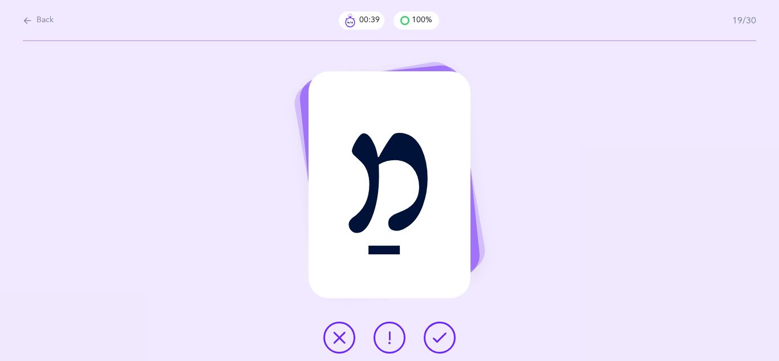
click at [442, 339] on icon at bounding box center [440, 338] width 14 height 14
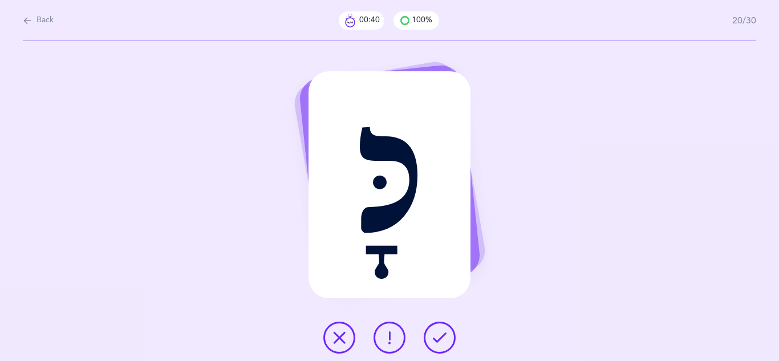
click at [442, 339] on icon at bounding box center [440, 338] width 14 height 14
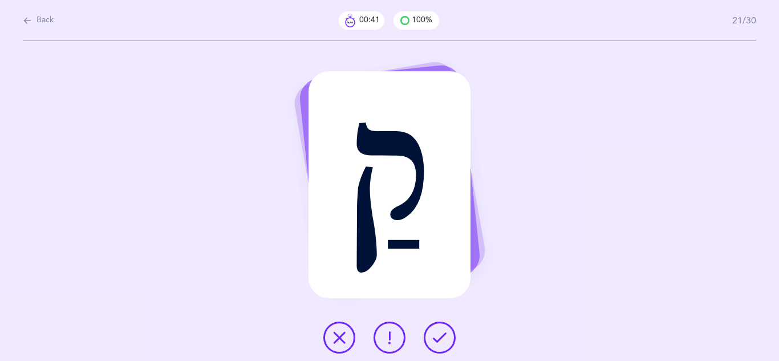
click at [442, 339] on icon at bounding box center [440, 338] width 14 height 14
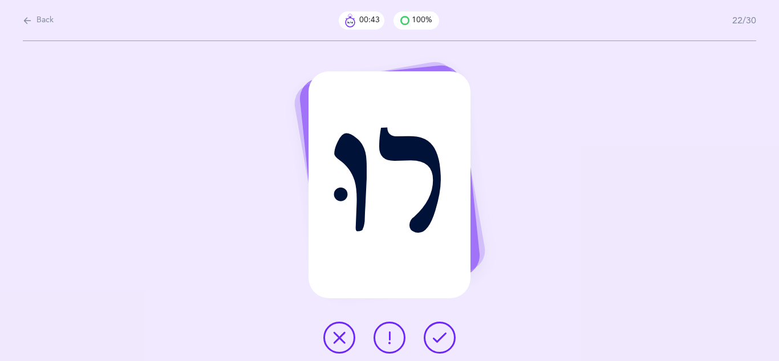
click at [442, 339] on icon at bounding box center [440, 338] width 14 height 14
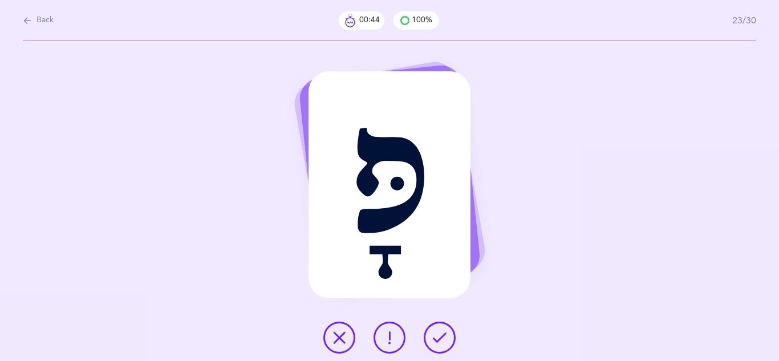
click at [442, 339] on icon at bounding box center [440, 338] width 14 height 14
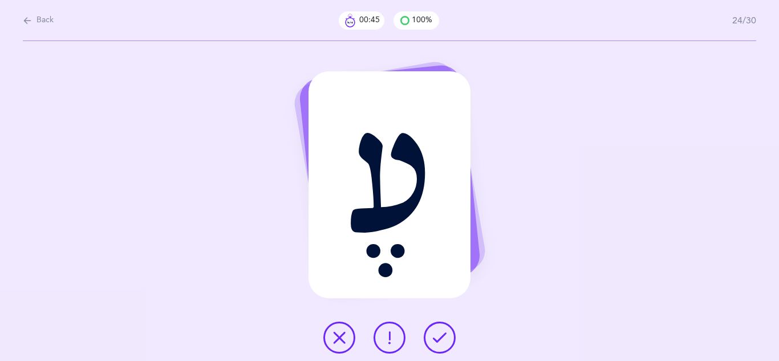
click at [442, 339] on icon at bounding box center [440, 338] width 14 height 14
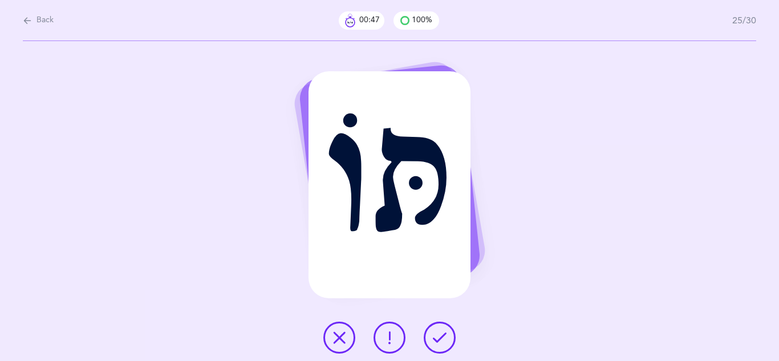
click at [442, 339] on icon at bounding box center [440, 338] width 14 height 14
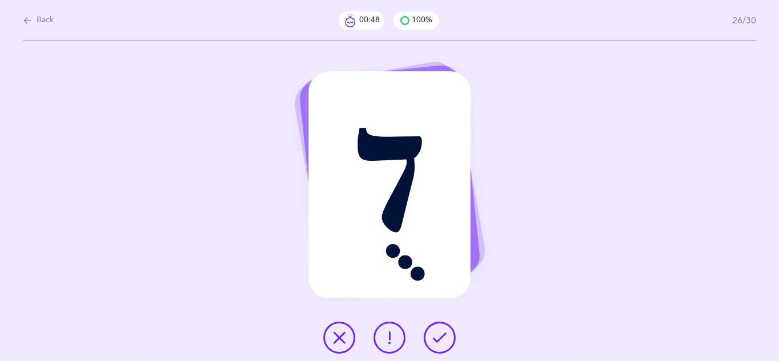
click at [442, 339] on icon at bounding box center [440, 338] width 14 height 14
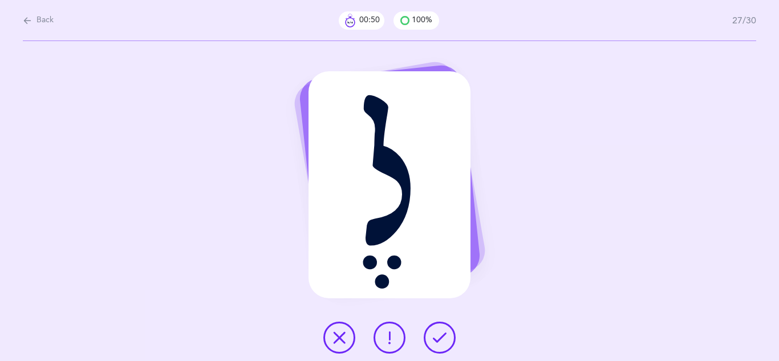
click at [442, 339] on icon at bounding box center [440, 338] width 14 height 14
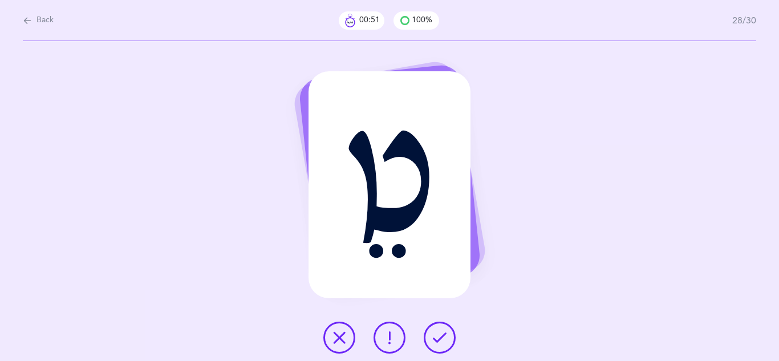
click at [442, 339] on icon at bounding box center [440, 338] width 14 height 14
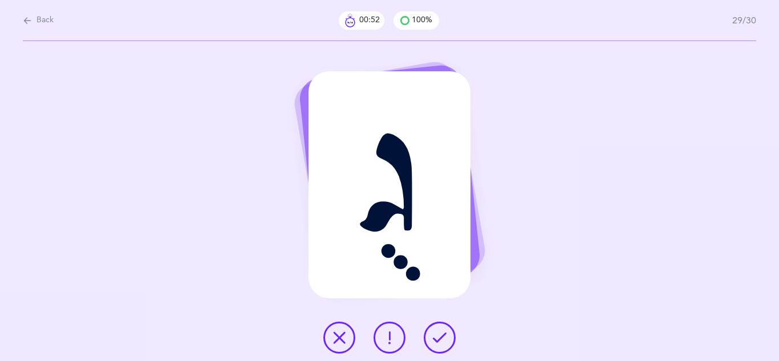
click at [442, 339] on icon at bounding box center [440, 338] width 14 height 14
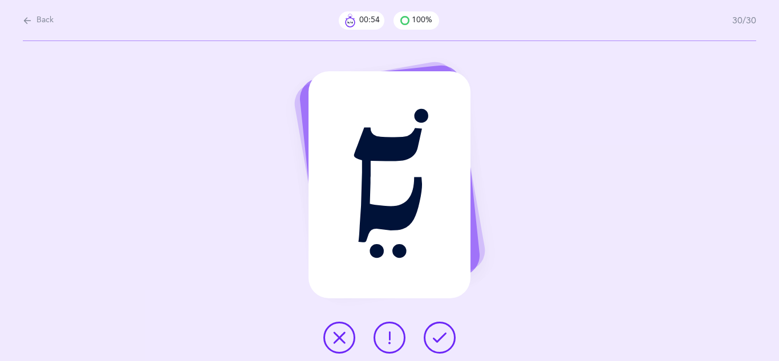
click at [442, 339] on icon at bounding box center [440, 338] width 14 height 14
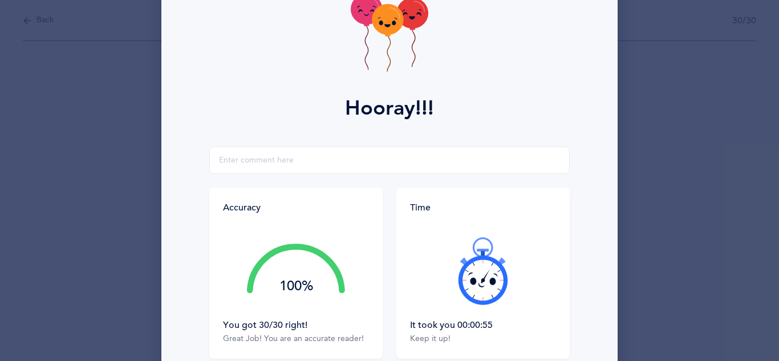
scroll to position [182, 0]
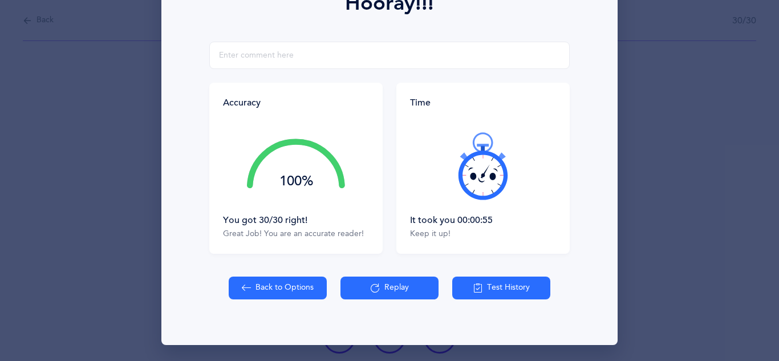
click at [284, 288] on button "Back to Options" at bounding box center [278, 287] width 98 height 23
select select "4"
select select "single"
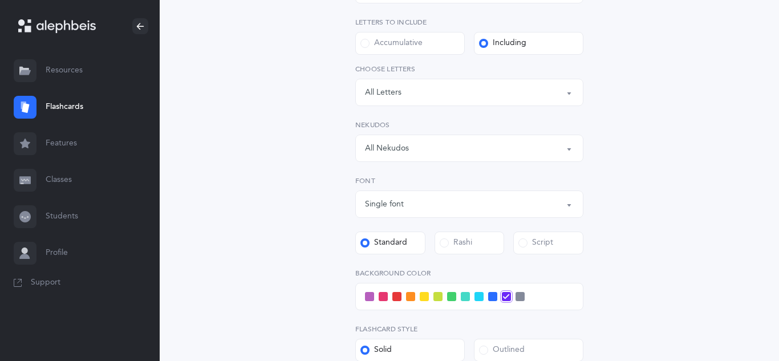
scroll to position [225, 0]
click at [440, 239] on span at bounding box center [444, 240] width 9 height 9
click at [0, 0] on input "Rashi" at bounding box center [0, 0] width 0 height 0
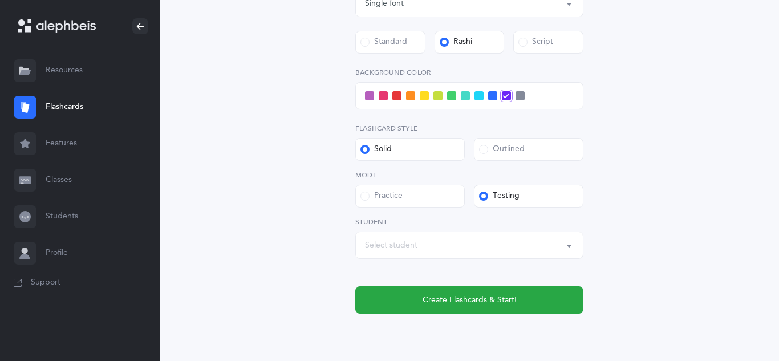
scroll to position [427, 0]
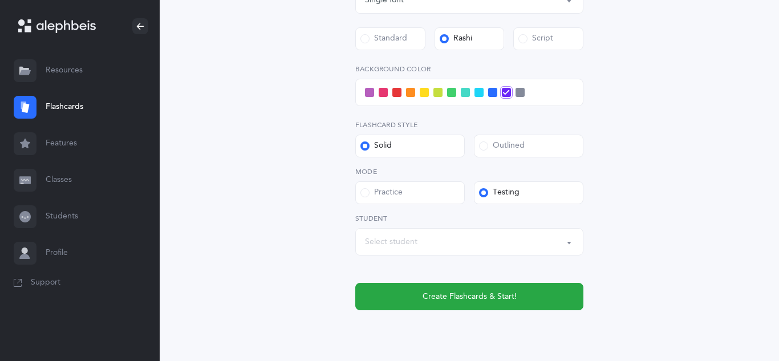
click at [566, 244] on button "Select student" at bounding box center [469, 241] width 228 height 27
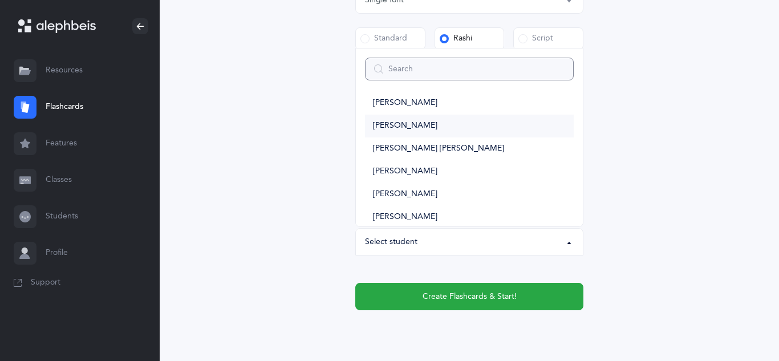
scroll to position [1172, 0]
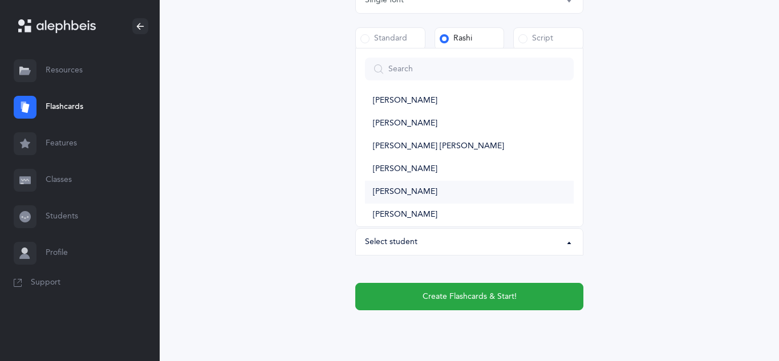
click at [425, 186] on link "Yishai Mutterperl" at bounding box center [469, 192] width 209 height 23
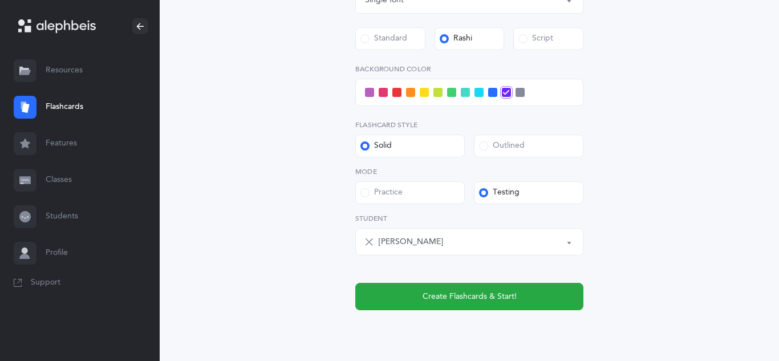
click at [566, 241] on button "Yishai Mutterperl" at bounding box center [469, 241] width 228 height 27
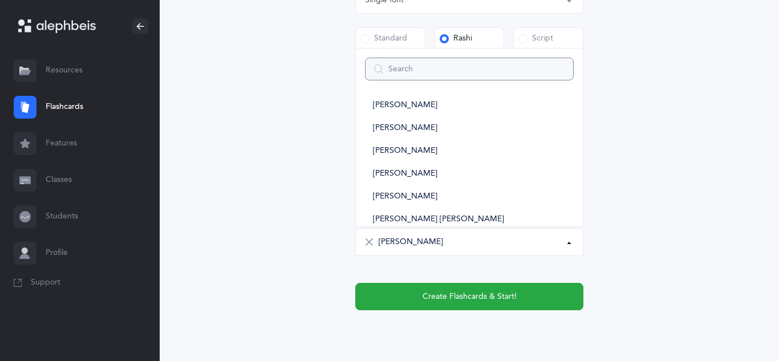
scroll to position [1098, 0]
click at [417, 176] on span "Aryeh Maultasch" at bounding box center [405, 175] width 64 height 10
select select "10575"
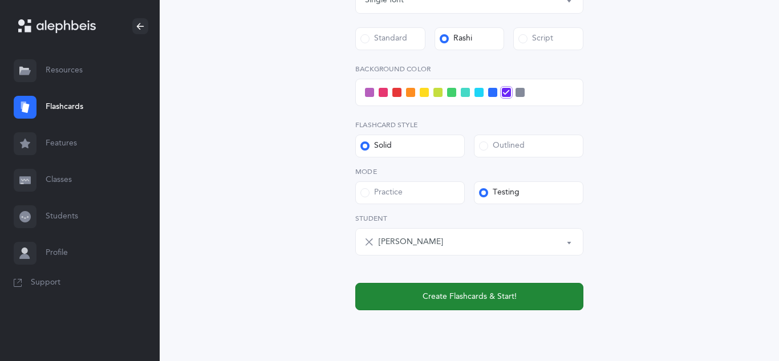
click at [478, 295] on span "Create Flashcards & Start!" at bounding box center [469, 297] width 94 height 12
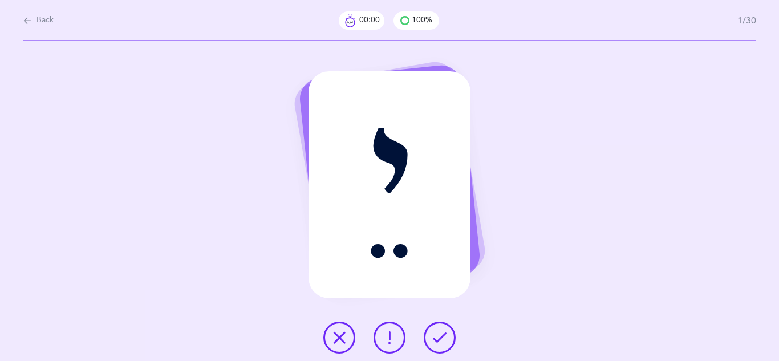
scroll to position [0, 0]
click at [441, 339] on icon at bounding box center [440, 338] width 14 height 14
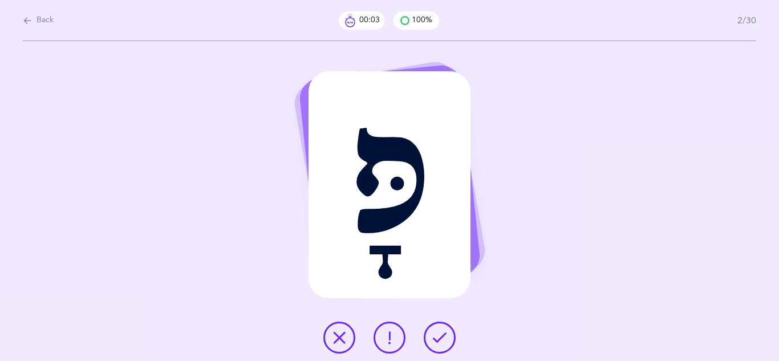
click at [441, 339] on icon at bounding box center [440, 338] width 14 height 14
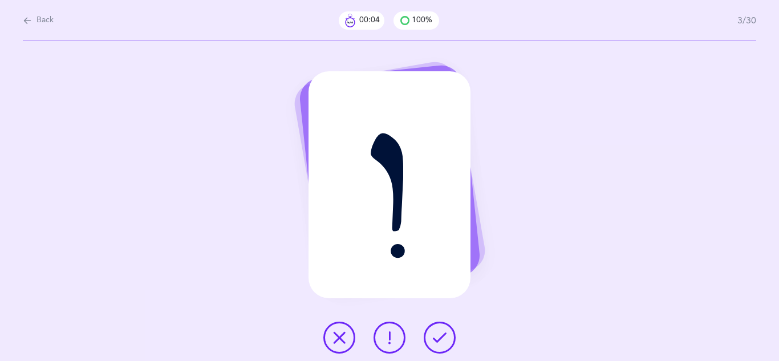
click at [441, 339] on icon at bounding box center [440, 338] width 14 height 14
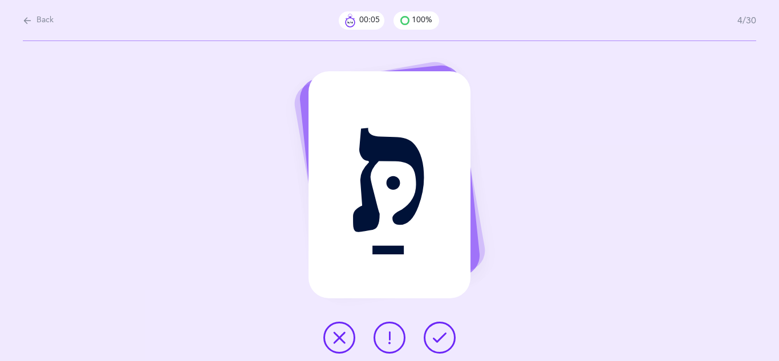
click at [441, 339] on icon at bounding box center [440, 338] width 14 height 14
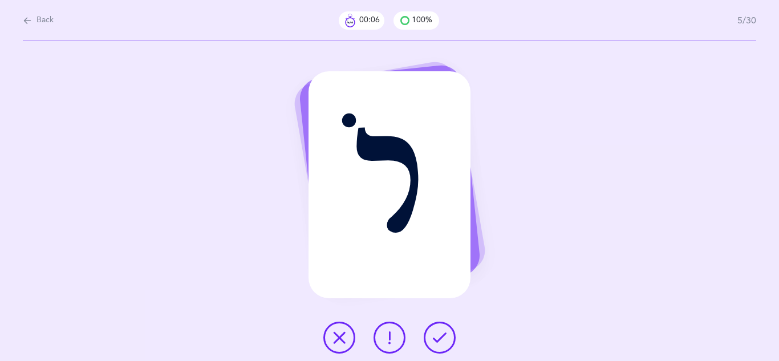
click at [441, 339] on icon at bounding box center [440, 338] width 14 height 14
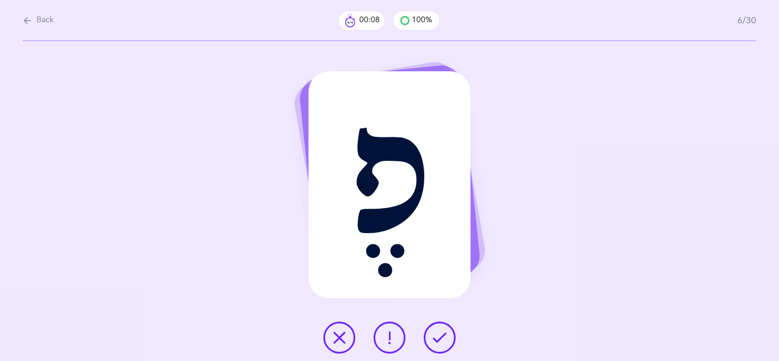
click at [441, 339] on icon at bounding box center [440, 338] width 14 height 14
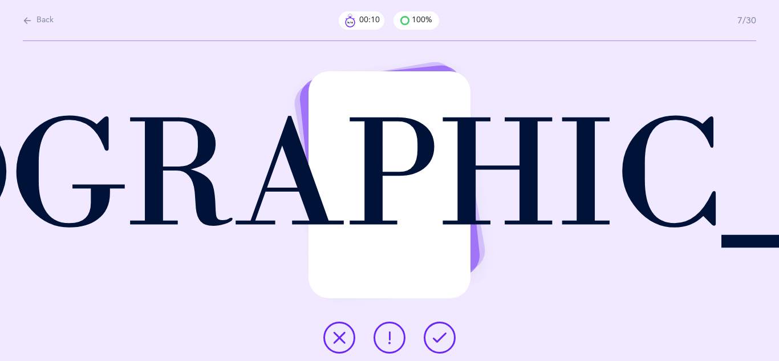
click at [441, 339] on icon at bounding box center [440, 338] width 14 height 14
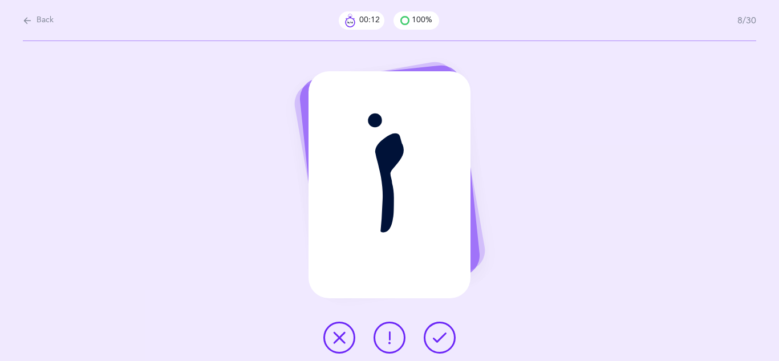
click at [441, 339] on icon at bounding box center [440, 338] width 14 height 14
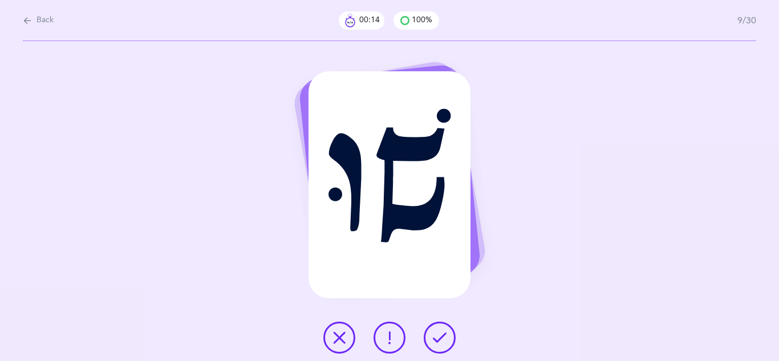
click at [441, 339] on icon at bounding box center [440, 338] width 14 height 14
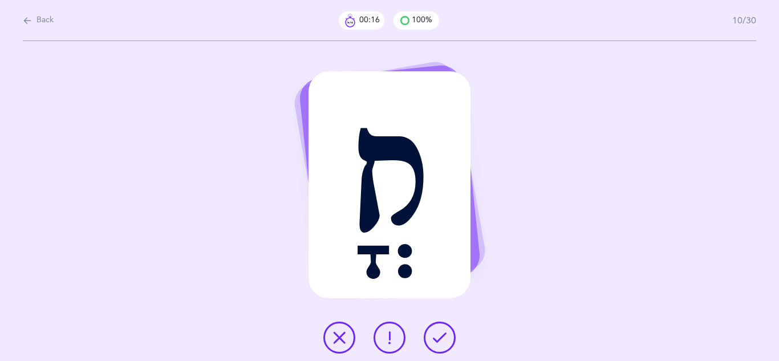
click at [441, 339] on icon at bounding box center [440, 338] width 14 height 14
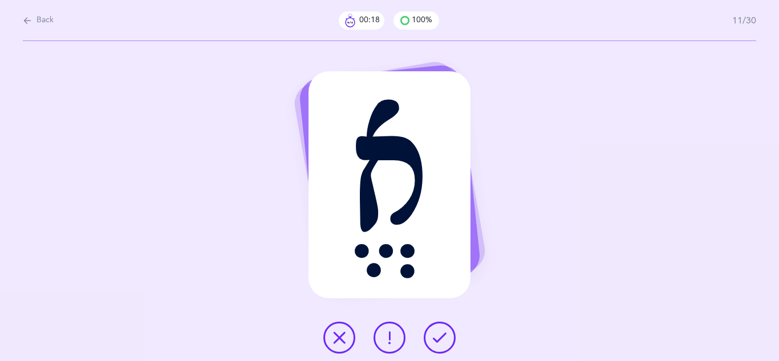
click at [441, 339] on icon at bounding box center [440, 338] width 14 height 14
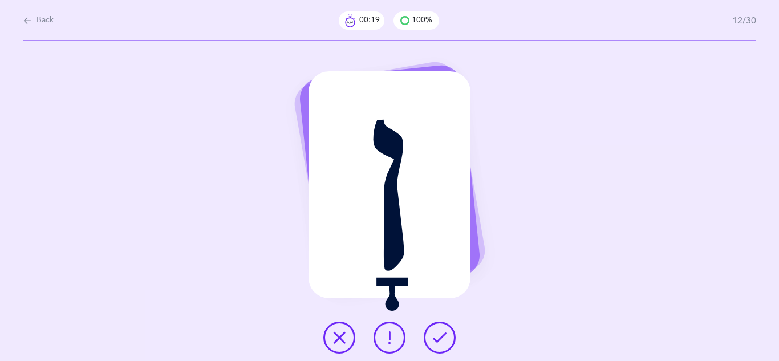
click at [441, 339] on icon at bounding box center [440, 338] width 14 height 14
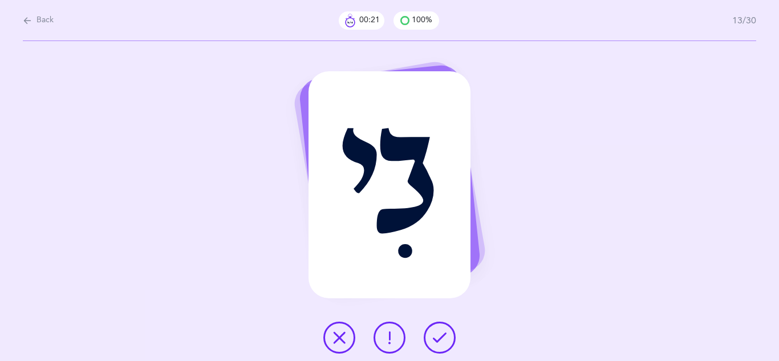
click at [441, 339] on icon at bounding box center [440, 338] width 14 height 14
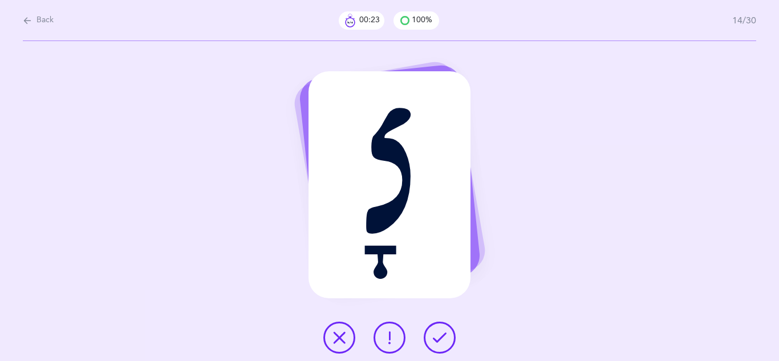
click at [441, 339] on icon at bounding box center [440, 338] width 14 height 14
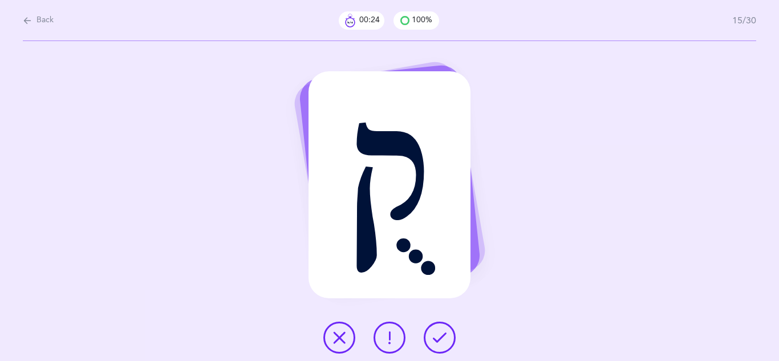
click at [441, 339] on icon at bounding box center [440, 338] width 14 height 14
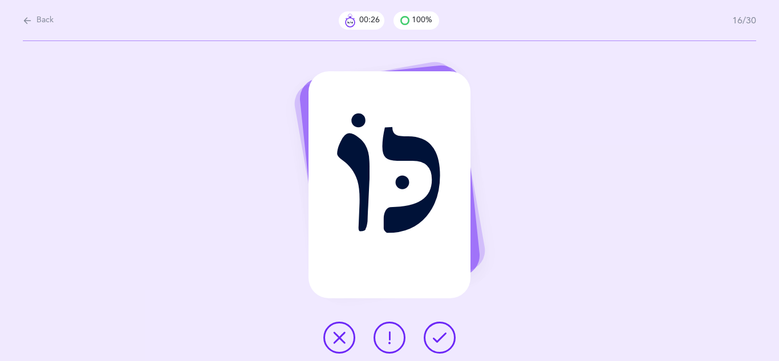
click at [441, 339] on icon at bounding box center [440, 338] width 14 height 14
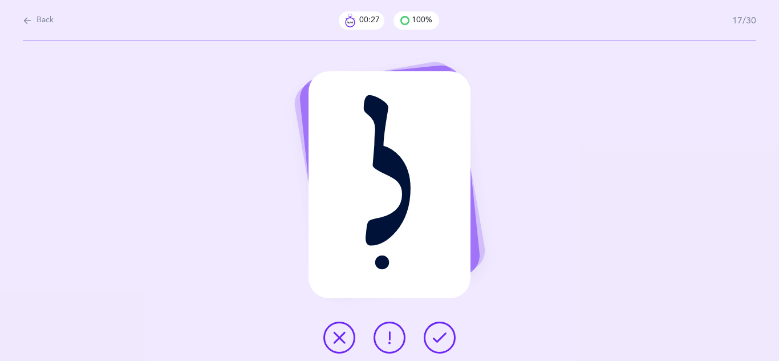
click at [441, 339] on icon at bounding box center [440, 338] width 14 height 14
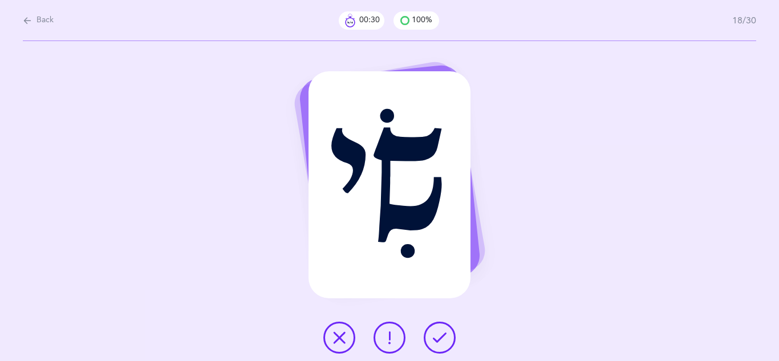
click at [441, 339] on icon at bounding box center [440, 338] width 14 height 14
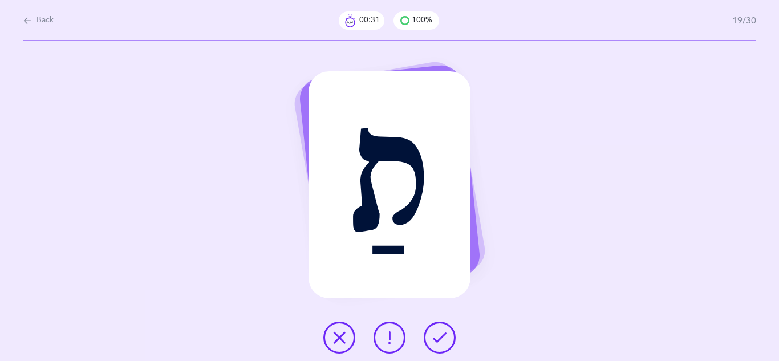
click at [441, 339] on icon at bounding box center [440, 338] width 14 height 14
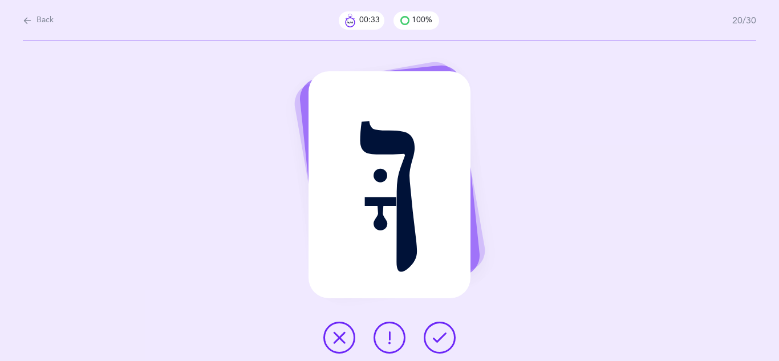
click at [441, 339] on icon at bounding box center [440, 338] width 14 height 14
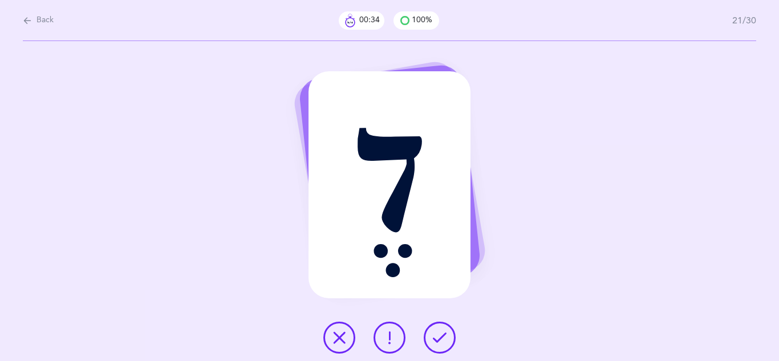
click at [441, 339] on icon at bounding box center [440, 338] width 14 height 14
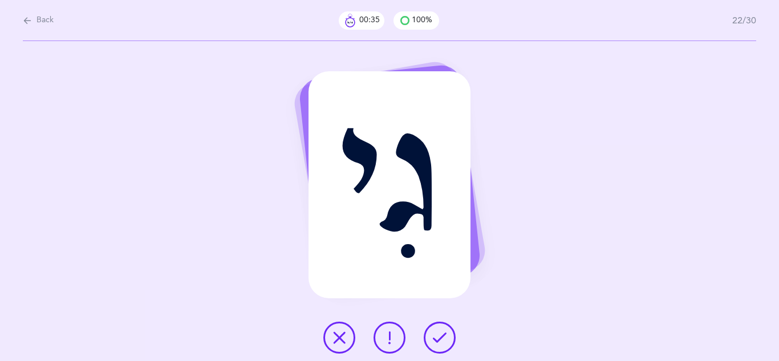
click at [441, 339] on icon at bounding box center [440, 338] width 14 height 14
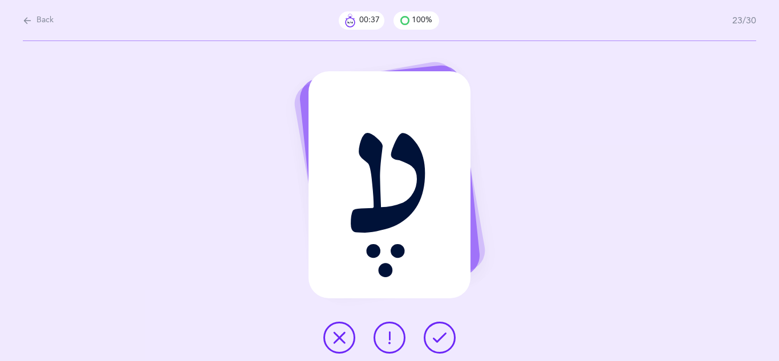
click at [441, 339] on icon at bounding box center [440, 338] width 14 height 14
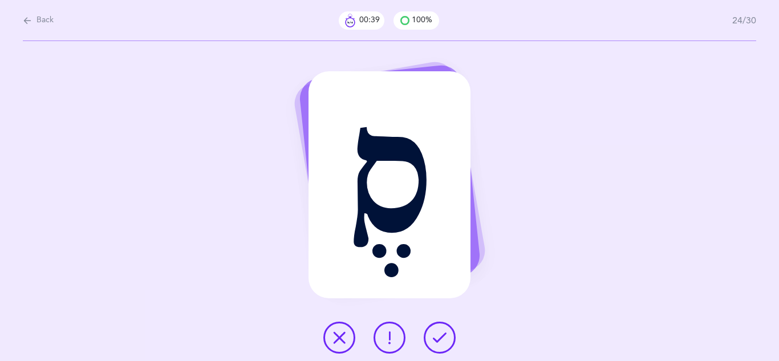
click at [441, 339] on icon at bounding box center [440, 338] width 14 height 14
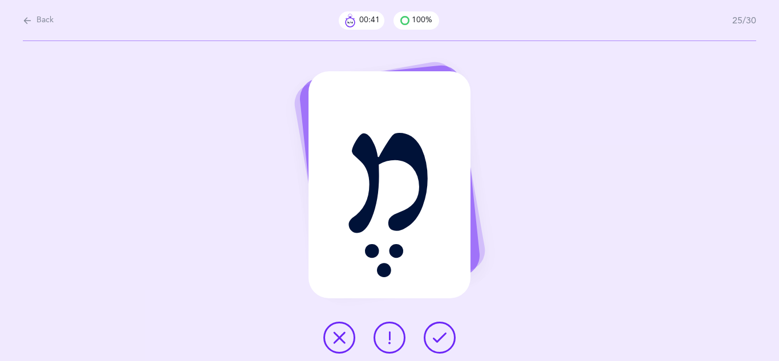
click at [441, 339] on icon at bounding box center [440, 338] width 14 height 14
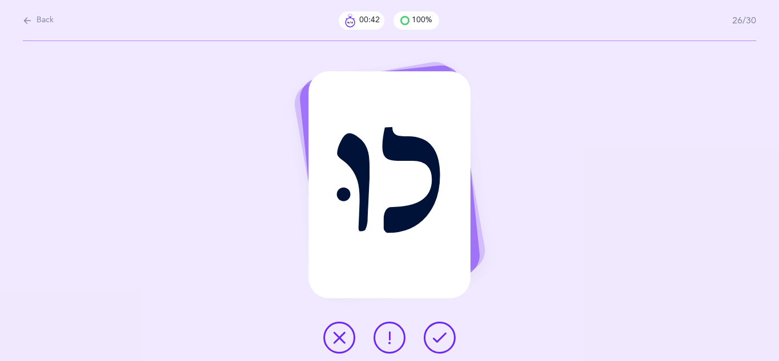
click at [441, 339] on icon at bounding box center [440, 338] width 14 height 14
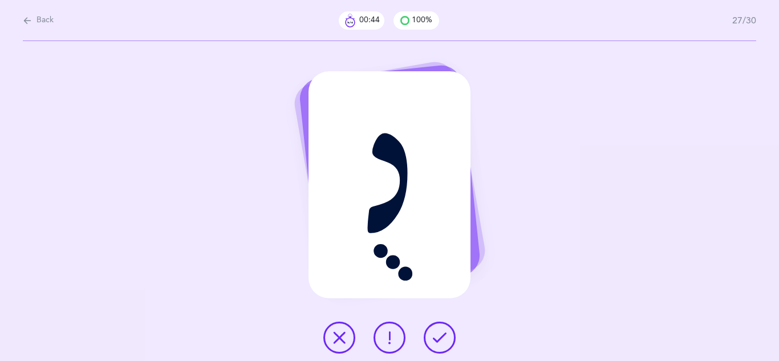
click at [441, 339] on icon at bounding box center [440, 338] width 14 height 14
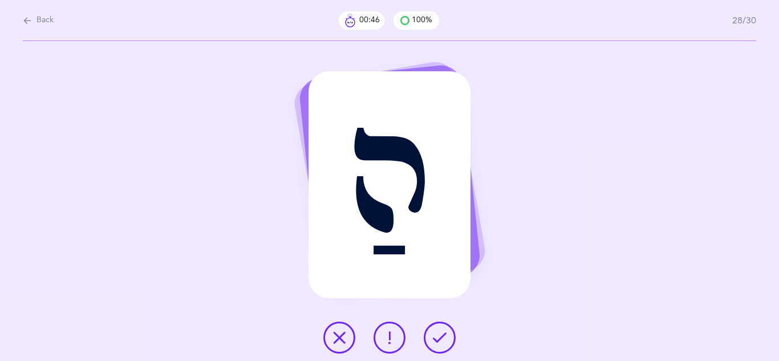
click at [441, 339] on icon at bounding box center [440, 338] width 14 height 14
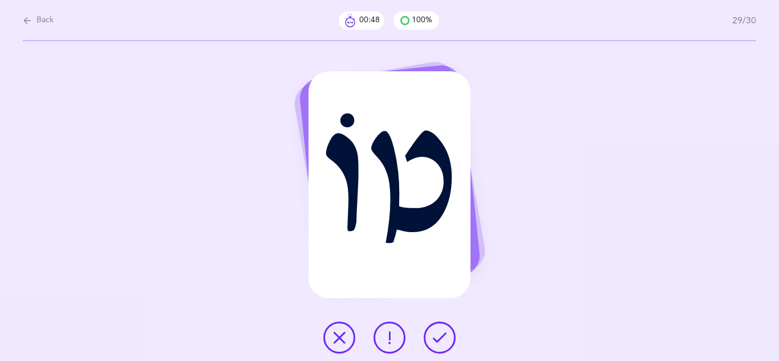
click at [441, 339] on icon at bounding box center [440, 338] width 14 height 14
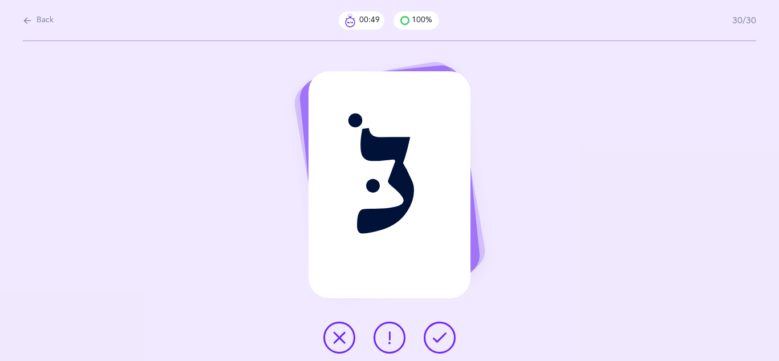
click at [441, 339] on icon at bounding box center [440, 338] width 14 height 14
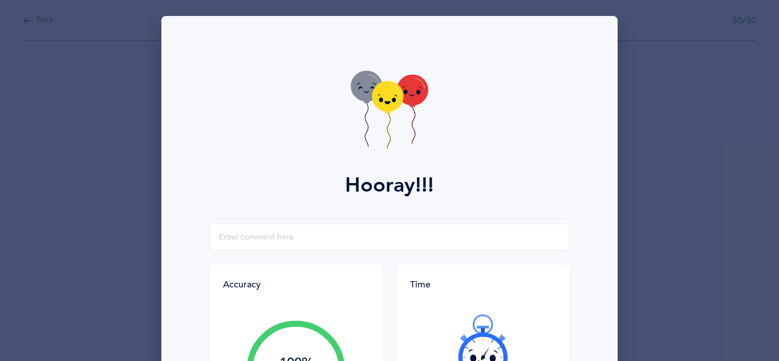
click at [412, 294] on div "Time It took you 00:00:50 Keep it up!" at bounding box center [482, 350] width 173 height 171
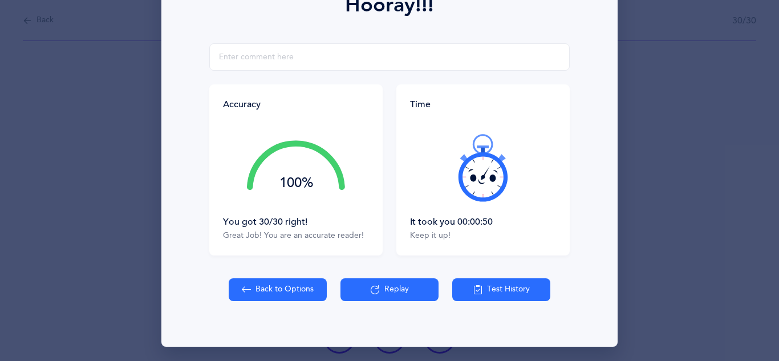
scroll to position [181, 0]
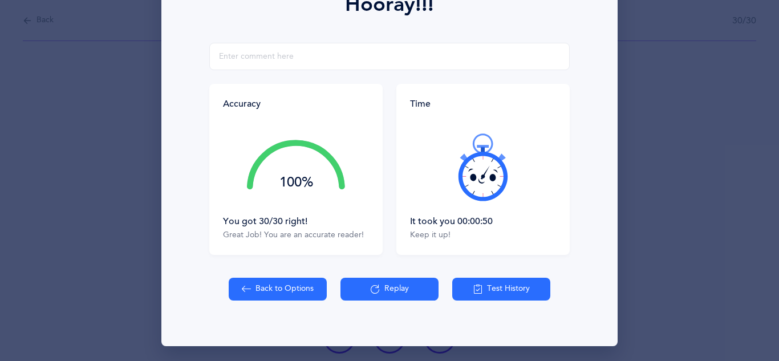
click at [282, 288] on button "Back to Options" at bounding box center [278, 289] width 98 height 23
select select "4"
select select "single"
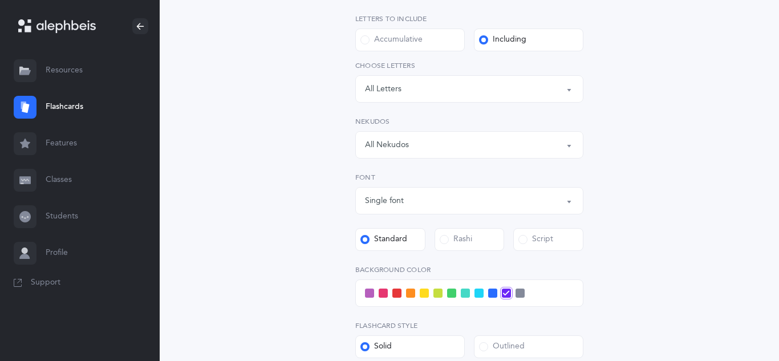
scroll to position [227, 0]
click at [459, 237] on div "Rashi" at bounding box center [456, 238] width 32 height 11
click at [0, 0] on input "Rashi" at bounding box center [0, 0] width 0 height 0
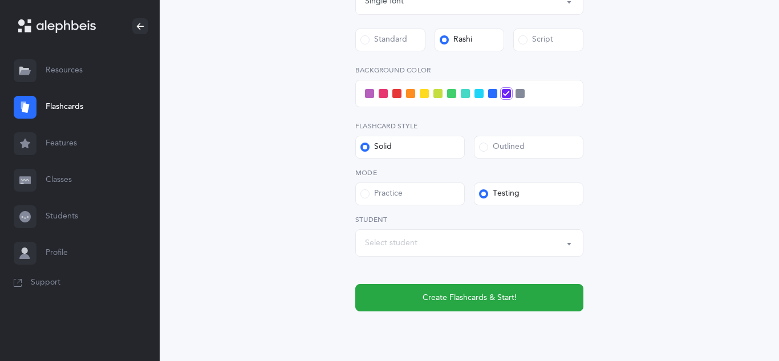
scroll to position [427, 0]
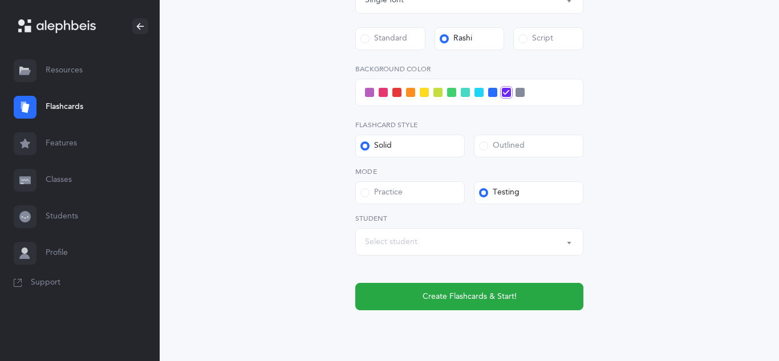
click at [569, 243] on button "Select student" at bounding box center [469, 241] width 228 height 27
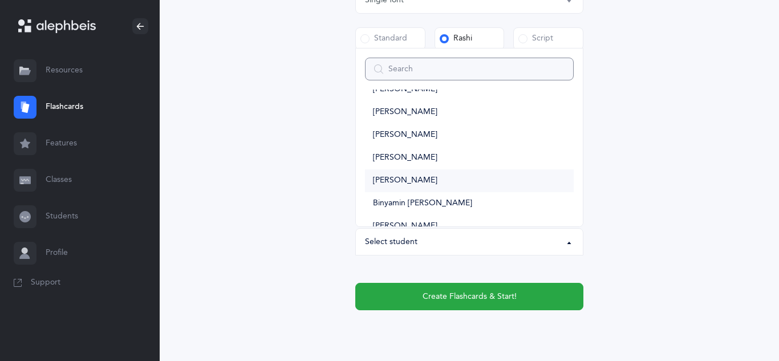
scroll to position [1294, 0]
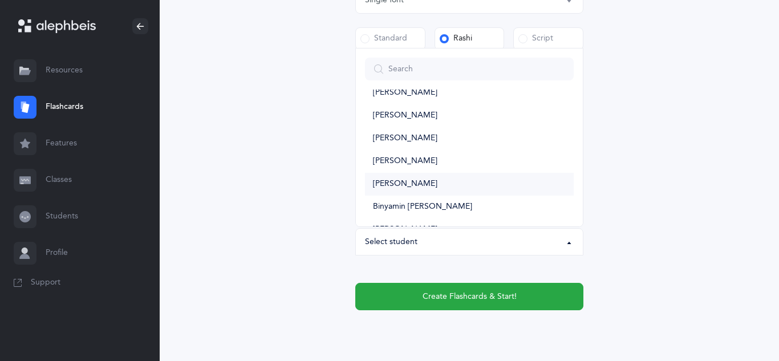
click at [430, 184] on link "[PERSON_NAME]" at bounding box center [469, 184] width 209 height 23
select select "11033"
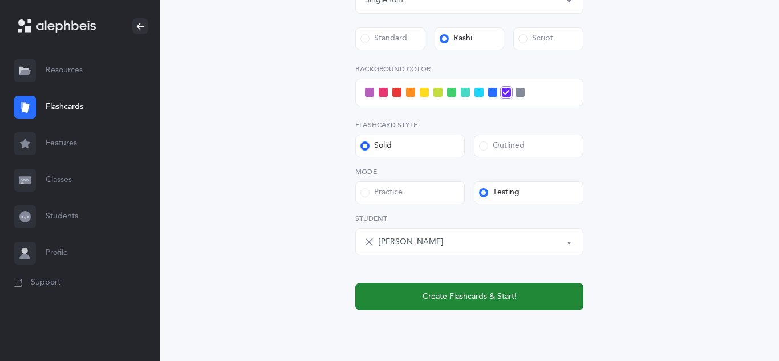
click at [508, 296] on span "Create Flashcards & Start!" at bounding box center [469, 297] width 94 height 12
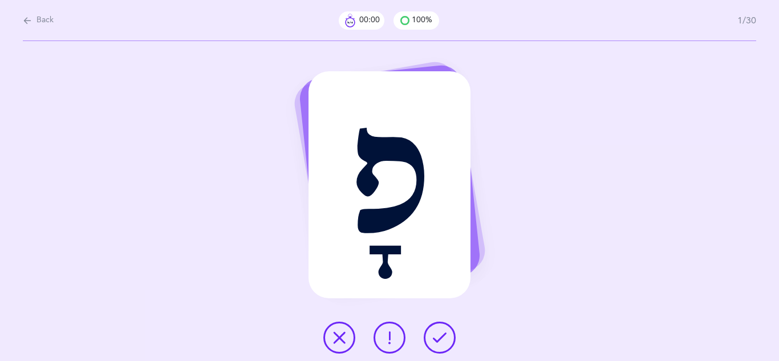
scroll to position [0, 0]
click at [440, 341] on icon at bounding box center [440, 338] width 14 height 14
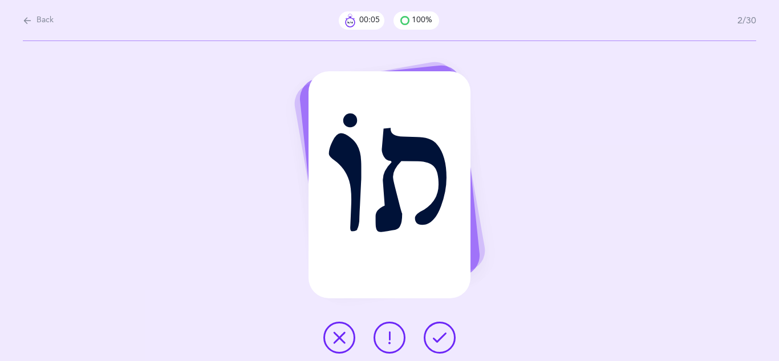
click at [441, 341] on icon at bounding box center [440, 338] width 14 height 14
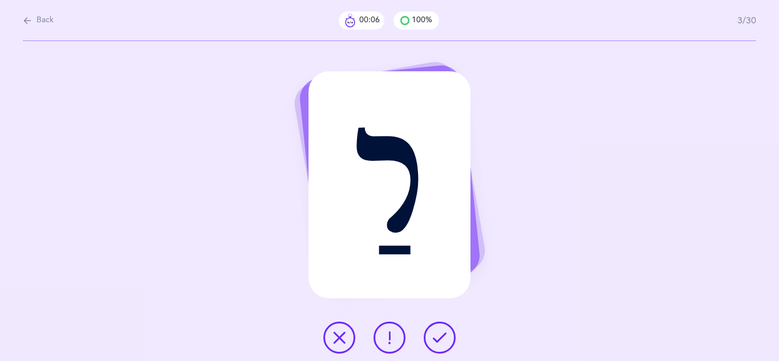
click at [441, 341] on icon at bounding box center [440, 338] width 14 height 14
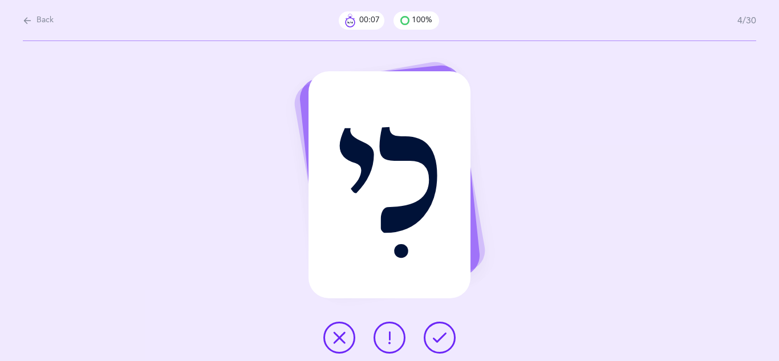
click at [441, 341] on icon at bounding box center [440, 338] width 14 height 14
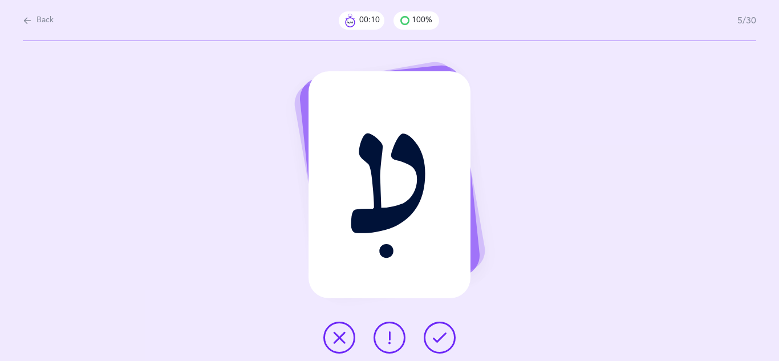
click at [441, 341] on icon at bounding box center [440, 338] width 14 height 14
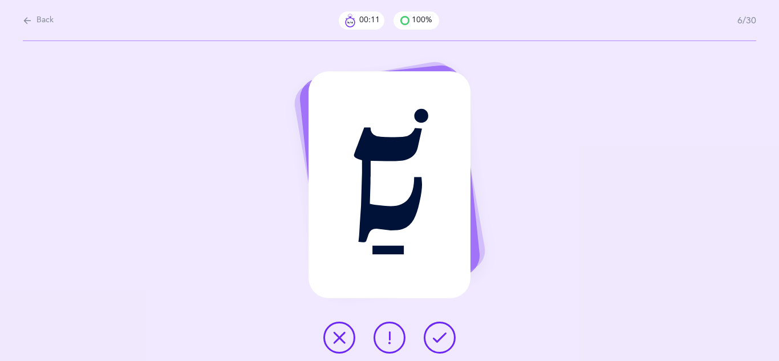
click at [441, 341] on icon at bounding box center [440, 338] width 14 height 14
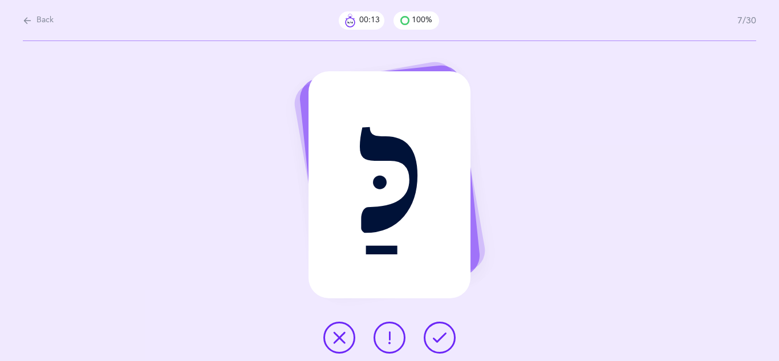
click at [441, 341] on icon at bounding box center [440, 338] width 14 height 14
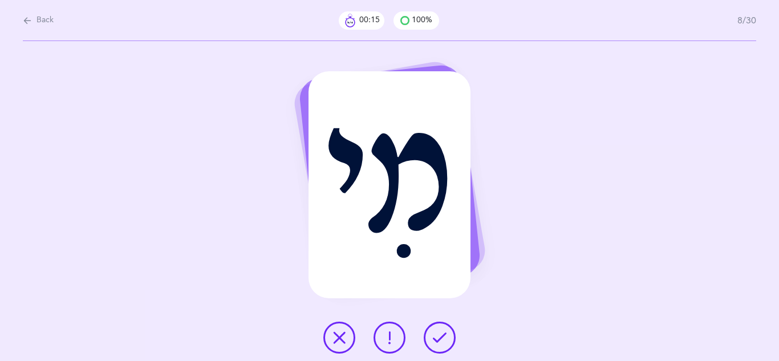
click at [441, 341] on icon at bounding box center [440, 338] width 14 height 14
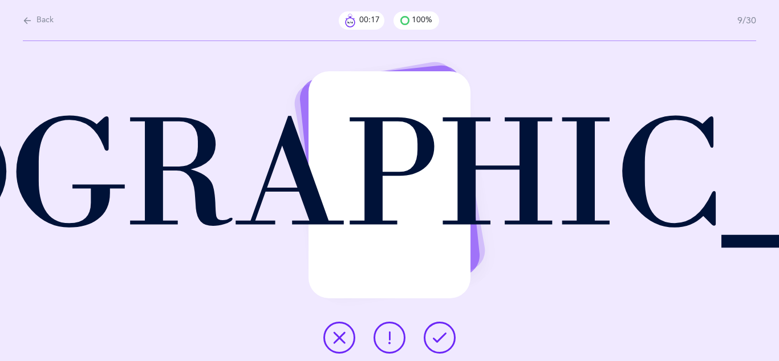
click at [441, 341] on icon at bounding box center [440, 338] width 14 height 14
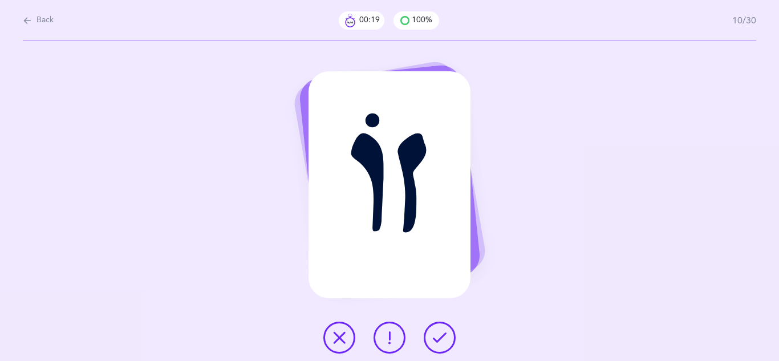
click at [441, 341] on icon at bounding box center [440, 338] width 14 height 14
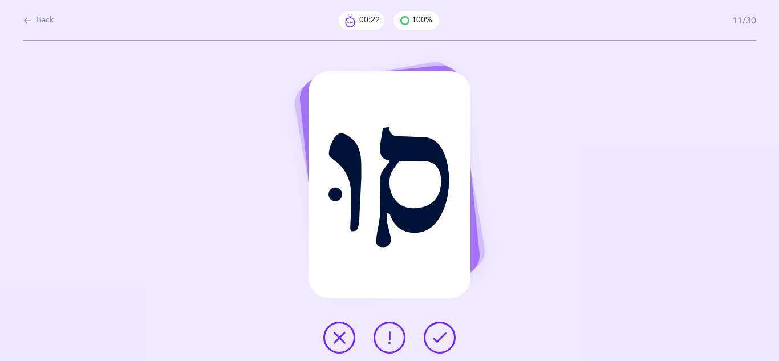
click at [441, 341] on icon at bounding box center [440, 338] width 14 height 14
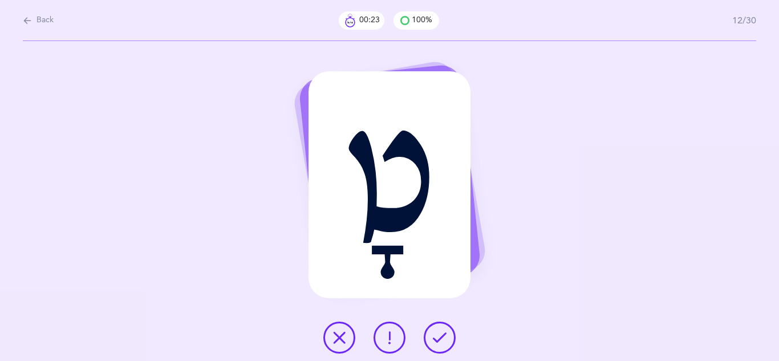
click at [441, 341] on icon at bounding box center [440, 338] width 14 height 14
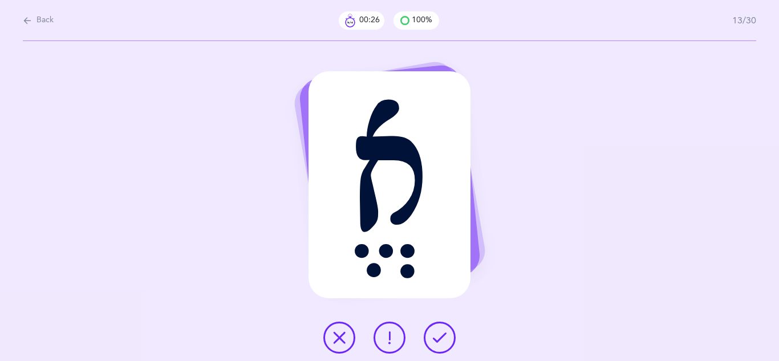
click at [441, 341] on icon at bounding box center [440, 338] width 14 height 14
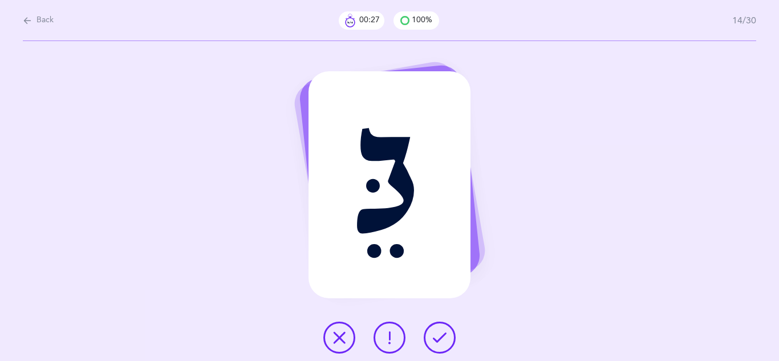
click at [441, 341] on icon at bounding box center [440, 338] width 14 height 14
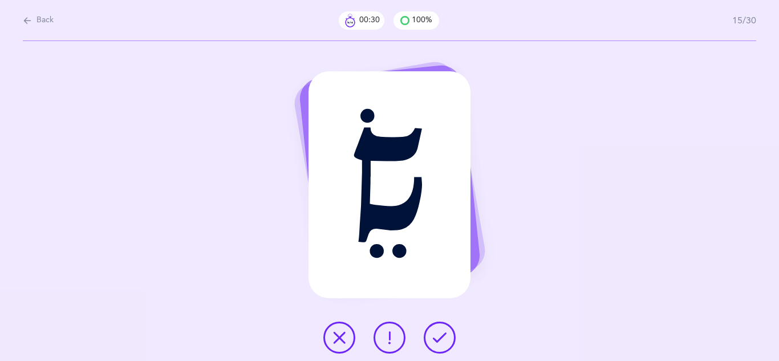
click at [441, 341] on icon at bounding box center [440, 338] width 14 height 14
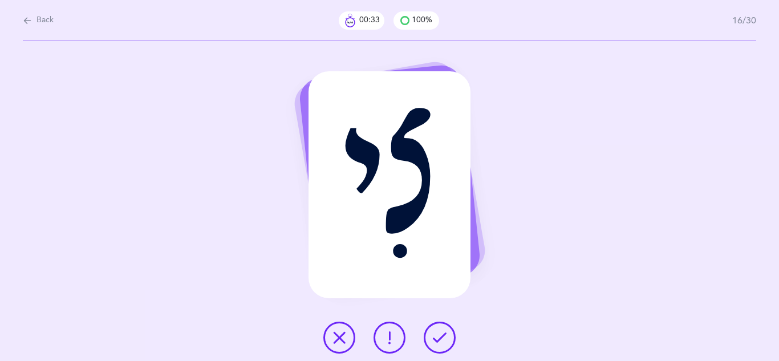
click at [441, 341] on icon at bounding box center [440, 338] width 14 height 14
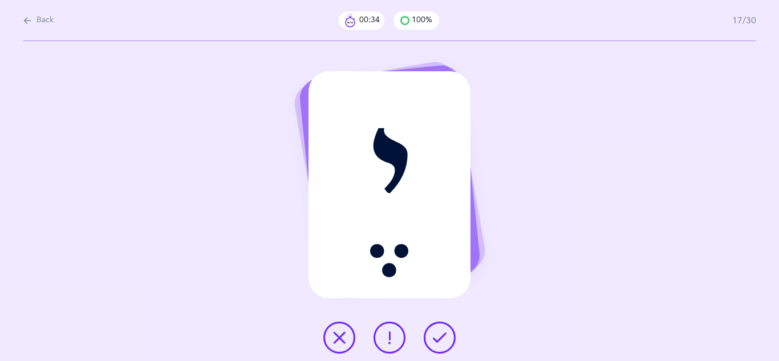
click at [441, 341] on icon at bounding box center [440, 338] width 14 height 14
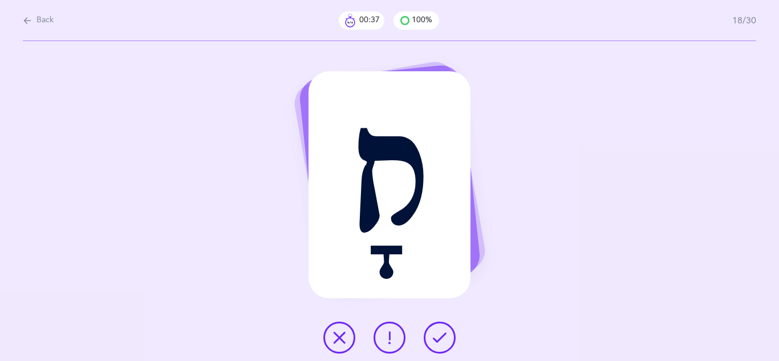
click at [441, 341] on icon at bounding box center [440, 338] width 14 height 14
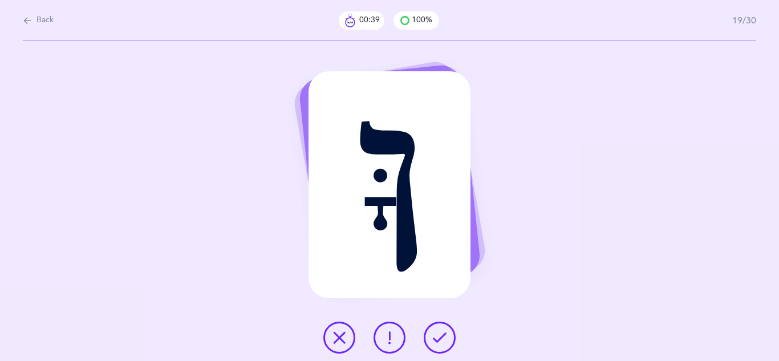
click at [441, 341] on icon at bounding box center [440, 338] width 14 height 14
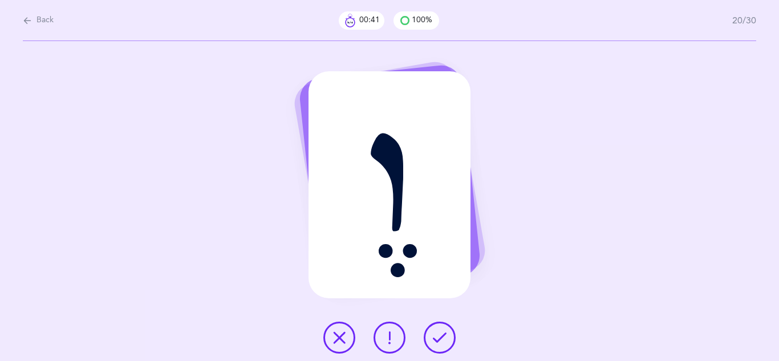
click at [441, 341] on icon at bounding box center [440, 338] width 14 height 14
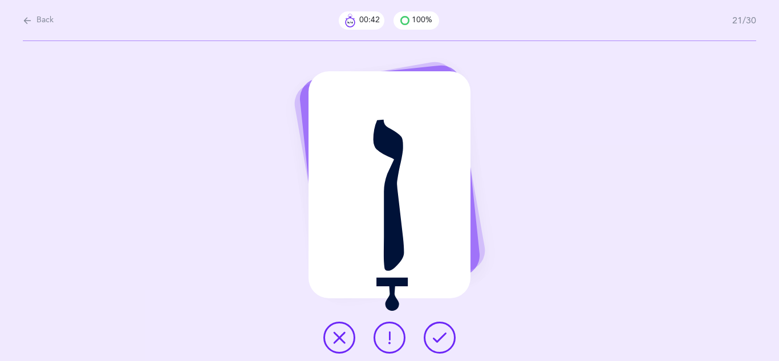
click at [441, 341] on icon at bounding box center [440, 338] width 14 height 14
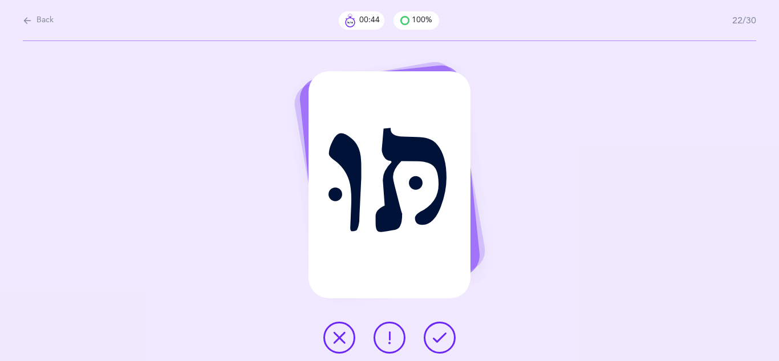
click at [438, 343] on icon at bounding box center [440, 338] width 14 height 14
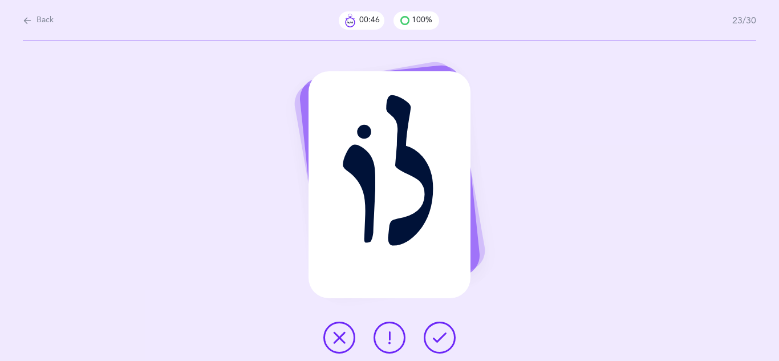
click at [438, 343] on icon at bounding box center [440, 338] width 14 height 14
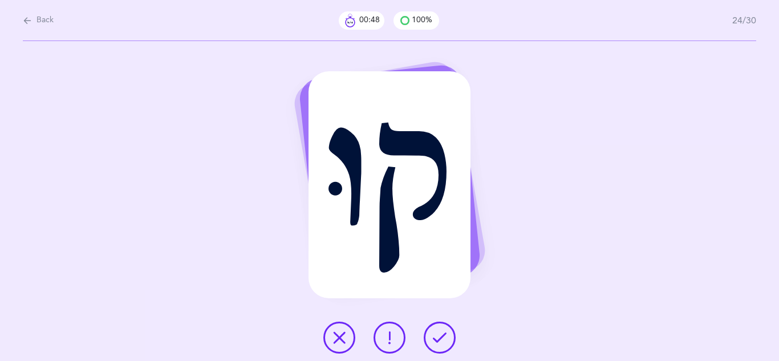
click at [438, 343] on icon at bounding box center [440, 338] width 14 height 14
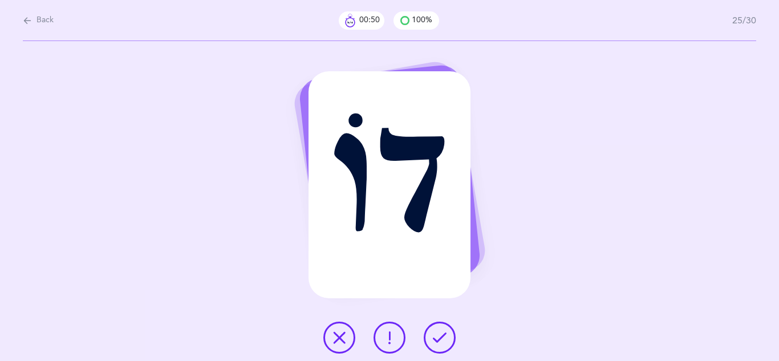
click at [438, 343] on icon at bounding box center [440, 338] width 14 height 14
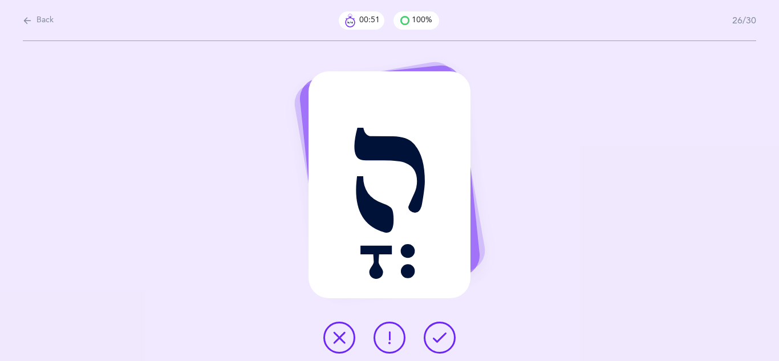
click at [438, 343] on icon at bounding box center [440, 338] width 14 height 14
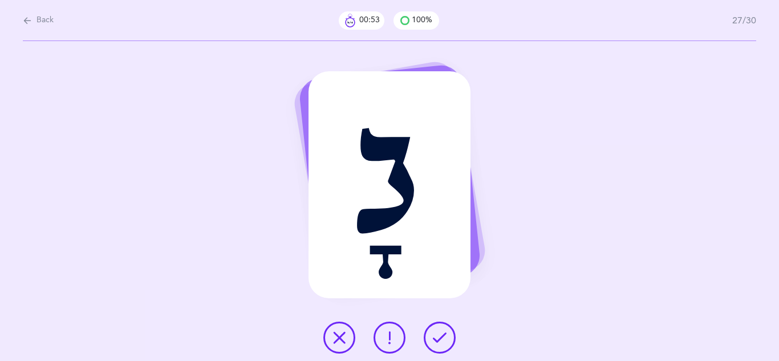
click at [438, 343] on icon at bounding box center [440, 338] width 14 height 14
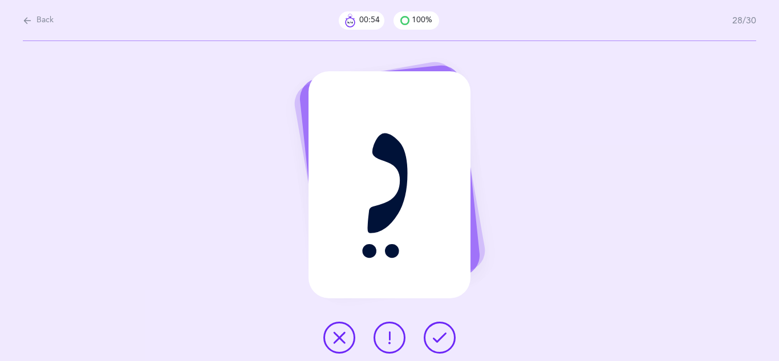
click at [438, 343] on icon at bounding box center [440, 338] width 14 height 14
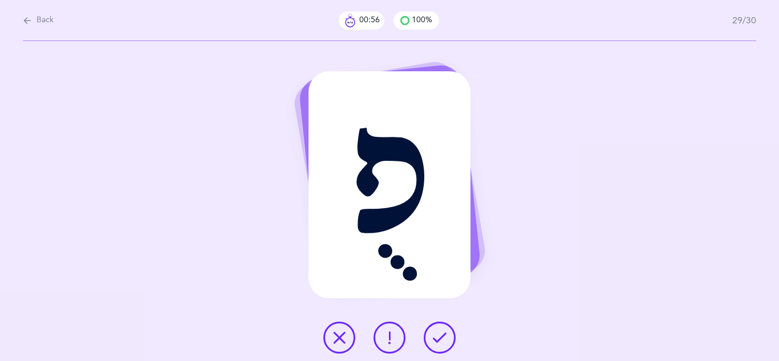
click at [438, 343] on icon at bounding box center [440, 338] width 14 height 14
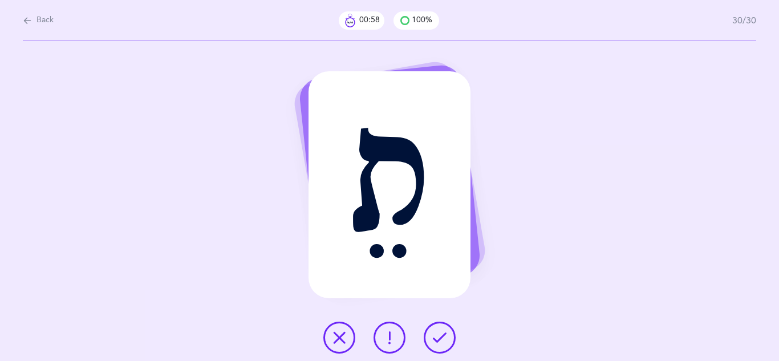
click at [438, 343] on icon at bounding box center [440, 338] width 14 height 14
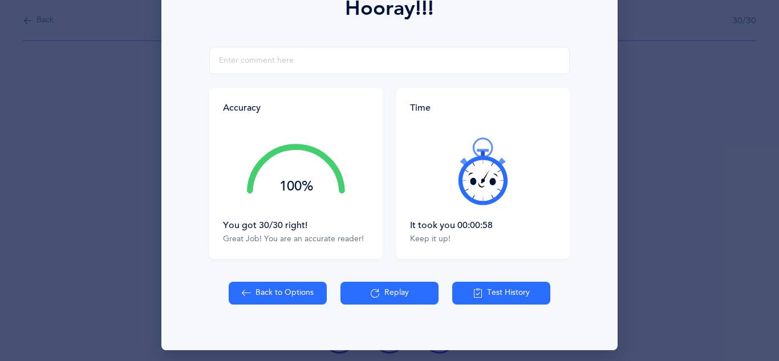
scroll to position [182, 0]
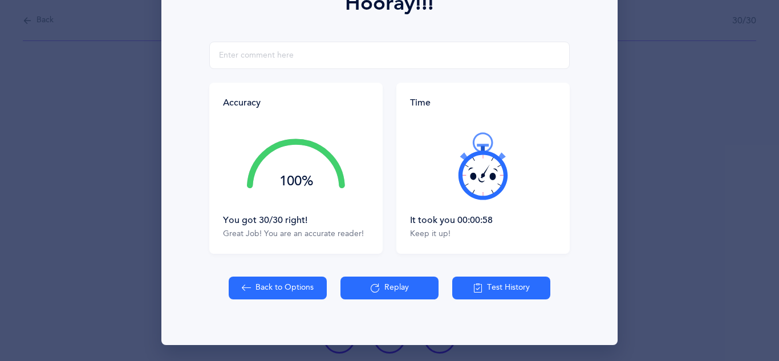
click at [314, 287] on button "Back to Options" at bounding box center [278, 287] width 98 height 23
select select "4"
select select "single"
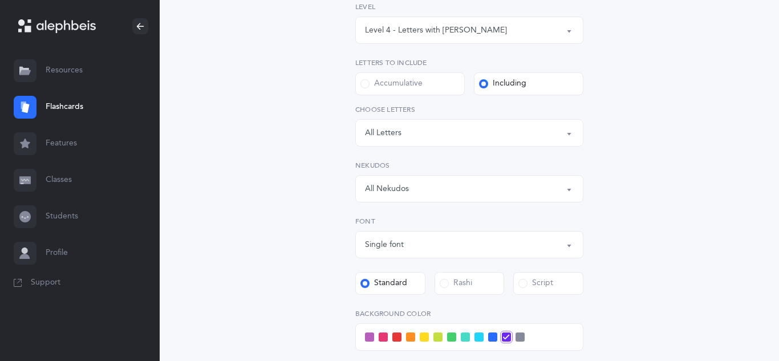
scroll to position [184, 0]
click at [473, 284] on label "Rashi" at bounding box center [469, 281] width 70 height 23
click at [0, 0] on input "Rashi" at bounding box center [0, 0] width 0 height 0
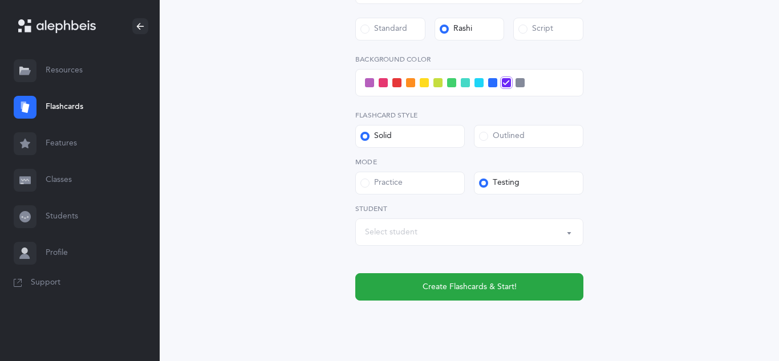
scroll to position [440, 0]
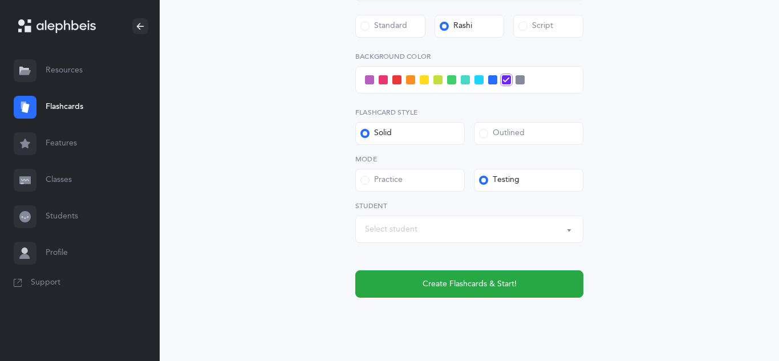
click at [572, 227] on button "Select student" at bounding box center [469, 228] width 228 height 27
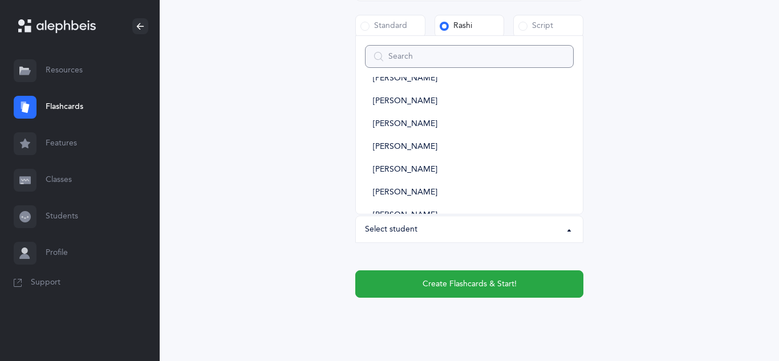
scroll to position [1254, 0]
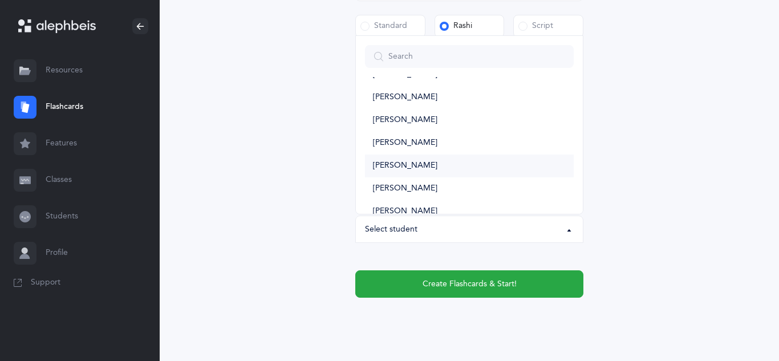
click at [413, 164] on span "[PERSON_NAME]" at bounding box center [405, 166] width 64 height 10
select select "10605"
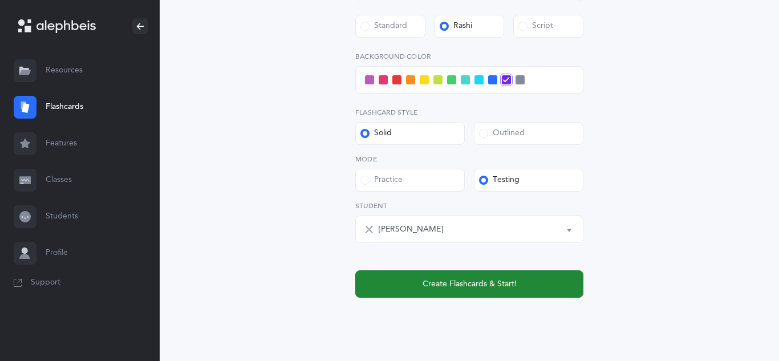
click at [466, 290] on button "Create Flashcards & Start!" at bounding box center [469, 283] width 228 height 27
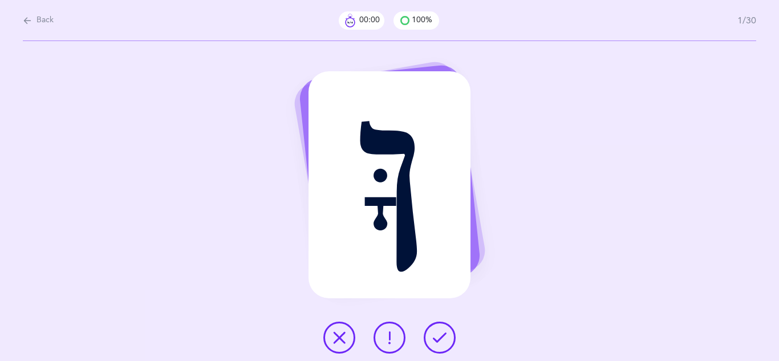
scroll to position [0, 0]
click at [345, 346] on button at bounding box center [339, 338] width 32 height 32
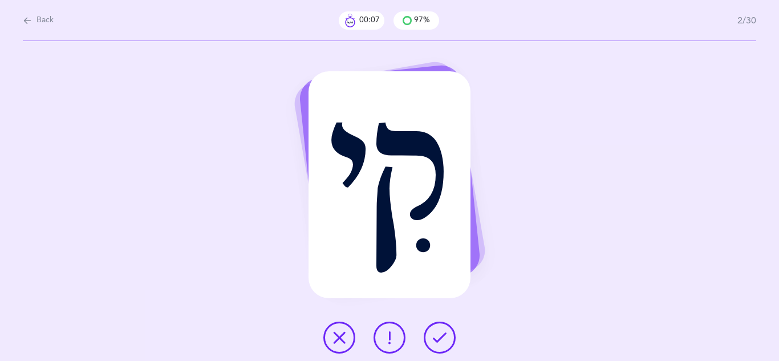
click at [440, 336] on icon at bounding box center [440, 338] width 14 height 14
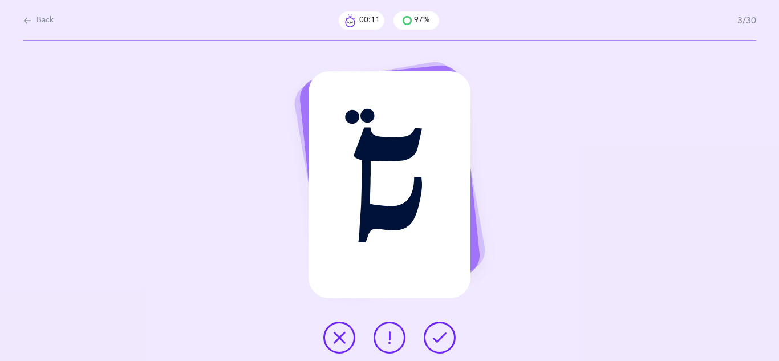
click at [344, 342] on icon at bounding box center [339, 338] width 14 height 14
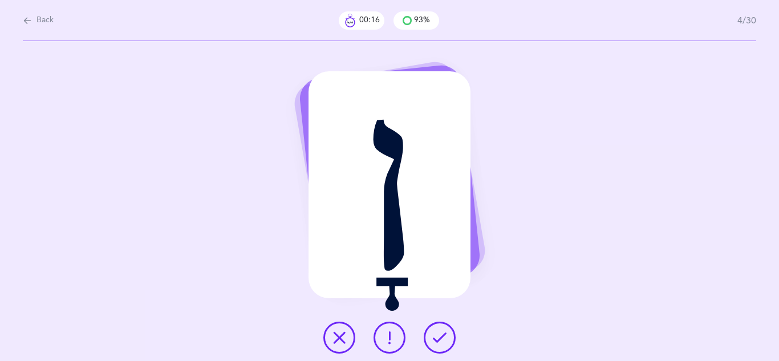
click at [450, 345] on button at bounding box center [440, 338] width 32 height 32
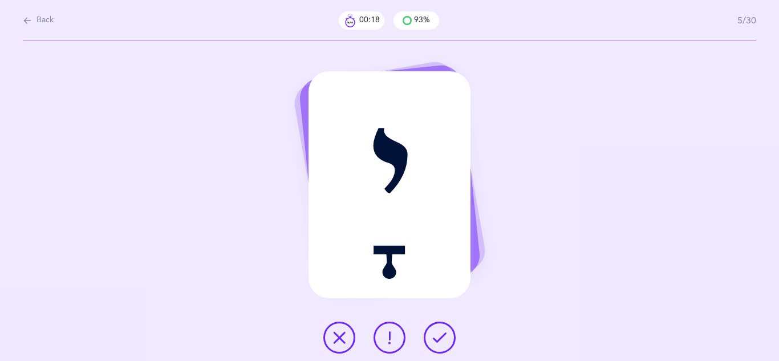
click at [450, 345] on button at bounding box center [440, 338] width 32 height 32
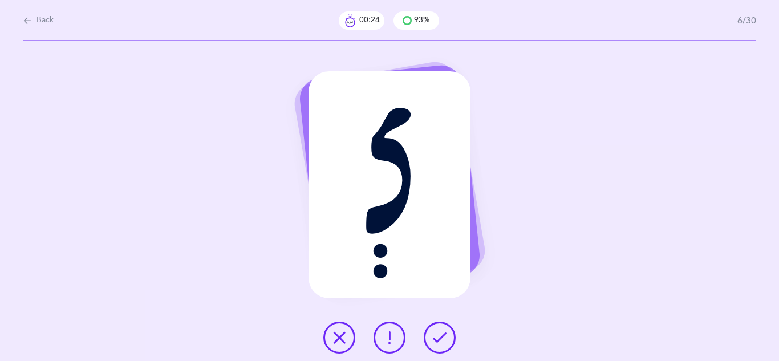
click at [442, 336] on icon at bounding box center [440, 338] width 14 height 14
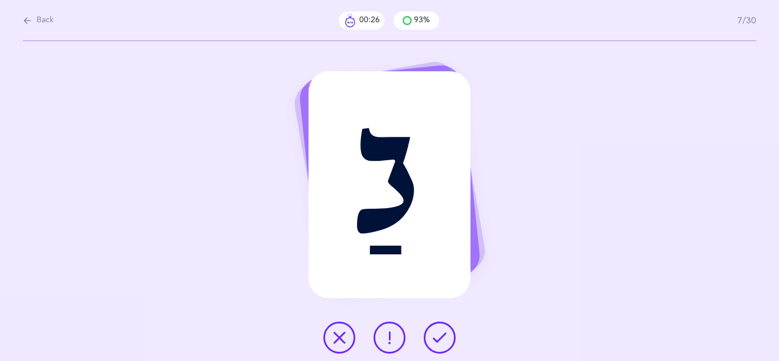
click at [442, 336] on icon at bounding box center [440, 338] width 14 height 14
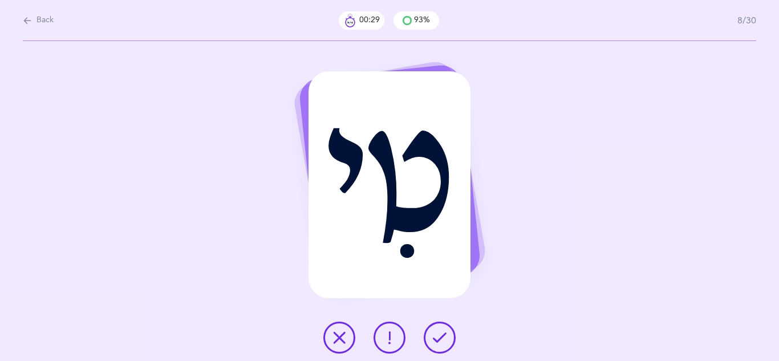
click at [442, 336] on icon at bounding box center [440, 338] width 14 height 14
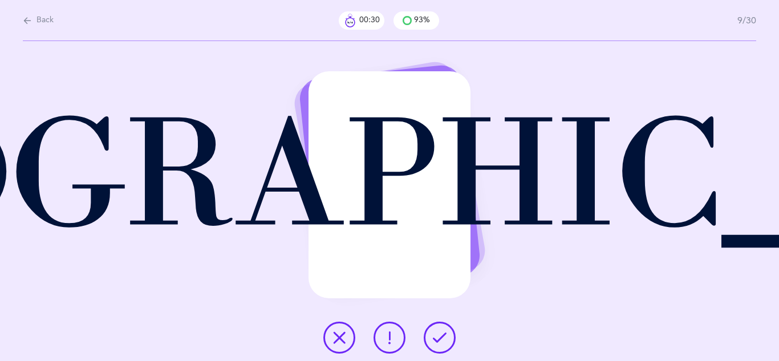
click at [442, 336] on icon at bounding box center [440, 338] width 14 height 14
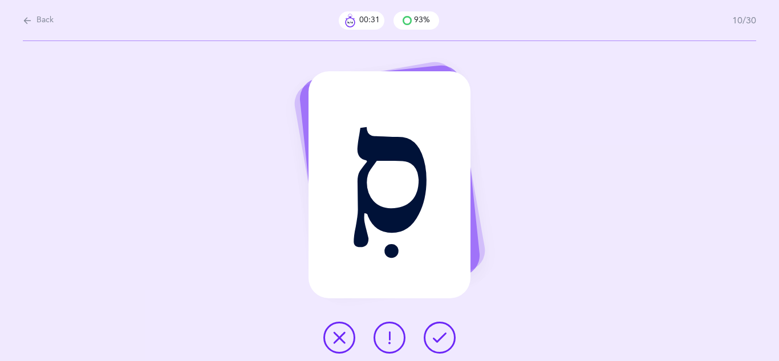
click at [442, 336] on icon at bounding box center [440, 338] width 14 height 14
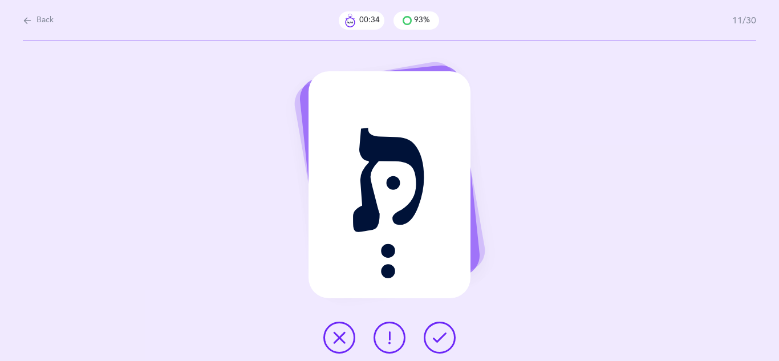
click at [440, 337] on icon at bounding box center [440, 338] width 14 height 14
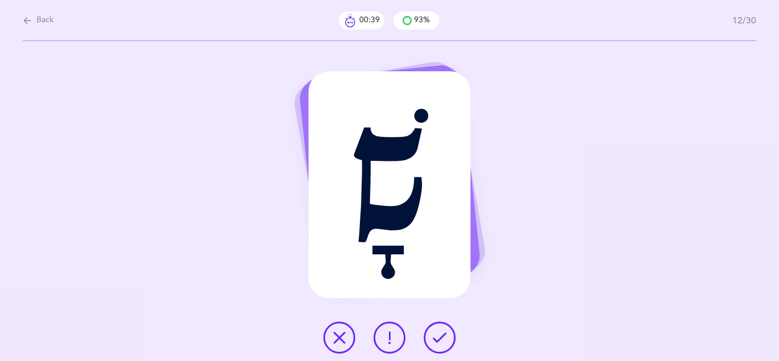
click at [334, 339] on icon at bounding box center [339, 338] width 14 height 14
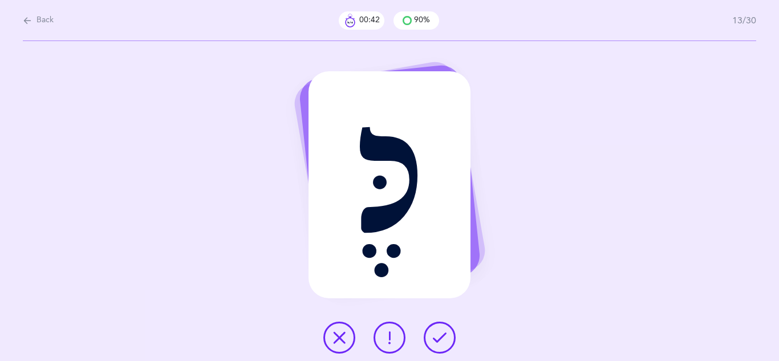
click at [437, 341] on icon at bounding box center [440, 338] width 14 height 14
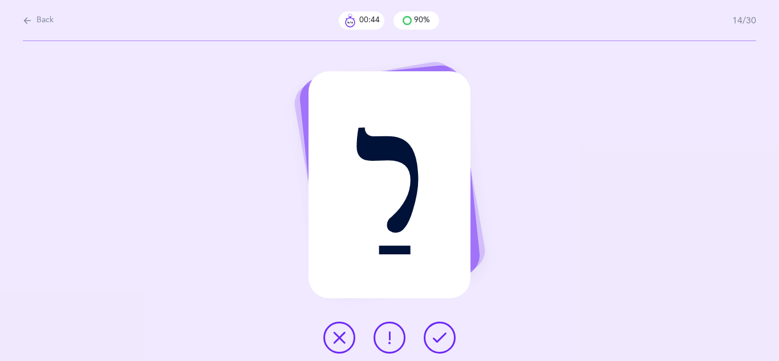
click at [437, 341] on icon at bounding box center [440, 338] width 14 height 14
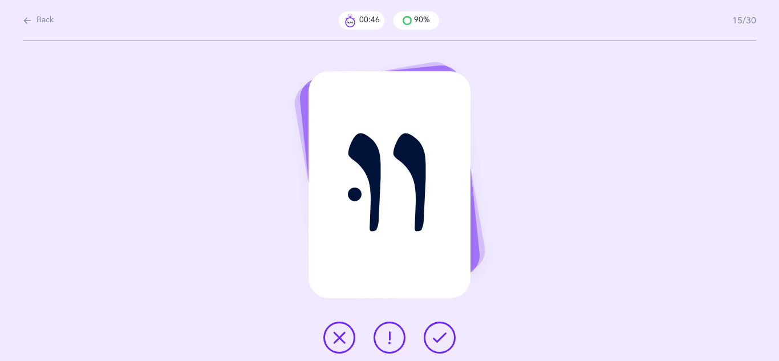
click at [437, 341] on icon at bounding box center [440, 338] width 14 height 14
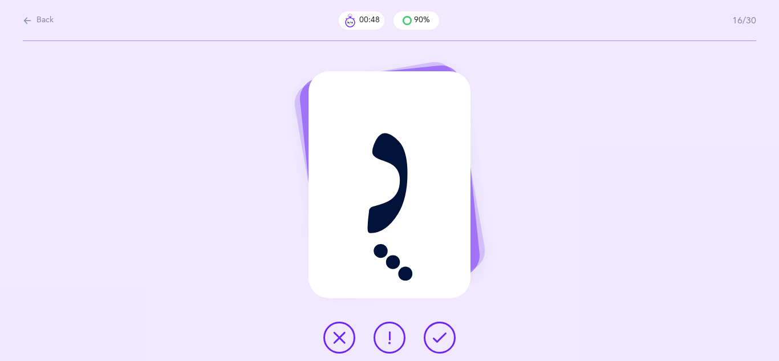
click at [437, 341] on icon at bounding box center [440, 338] width 14 height 14
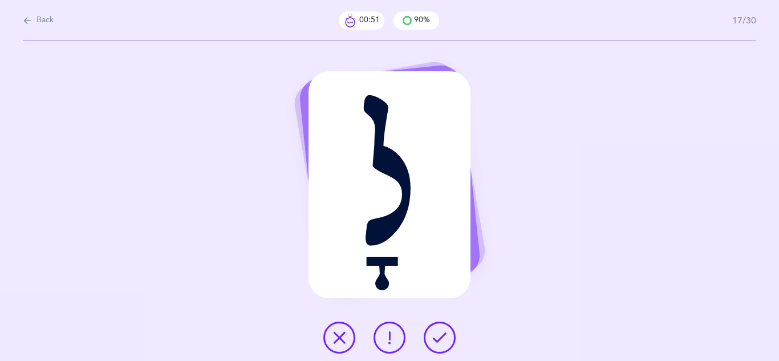
click at [437, 341] on icon at bounding box center [440, 338] width 14 height 14
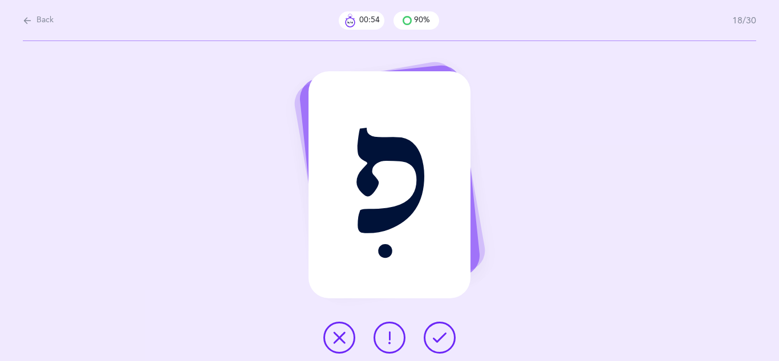
click at [437, 341] on icon at bounding box center [440, 338] width 14 height 14
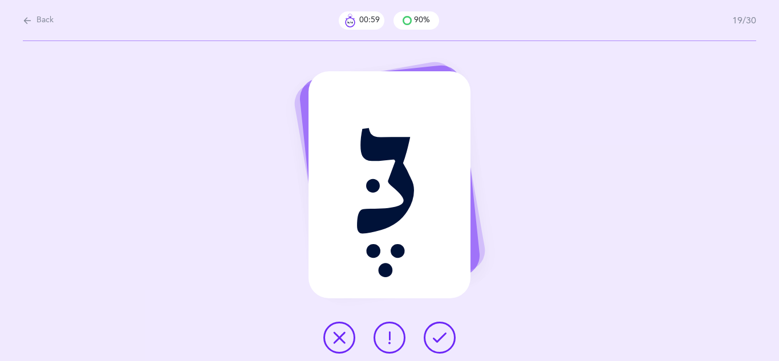
click at [437, 341] on icon at bounding box center [440, 338] width 14 height 14
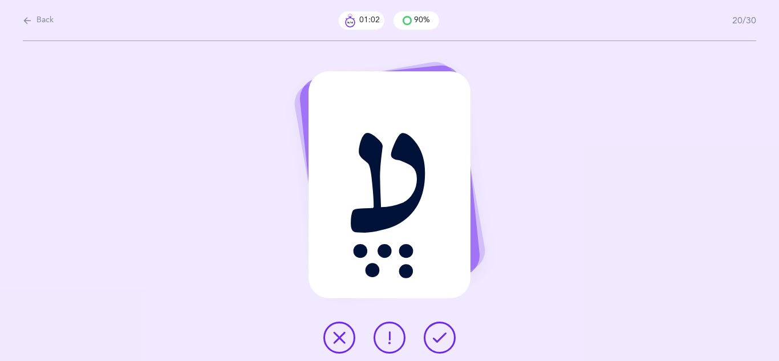
click at [437, 341] on icon at bounding box center [440, 338] width 14 height 14
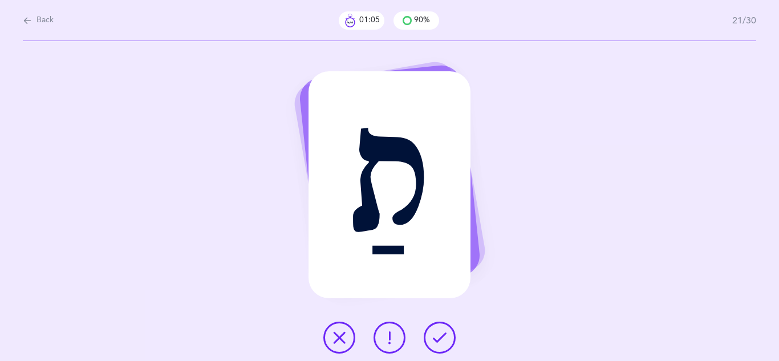
click at [437, 341] on icon at bounding box center [440, 338] width 14 height 14
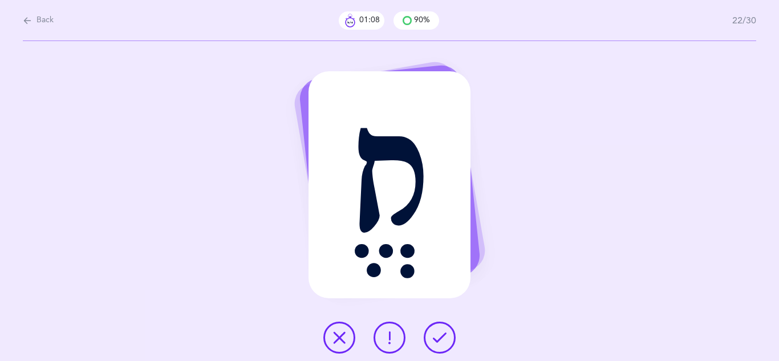
click at [437, 341] on icon at bounding box center [440, 338] width 14 height 14
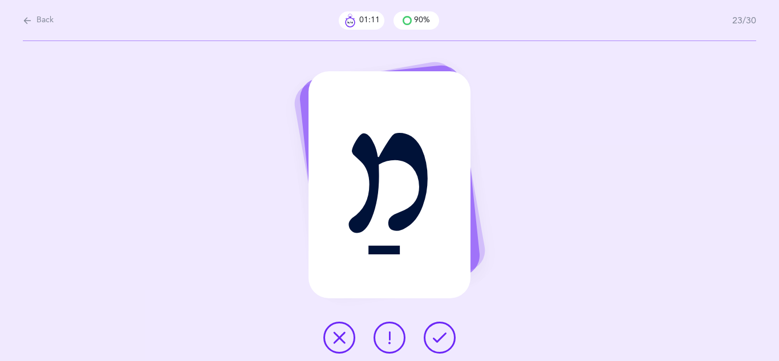
click at [437, 341] on icon at bounding box center [440, 338] width 14 height 14
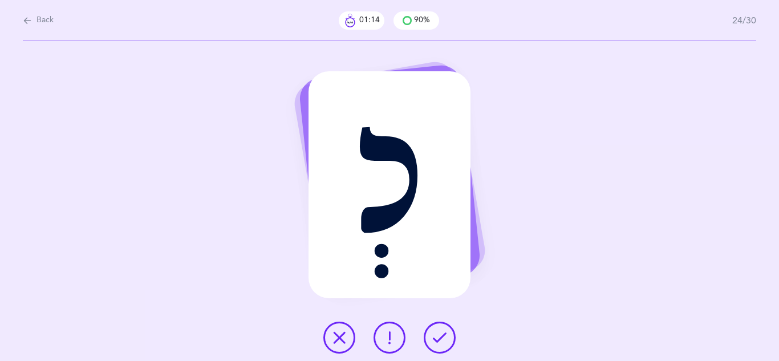
click at [437, 341] on icon at bounding box center [440, 338] width 14 height 14
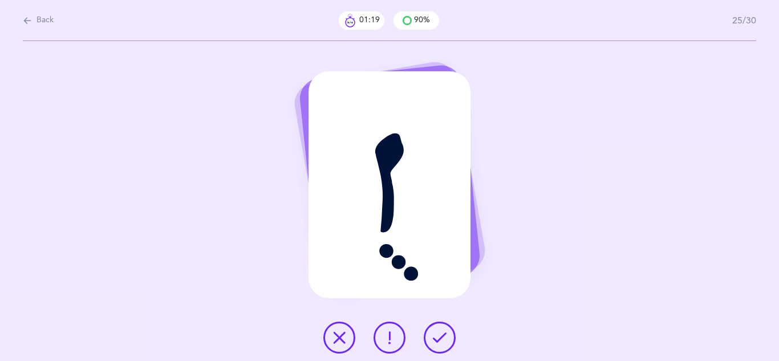
click at [381, 340] on button at bounding box center [389, 338] width 32 height 32
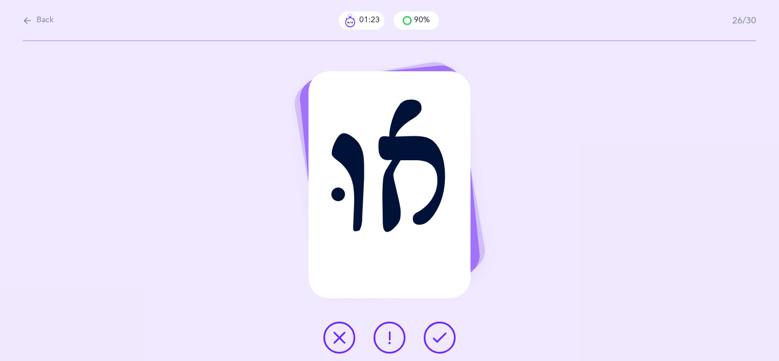
click at [434, 340] on icon at bounding box center [440, 338] width 14 height 14
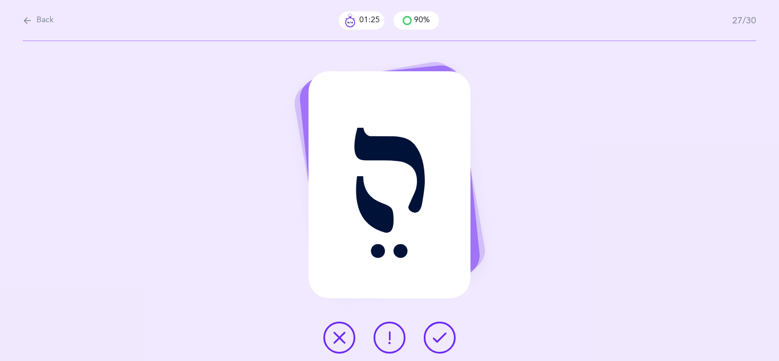
click at [434, 340] on icon at bounding box center [440, 338] width 14 height 14
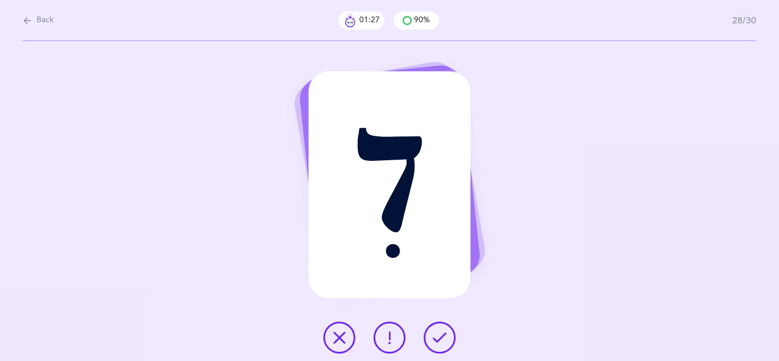
click at [434, 340] on icon at bounding box center [440, 338] width 14 height 14
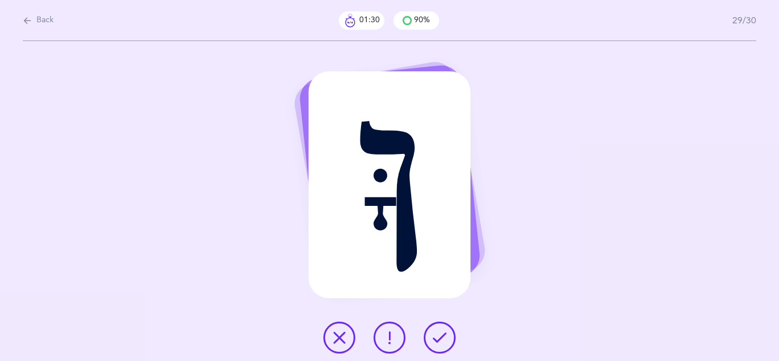
click at [434, 340] on icon at bounding box center [440, 338] width 14 height 14
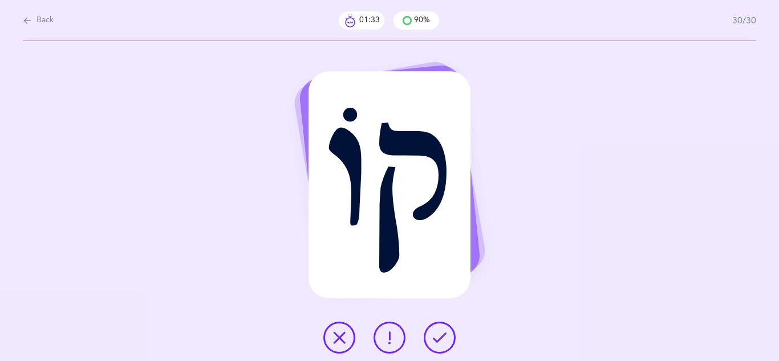
click at [434, 340] on icon at bounding box center [440, 338] width 14 height 14
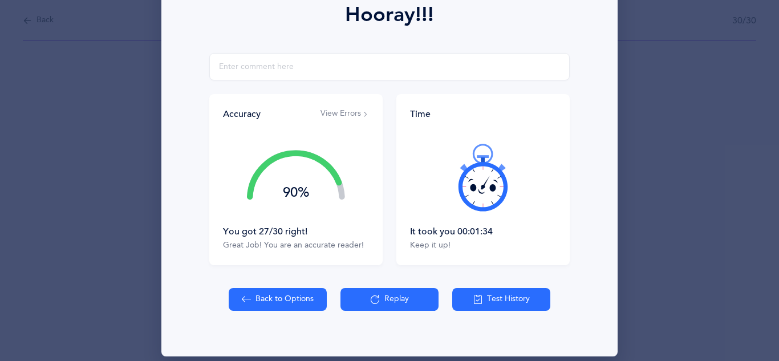
scroll to position [182, 0]
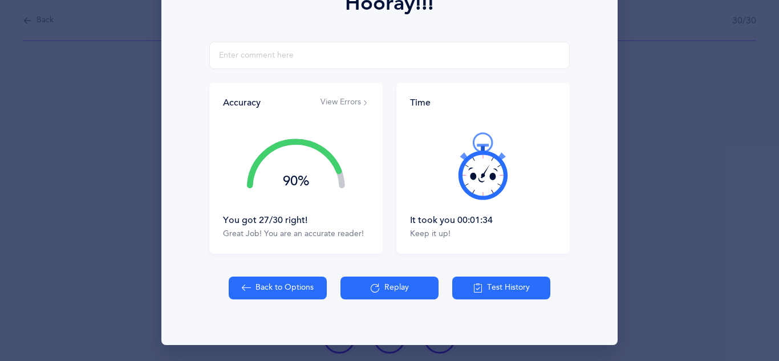
click at [305, 288] on button "Back to Options" at bounding box center [278, 287] width 98 height 23
select select "4"
select select "single"
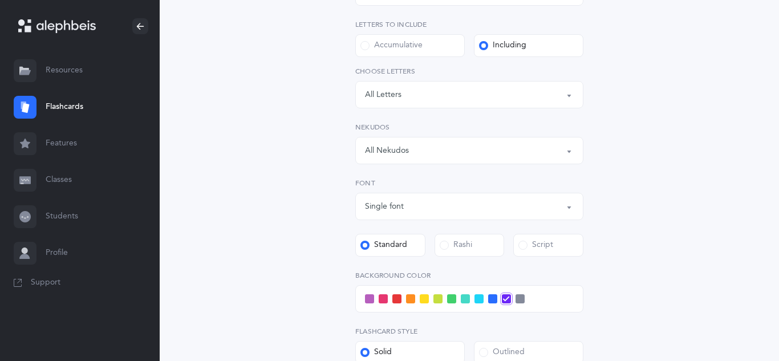
scroll to position [227, 0]
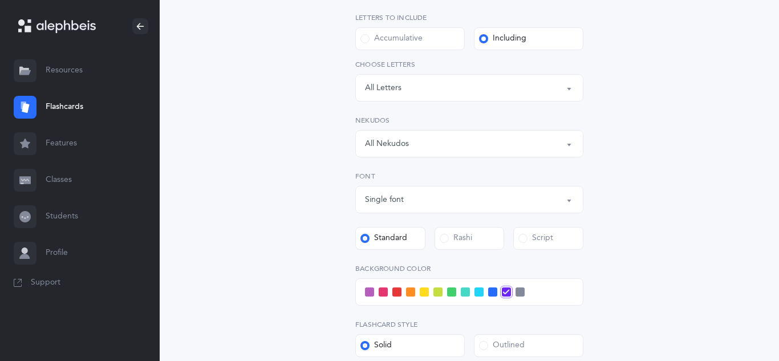
click at [463, 235] on div "Rashi" at bounding box center [456, 238] width 32 height 11
click at [0, 0] on input "Rashi" at bounding box center [0, 0] width 0 height 0
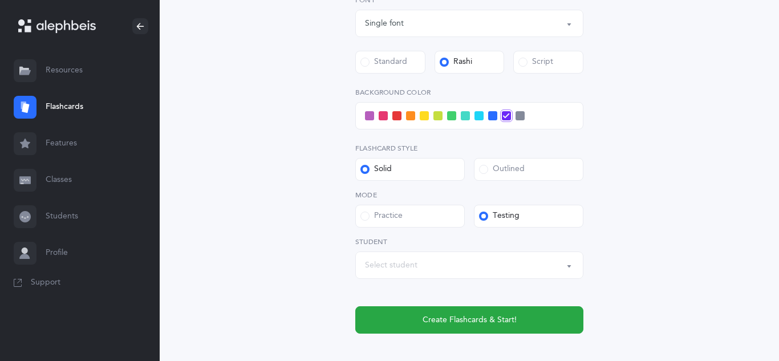
scroll to position [467, 0]
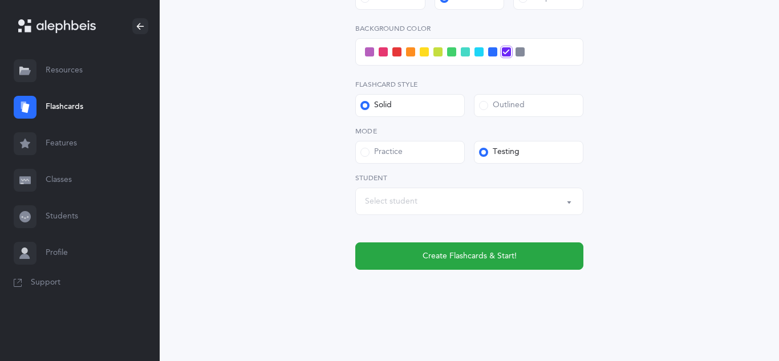
click at [567, 202] on button "Select student" at bounding box center [469, 201] width 228 height 27
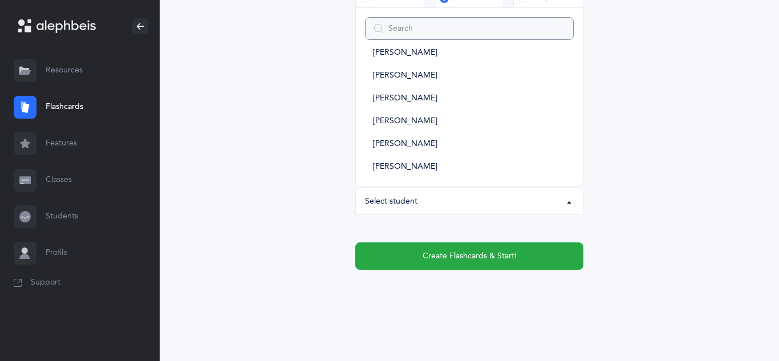
scroll to position [930, 0]
click at [394, 142] on span "[PERSON_NAME]" at bounding box center [405, 143] width 64 height 10
select select "11056"
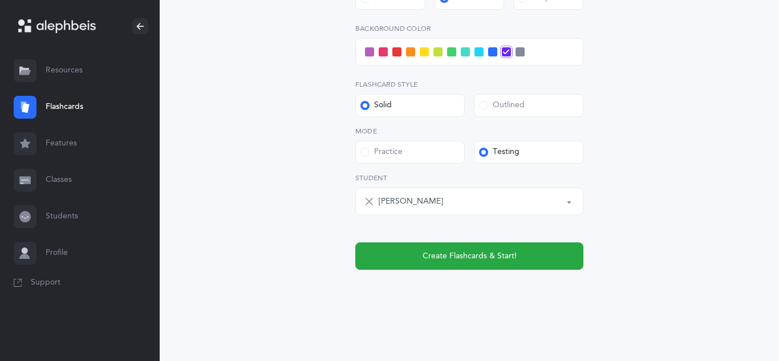
click at [58, 213] on link "Students" at bounding box center [80, 216] width 160 height 36
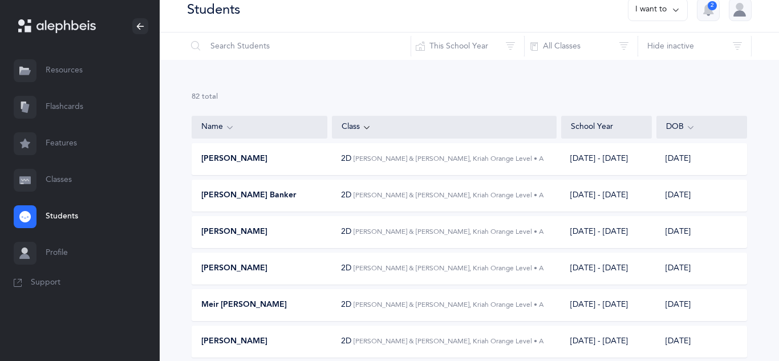
scroll to position [9, 0]
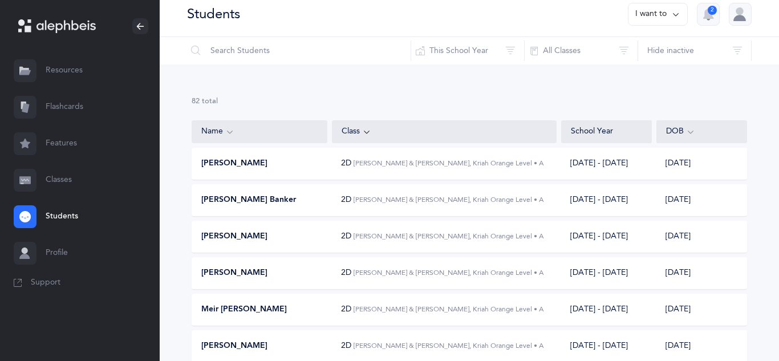
click at [364, 134] on icon at bounding box center [366, 131] width 9 height 13
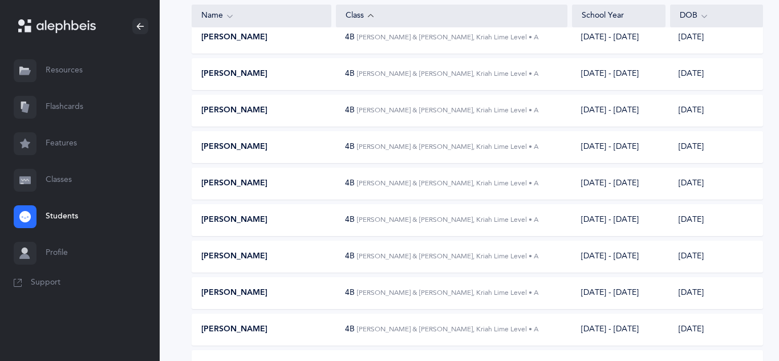
scroll to position [0, 0]
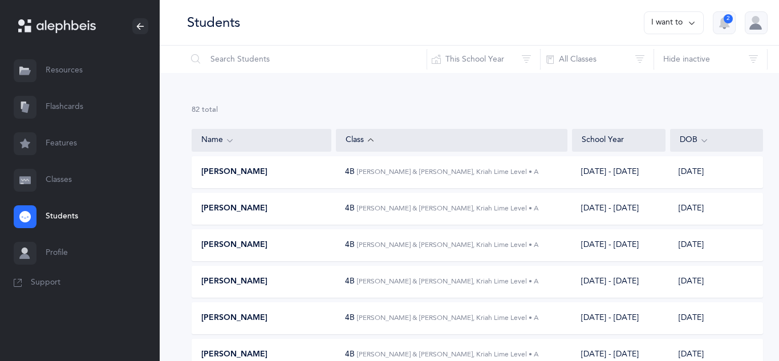
click at [366, 139] on icon at bounding box center [370, 140] width 9 height 13
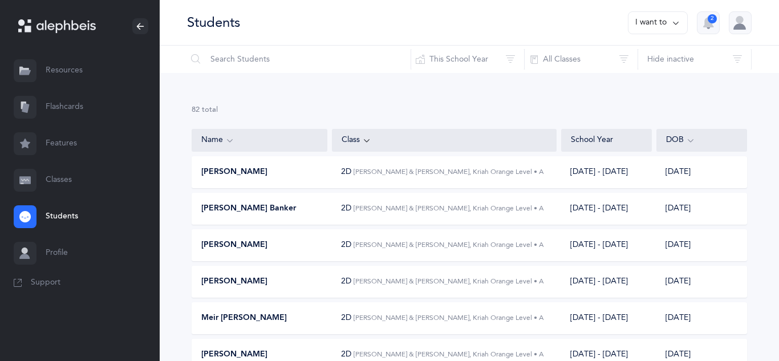
click at [51, 178] on link "Classes" at bounding box center [80, 180] width 160 height 36
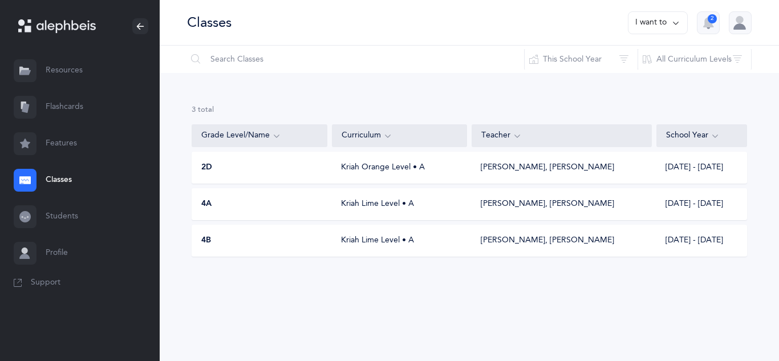
click at [400, 214] on div "4A Kriah Lime Level • A Yehuda Zelinger, Akevy Greenblatt 2025 - 2026" at bounding box center [469, 204] width 555 height 32
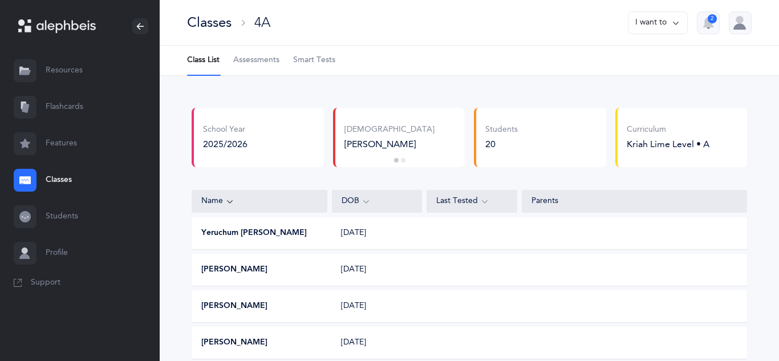
click at [324, 58] on span "Smart Tests" at bounding box center [314, 60] width 42 height 11
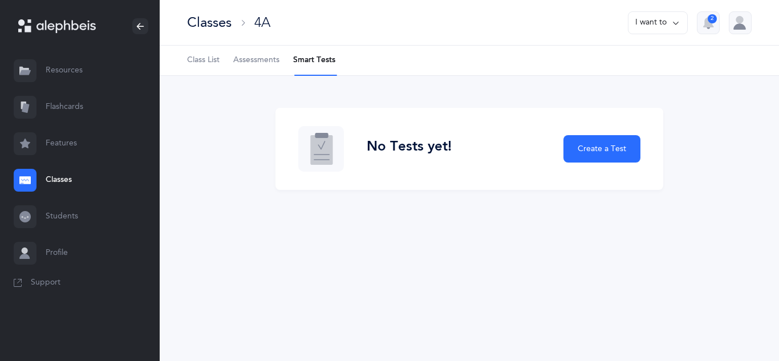
click at [209, 62] on span "Class List" at bounding box center [203, 60] width 32 height 11
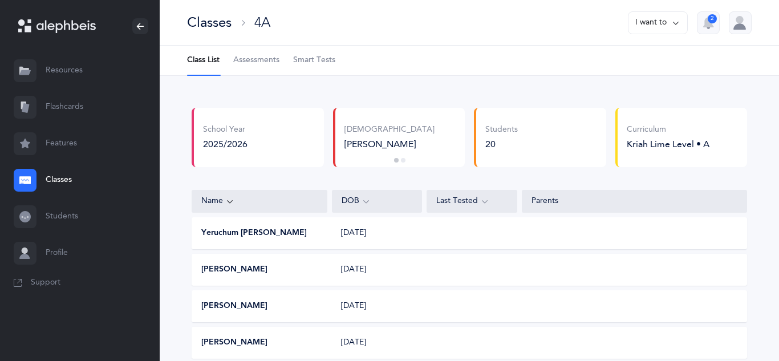
click at [310, 56] on span "Smart Tests" at bounding box center [314, 60] width 42 height 11
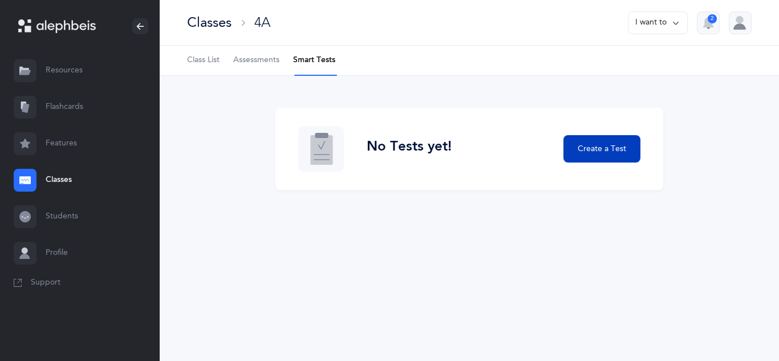
click at [588, 151] on span "Create a Test" at bounding box center [601, 149] width 48 height 12
select select "letters-nekudos"
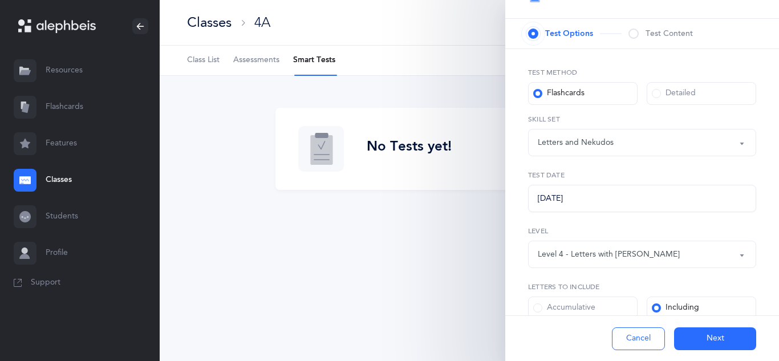
scroll to position [28, 0]
click at [739, 254] on button "Level 4 - Letters with Nekudos" at bounding box center [642, 252] width 228 height 27
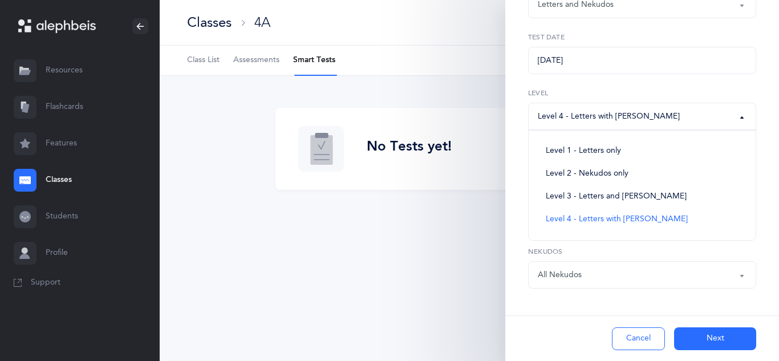
scroll to position [166, 0]
click at [614, 192] on span "Level 3 - Letters and Nekudos" at bounding box center [616, 195] width 141 height 10
select select "3"
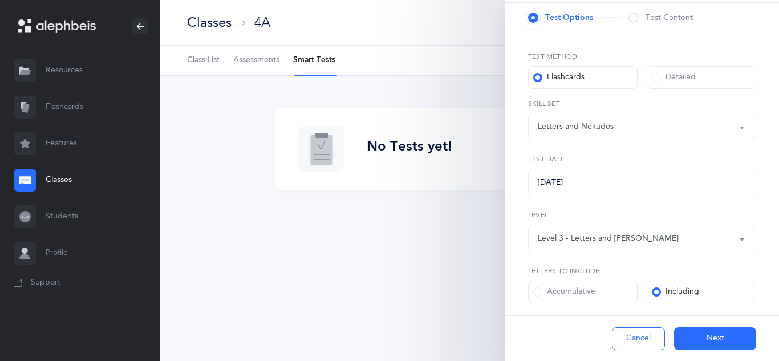
scroll to position [161, 0]
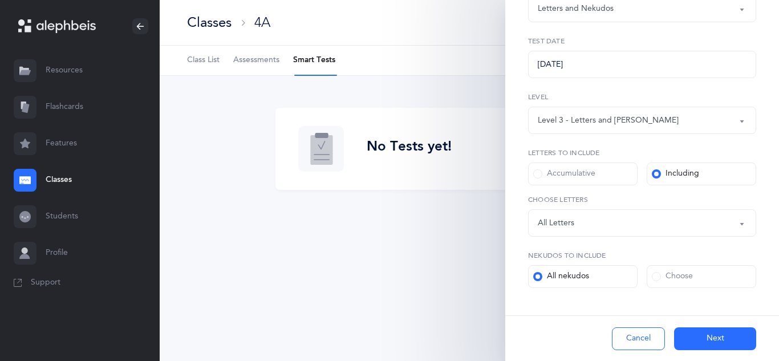
click at [693, 273] on div "Choose" at bounding box center [672, 276] width 41 height 11
click at [0, 0] on input "Choose" at bounding box center [0, 0] width 0 height 0
select select
click at [539, 275] on span at bounding box center [537, 276] width 9 height 9
click at [0, 0] on input "All nekudos" at bounding box center [0, 0] width 0 height 0
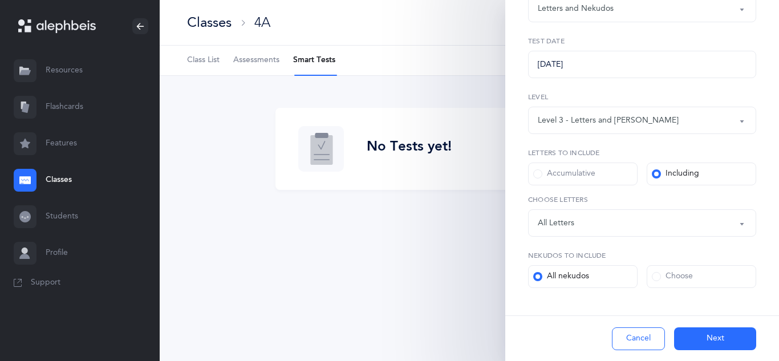
scroll to position [23, 0]
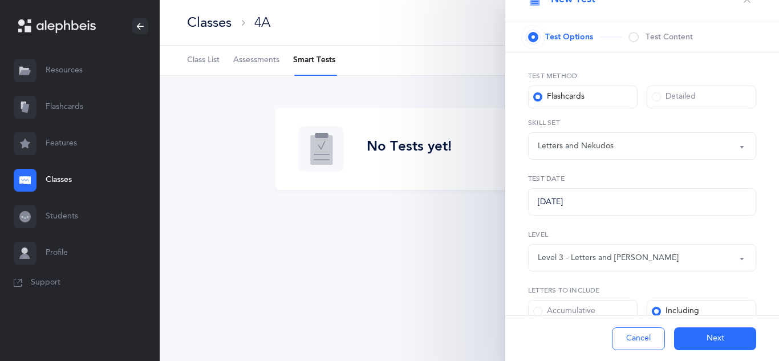
click at [640, 337] on button "Cancel" at bounding box center [638, 338] width 53 height 23
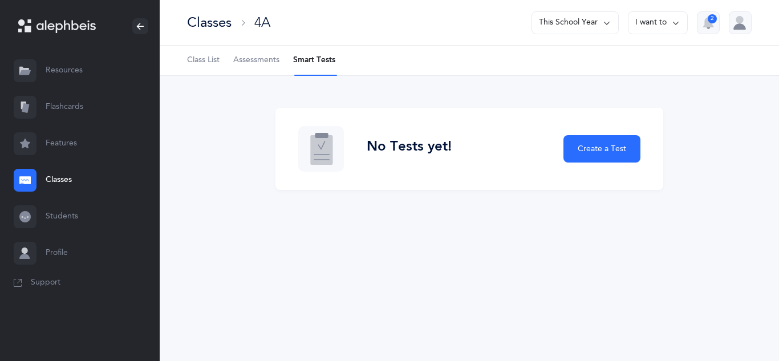
click at [59, 178] on link "Classes" at bounding box center [80, 180] width 160 height 36
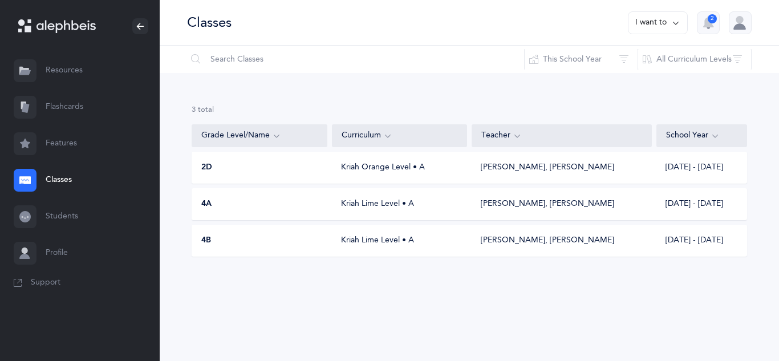
click at [377, 211] on div "4A Kriah Lime Level • A Yehuda Zelinger, Akevy Greenblatt 2025 - 2026" at bounding box center [469, 204] width 555 height 32
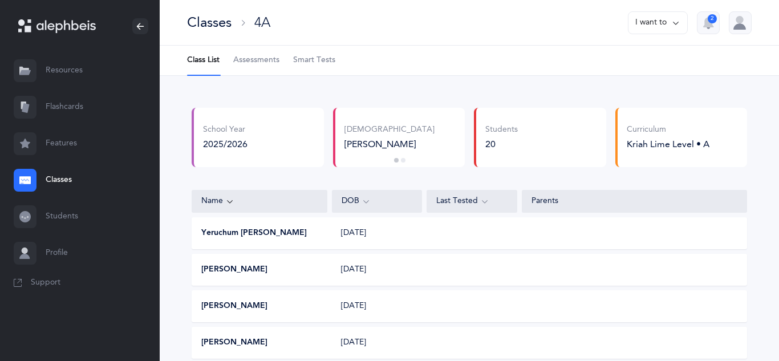
click at [261, 230] on button "Yeruchum [PERSON_NAME]" at bounding box center [253, 232] width 105 height 11
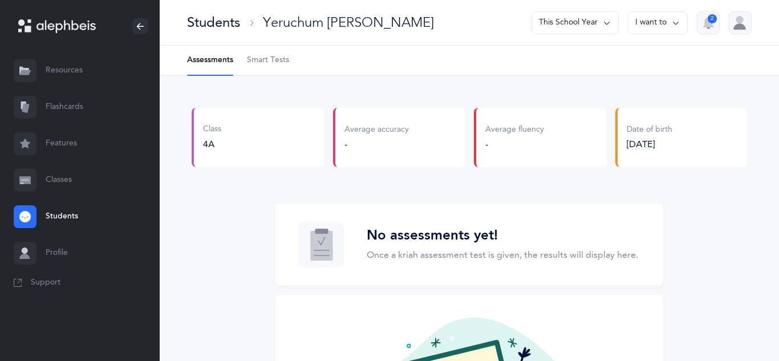
click at [274, 59] on span "Smart Tests" at bounding box center [268, 60] width 42 height 11
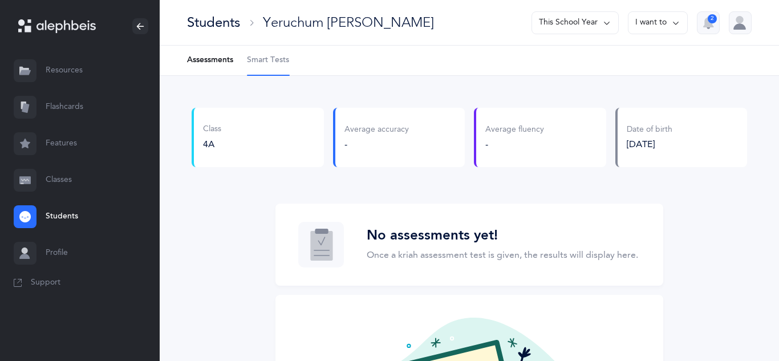
click at [279, 63] on span "Smart Tests" at bounding box center [268, 60] width 42 height 11
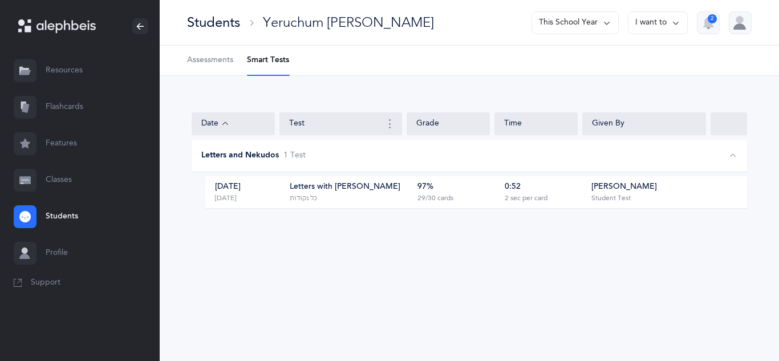
click at [364, 188] on div "Letters with [PERSON_NAME]" at bounding box center [345, 186] width 111 height 11
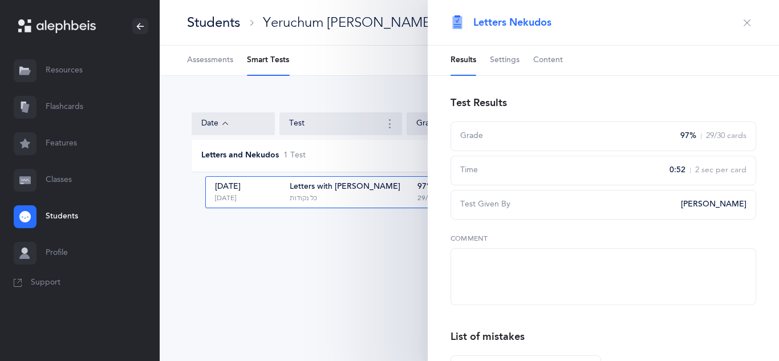
scroll to position [2, 0]
click at [505, 259] on textarea at bounding box center [603, 274] width 306 height 57
type textarea "testing rashi letter recognition"
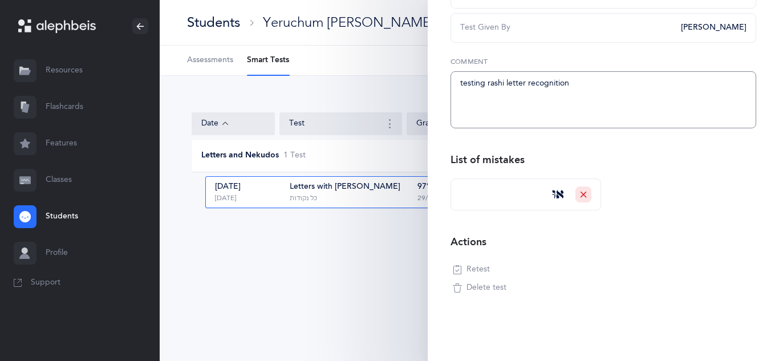
scroll to position [0, 0]
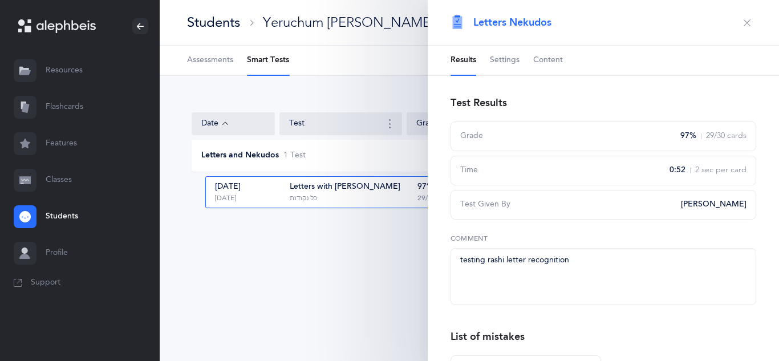
click at [749, 22] on icon "button" at bounding box center [746, 22] width 9 height 9
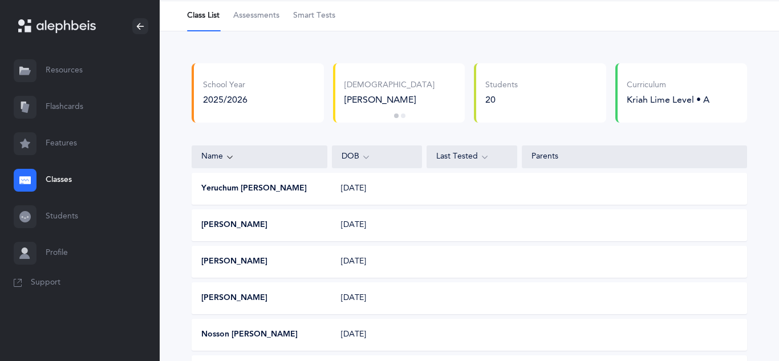
scroll to position [45, 0]
click at [239, 224] on button "Eliyahu Bookman" at bounding box center [234, 224] width 66 height 11
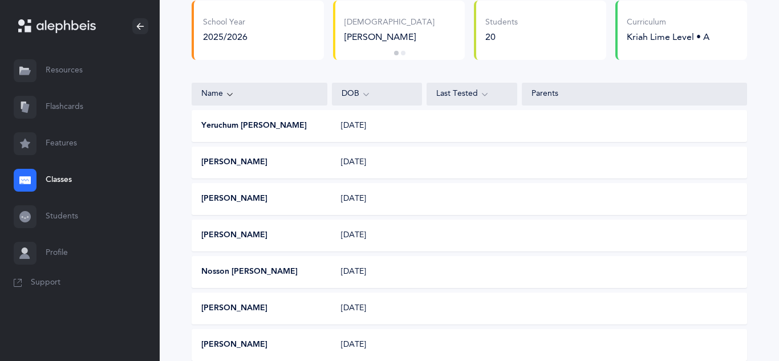
scroll to position [109, 0]
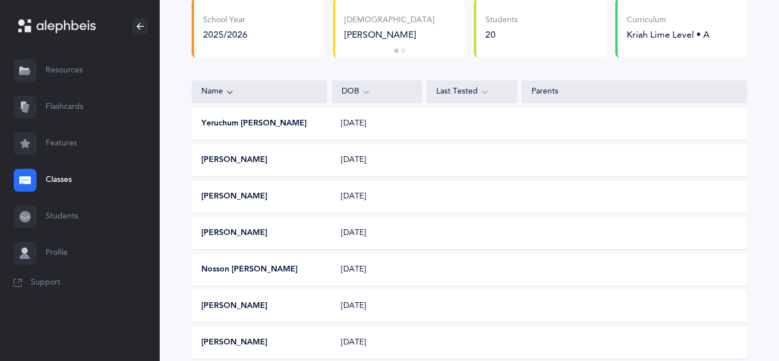
click at [364, 271] on div "06/11/2015" at bounding box center [377, 269] width 90 height 11
click at [234, 266] on button "Nosson [PERSON_NAME]" at bounding box center [249, 269] width 96 height 11
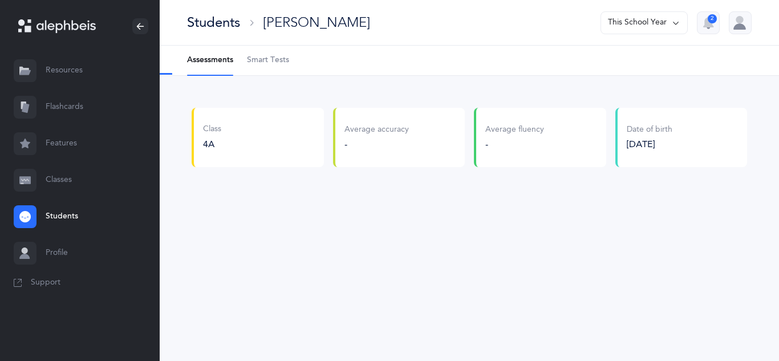
click at [270, 58] on span "Smart Tests" at bounding box center [268, 60] width 42 height 11
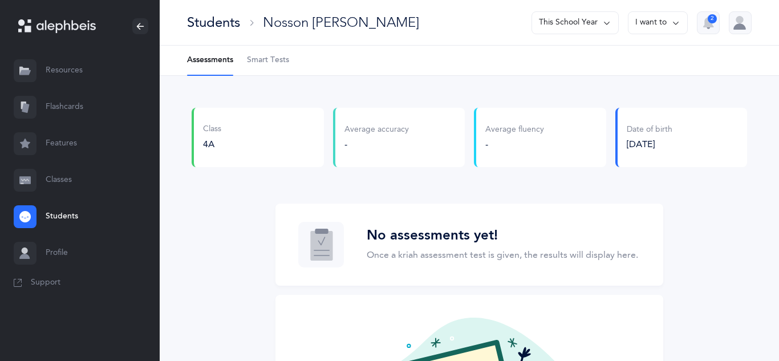
click at [270, 55] on span "Smart Tests" at bounding box center [268, 60] width 42 height 11
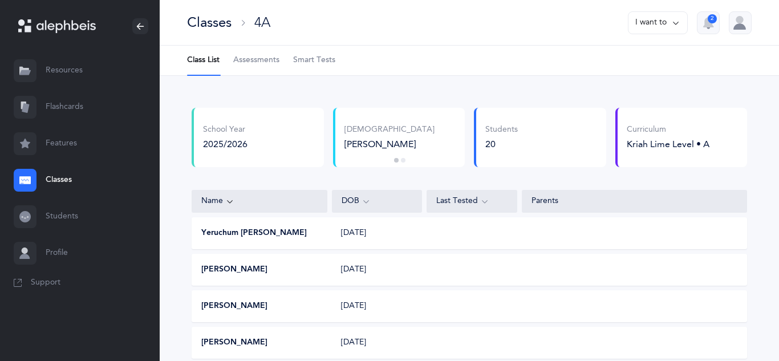
scroll to position [109, 0]
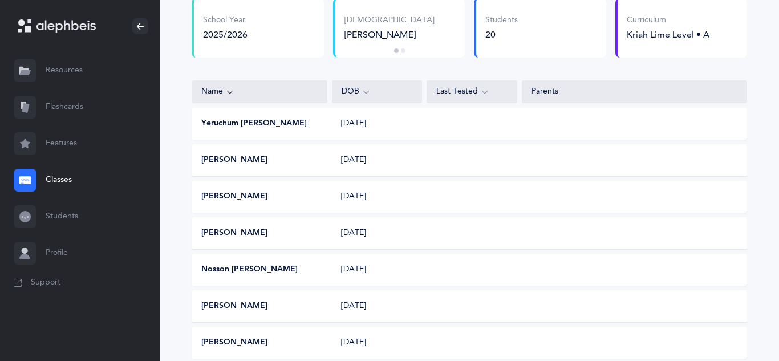
click at [254, 199] on button "Avraham Cohen" at bounding box center [234, 196] width 66 height 11
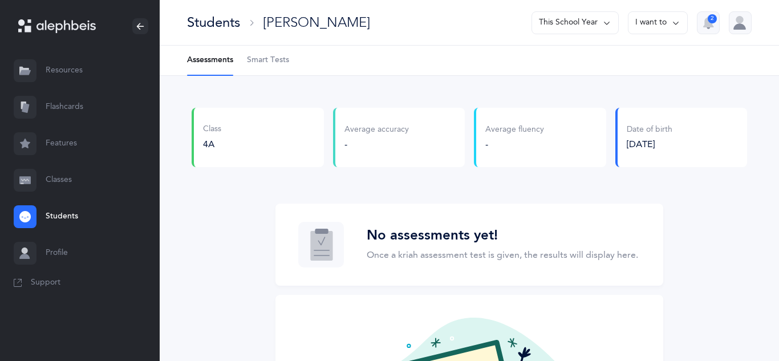
click at [266, 65] on span "Smart Tests" at bounding box center [268, 60] width 42 height 11
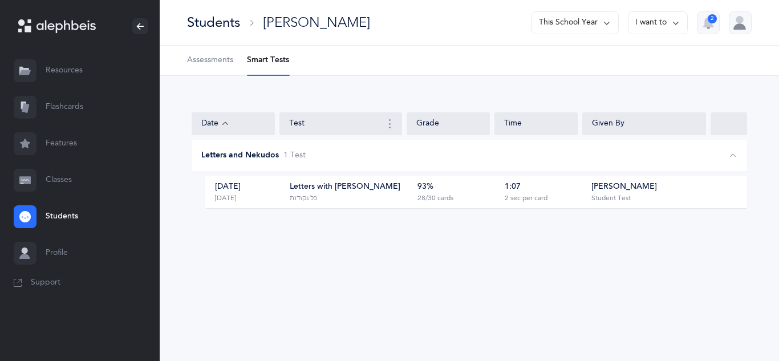
click at [462, 201] on div "93% 28/30 cards" at bounding box center [454, 192] width 80 height 22
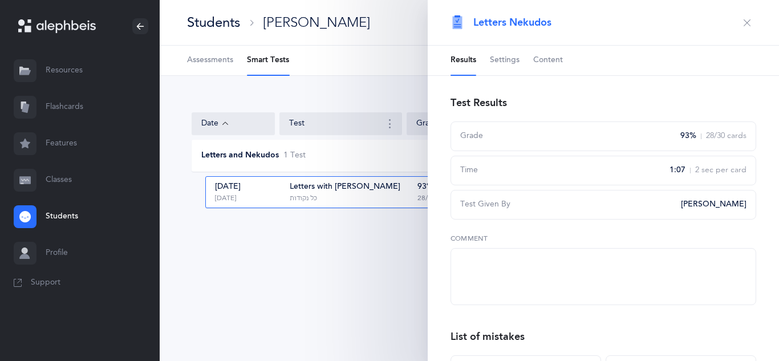
scroll to position [177, 0]
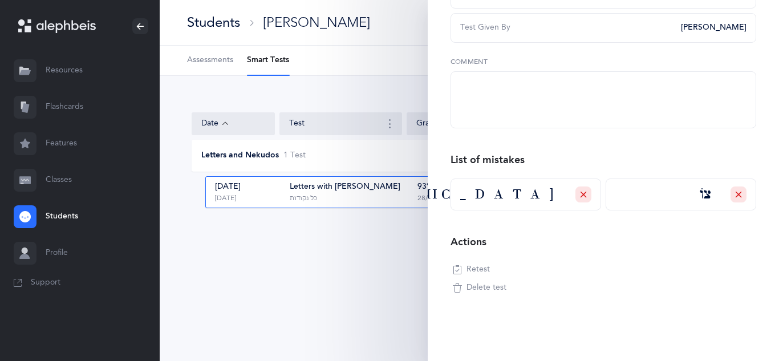
click at [479, 287] on span "Delete test" at bounding box center [486, 287] width 40 height 11
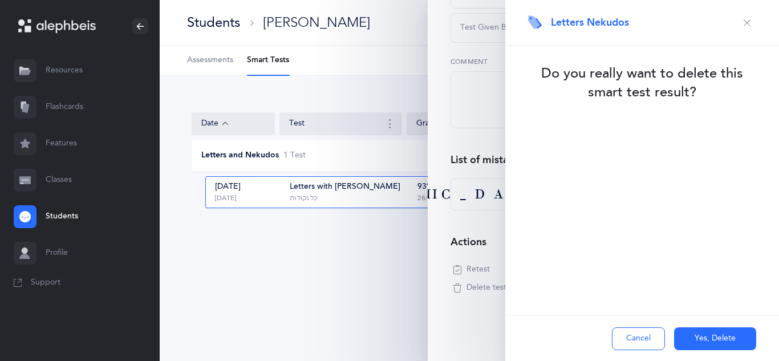
click at [718, 335] on button "Yes, Delete" at bounding box center [715, 338] width 82 height 23
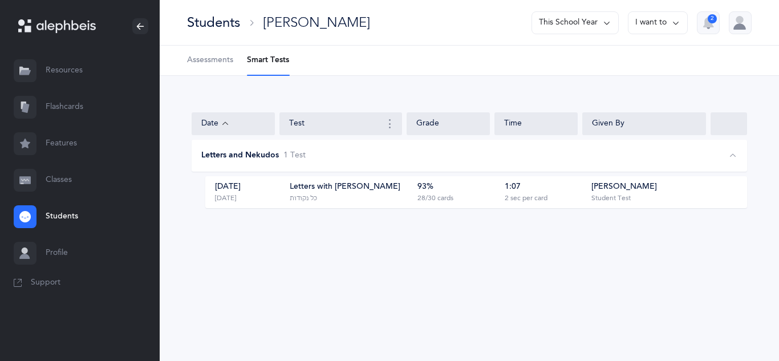
click at [366, 191] on div "Letters with Nekudos" at bounding box center [345, 186] width 111 height 11
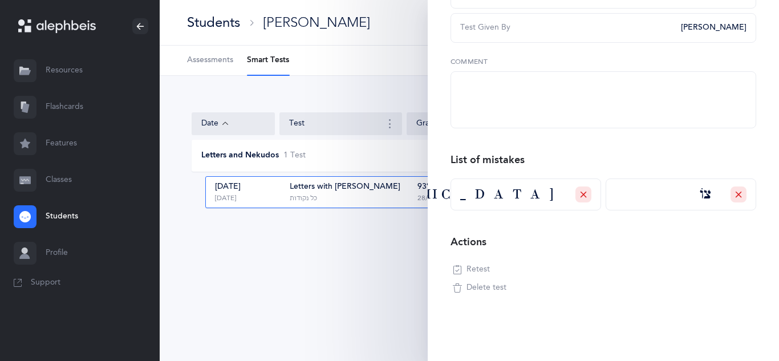
scroll to position [0, 0]
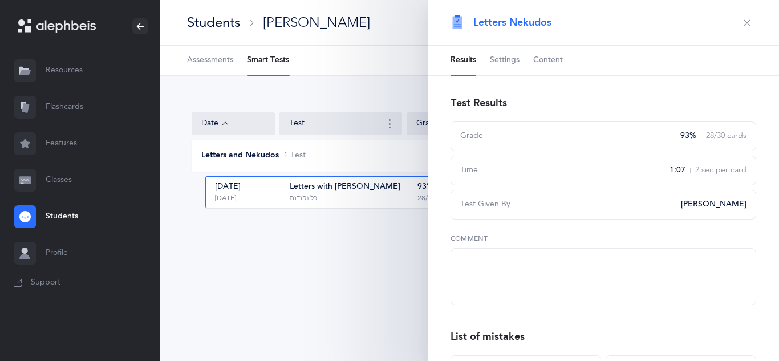
click at [755, 22] on button "button" at bounding box center [747, 23] width 18 height 18
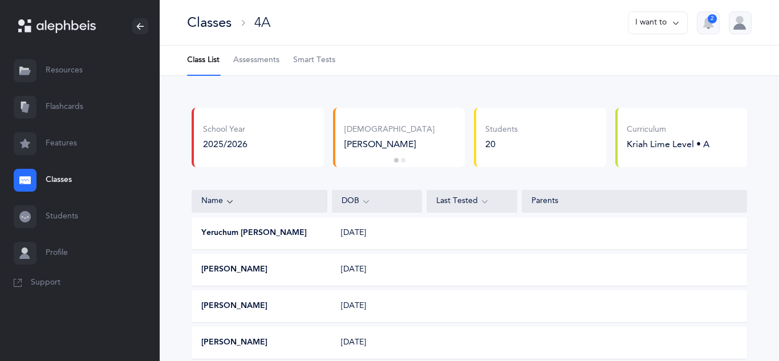
scroll to position [109, 0]
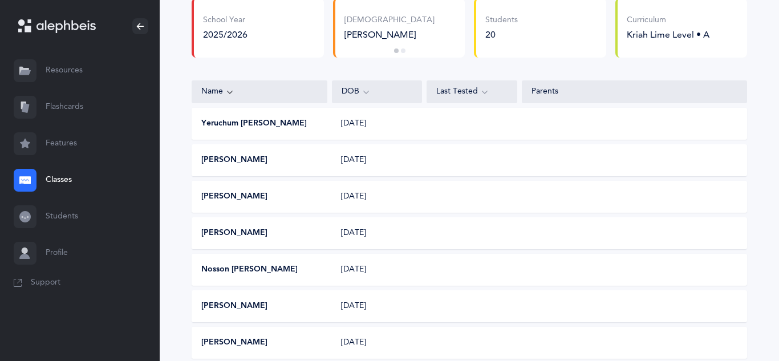
click at [243, 266] on button "Nosson [PERSON_NAME]" at bounding box center [249, 269] width 96 height 11
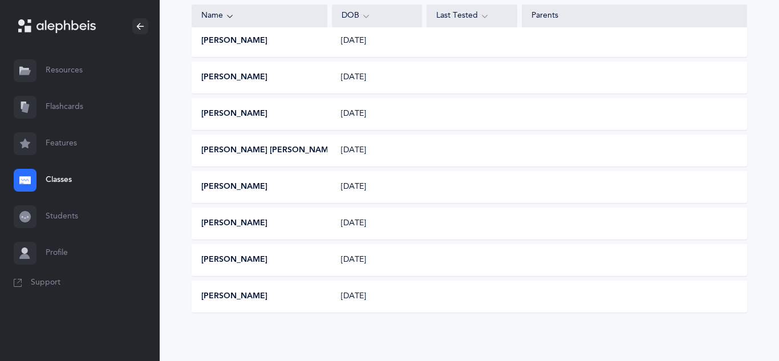
scroll to position [632, 0]
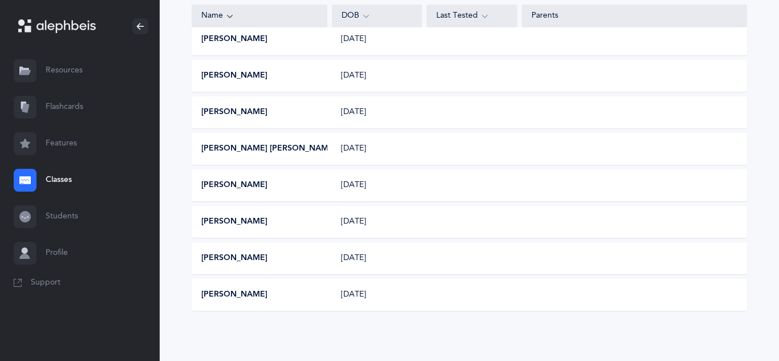
click at [246, 257] on button "[PERSON_NAME]" at bounding box center [234, 258] width 66 height 11
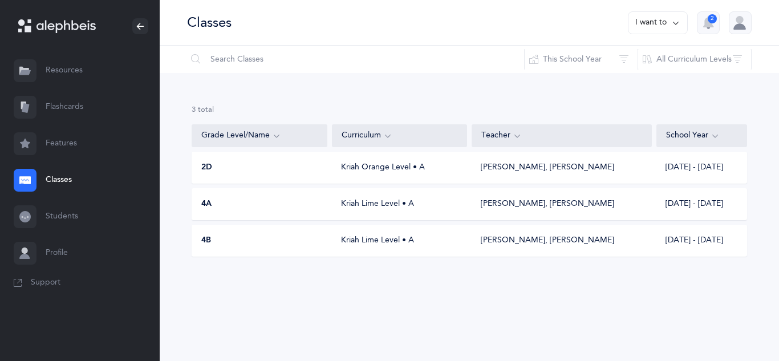
click at [381, 206] on div "Kriah Lime Level • A" at bounding box center [399, 203] width 135 height 11
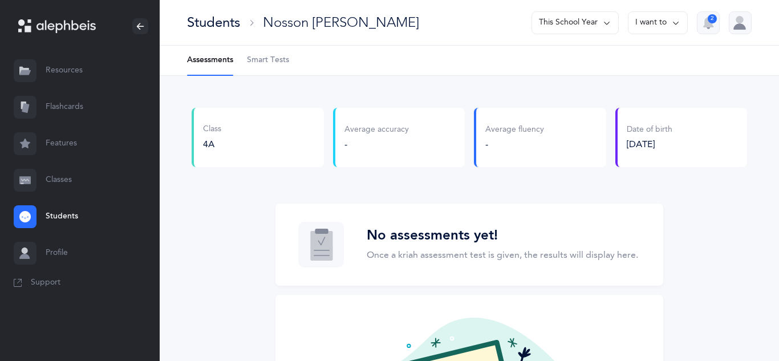
click at [267, 58] on span "Smart Tests" at bounding box center [268, 60] width 42 height 11
click at [266, 60] on span "Smart Tests" at bounding box center [268, 60] width 42 height 11
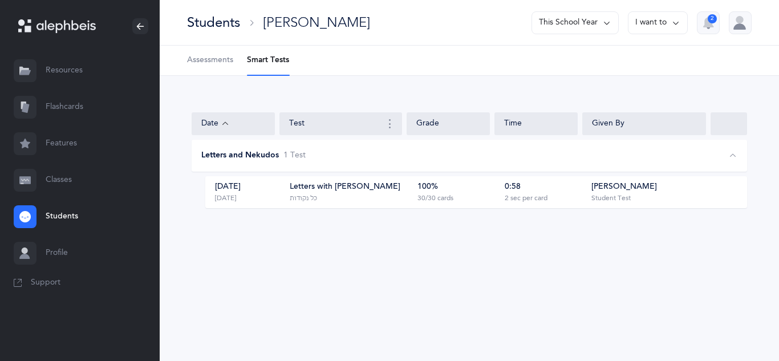
click at [341, 190] on div "Letters with Nekudos" at bounding box center [345, 186] width 111 height 11
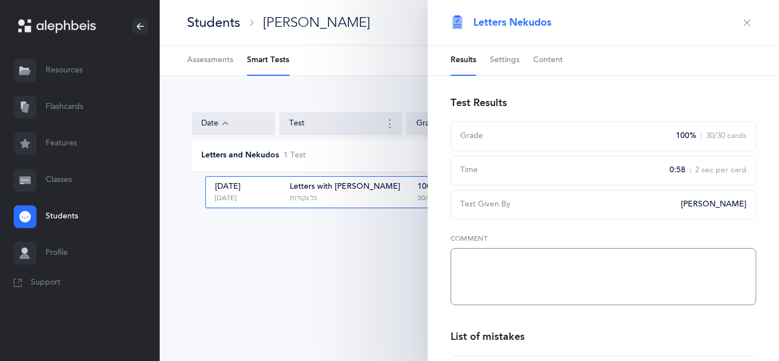
click at [489, 265] on textarea at bounding box center [603, 276] width 306 height 57
type textarea "tested rashi recognition"
click at [741, 25] on button "button" at bounding box center [747, 23] width 18 height 18
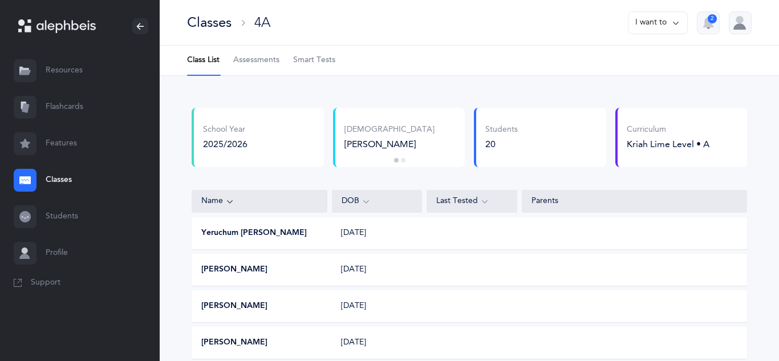
click at [246, 267] on button "[PERSON_NAME]" at bounding box center [234, 269] width 66 height 11
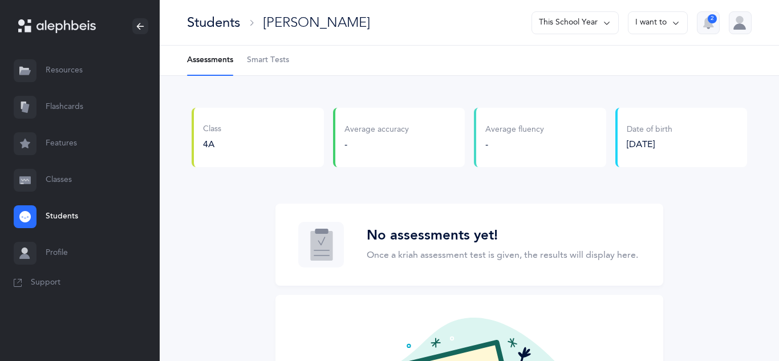
click at [270, 61] on span "Smart Tests" at bounding box center [268, 60] width 42 height 11
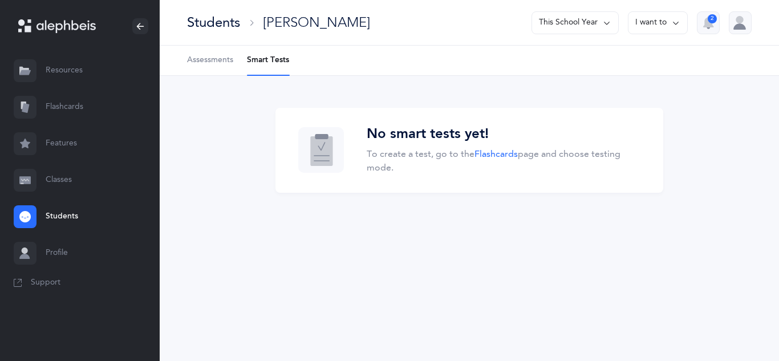
click at [58, 107] on link "Flashcards" at bounding box center [80, 107] width 160 height 36
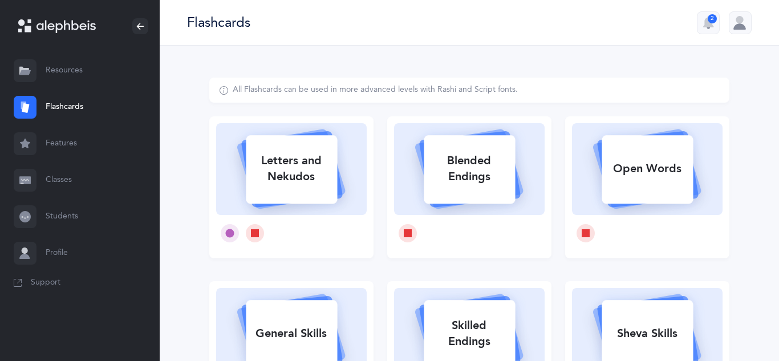
click at [294, 148] on div "Letters and Nekudos" at bounding box center [291, 169] width 91 height 46
select select
select select "single"
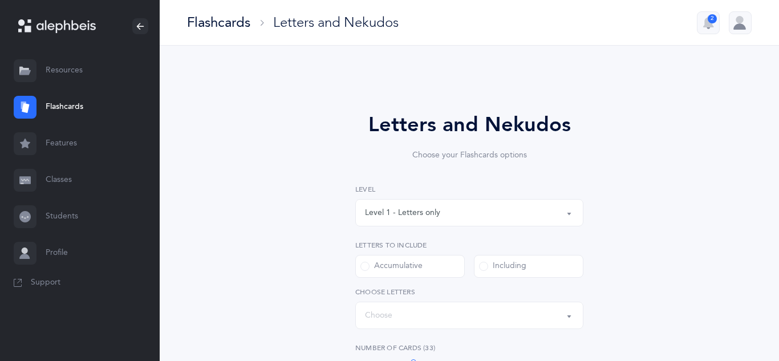
select select "27"
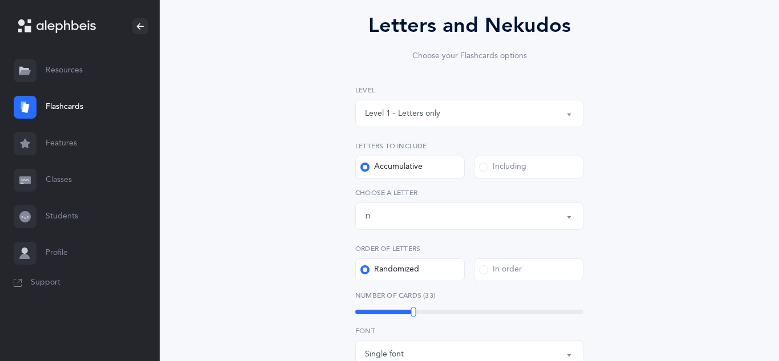
scroll to position [103, 0]
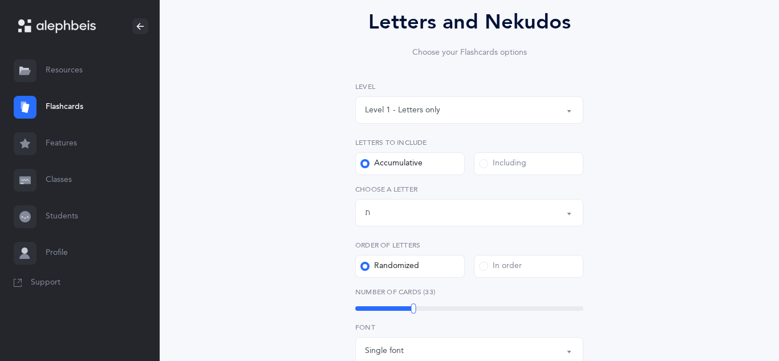
click at [570, 109] on button "Level 1 - Letters only" at bounding box center [469, 109] width 228 height 27
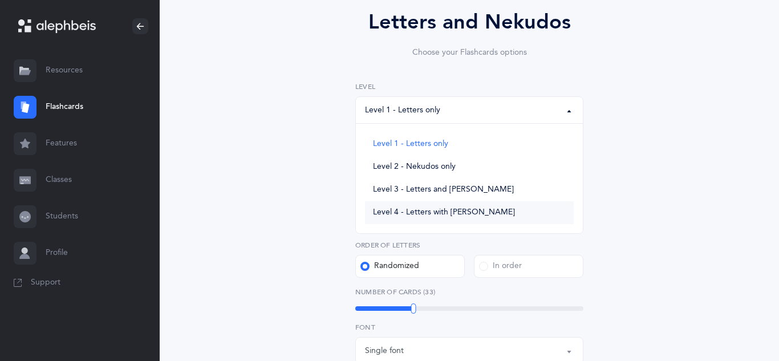
click at [458, 211] on span "Level 4 - Letters with [PERSON_NAME]" at bounding box center [444, 213] width 142 height 10
select select "4"
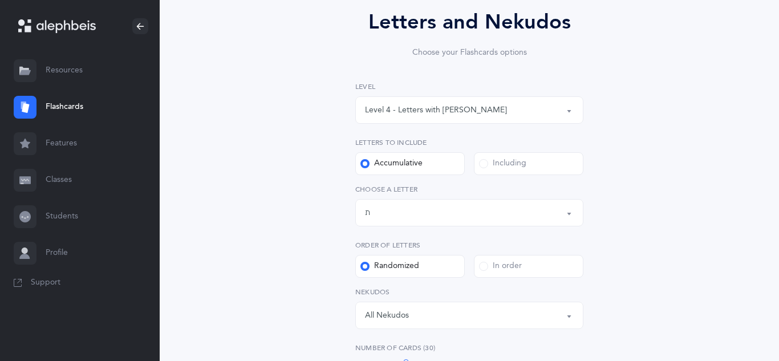
click at [481, 164] on span at bounding box center [483, 163] width 9 height 9
click at [0, 0] on input "Including" at bounding box center [0, 0] width 0 height 0
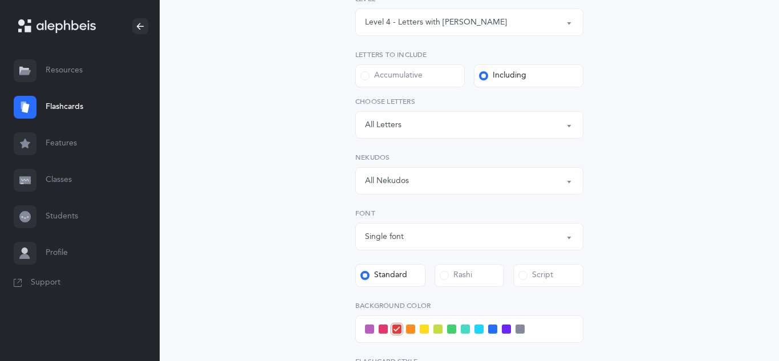
scroll to position [234, 0]
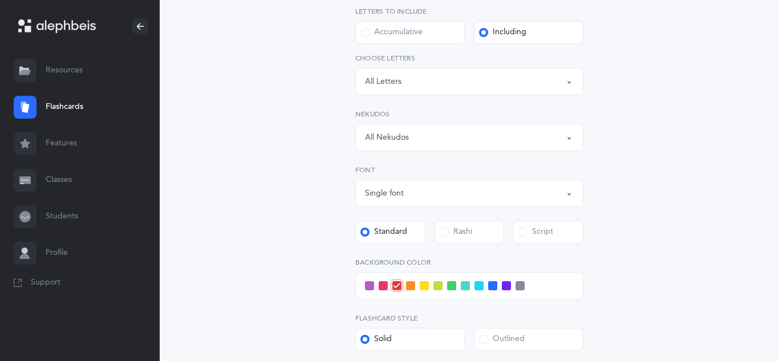
click at [465, 231] on div "Rashi" at bounding box center [456, 231] width 32 height 11
click at [0, 0] on input "Rashi" at bounding box center [0, 0] width 0 height 0
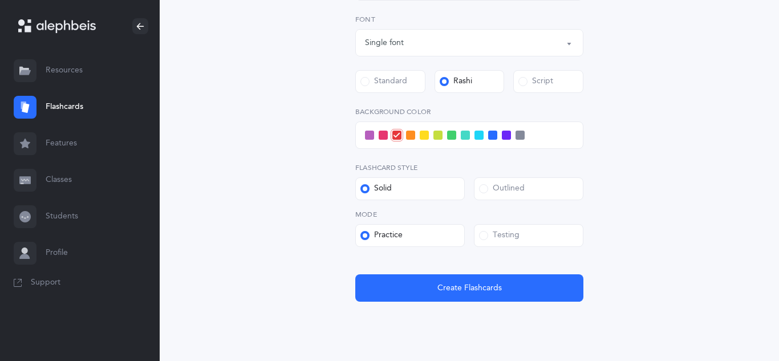
scroll to position [386, 0]
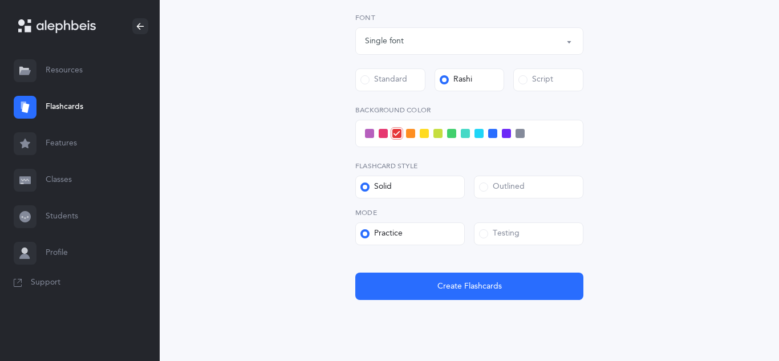
click at [491, 235] on div "Testing" at bounding box center [499, 233] width 40 height 11
click at [0, 0] on input "Testing" at bounding box center [0, 0] width 0 height 0
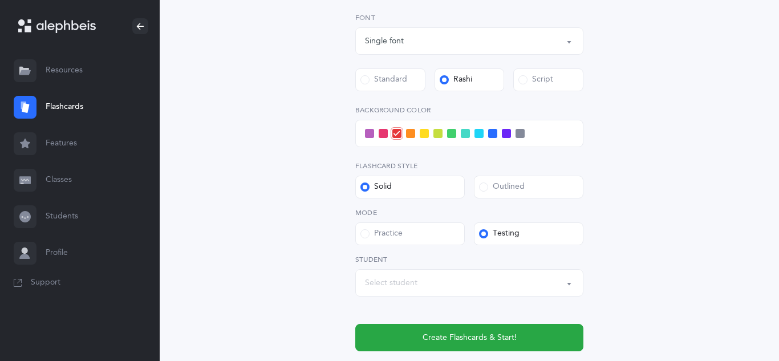
click at [571, 283] on button "Select student" at bounding box center [469, 282] width 228 height 27
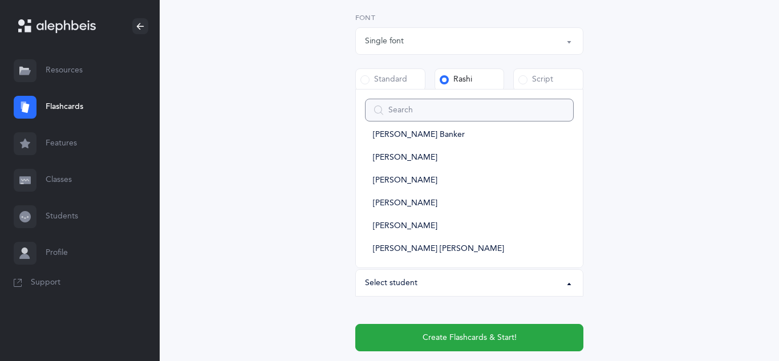
scroll to position [63, 0]
click at [419, 222] on span "Eliyahu Bookman" at bounding box center [405, 225] width 64 height 10
select select "10576"
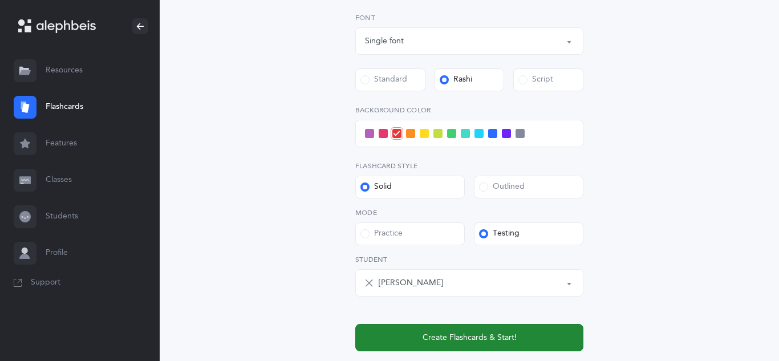
click at [481, 332] on span "Create Flashcards & Start!" at bounding box center [469, 338] width 94 height 12
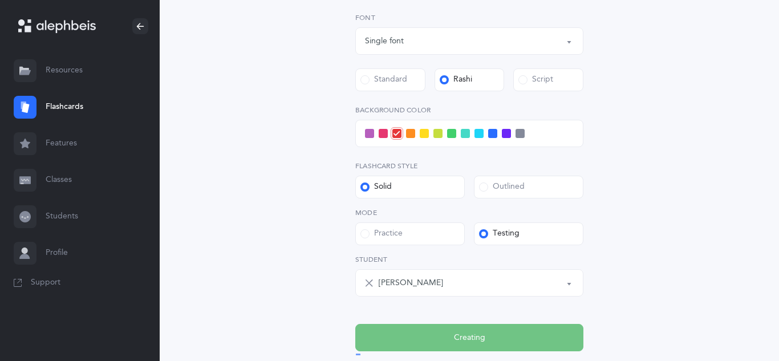
scroll to position [0, 0]
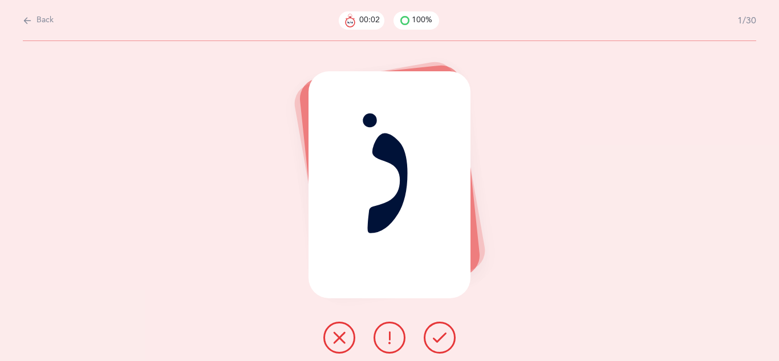
click at [431, 339] on button at bounding box center [440, 338] width 32 height 32
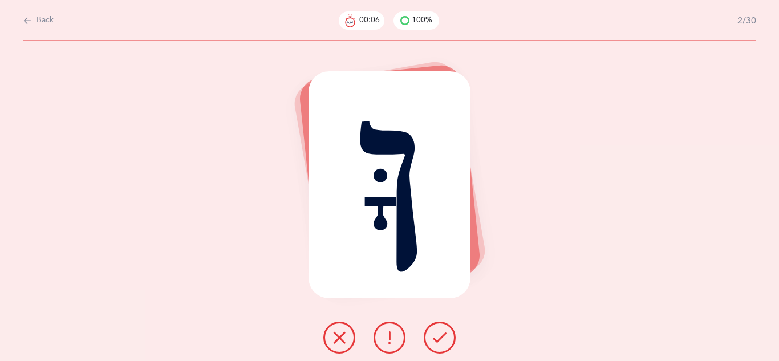
click at [431, 339] on button at bounding box center [440, 338] width 32 height 32
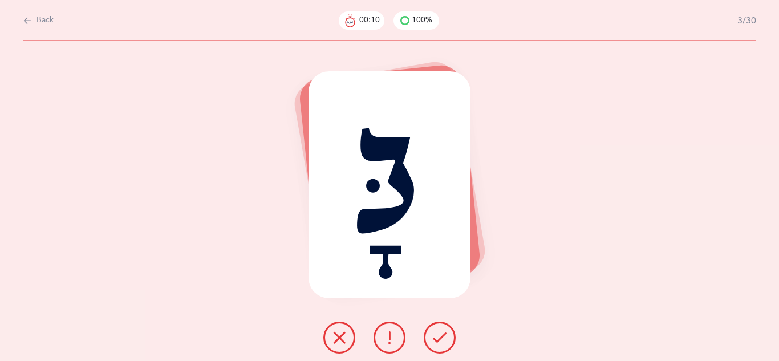
click at [438, 336] on icon at bounding box center [440, 338] width 14 height 14
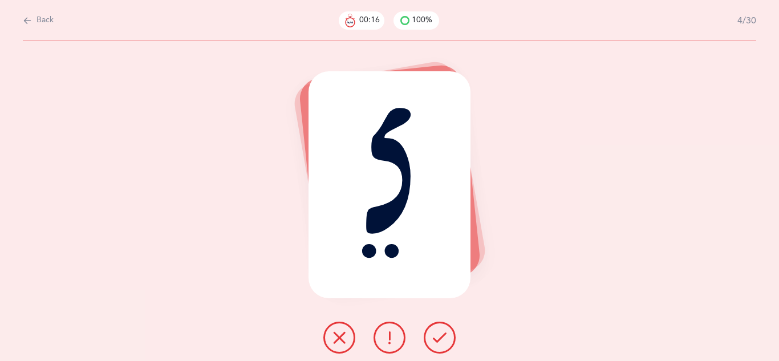
click at [345, 343] on icon at bounding box center [339, 338] width 14 height 14
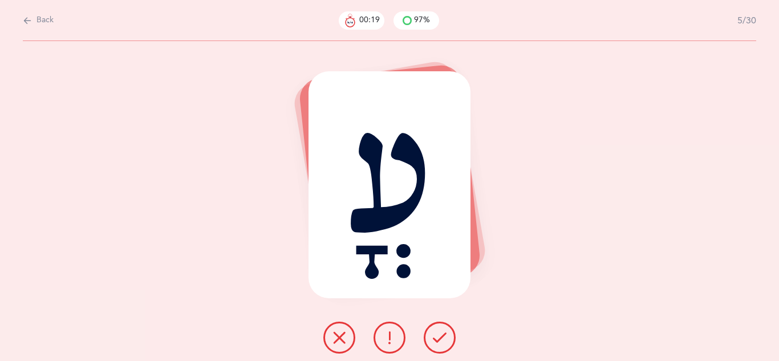
click at [423, 343] on div at bounding box center [389, 338] width 151 height 32
click at [442, 346] on button at bounding box center [440, 338] width 32 height 32
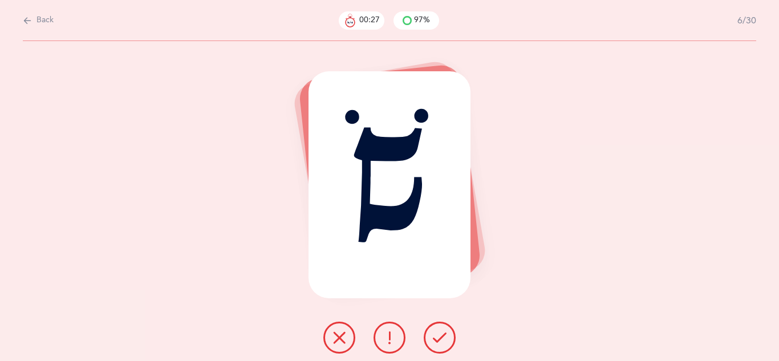
click at [441, 342] on icon at bounding box center [440, 338] width 14 height 14
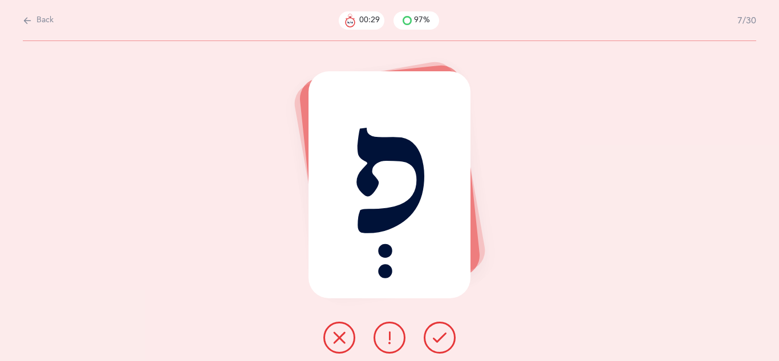
click at [439, 344] on button at bounding box center [440, 338] width 32 height 32
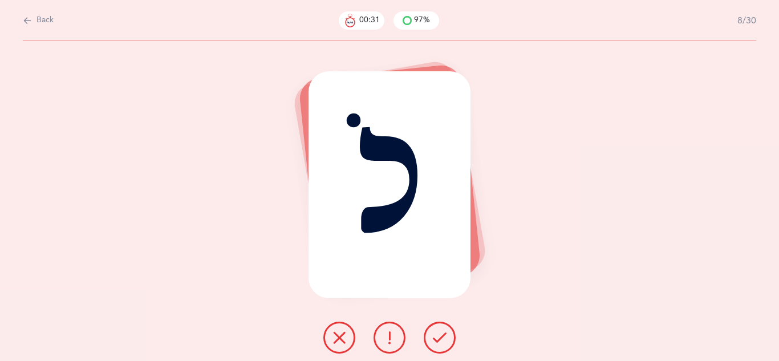
click at [439, 344] on button at bounding box center [440, 338] width 32 height 32
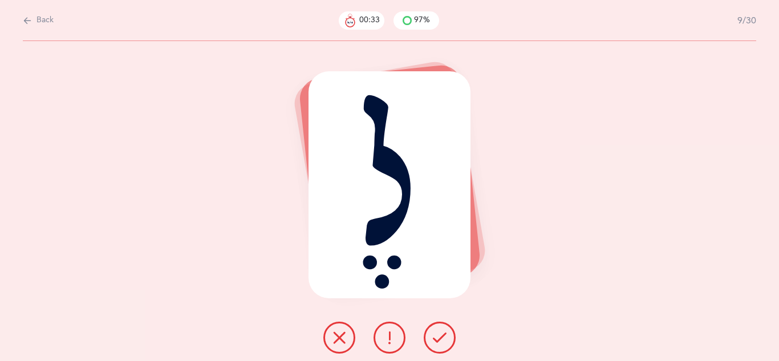
click at [439, 344] on button at bounding box center [440, 338] width 32 height 32
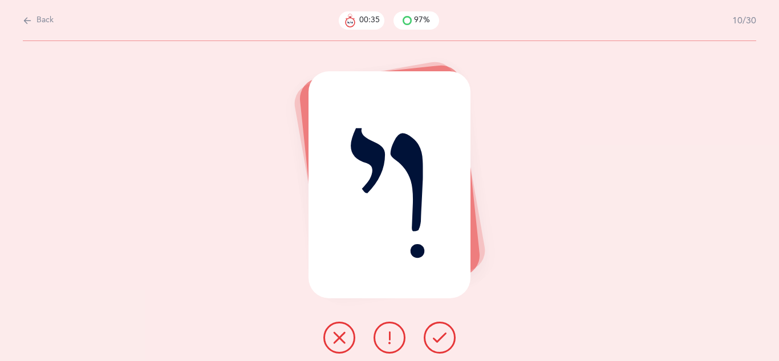
click at [439, 344] on button at bounding box center [440, 338] width 32 height 32
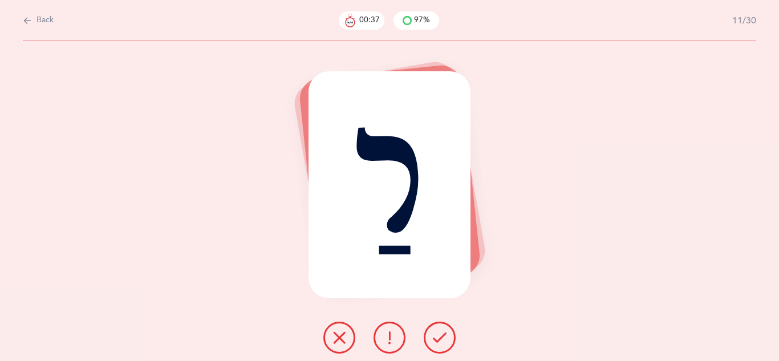
click at [439, 344] on button at bounding box center [440, 338] width 32 height 32
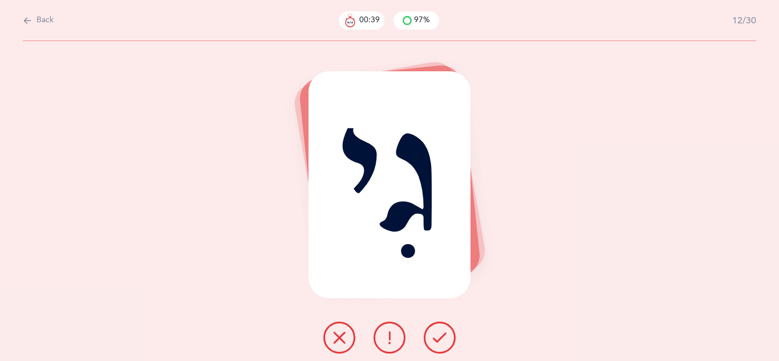
click at [439, 344] on button at bounding box center [440, 338] width 32 height 32
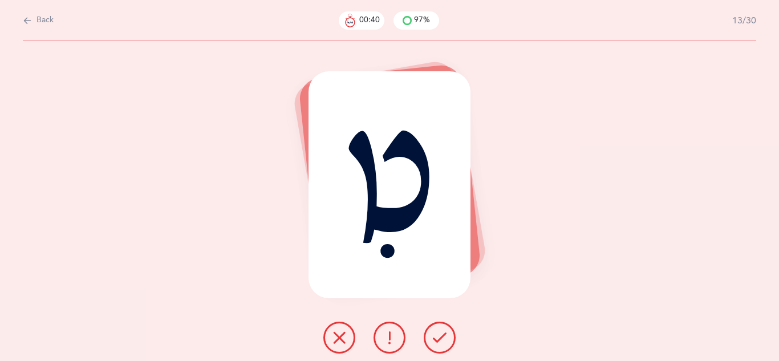
click at [439, 344] on button at bounding box center [440, 338] width 32 height 32
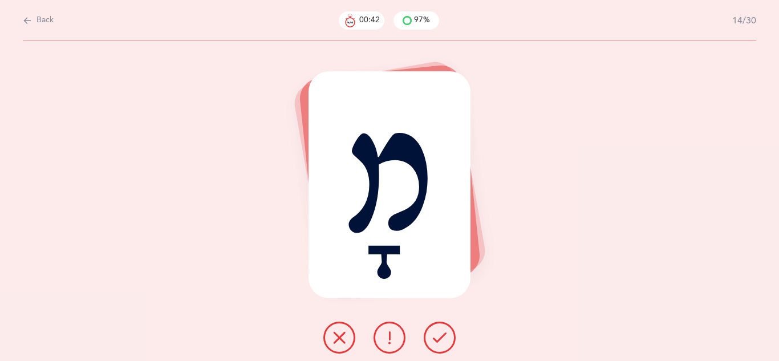
click at [439, 344] on button at bounding box center [440, 338] width 32 height 32
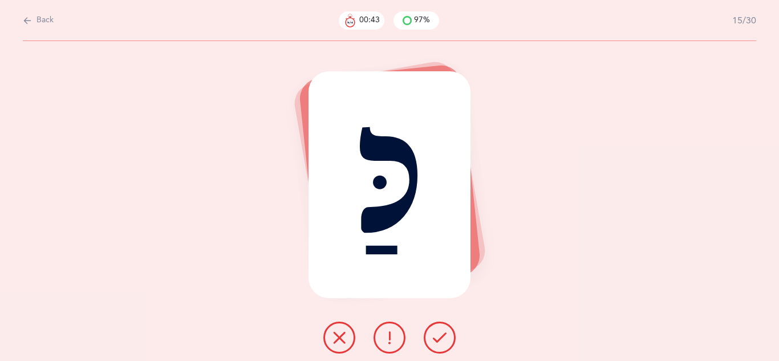
click at [439, 344] on button at bounding box center [440, 338] width 32 height 32
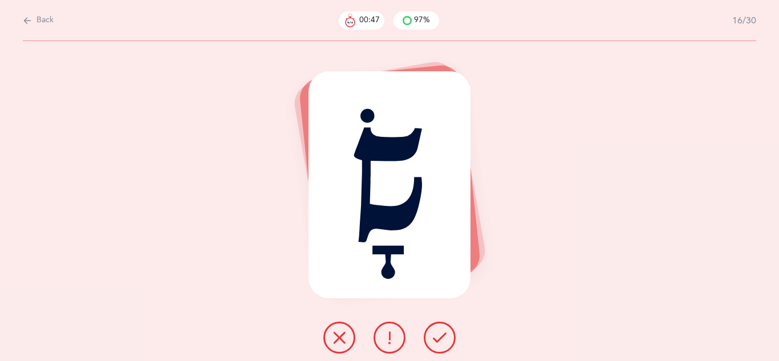
click at [439, 344] on button at bounding box center [440, 338] width 32 height 32
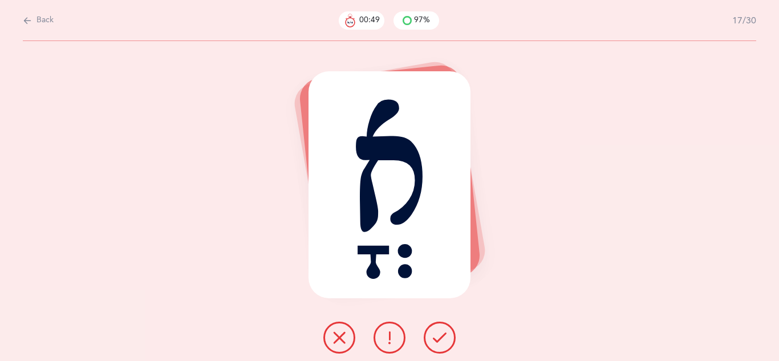
click at [439, 344] on icon at bounding box center [440, 338] width 14 height 14
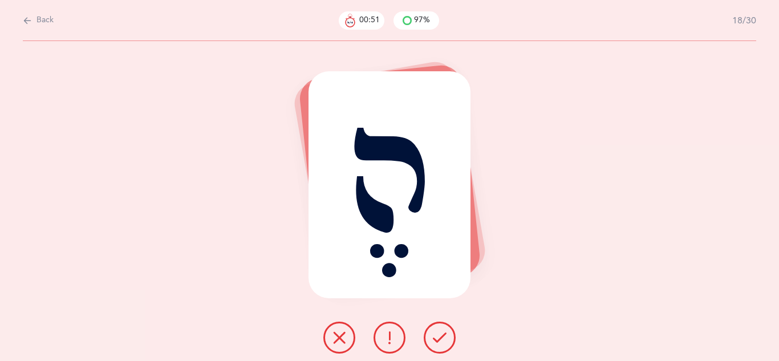
click at [439, 344] on icon at bounding box center [440, 338] width 14 height 14
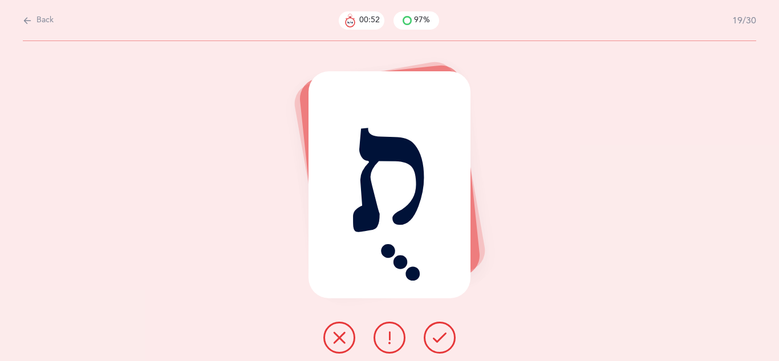
click at [439, 344] on icon at bounding box center [440, 338] width 14 height 14
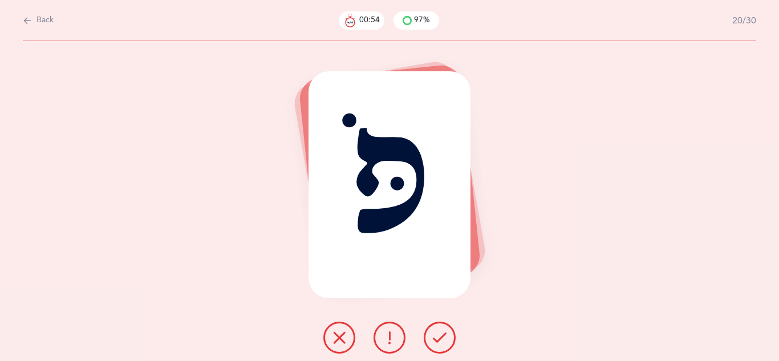
click at [440, 343] on icon at bounding box center [440, 338] width 14 height 14
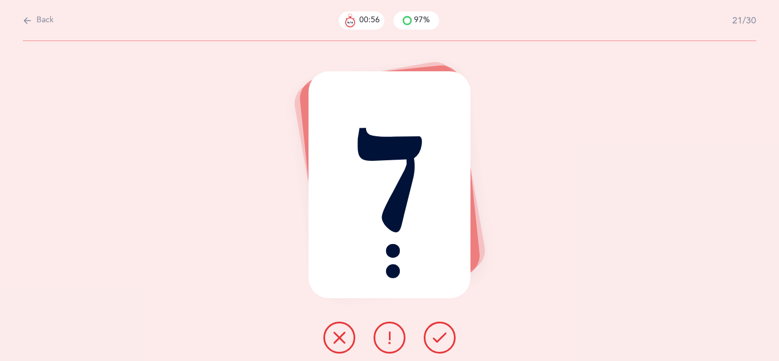
click at [440, 343] on icon at bounding box center [440, 338] width 14 height 14
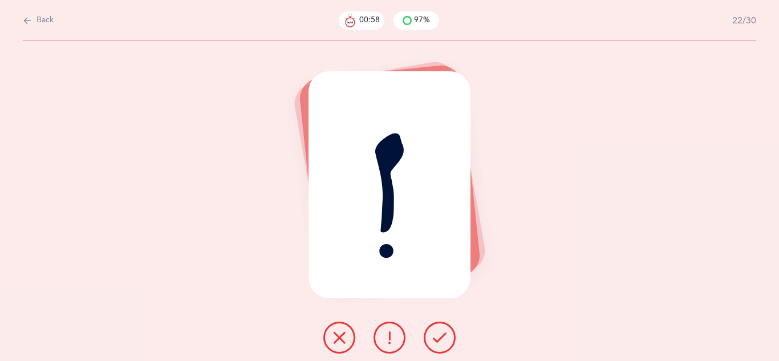
click at [347, 338] on button at bounding box center [339, 338] width 32 height 32
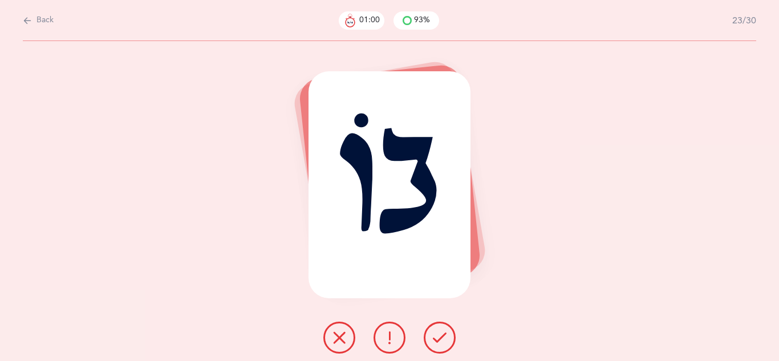
click at [436, 337] on icon at bounding box center [440, 338] width 14 height 14
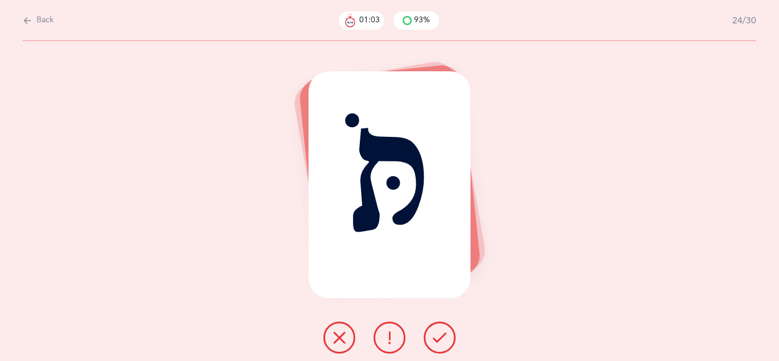
click at [436, 337] on icon at bounding box center [440, 338] width 14 height 14
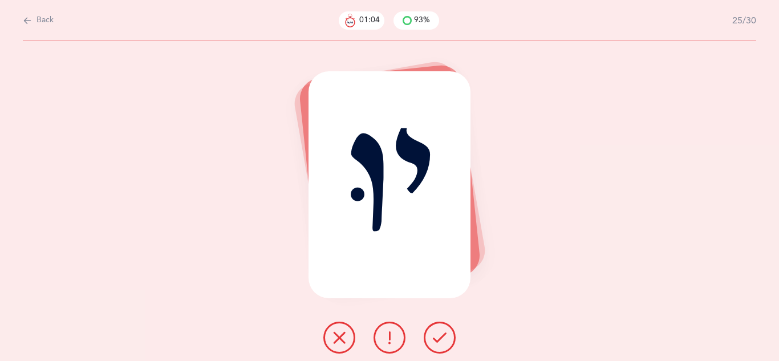
click at [436, 337] on icon at bounding box center [440, 338] width 14 height 14
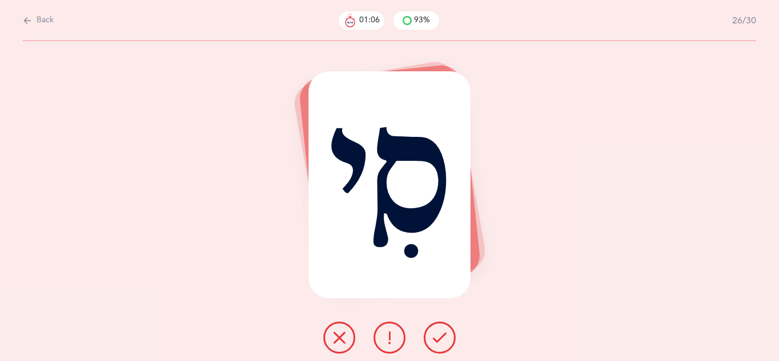
click at [436, 337] on icon at bounding box center [440, 338] width 14 height 14
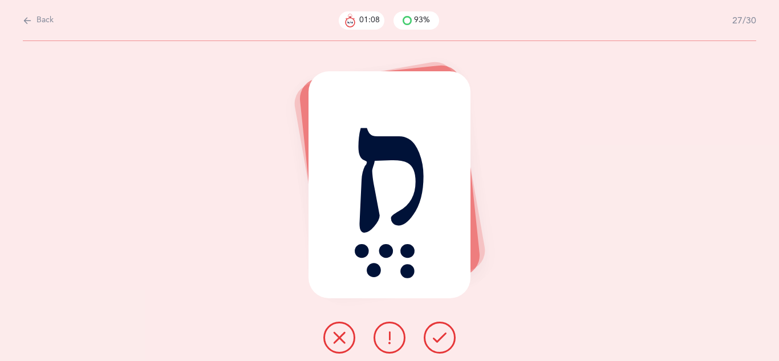
click at [344, 340] on icon at bounding box center [339, 338] width 14 height 14
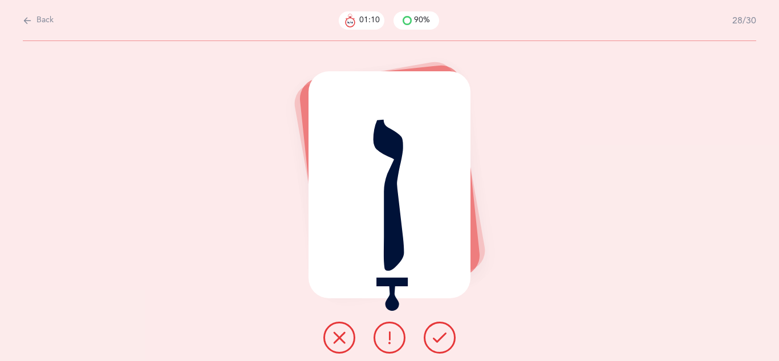
click at [428, 337] on button at bounding box center [440, 338] width 32 height 32
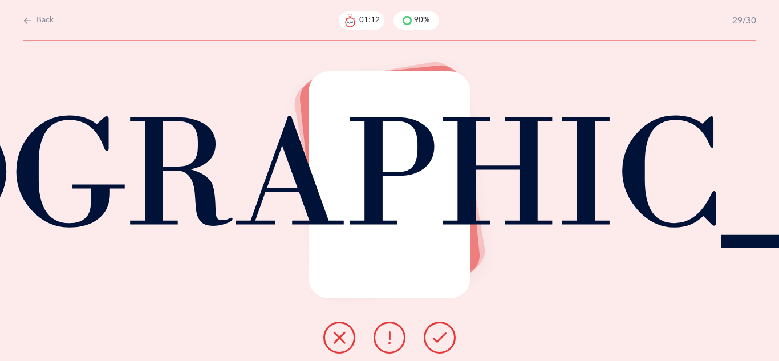
click at [428, 337] on button at bounding box center [440, 338] width 32 height 32
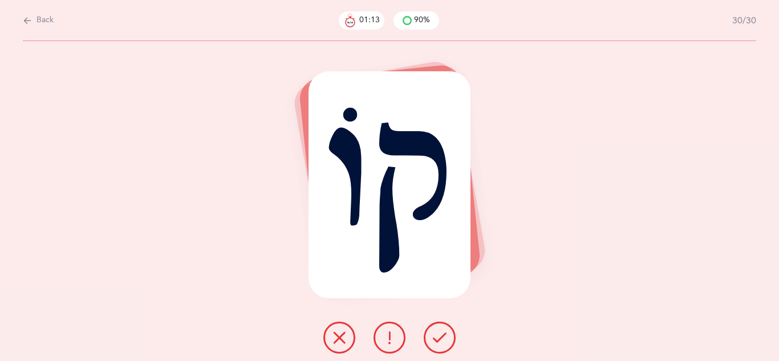
click at [428, 337] on button at bounding box center [440, 338] width 32 height 32
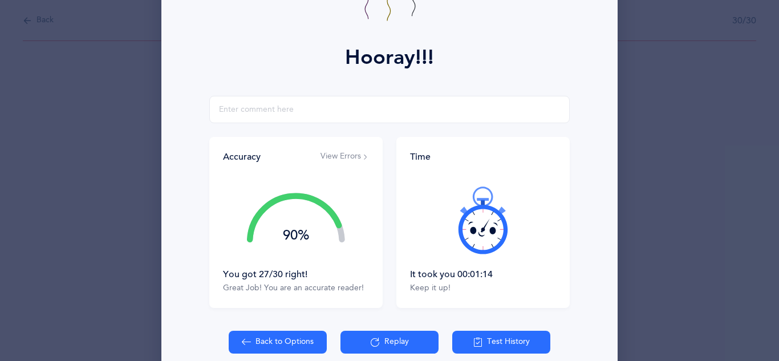
scroll to position [128, 0]
click at [312, 340] on button "Back to Options" at bounding box center [278, 341] width 98 height 23
select select "4"
select select "single"
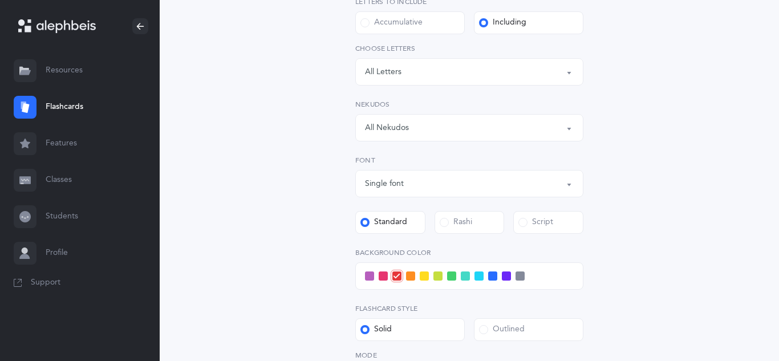
scroll to position [255, 0]
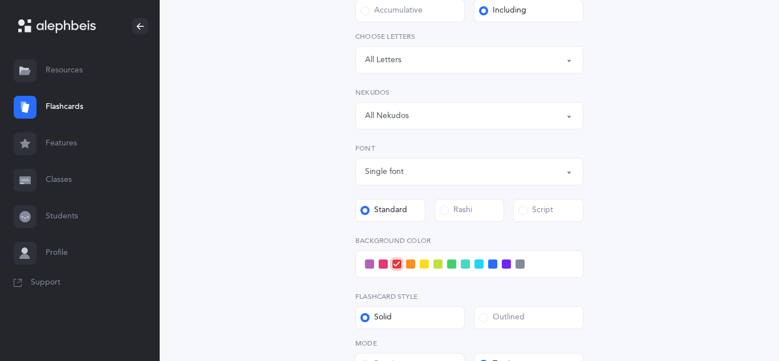
click at [448, 213] on div "Rashi" at bounding box center [456, 210] width 32 height 11
click at [0, 0] on input "Rashi" at bounding box center [0, 0] width 0 height 0
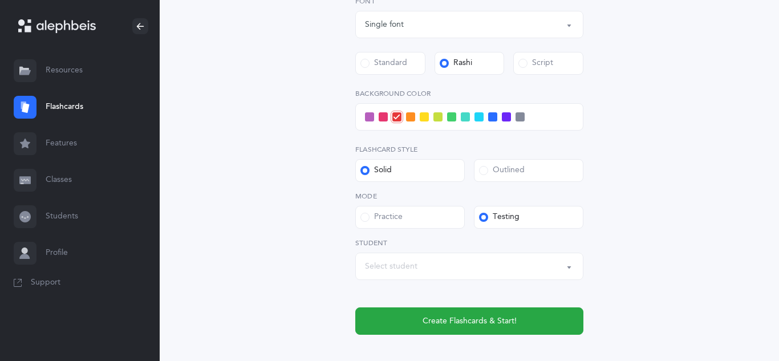
scroll to position [406, 0]
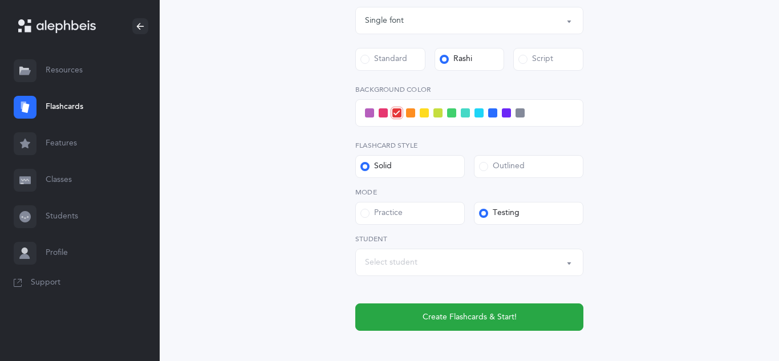
click at [569, 262] on button "Select student" at bounding box center [469, 262] width 228 height 27
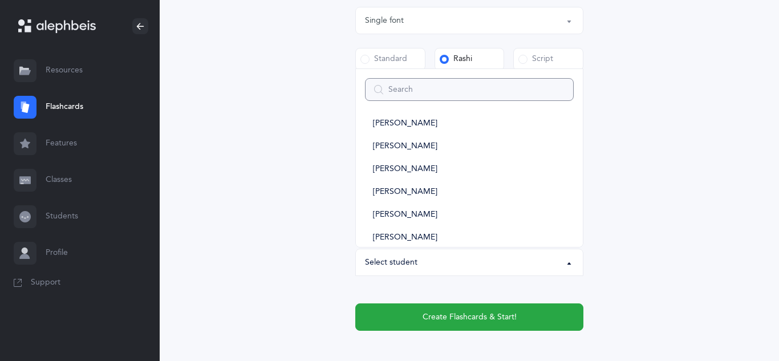
scroll to position [671, 0]
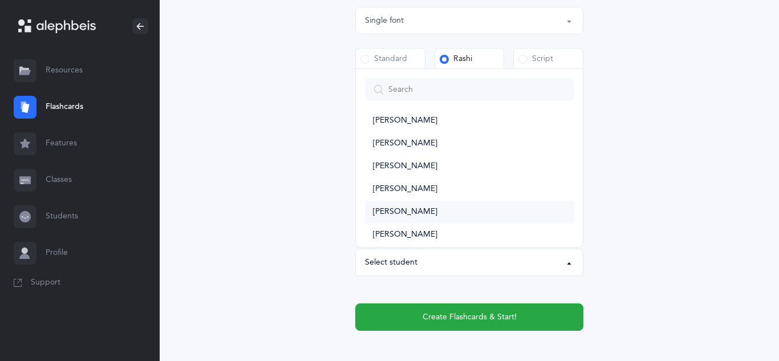
click at [407, 212] on span "[PERSON_NAME]" at bounding box center [405, 212] width 64 height 10
select select "10585"
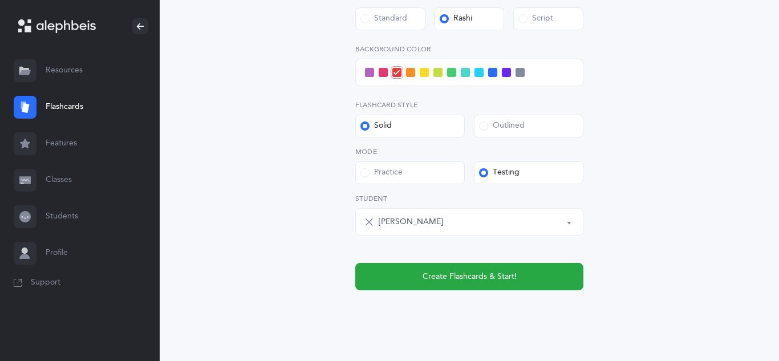
scroll to position [450, 0]
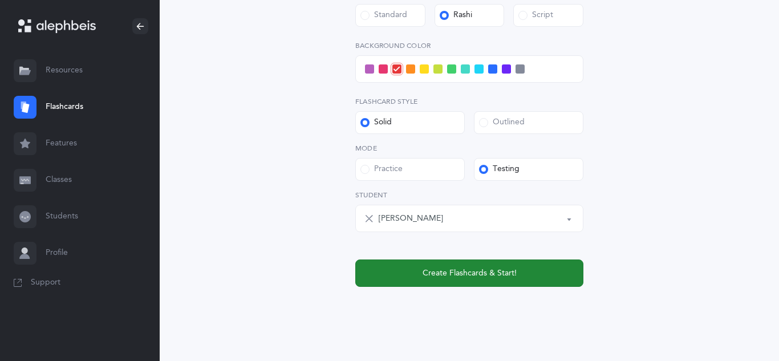
click at [505, 282] on button "Create Flashcards & Start!" at bounding box center [469, 272] width 228 height 27
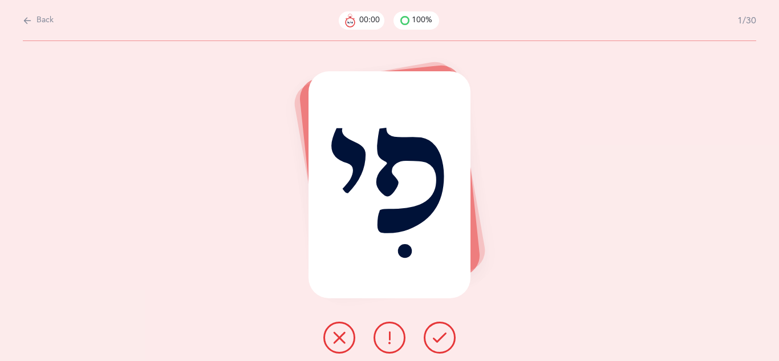
scroll to position [0, 0]
click at [439, 340] on icon at bounding box center [440, 338] width 14 height 14
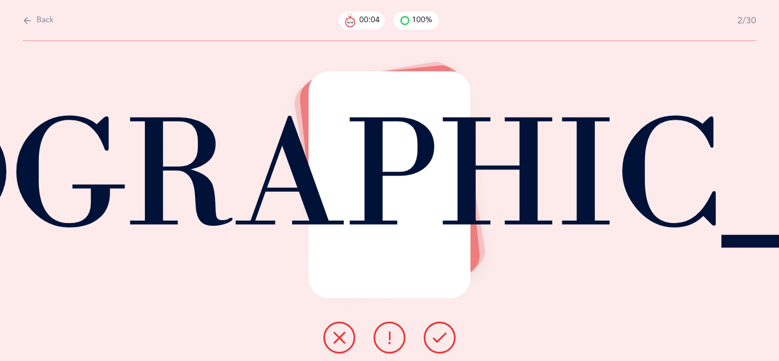
click at [439, 340] on icon at bounding box center [440, 338] width 14 height 14
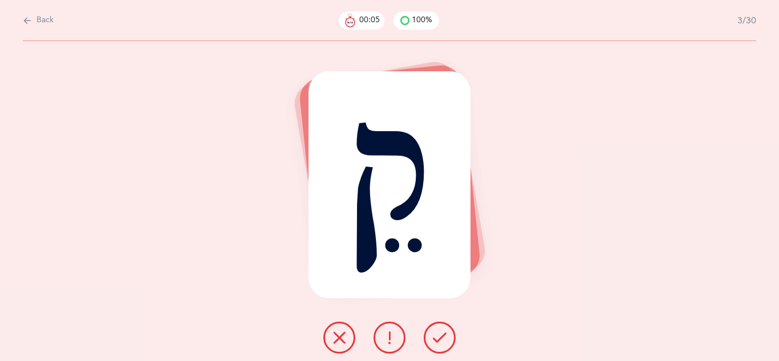
click at [439, 340] on icon at bounding box center [440, 338] width 14 height 14
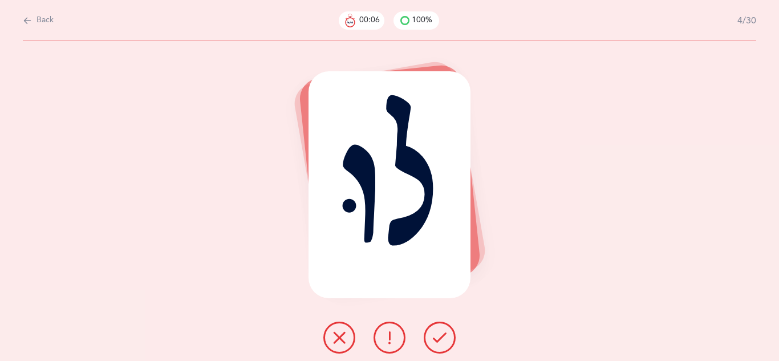
click at [439, 340] on icon at bounding box center [440, 338] width 14 height 14
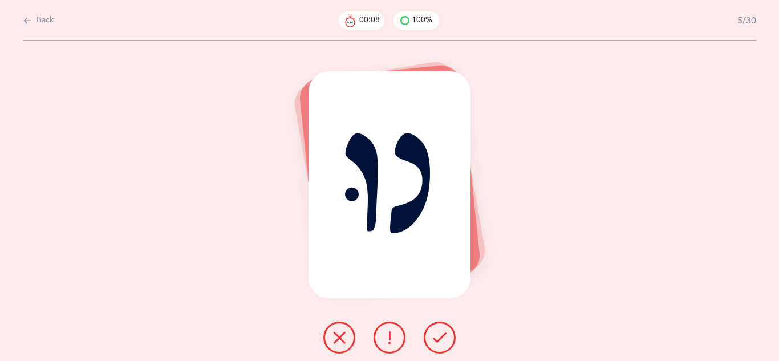
click at [439, 340] on icon at bounding box center [440, 338] width 14 height 14
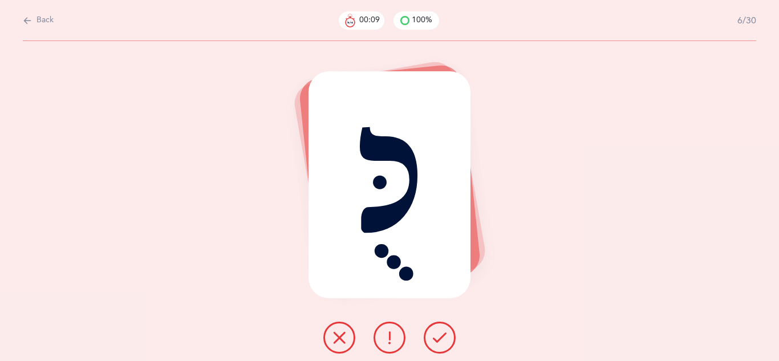
click at [439, 340] on icon at bounding box center [440, 338] width 14 height 14
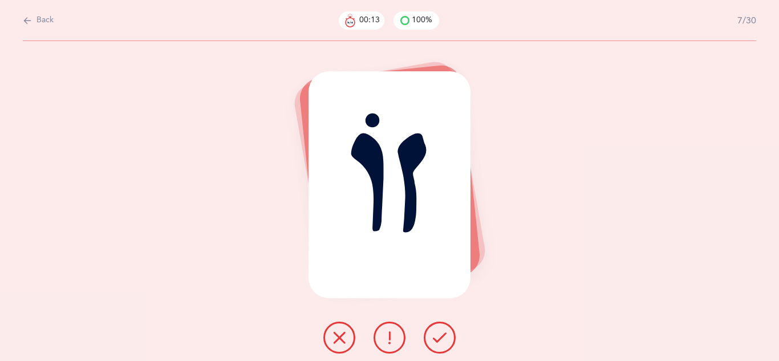
click at [439, 340] on icon at bounding box center [440, 338] width 14 height 14
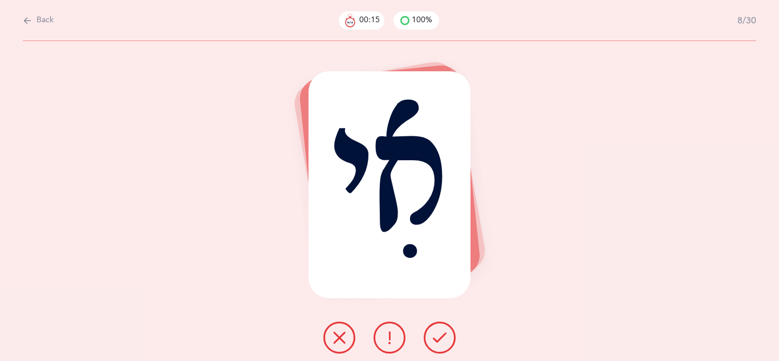
click at [439, 340] on icon at bounding box center [440, 338] width 14 height 14
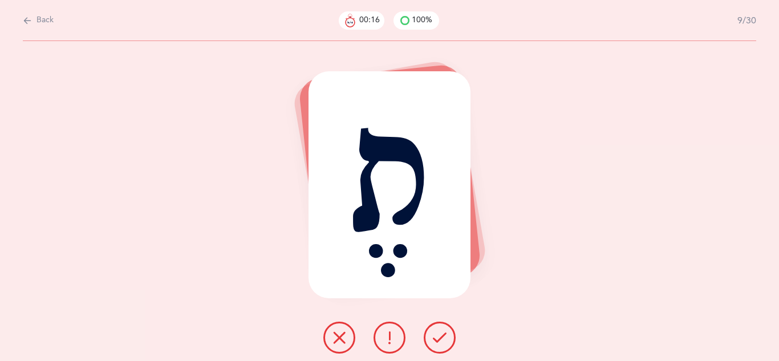
click at [439, 340] on icon at bounding box center [440, 338] width 14 height 14
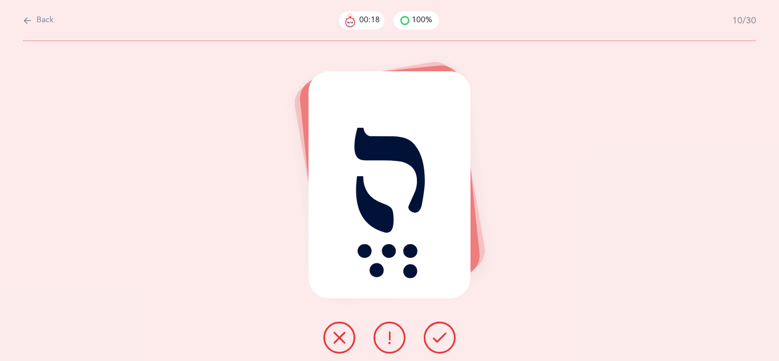
click at [439, 340] on icon at bounding box center [440, 338] width 14 height 14
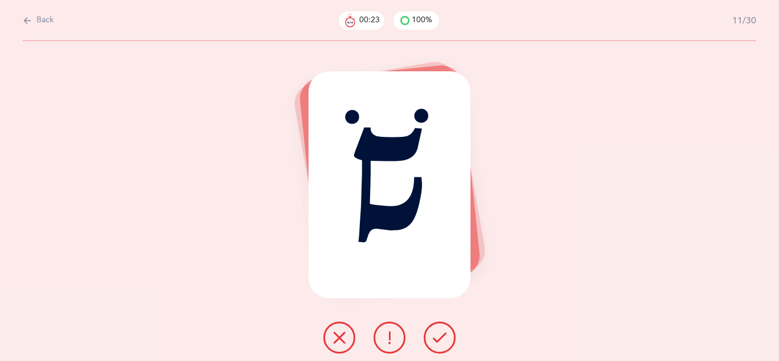
click at [446, 344] on button at bounding box center [440, 338] width 32 height 32
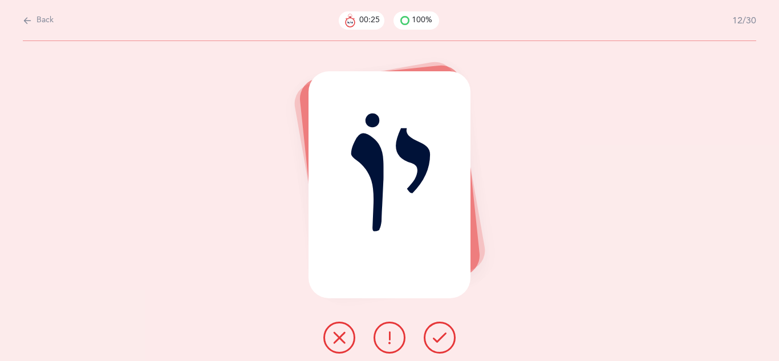
click at [446, 344] on button at bounding box center [440, 338] width 32 height 32
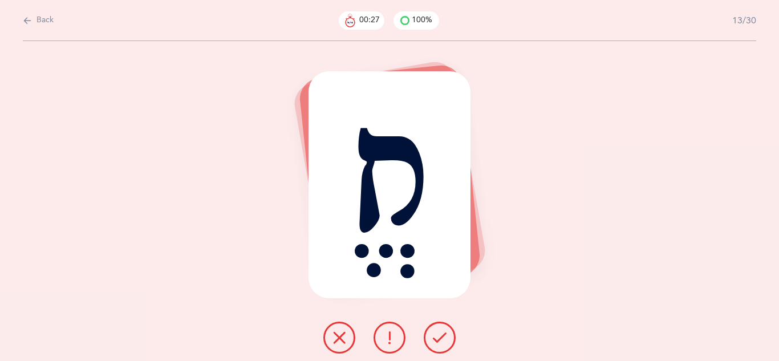
click at [444, 344] on icon at bounding box center [440, 338] width 14 height 14
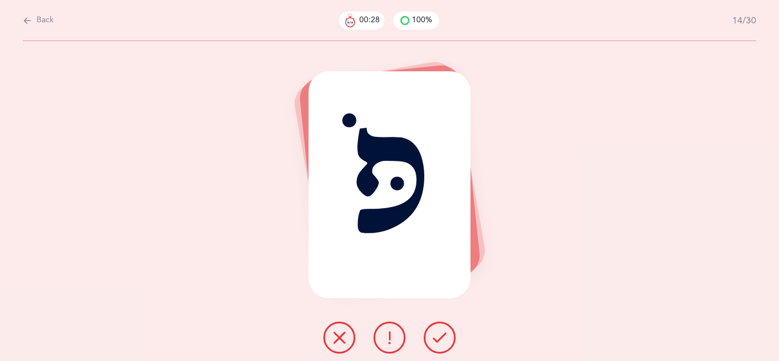
click at [445, 344] on icon at bounding box center [440, 338] width 14 height 14
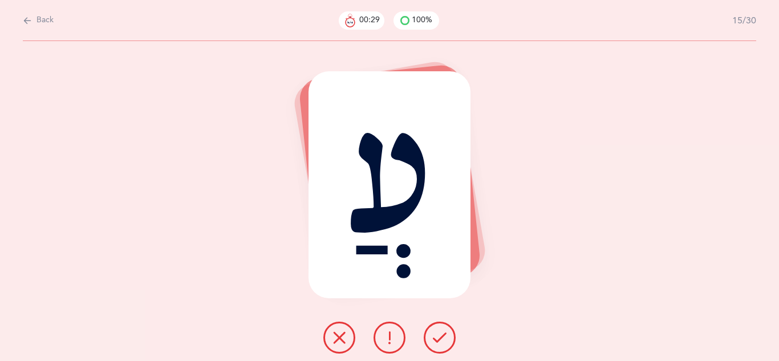
click at [445, 344] on icon at bounding box center [440, 338] width 14 height 14
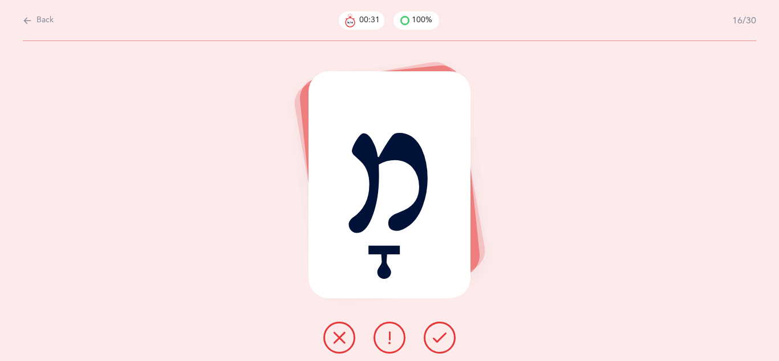
click at [445, 344] on icon at bounding box center [440, 338] width 14 height 14
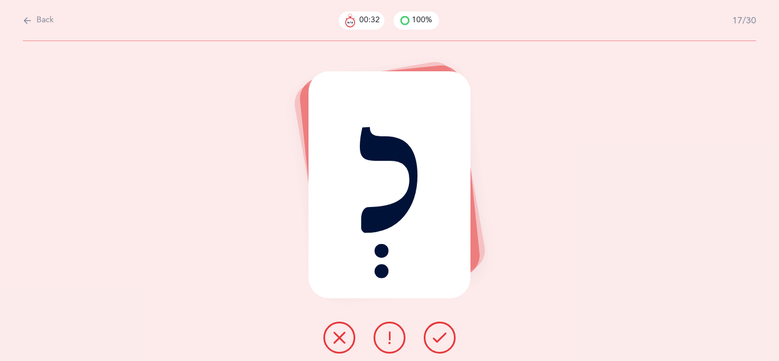
click at [445, 344] on icon at bounding box center [440, 338] width 14 height 14
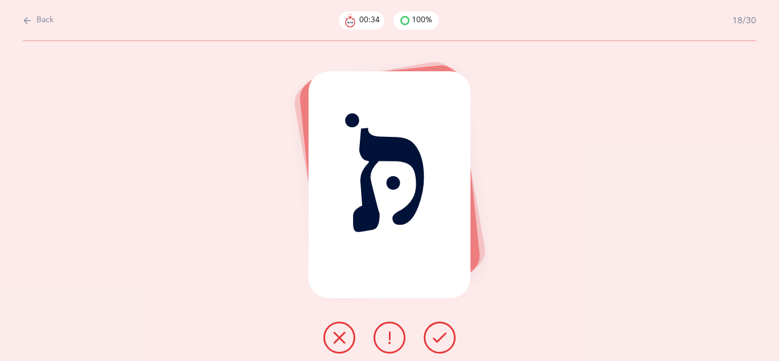
click at [445, 344] on icon at bounding box center [440, 338] width 14 height 14
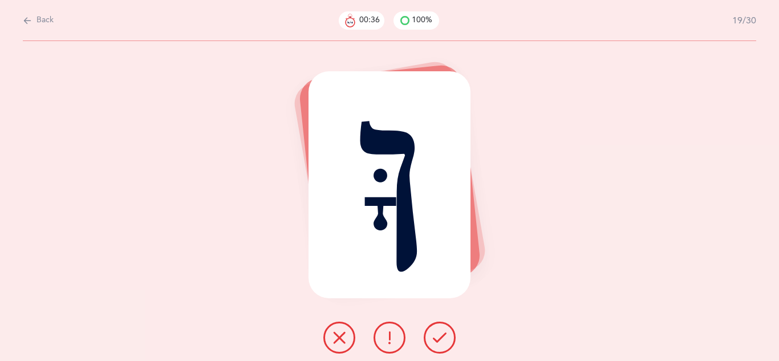
click at [445, 344] on icon at bounding box center [440, 338] width 14 height 14
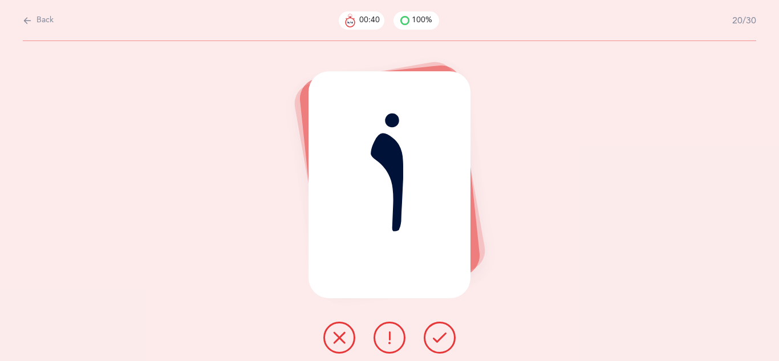
click at [442, 343] on icon at bounding box center [440, 338] width 14 height 14
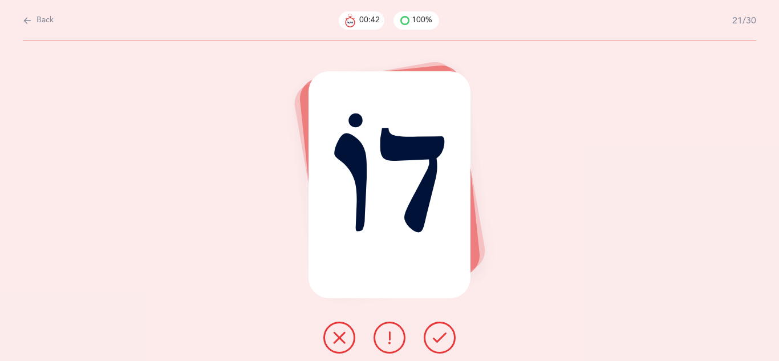
click at [442, 343] on icon at bounding box center [440, 338] width 14 height 14
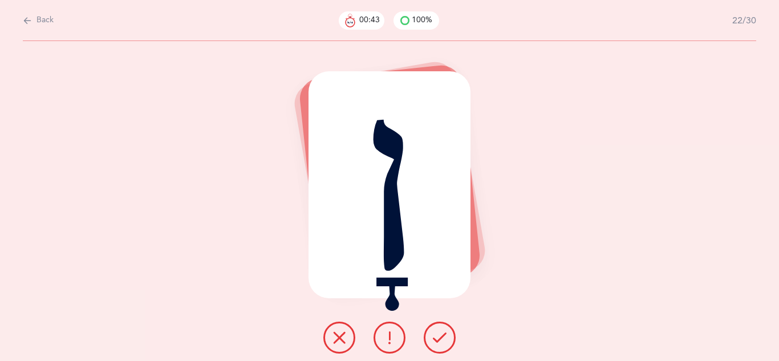
click at [442, 343] on icon at bounding box center [440, 338] width 14 height 14
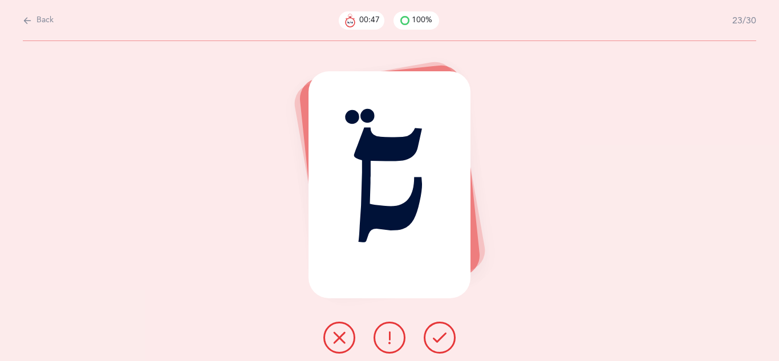
click at [455, 340] on div at bounding box center [389, 338] width 151 height 32
click at [437, 337] on icon at bounding box center [440, 338] width 14 height 14
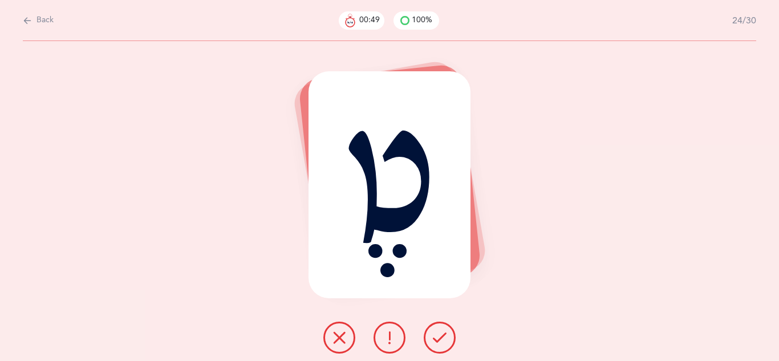
click at [437, 337] on icon at bounding box center [440, 338] width 14 height 14
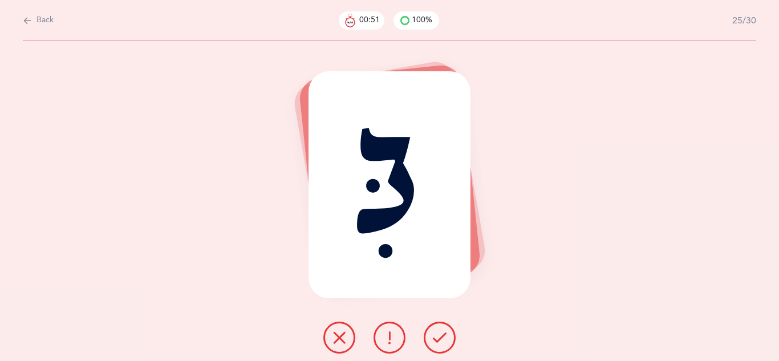
click at [437, 337] on icon at bounding box center [440, 338] width 14 height 14
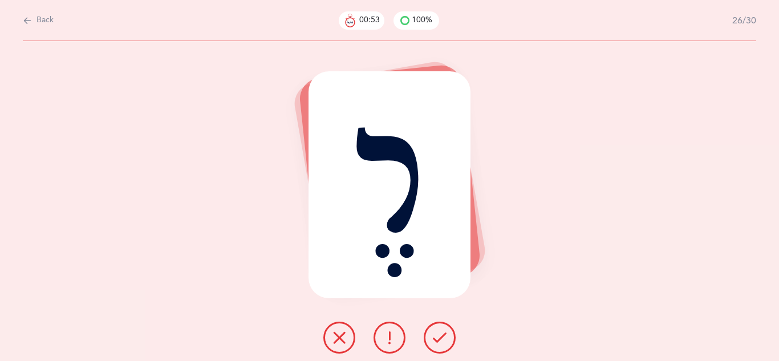
click at [437, 337] on icon at bounding box center [440, 338] width 14 height 14
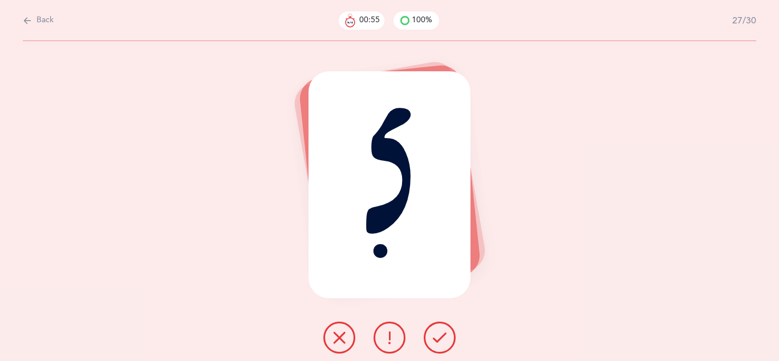
click at [437, 337] on icon at bounding box center [440, 338] width 14 height 14
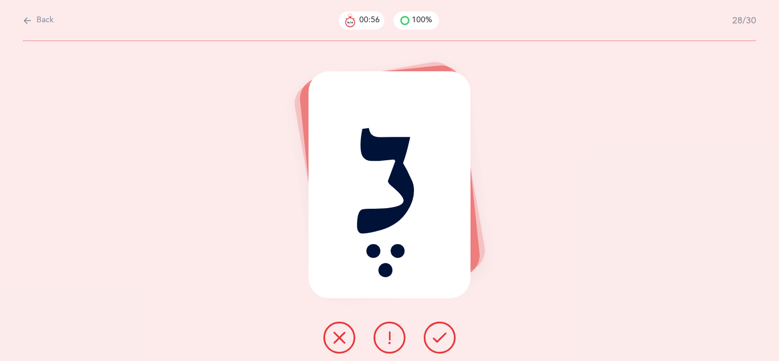
click at [437, 337] on icon at bounding box center [440, 338] width 14 height 14
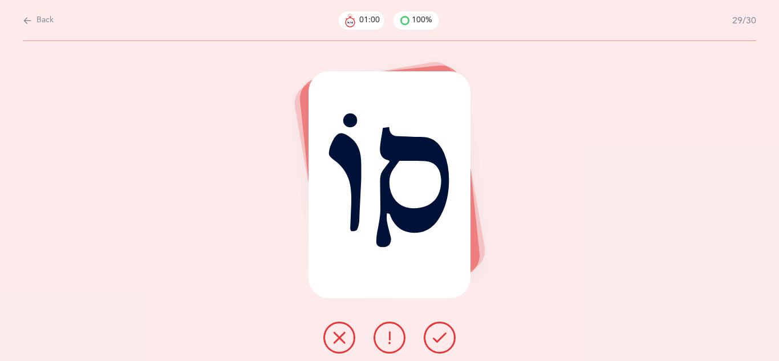
click at [437, 337] on icon at bounding box center [440, 338] width 14 height 14
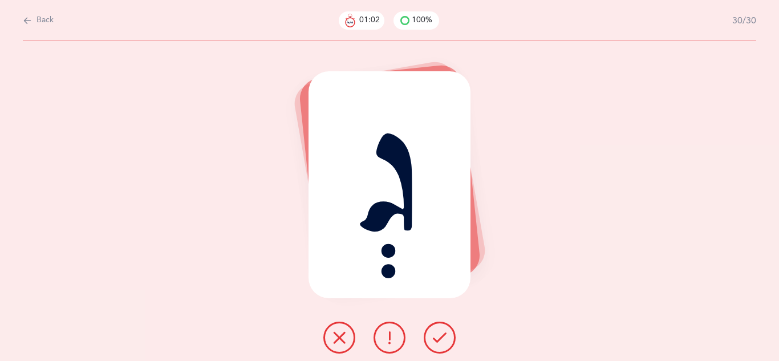
click at [437, 337] on icon at bounding box center [440, 338] width 14 height 14
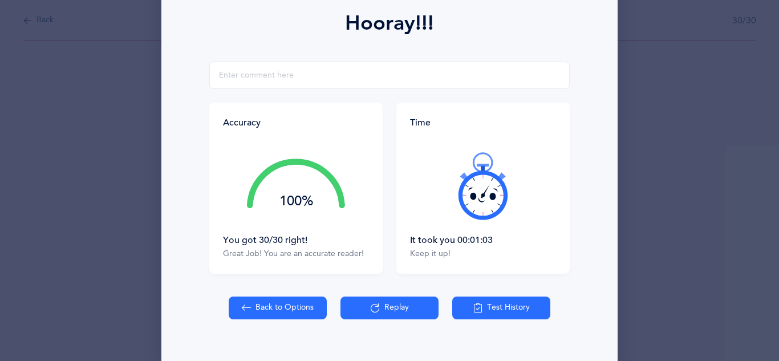
scroll to position [163, 0]
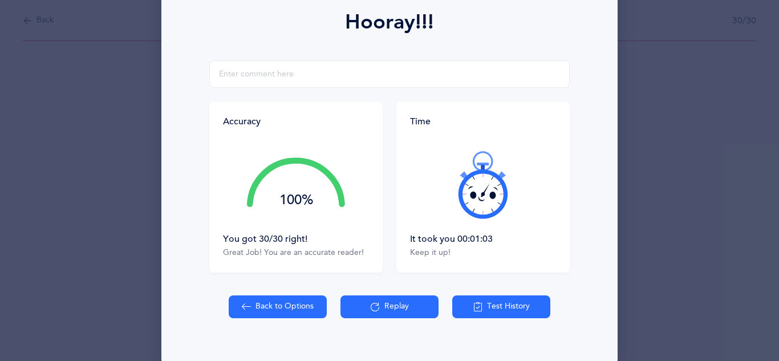
click at [298, 311] on button "Back to Options" at bounding box center [278, 306] width 98 height 23
select select "4"
select select "single"
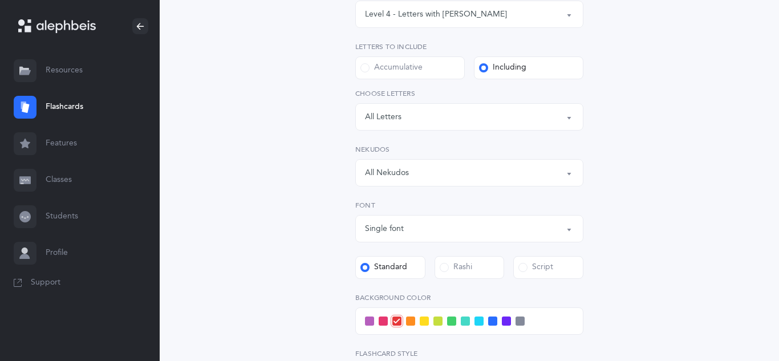
scroll to position [202, 0]
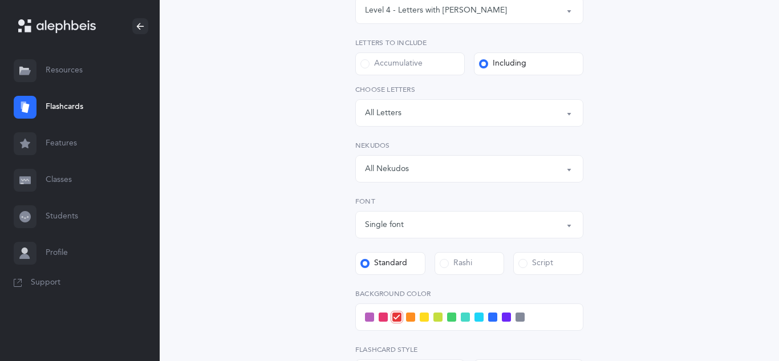
click at [442, 263] on span at bounding box center [444, 263] width 9 height 9
click at [0, 0] on input "Rashi" at bounding box center [0, 0] width 0 height 0
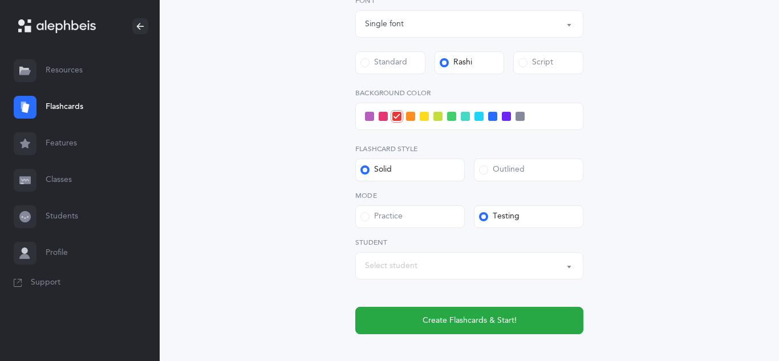
scroll to position [404, 0]
click at [570, 266] on button "Select student" at bounding box center [469, 264] width 228 height 27
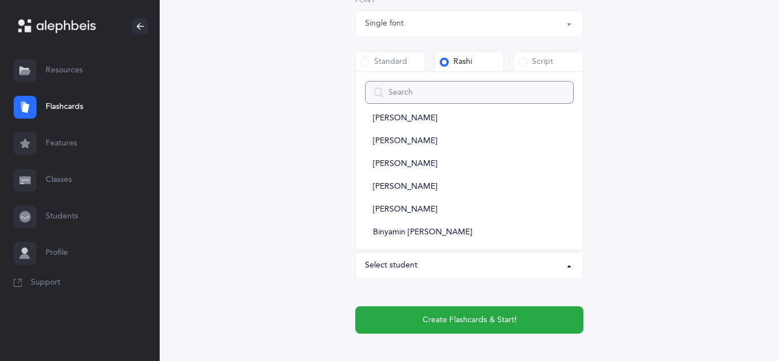
scroll to position [1293, 0]
click at [412, 184] on span "[PERSON_NAME]" at bounding box center [405, 186] width 64 height 10
select select "10607"
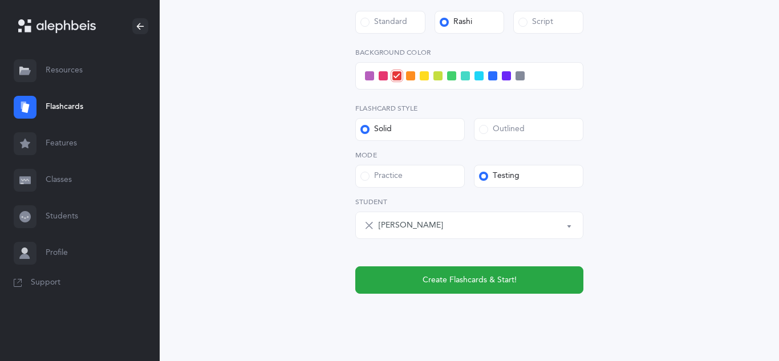
scroll to position [435, 0]
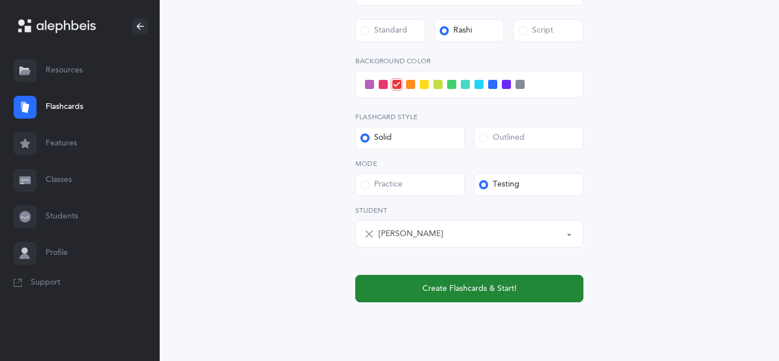
click at [482, 286] on span "Create Flashcards & Start!" at bounding box center [469, 289] width 94 height 12
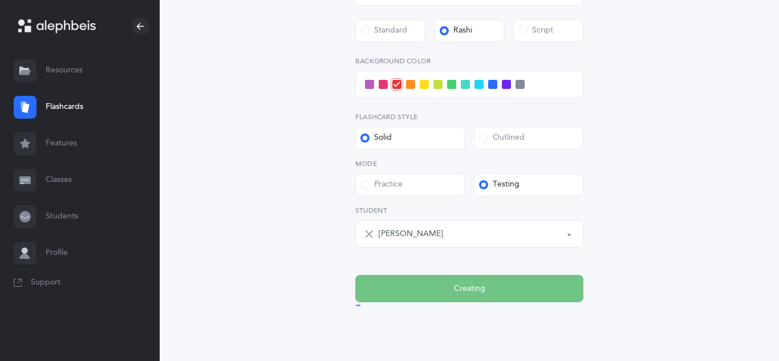
scroll to position [0, 0]
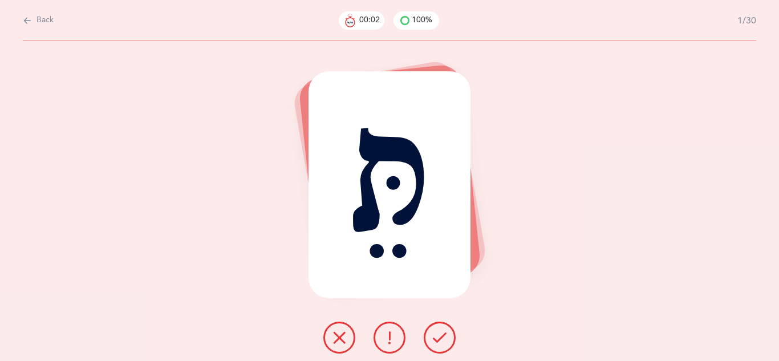
click at [433, 334] on icon at bounding box center [440, 338] width 14 height 14
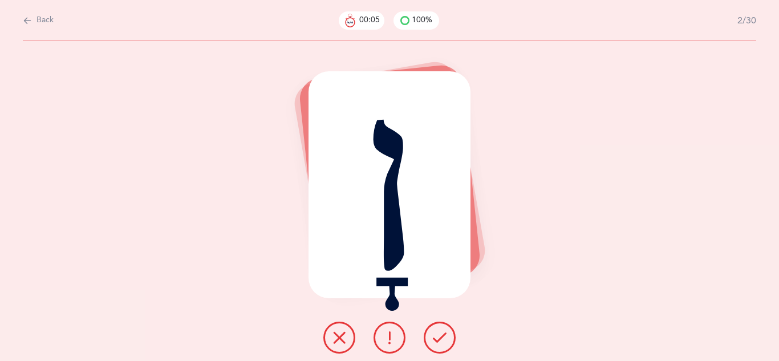
click at [433, 334] on icon at bounding box center [440, 338] width 14 height 14
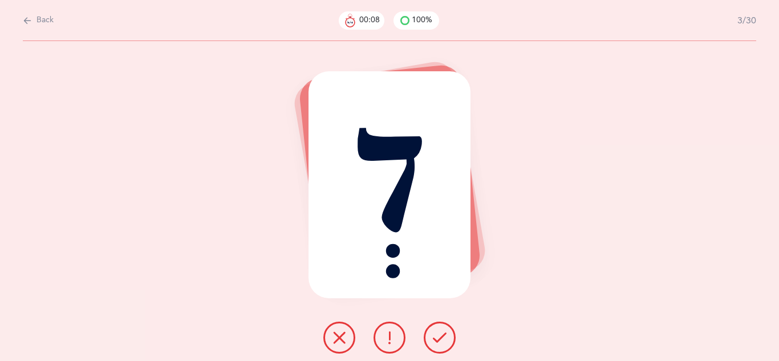
click at [433, 334] on icon at bounding box center [440, 338] width 14 height 14
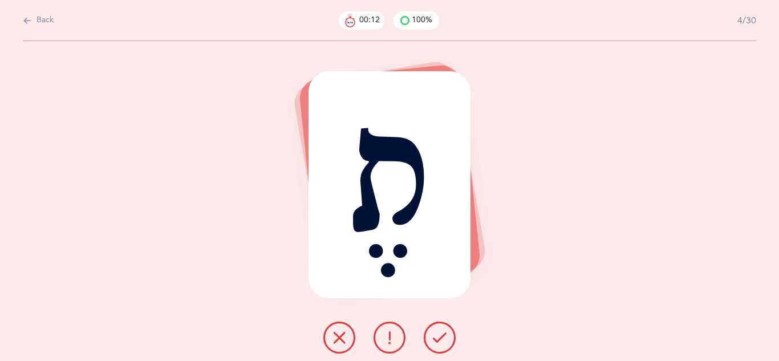
click at [433, 334] on icon at bounding box center [440, 338] width 14 height 14
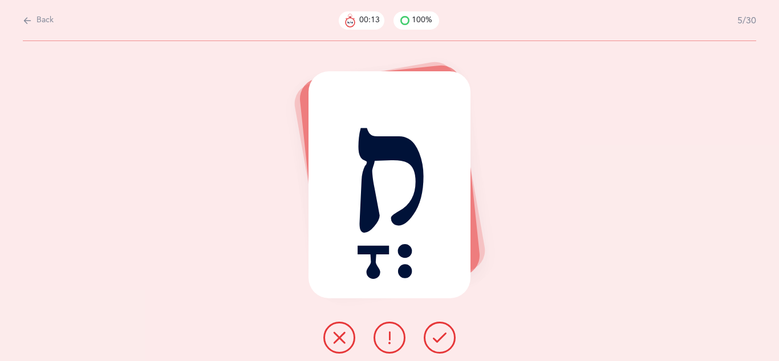
click at [433, 334] on icon at bounding box center [440, 338] width 14 height 14
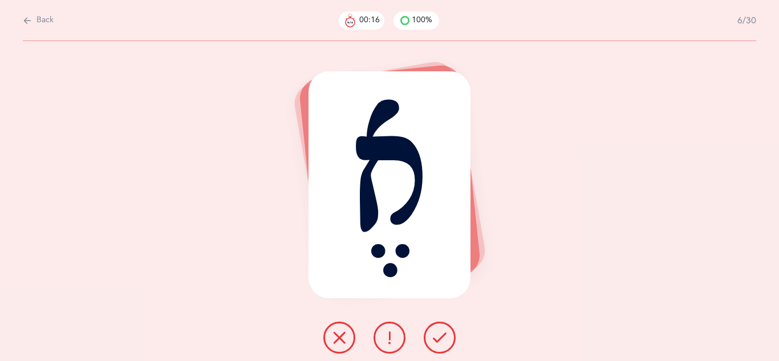
click at [433, 334] on icon at bounding box center [440, 338] width 14 height 14
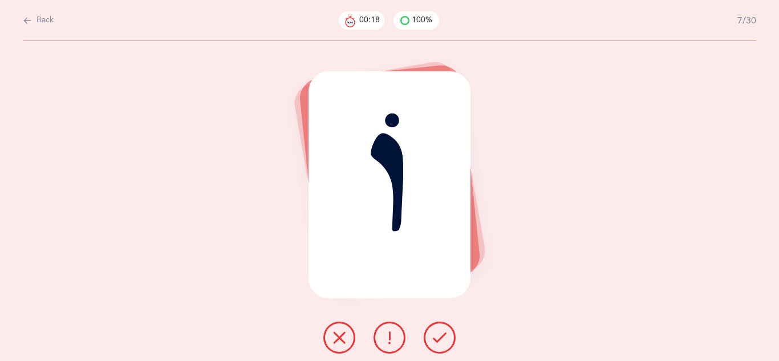
click at [433, 334] on icon at bounding box center [440, 338] width 14 height 14
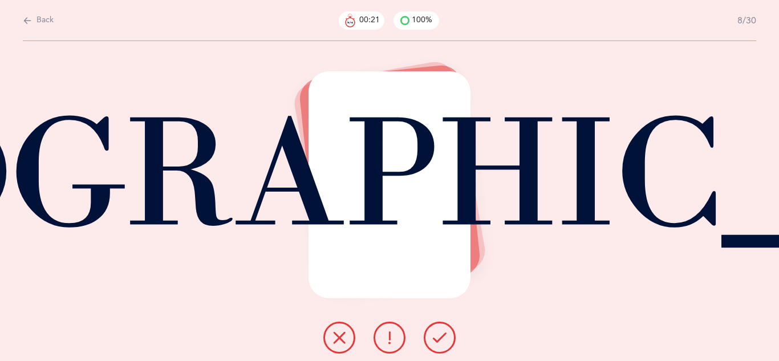
click at [433, 334] on icon at bounding box center [440, 338] width 14 height 14
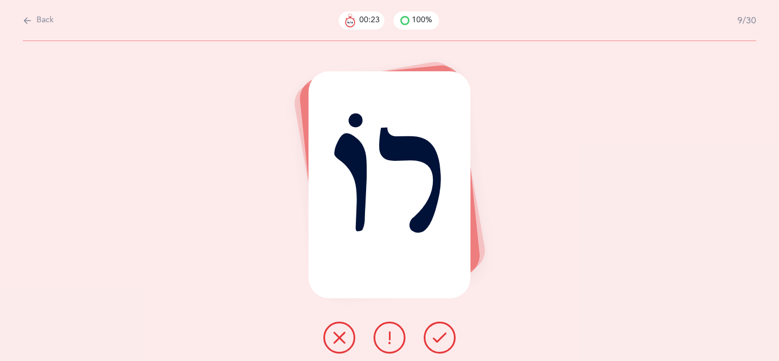
click at [433, 334] on icon at bounding box center [440, 338] width 14 height 14
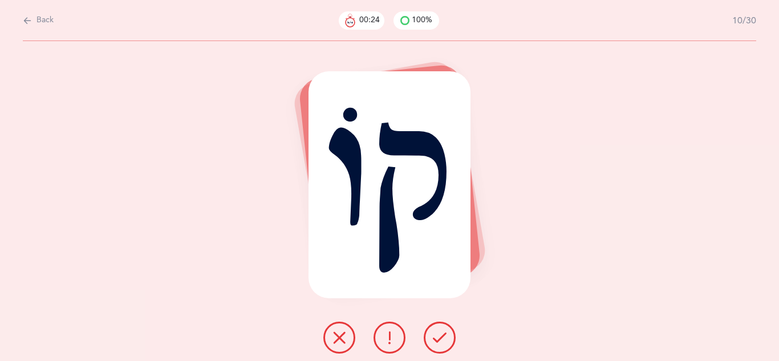
click at [433, 334] on icon at bounding box center [440, 338] width 14 height 14
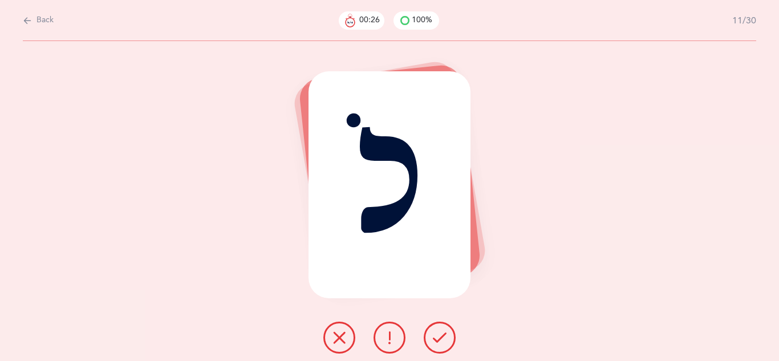
click at [433, 334] on icon at bounding box center [440, 338] width 14 height 14
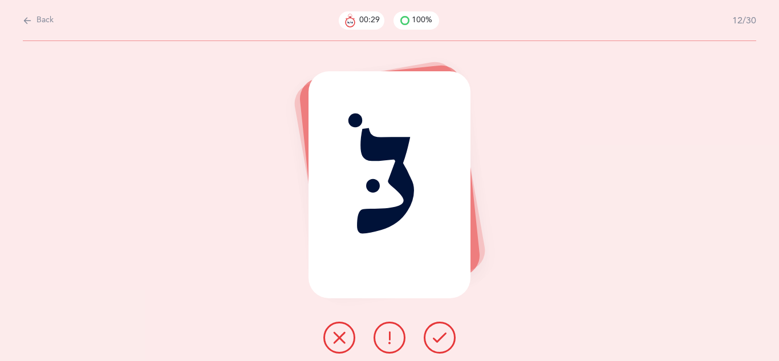
click at [439, 339] on icon at bounding box center [440, 338] width 14 height 14
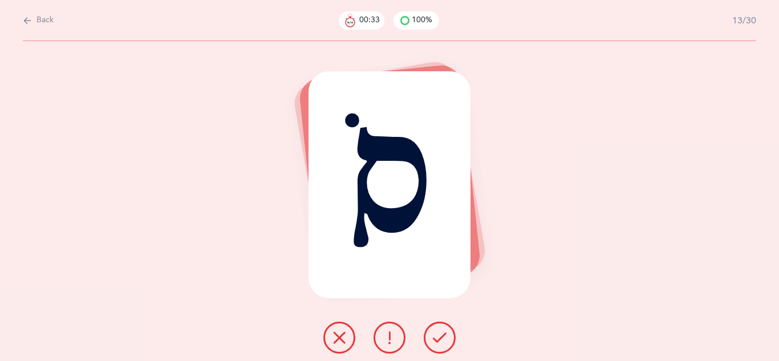
click at [439, 339] on icon at bounding box center [440, 338] width 14 height 14
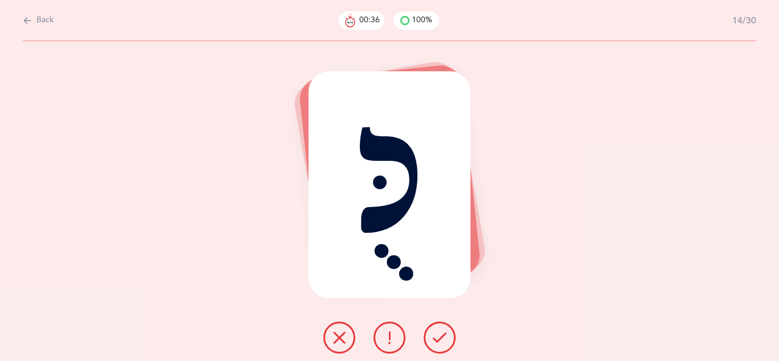
click at [439, 339] on icon at bounding box center [440, 338] width 14 height 14
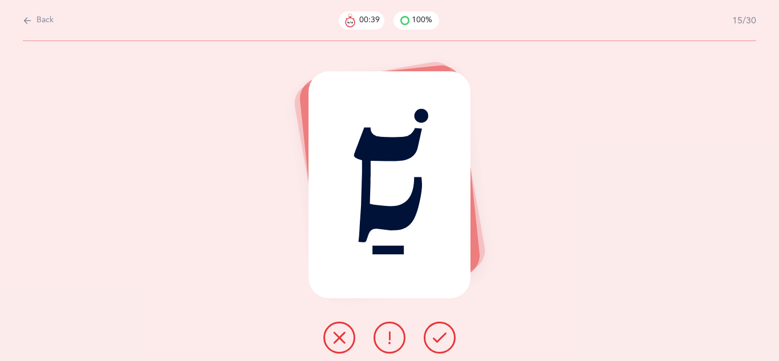
click at [439, 339] on icon at bounding box center [440, 338] width 14 height 14
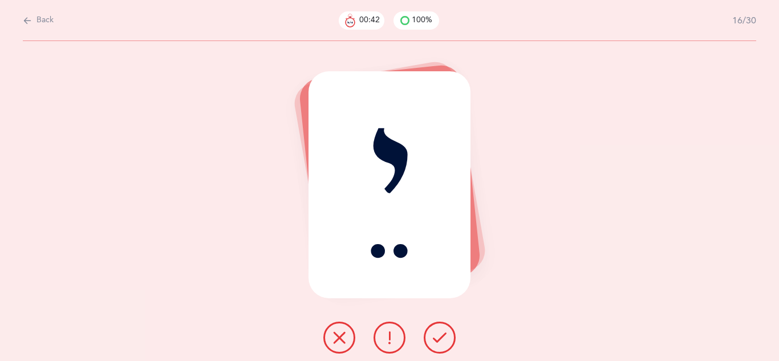
click at [439, 339] on icon at bounding box center [440, 338] width 14 height 14
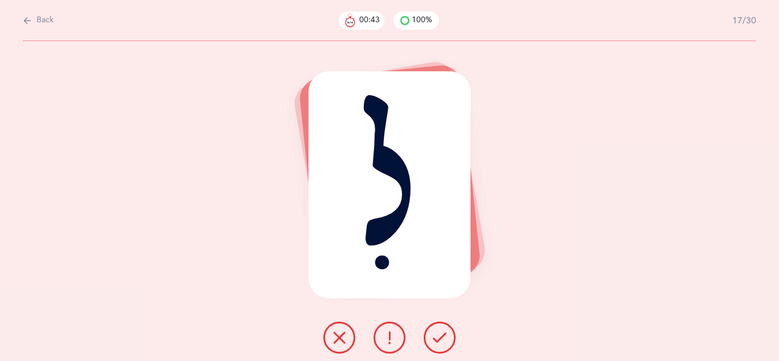
click at [439, 339] on icon at bounding box center [440, 338] width 14 height 14
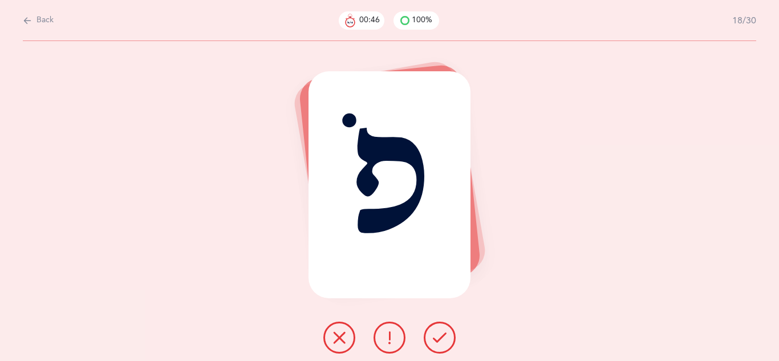
click at [439, 339] on icon at bounding box center [440, 338] width 14 height 14
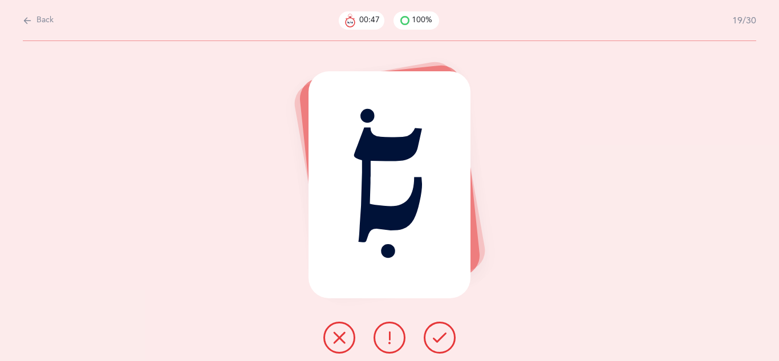
click at [439, 339] on icon at bounding box center [440, 338] width 14 height 14
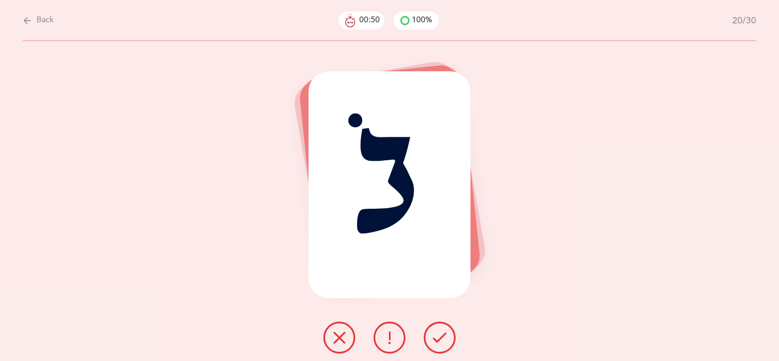
click at [439, 339] on icon at bounding box center [440, 338] width 14 height 14
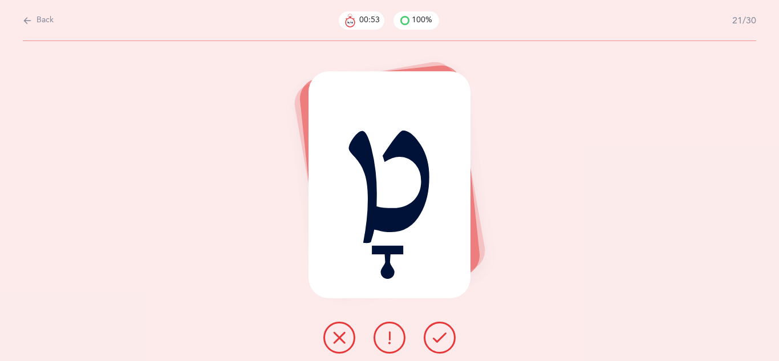
click at [438, 339] on icon at bounding box center [440, 338] width 14 height 14
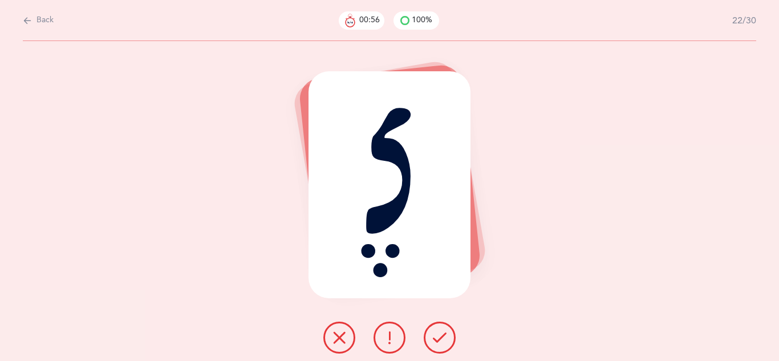
click at [323, 341] on button at bounding box center [339, 338] width 32 height 32
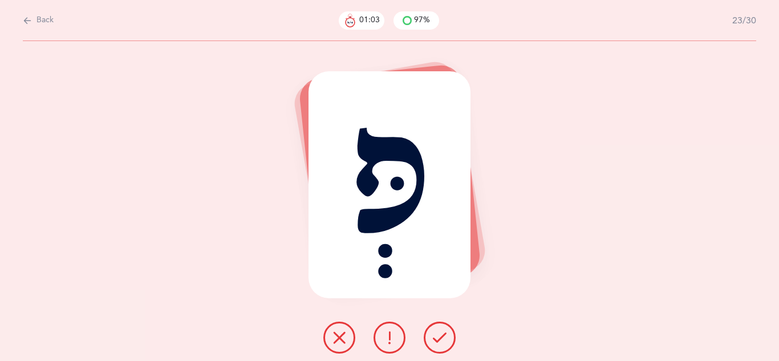
click at [445, 343] on icon at bounding box center [440, 338] width 14 height 14
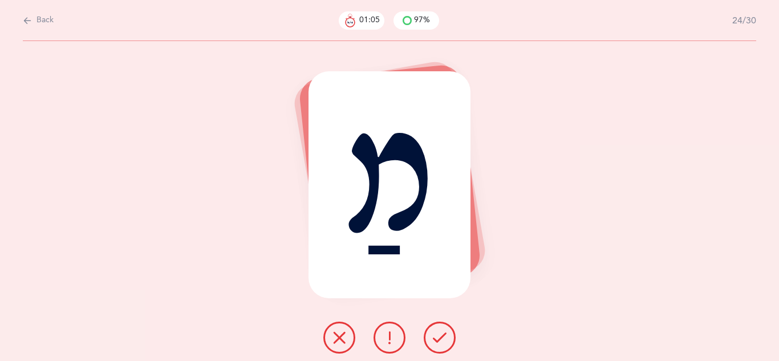
click at [445, 343] on icon at bounding box center [440, 338] width 14 height 14
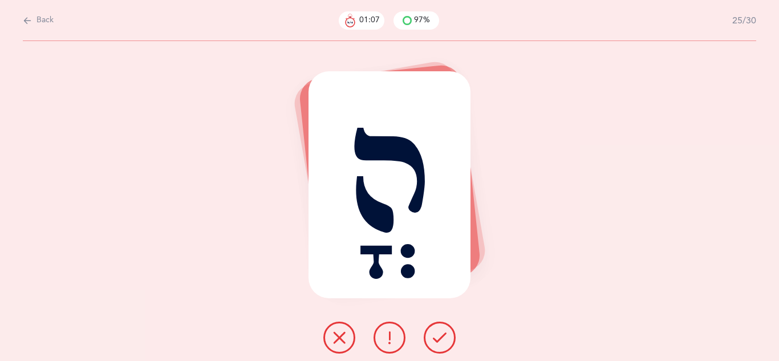
click at [445, 343] on icon at bounding box center [440, 338] width 14 height 14
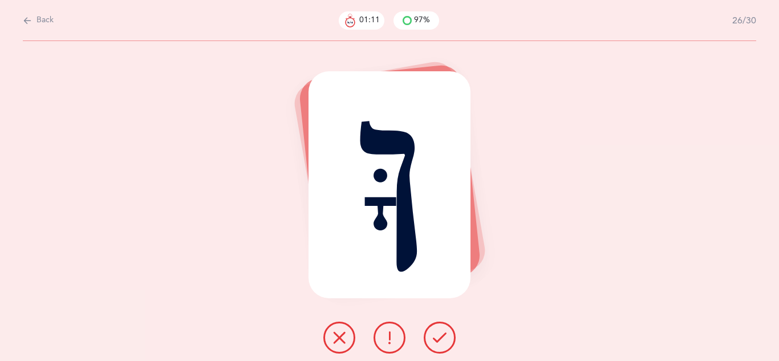
click at [344, 345] on button at bounding box center [339, 338] width 32 height 32
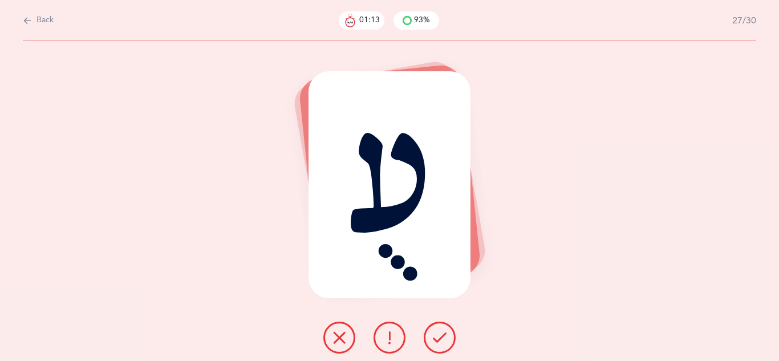
click at [441, 341] on icon at bounding box center [440, 338] width 14 height 14
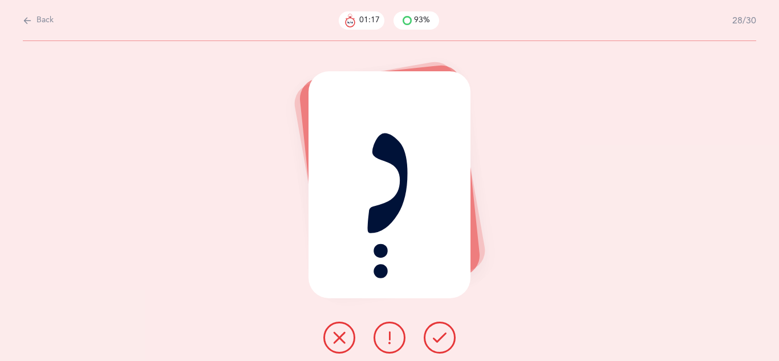
click at [441, 341] on icon at bounding box center [440, 338] width 14 height 14
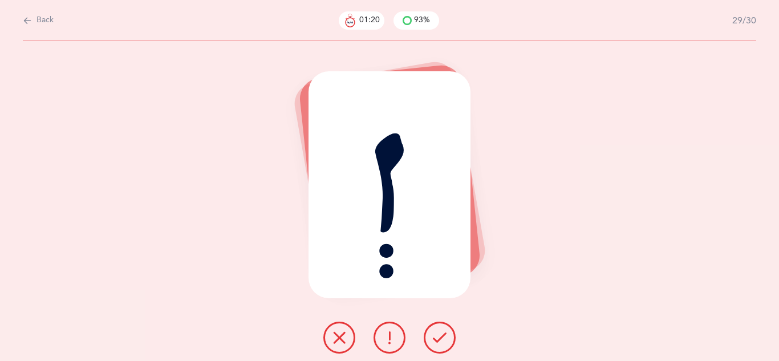
click at [329, 343] on button at bounding box center [339, 338] width 32 height 32
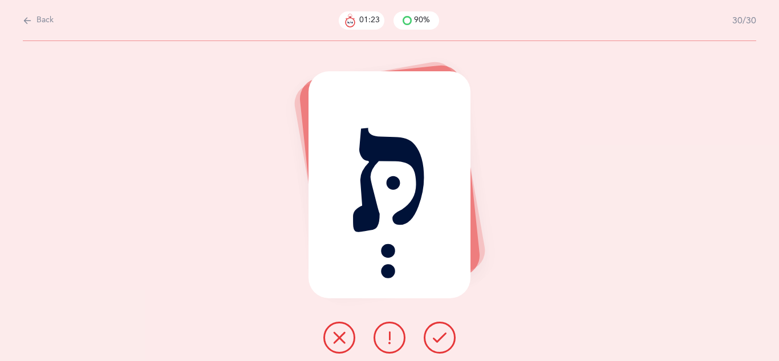
click at [347, 341] on button at bounding box center [339, 338] width 32 height 32
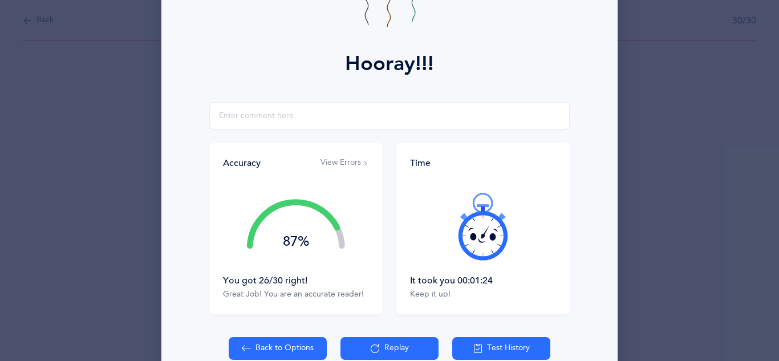
scroll to position [137, 0]
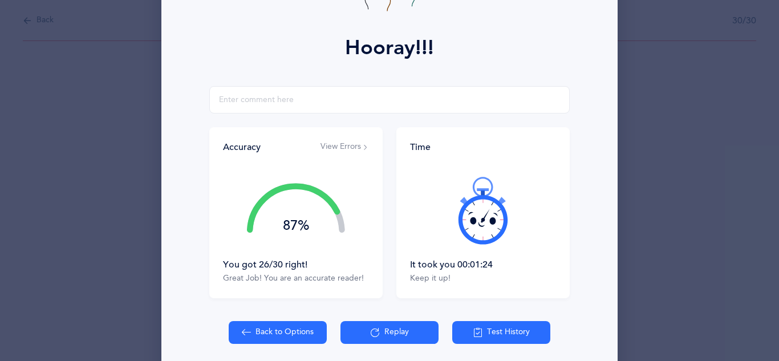
click at [291, 333] on button "Back to Options" at bounding box center [278, 332] width 98 height 23
select select "4"
select select "single"
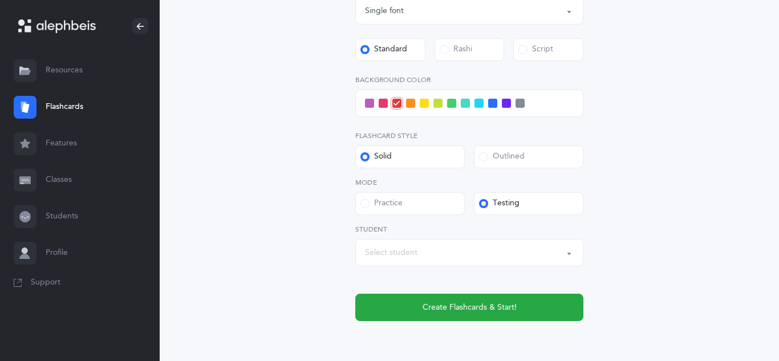
scroll to position [417, 0]
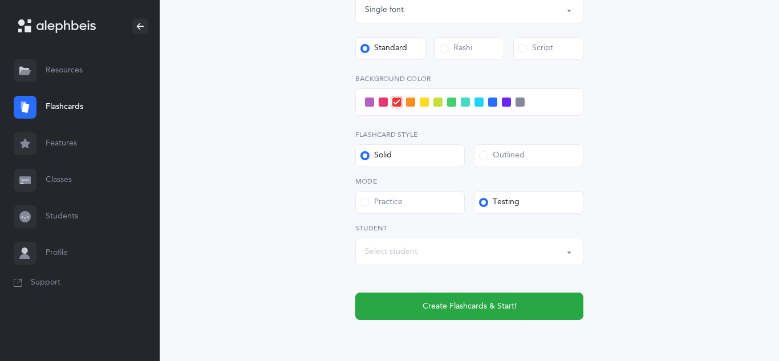
click at [63, 176] on link "Classes" at bounding box center [80, 180] width 160 height 36
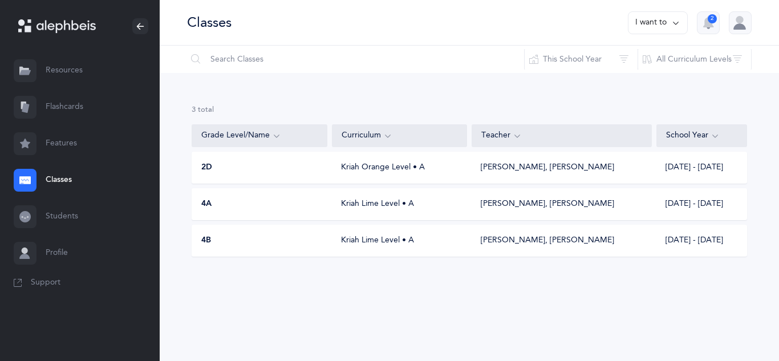
click at [398, 205] on div "Kriah Lime Level • A" at bounding box center [399, 203] width 135 height 11
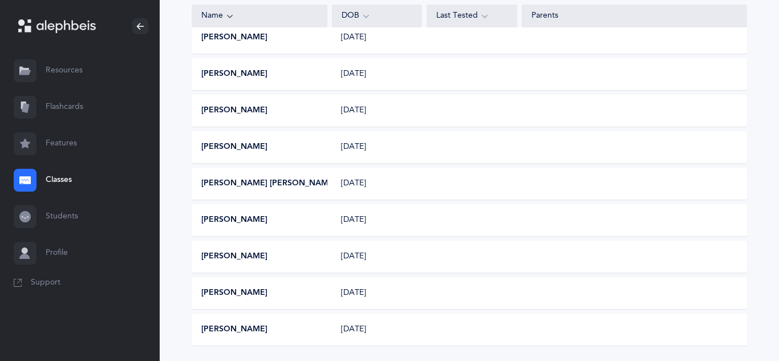
scroll to position [599, 0]
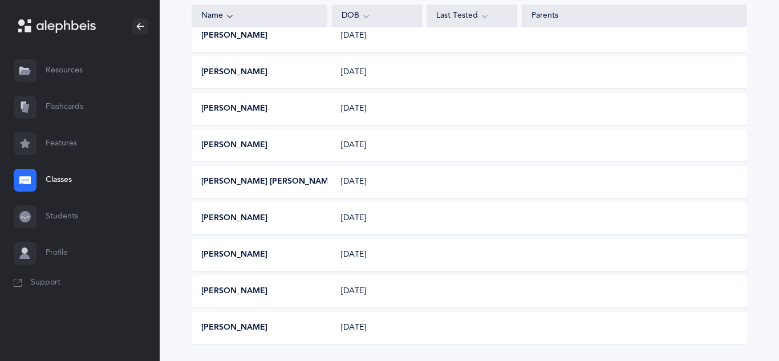
click at [241, 252] on button "[PERSON_NAME]" at bounding box center [234, 254] width 66 height 11
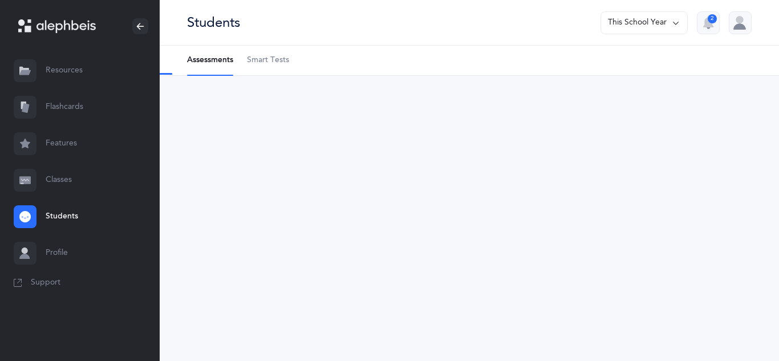
click at [265, 62] on span "Smart Tests" at bounding box center [268, 60] width 42 height 11
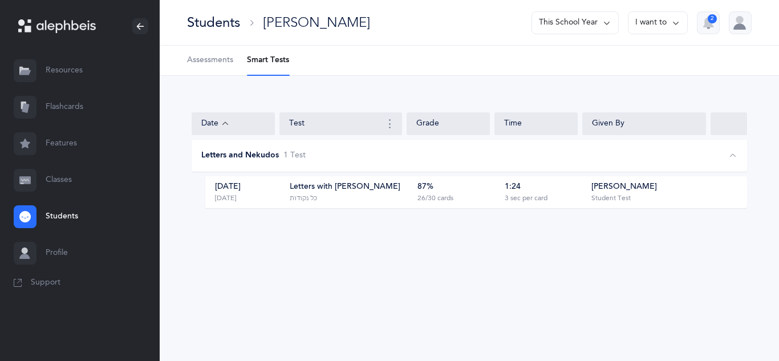
click at [365, 188] on div "Letters with [PERSON_NAME]" at bounding box center [345, 186] width 111 height 11
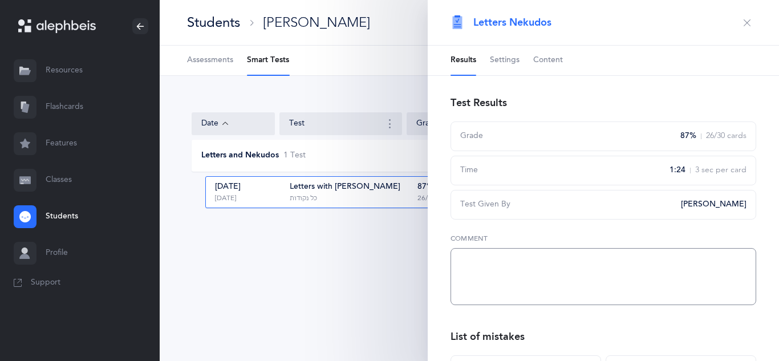
click at [490, 270] on textarea at bounding box center [603, 276] width 306 height 57
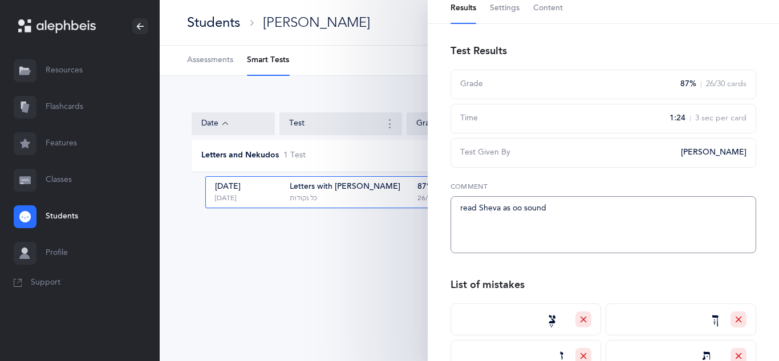
scroll to position [43, 0]
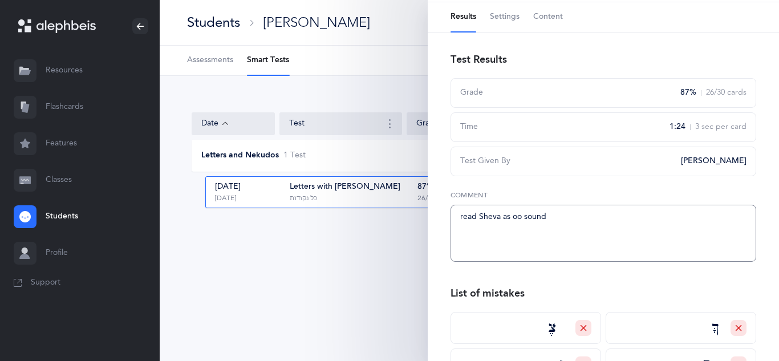
click at [563, 221] on textarea "read Sheva as oo sound" at bounding box center [603, 233] width 306 height 57
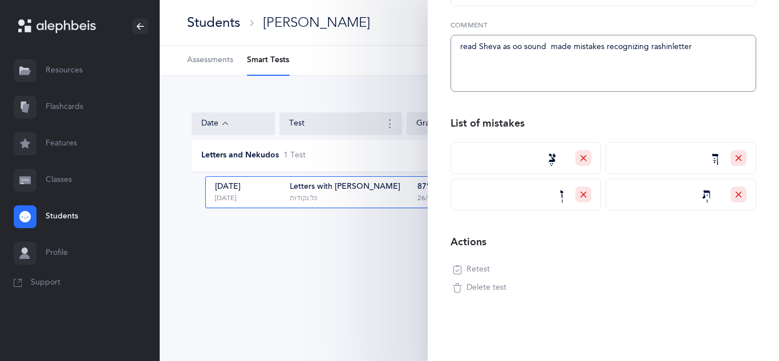
scroll to position [0, 0]
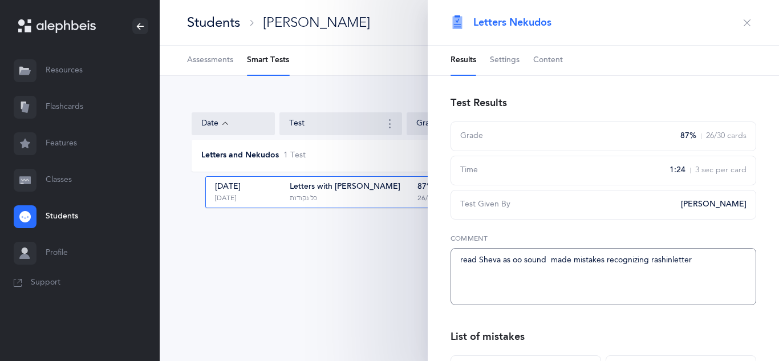
type textarea "read Sheva as oo sound made mistakes recognizing rashinletter"
click at [748, 25] on icon "button" at bounding box center [746, 22] width 9 height 9
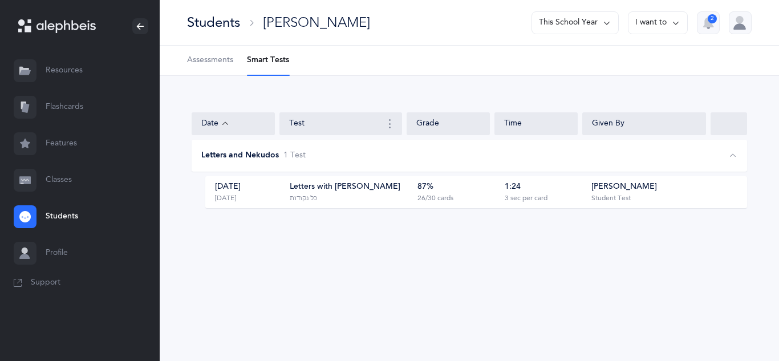
click at [331, 194] on div "Letters with [PERSON_NAME] כל נקודות" at bounding box center [350, 192] width 120 height 22
click at [326, 191] on div "Letters with Nekudos" at bounding box center [345, 186] width 111 height 11
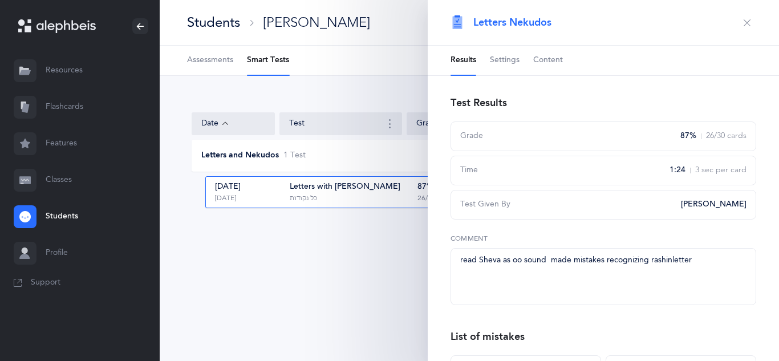
click at [744, 22] on icon "button" at bounding box center [746, 22] width 9 height 9
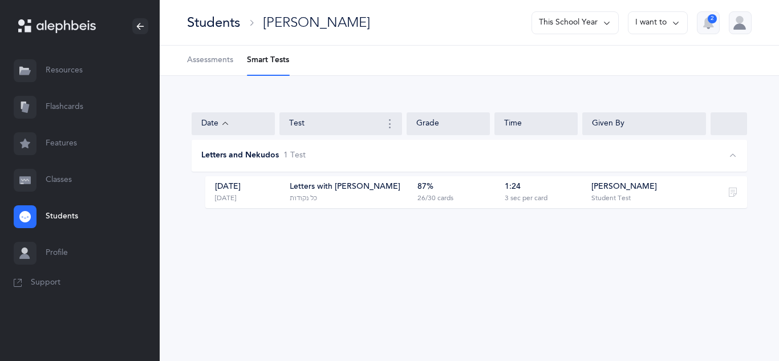
click at [54, 178] on link "Classes" at bounding box center [80, 180] width 160 height 36
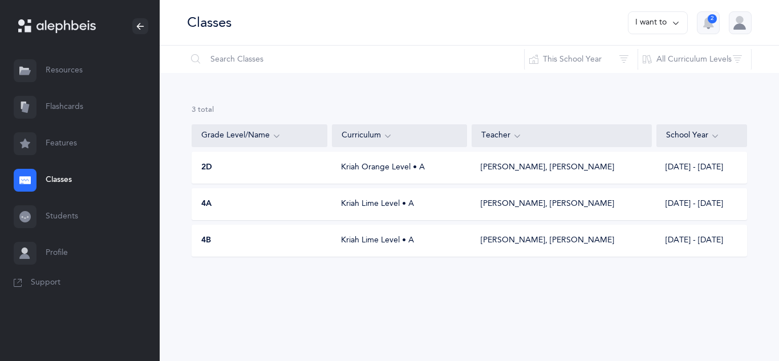
click at [50, 176] on link "Classes" at bounding box center [80, 180] width 160 height 36
click at [393, 204] on div "Kriah Lime Level • A" at bounding box center [399, 203] width 135 height 11
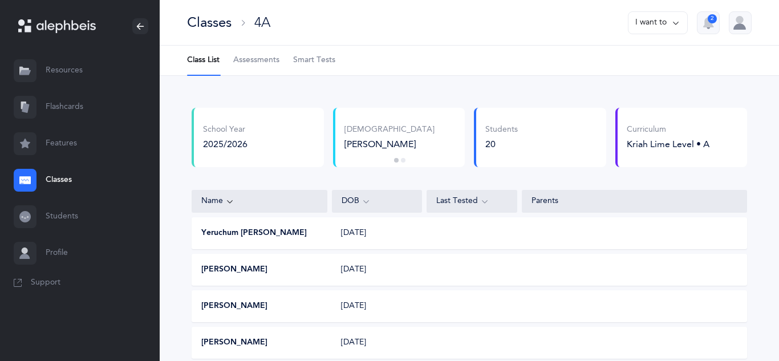
click at [271, 66] on span "Assessments" at bounding box center [256, 60] width 46 height 11
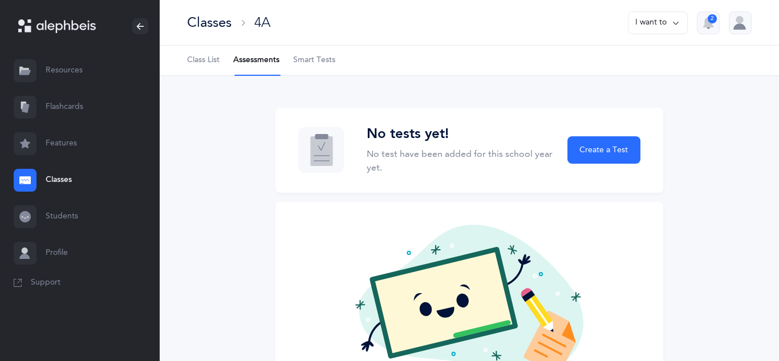
click at [316, 52] on link "Smart Tests" at bounding box center [314, 61] width 42 height 30
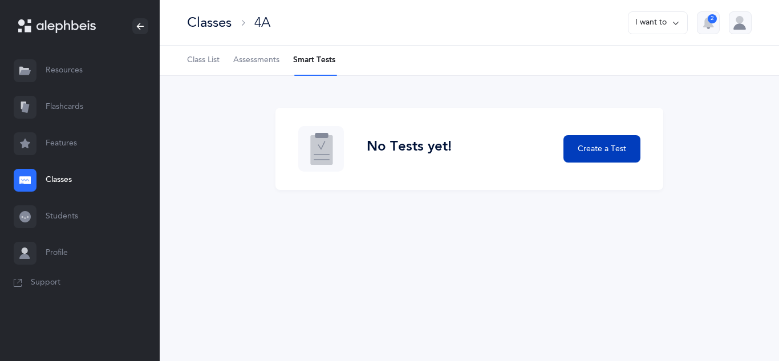
click at [605, 143] on span "Create a Test" at bounding box center [601, 149] width 48 height 12
select select "letters-nekudos"
select select
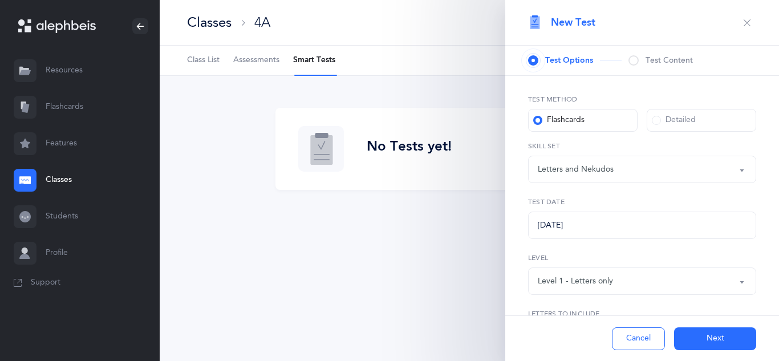
select select "27"
click at [745, 170] on button "Letters and Nekudos" at bounding box center [642, 169] width 228 height 27
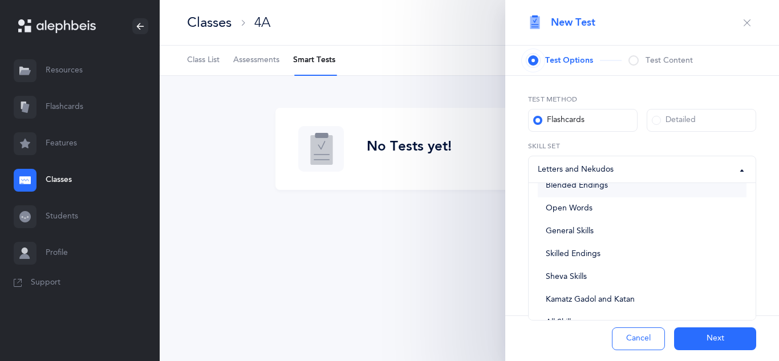
scroll to position [64, 0]
click at [572, 245] on link "Sheva Skills" at bounding box center [642, 253] width 209 height 23
select select "sheva-rules"
select select
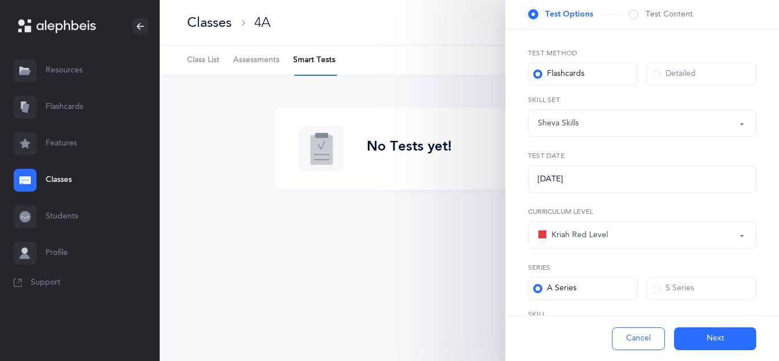
scroll to position [47, 0]
click at [742, 235] on button "Kriah Red Level" at bounding box center [642, 234] width 228 height 27
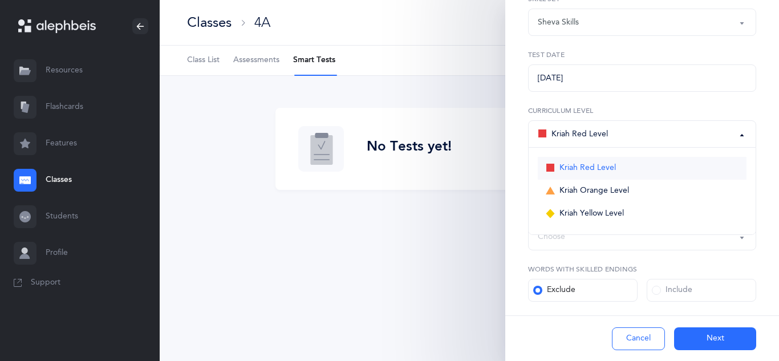
scroll to position [152, 0]
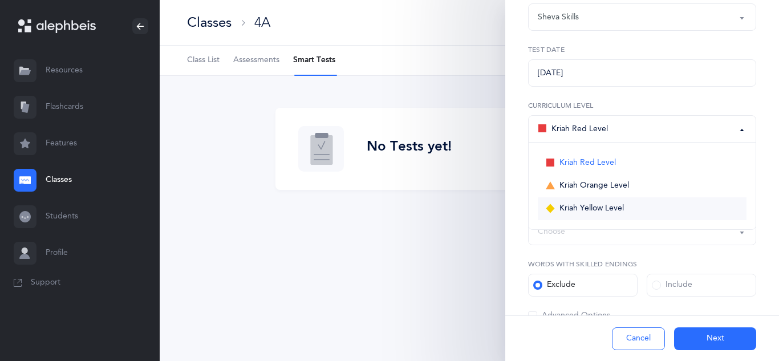
click at [611, 209] on span "Kriah Yellow Level" at bounding box center [591, 209] width 64 height 10
select select "5"
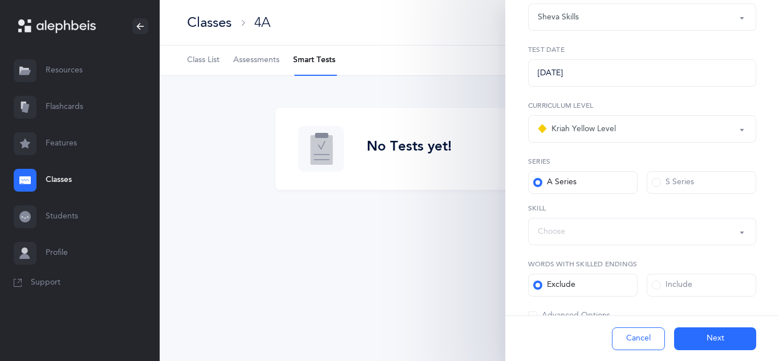
scroll to position [226, 0]
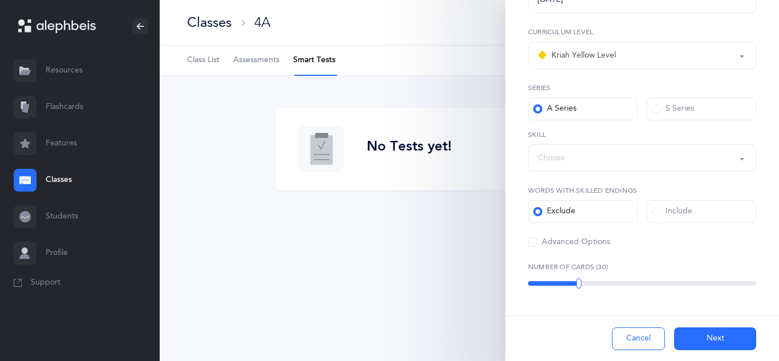
click at [650, 211] on label "Include" at bounding box center [700, 211] width 109 height 23
click at [0, 0] on input "Include" at bounding box center [0, 0] width 0 height 0
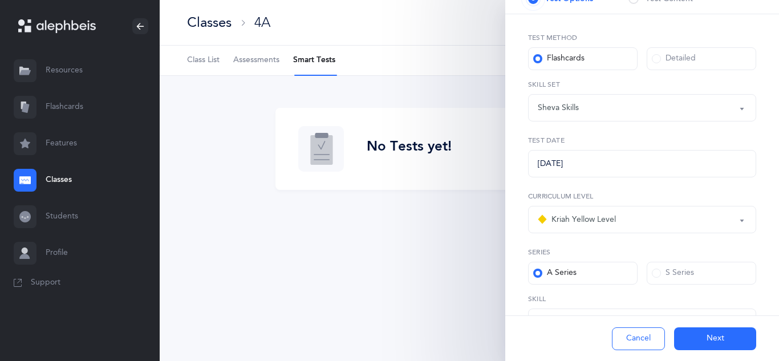
scroll to position [63, 0]
click at [634, 335] on button "Cancel" at bounding box center [638, 338] width 53 height 23
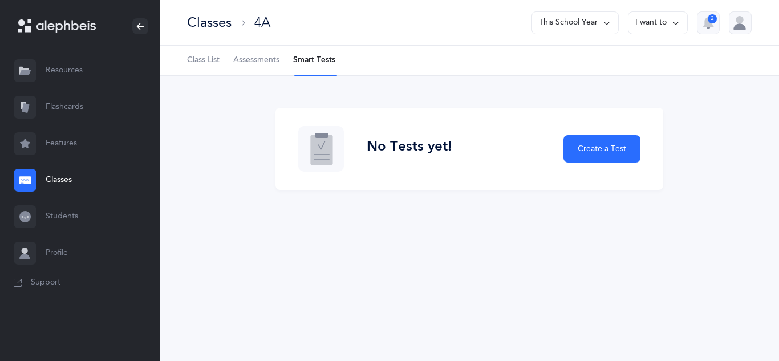
click at [255, 64] on span "Assessments" at bounding box center [256, 60] width 46 height 11
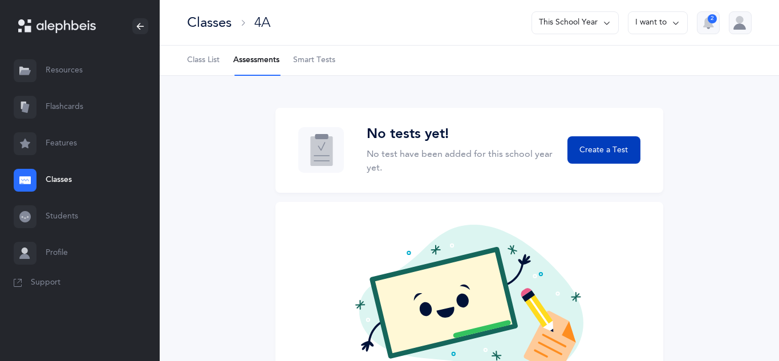
click at [597, 156] on span "Create a Test" at bounding box center [603, 150] width 48 height 12
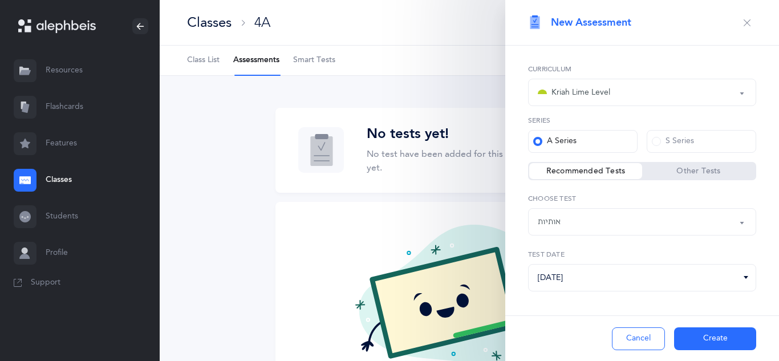
scroll to position [8, 0]
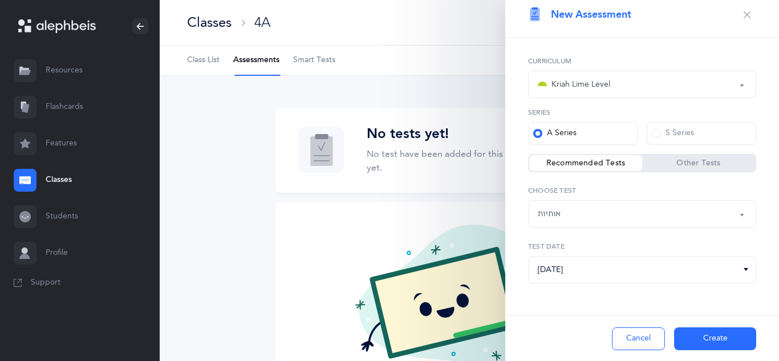
click at [720, 165] on label "Other Tests" at bounding box center [698, 162] width 113 height 11
click at [0, 0] on input "Other Tests" at bounding box center [0, 0] width 0 height 0
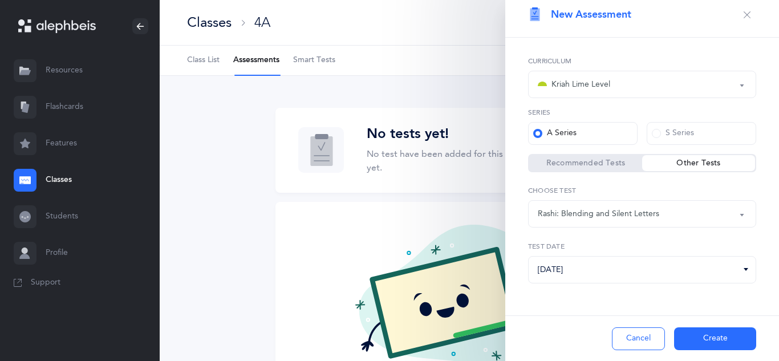
click at [741, 214] on button "Rashi: Blending and Silent Letters" at bounding box center [642, 213] width 228 height 27
click at [587, 269] on span "Rashi Fluency" at bounding box center [570, 271] width 49 height 10
click at [573, 162] on label "Recommended Tests" at bounding box center [585, 162] width 113 height 11
click at [0, 0] on input "Recommended Tests" at bounding box center [0, 0] width 0 height 0
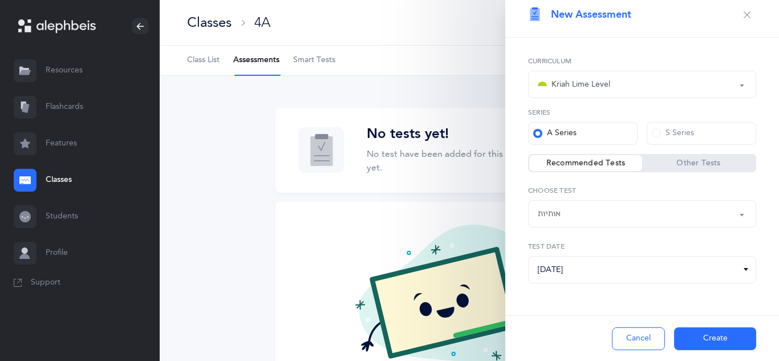
click at [739, 210] on button "אותיות" at bounding box center [642, 213] width 228 height 27
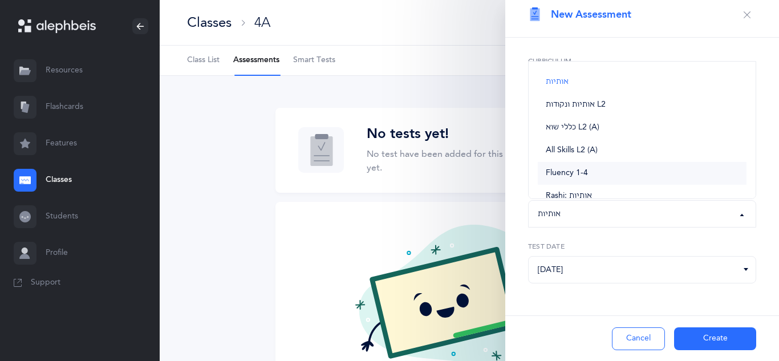
scroll to position [0, 0]
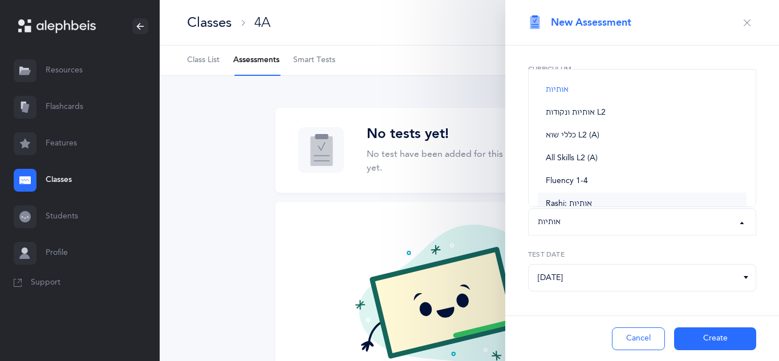
click at [579, 204] on span "Rashi: אותיות" at bounding box center [569, 204] width 46 height 10
select select "28"
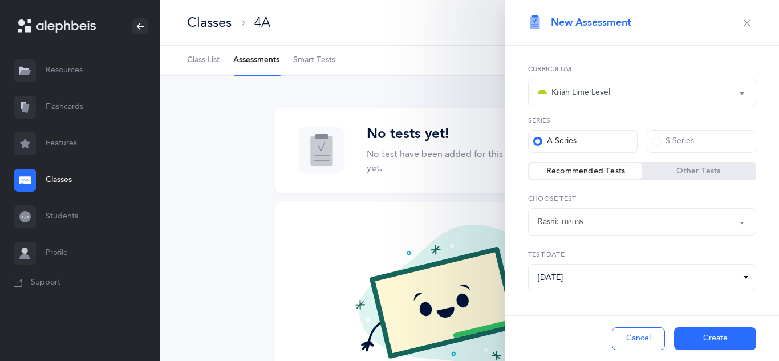
click at [701, 139] on label "S Series" at bounding box center [700, 141] width 109 height 23
click at [0, 0] on input "S Series" at bounding box center [0, 0] width 0 height 0
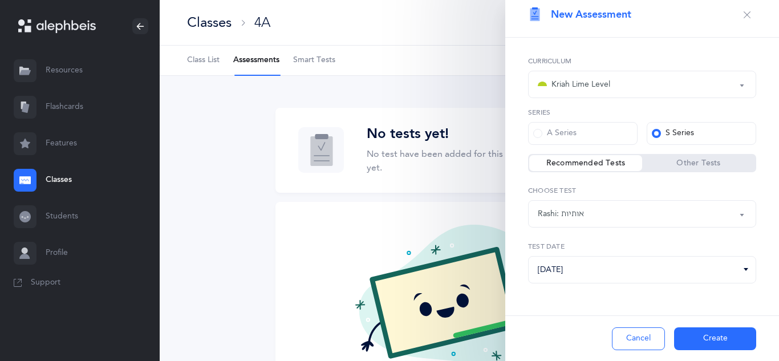
click at [714, 334] on button "Create" at bounding box center [715, 338] width 82 height 23
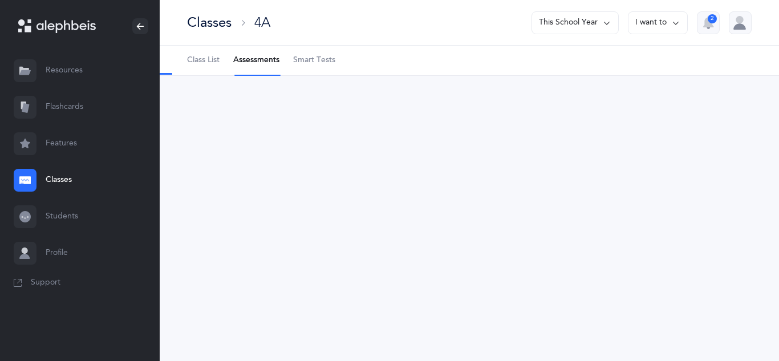
select select "28"
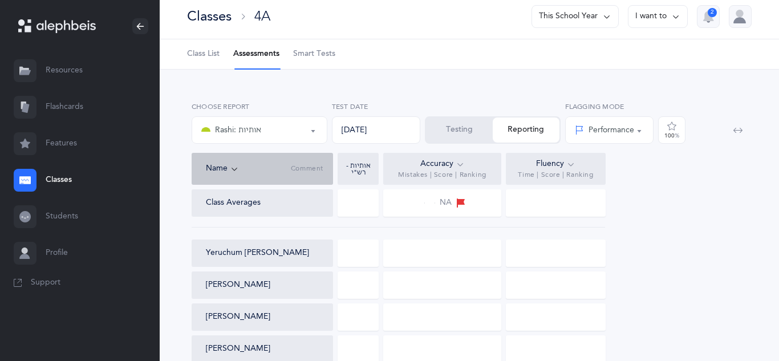
scroll to position [0, 0]
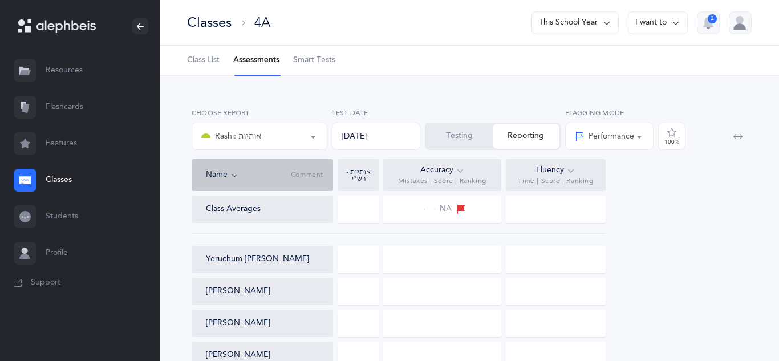
click at [310, 137] on button "Rashi: אותיות" at bounding box center [260, 136] width 136 height 27
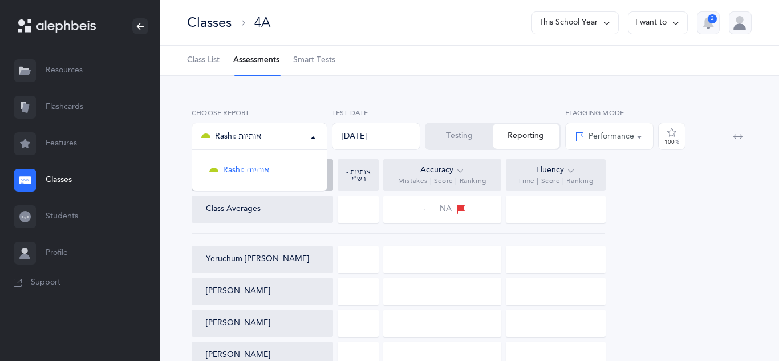
click at [310, 137] on button "Rashi: אותיות" at bounding box center [260, 136] width 136 height 27
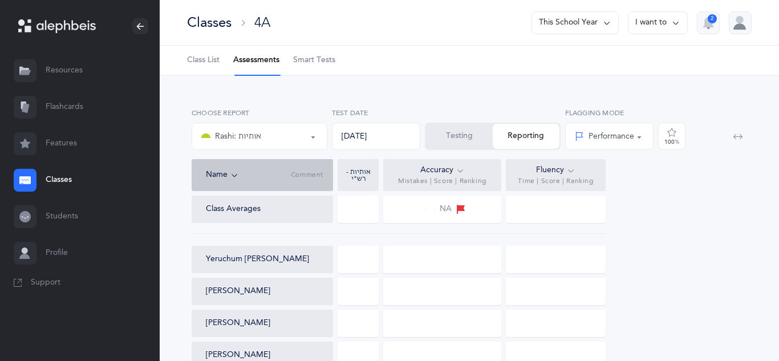
click at [619, 137] on div "Performance" at bounding box center [604, 137] width 59 height 12
click at [539, 131] on div "Testing Reporting" at bounding box center [493, 136] width 136 height 27
click at [532, 137] on div "Testing Reporting" at bounding box center [493, 136] width 136 height 27
click at [458, 134] on button "Testing" at bounding box center [459, 136] width 67 height 25
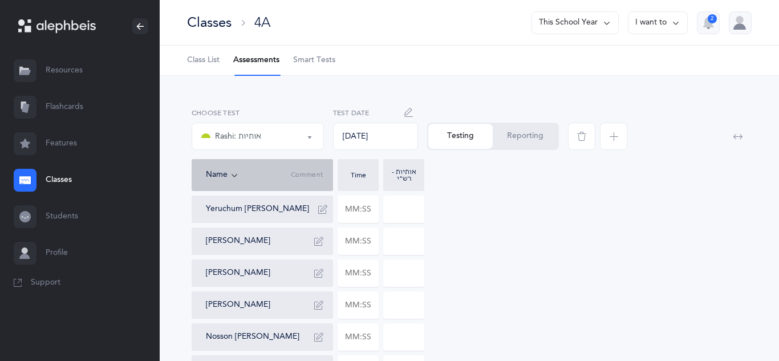
click at [615, 132] on icon "button" at bounding box center [613, 136] width 9 height 9
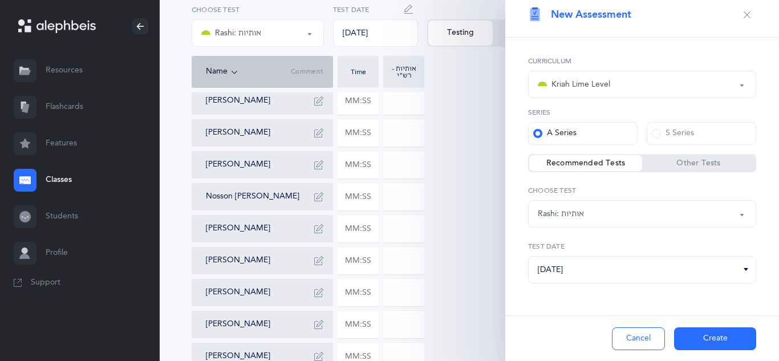
scroll to position [142, 0]
click at [640, 336] on button "Cancel" at bounding box center [638, 338] width 53 height 23
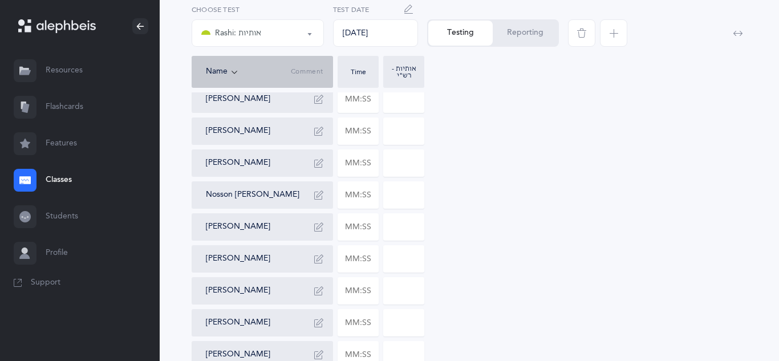
scroll to position [66, 0]
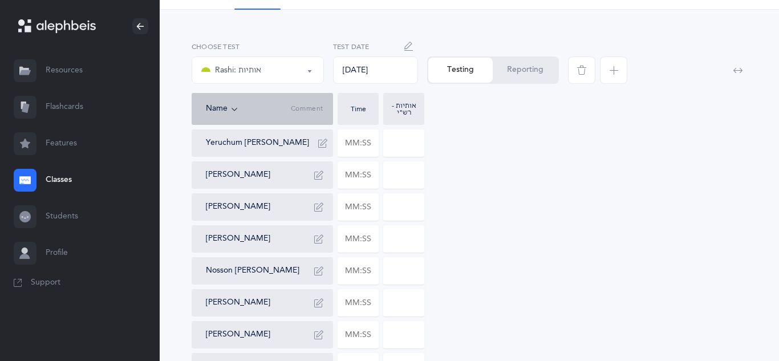
click at [583, 72] on icon "button" at bounding box center [581, 70] width 9 height 9
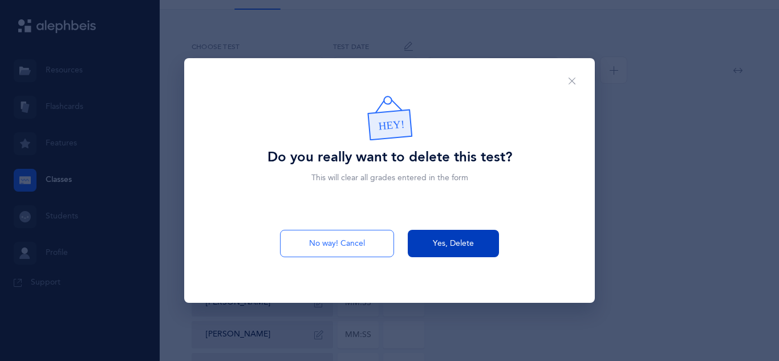
click at [432, 241] on button "Yes, Delete" at bounding box center [453, 243] width 91 height 27
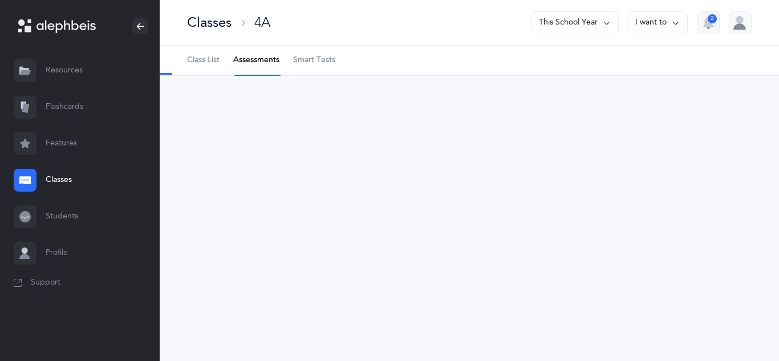
scroll to position [0, 0]
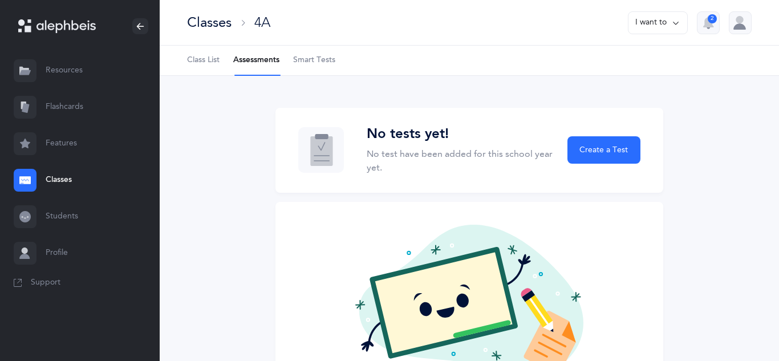
click at [60, 176] on link "Classes" at bounding box center [80, 180] width 160 height 36
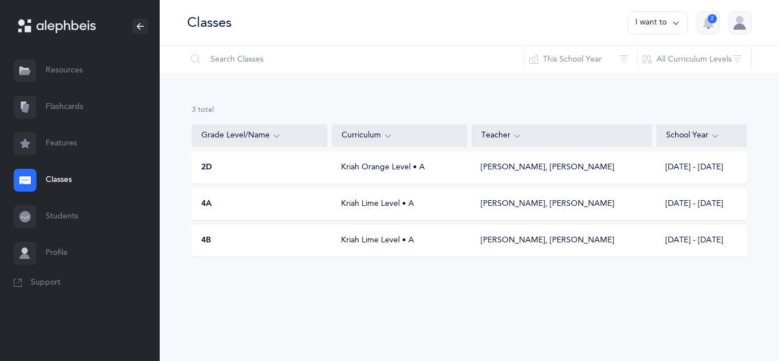
click at [72, 109] on link "Flashcards" at bounding box center [80, 107] width 160 height 36
